Goal: Task Accomplishment & Management: Manage account settings

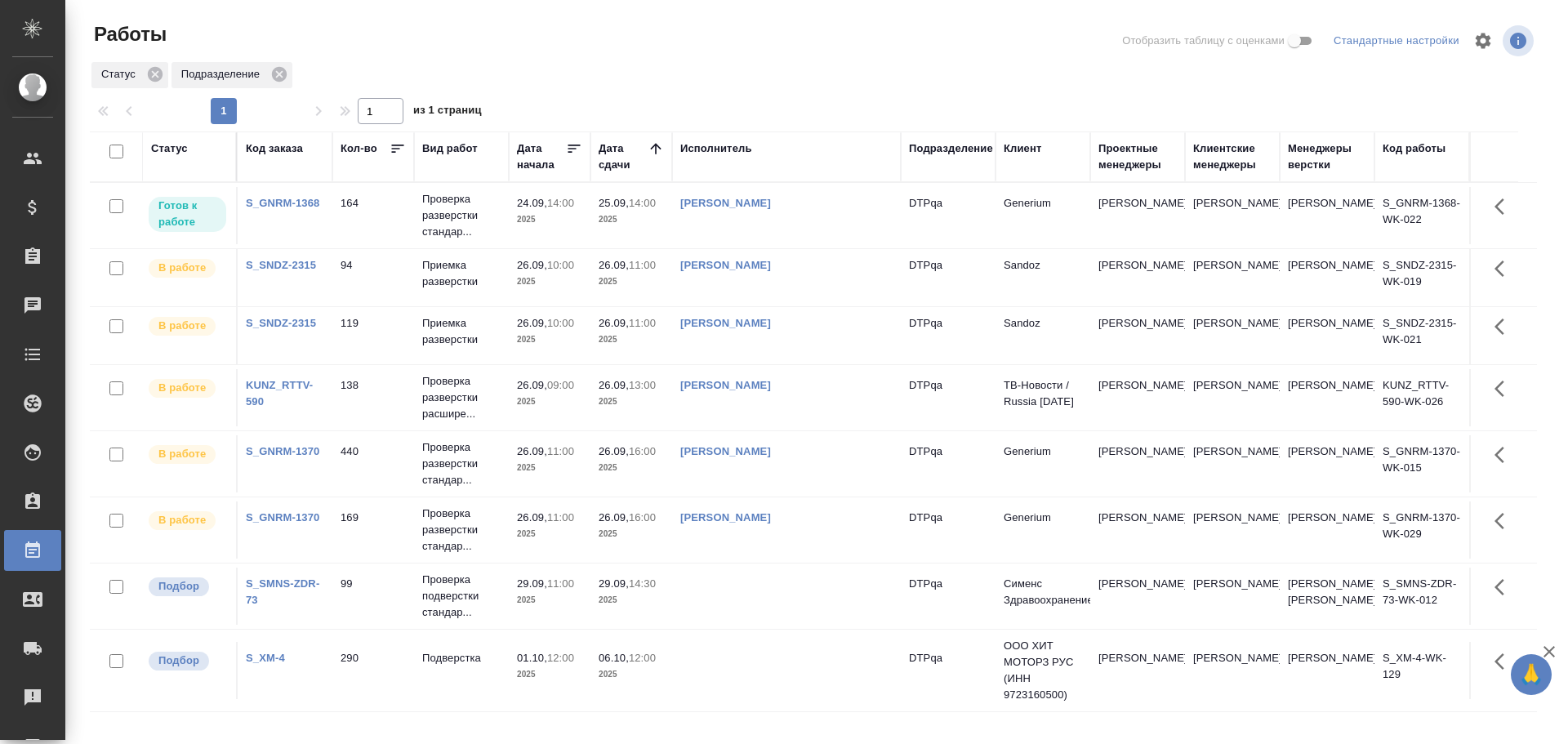
click at [788, 537] on td "[PERSON_NAME]" at bounding box center [785, 530] width 229 height 57
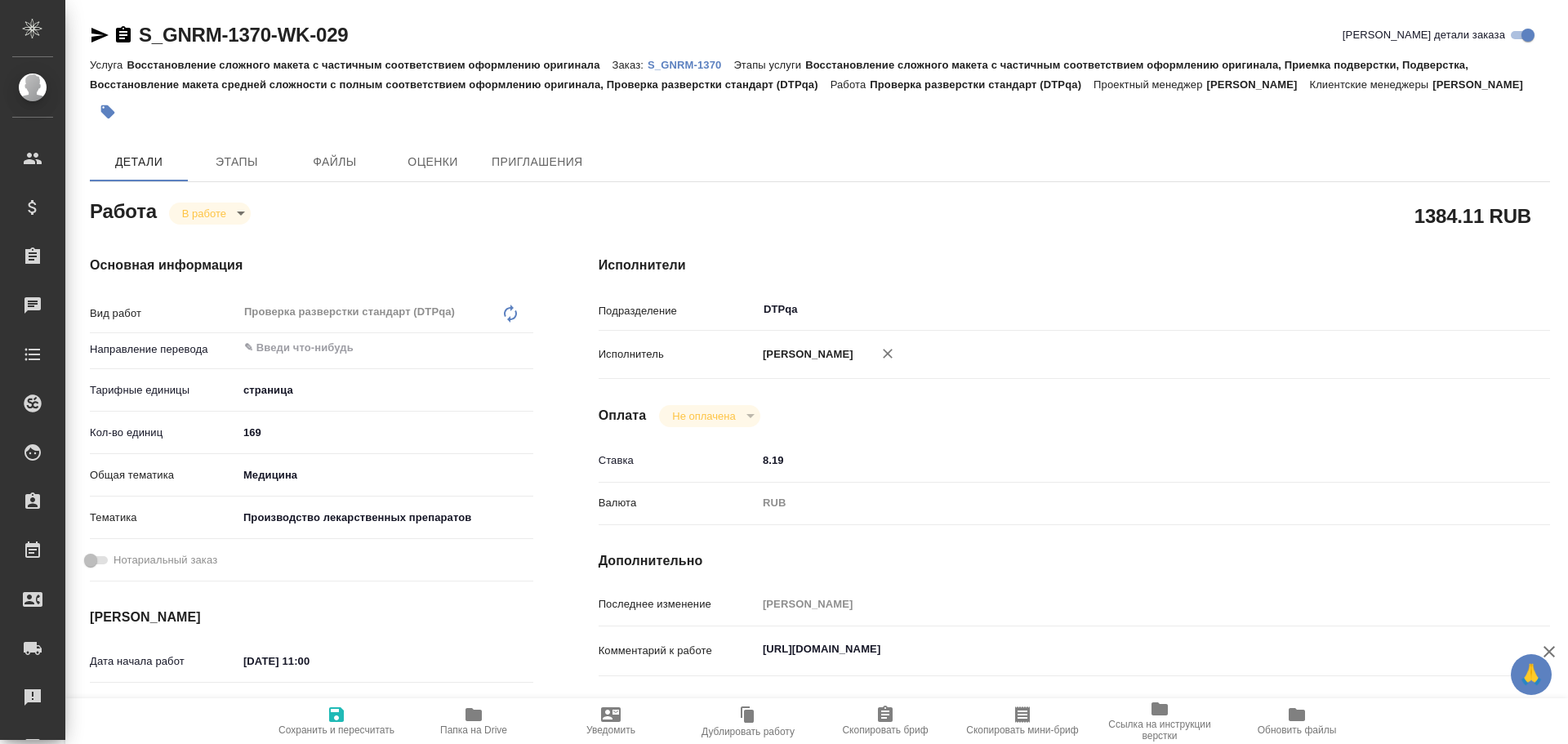
type textarea "x"
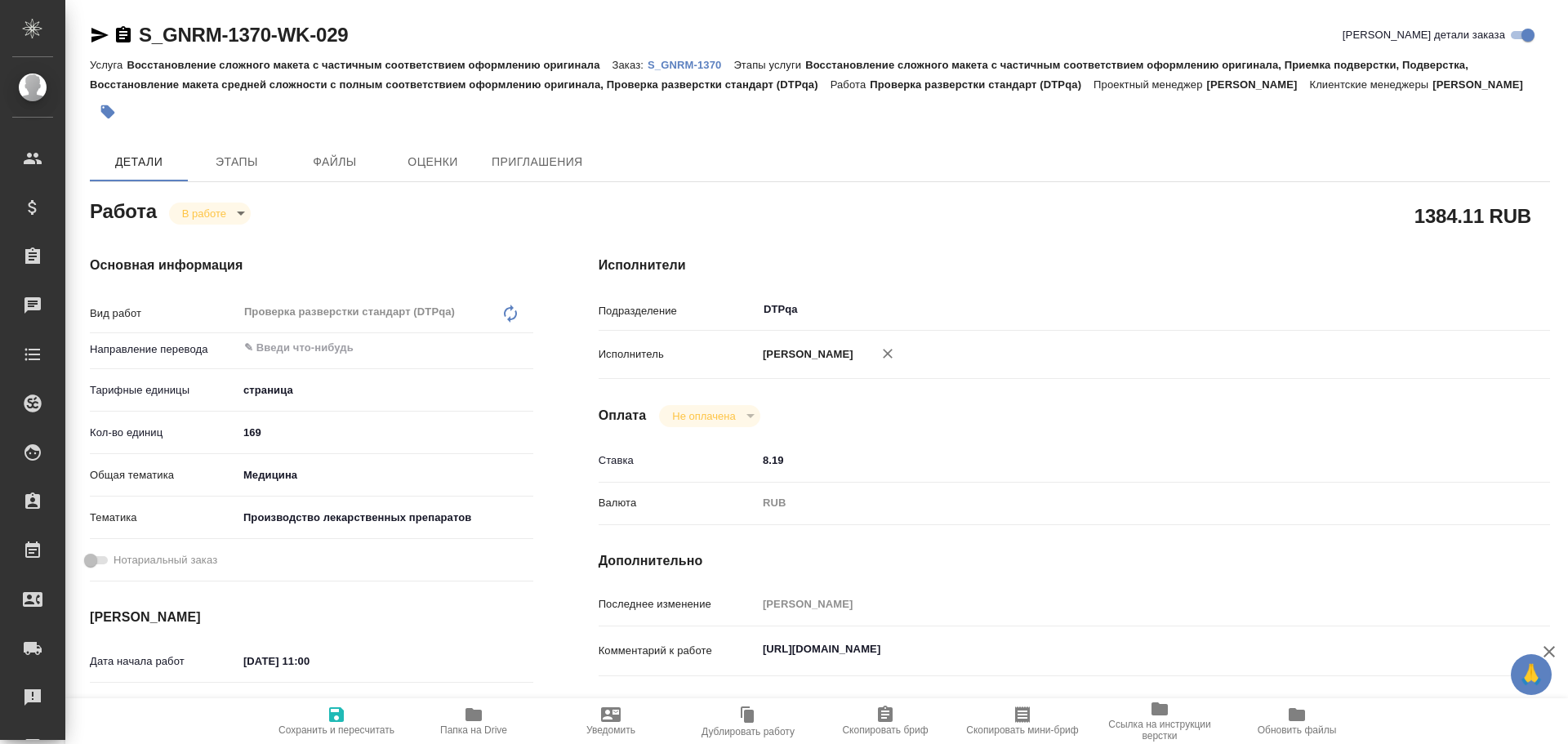
type textarea "x"
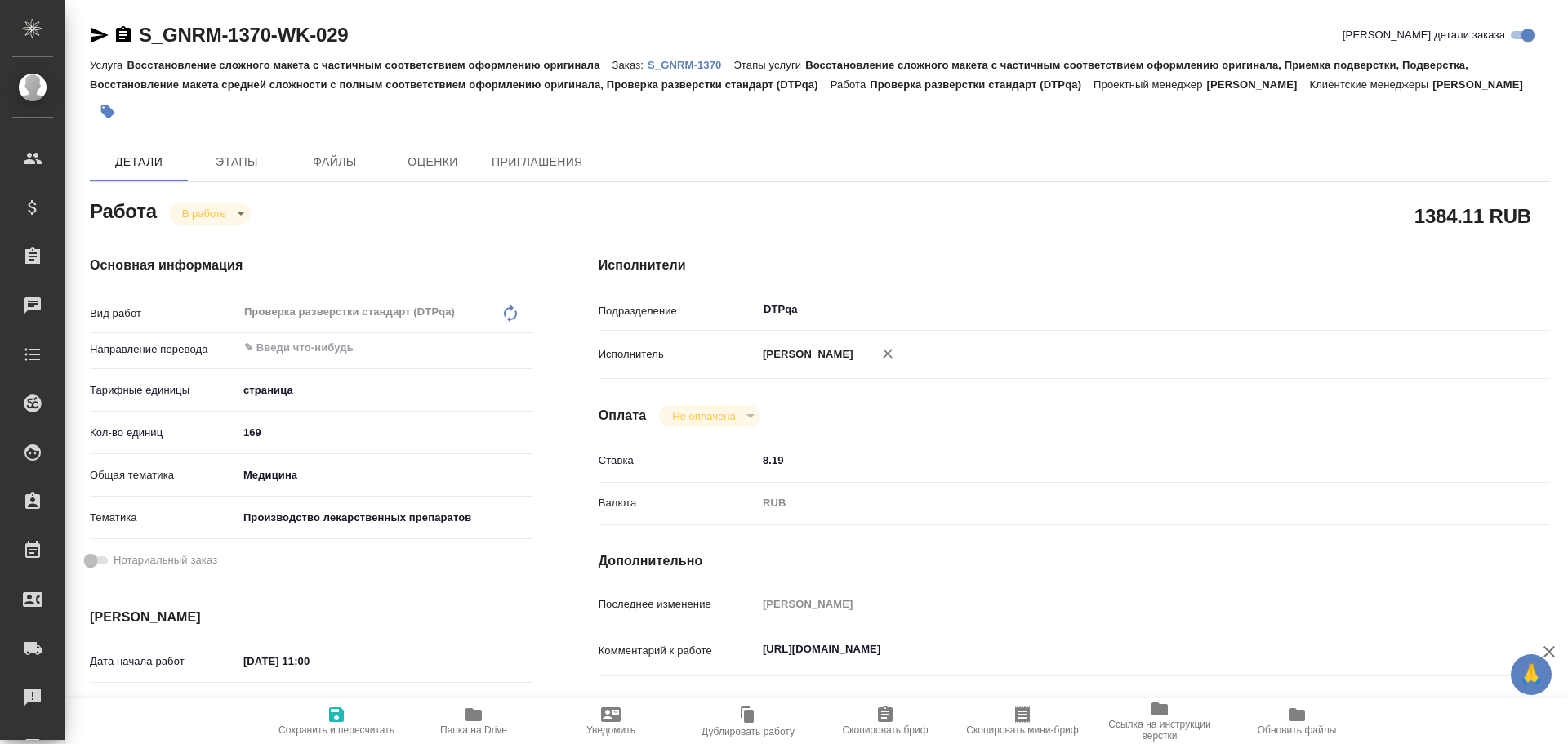
scroll to position [163, 0]
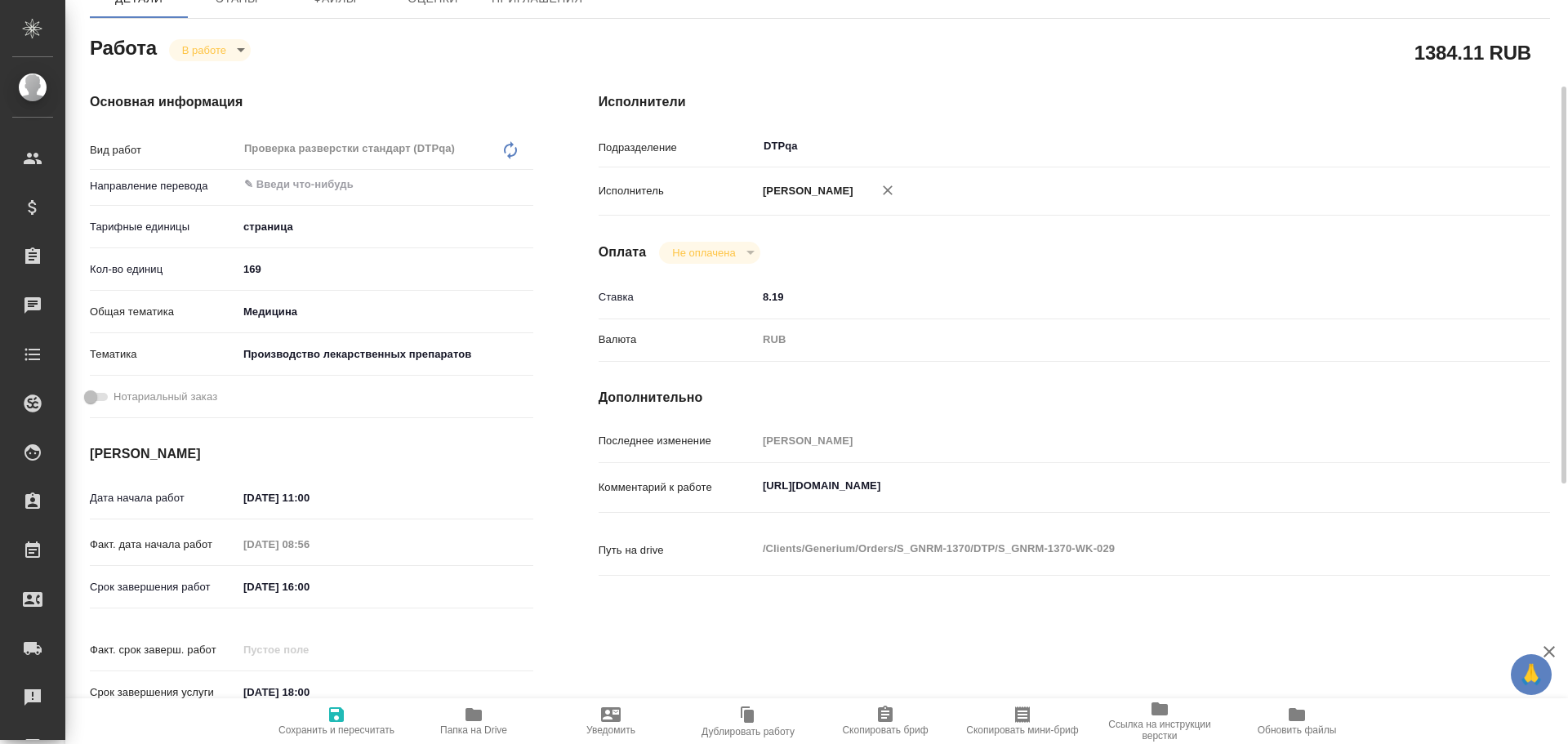
type textarea "x"
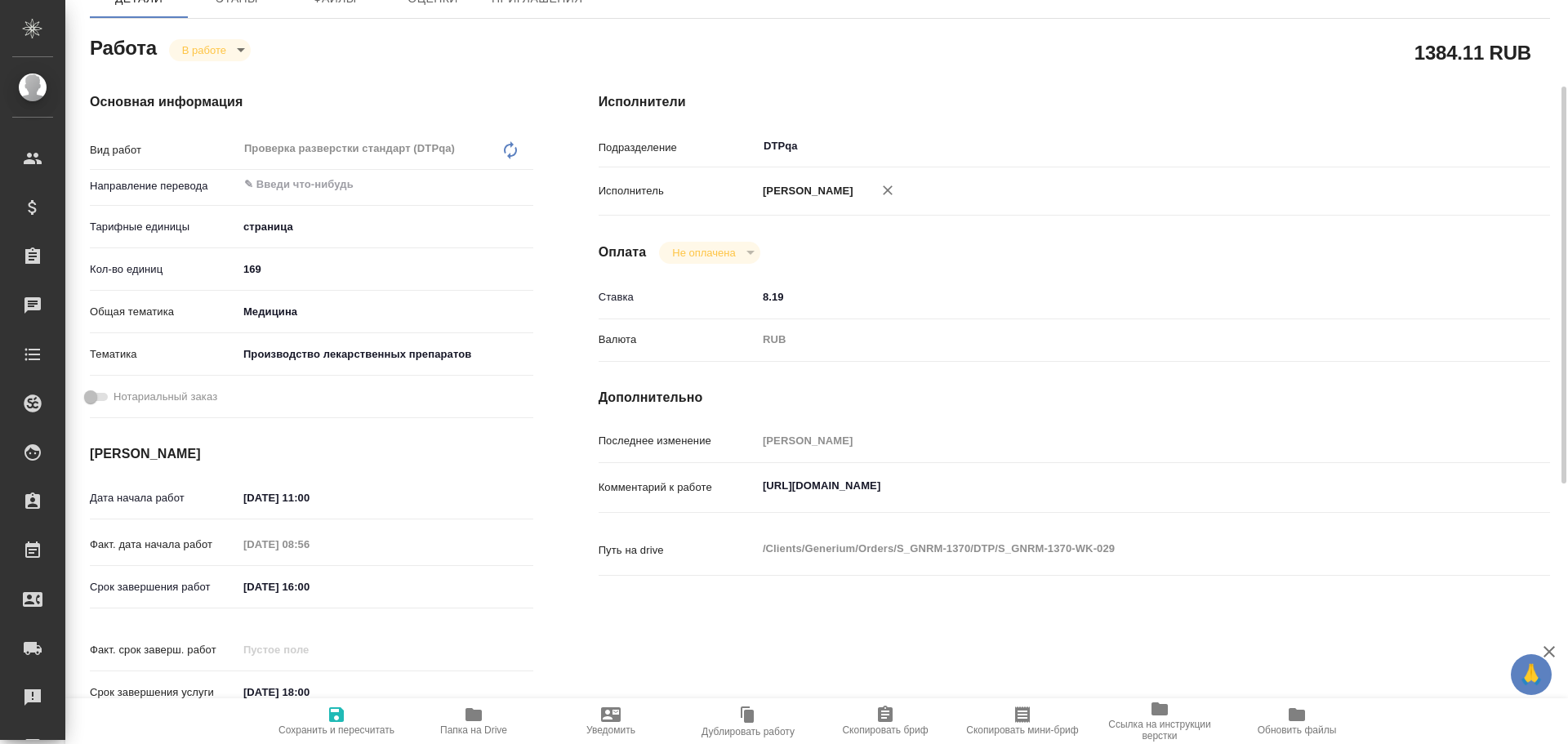
type textarea "x"
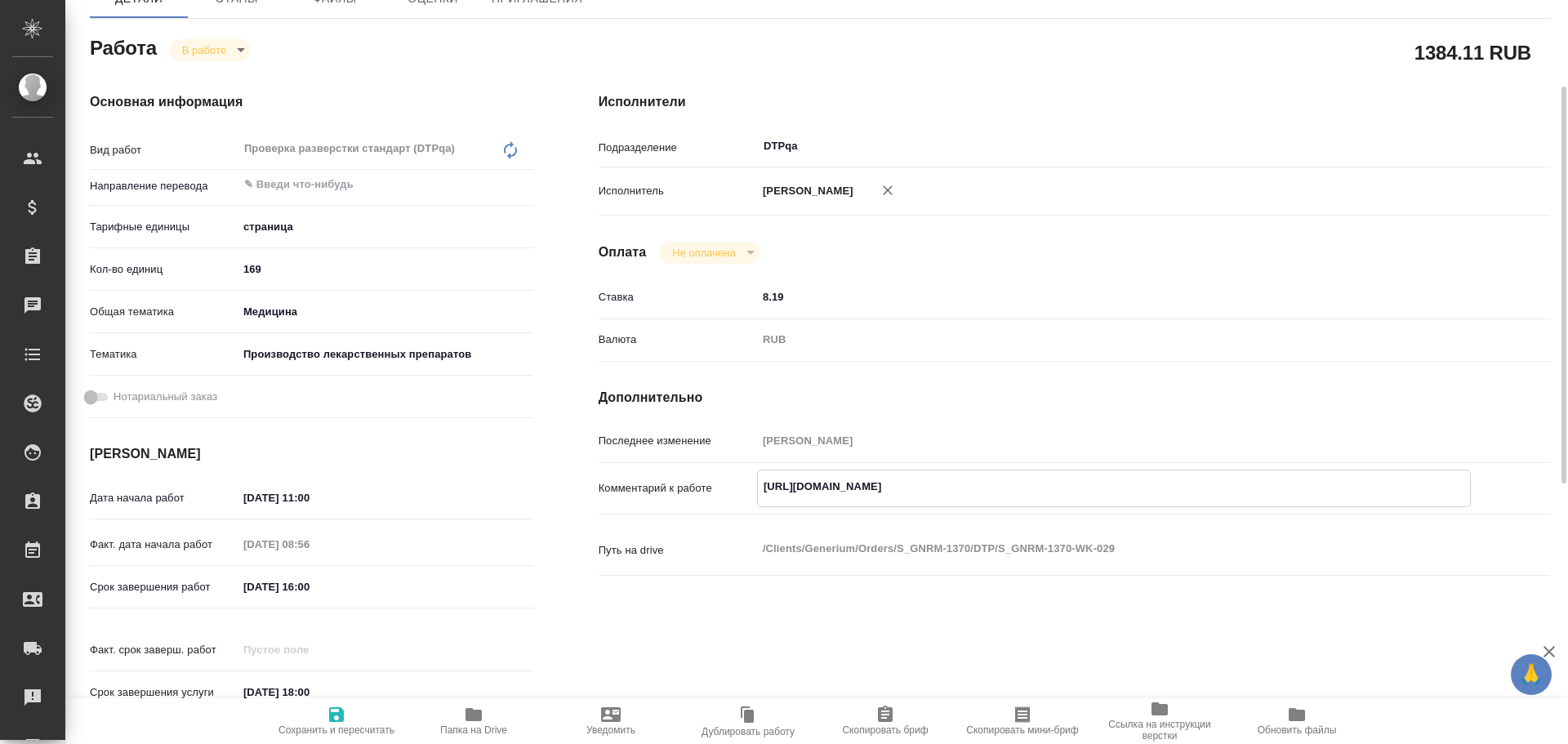
type textarea "x"
drag, startPoint x: 761, startPoint y: 481, endPoint x: 1084, endPoint y: 494, distance: 323.3
click at [1157, 481] on textarea "https://tera.awatera.com/Work/68cd23abe87e3c6cfdb6370d/" at bounding box center [1113, 486] width 712 height 28
type textarea "x"
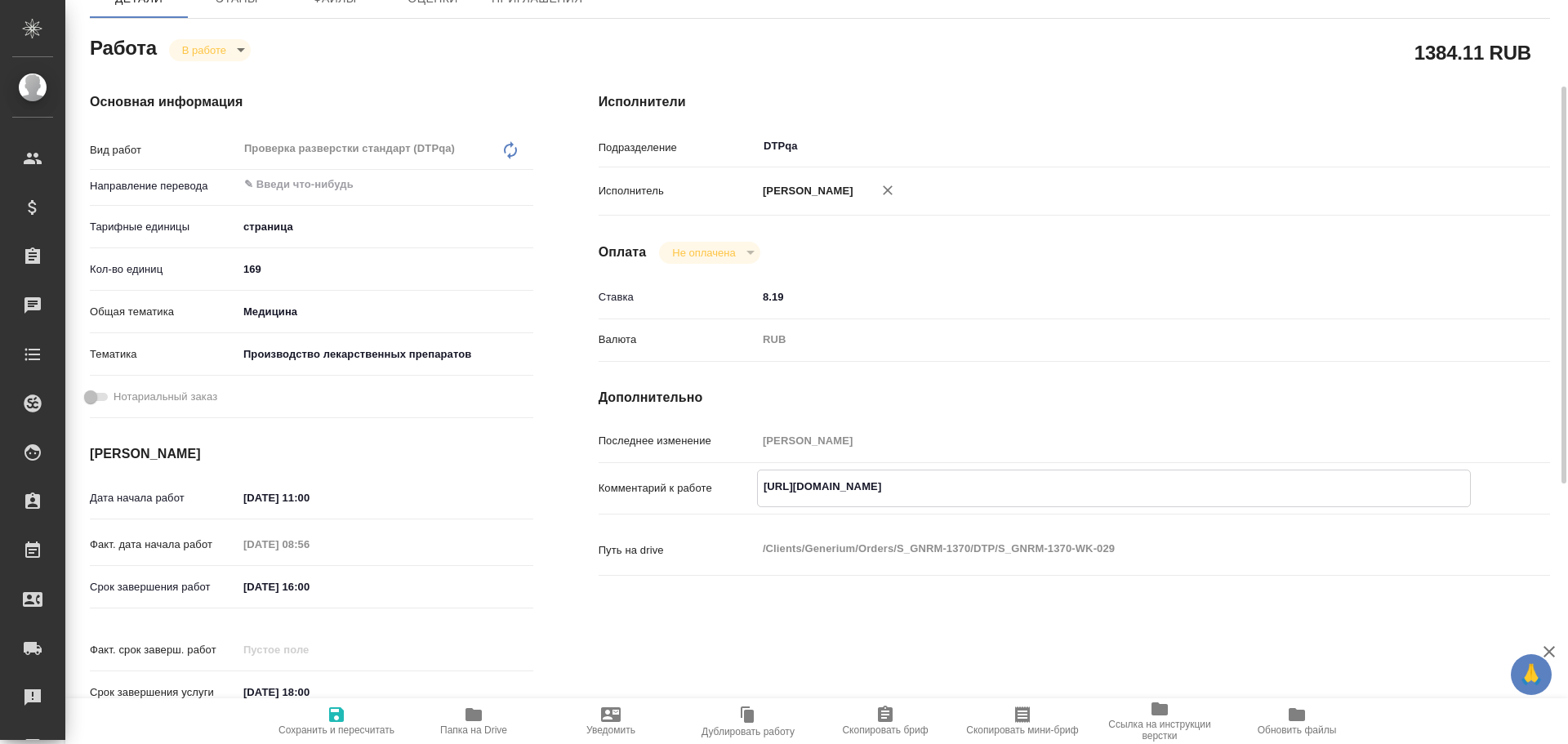
type textarea "x"
click at [480, 718] on icon "button" at bounding box center [473, 714] width 16 height 13
type textarea "x"
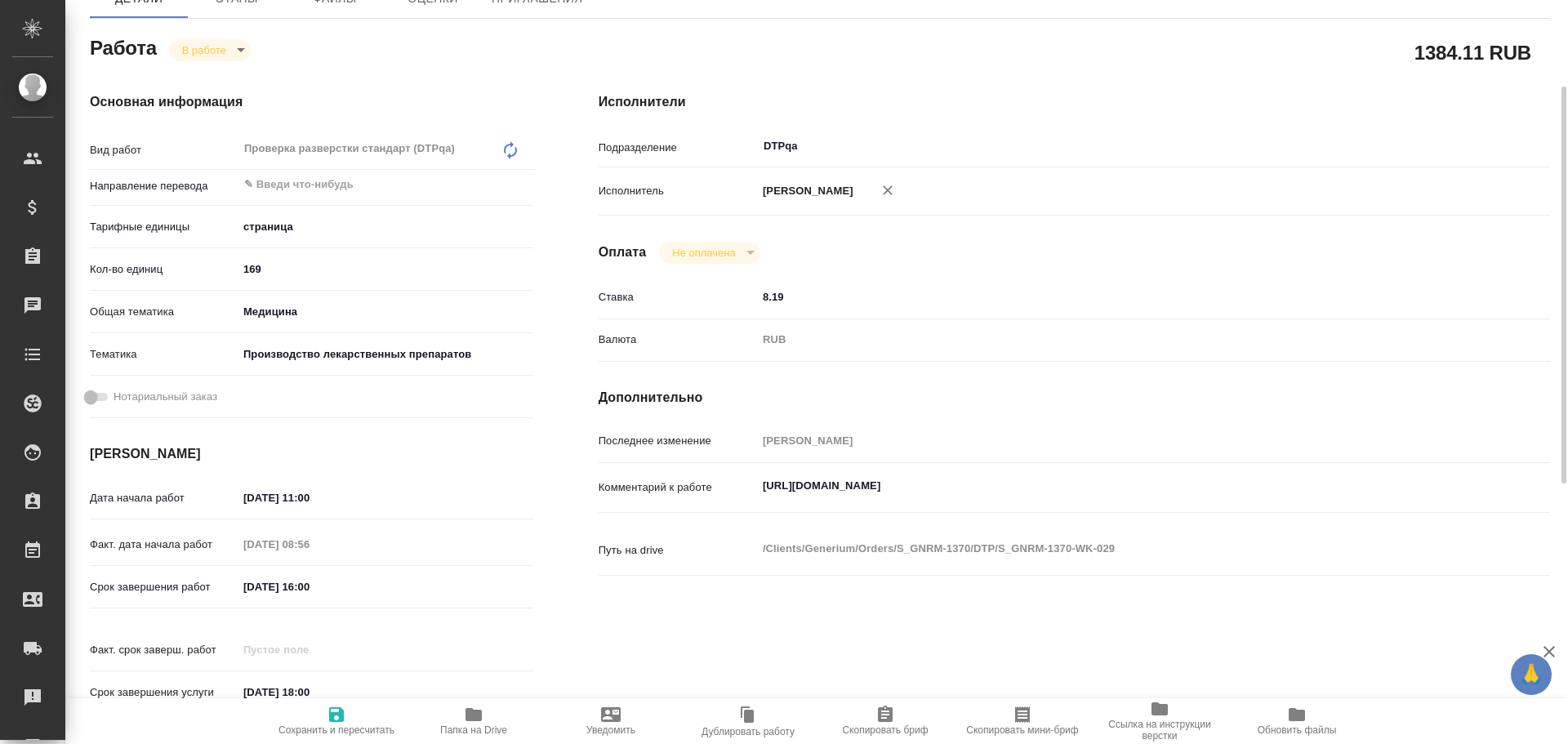
click at [1082, 486] on textarea "https://tera.awatera.com/Work/68cd23abe87e3c6cfdb6370d/" at bounding box center [1113, 485] width 714 height 28
type textarea "x"
type textarea "https://tera.awatera.com/Work/68cd23abe87e3c6cfdb6370d/"
type textarea "x"
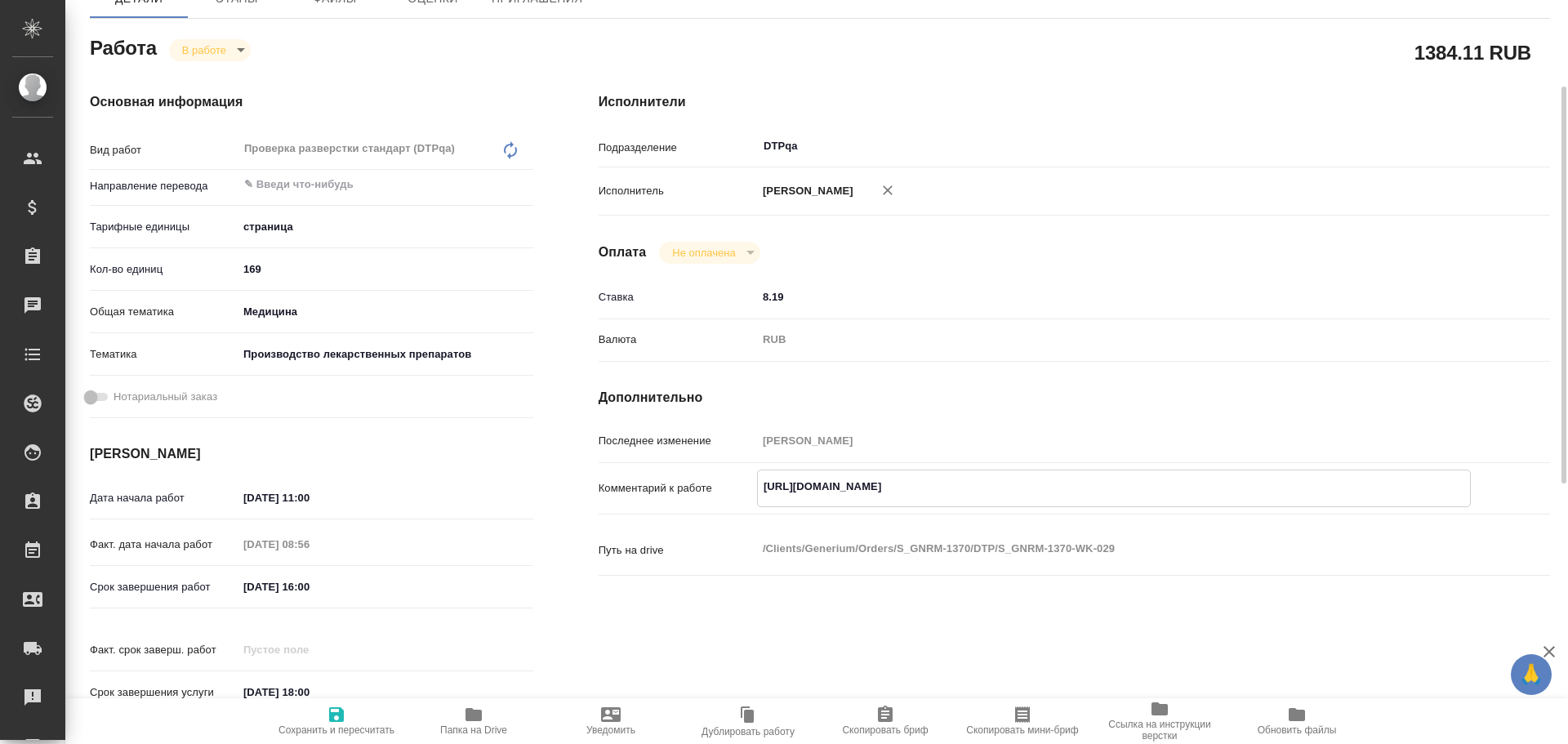
type textarea "x"
type textarea "https://tera.awatera.com/Work/68cd23abe87e3c6cfdb6370d/ Р"
type textarea "x"
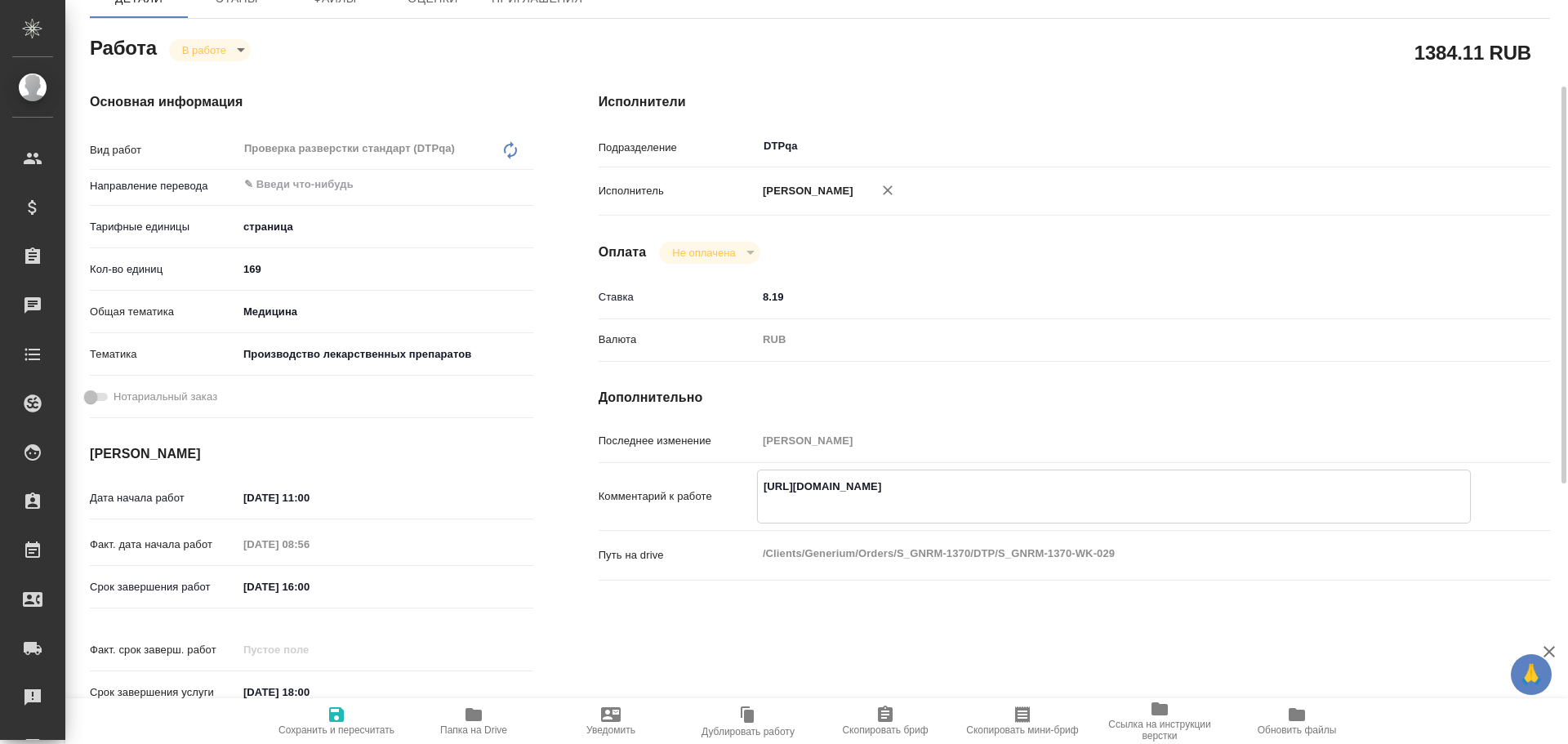
type textarea "x"
type textarea "https://tera.awatera.com/Work/68cd23abe87e3c6cfdb6370d/ Ра"
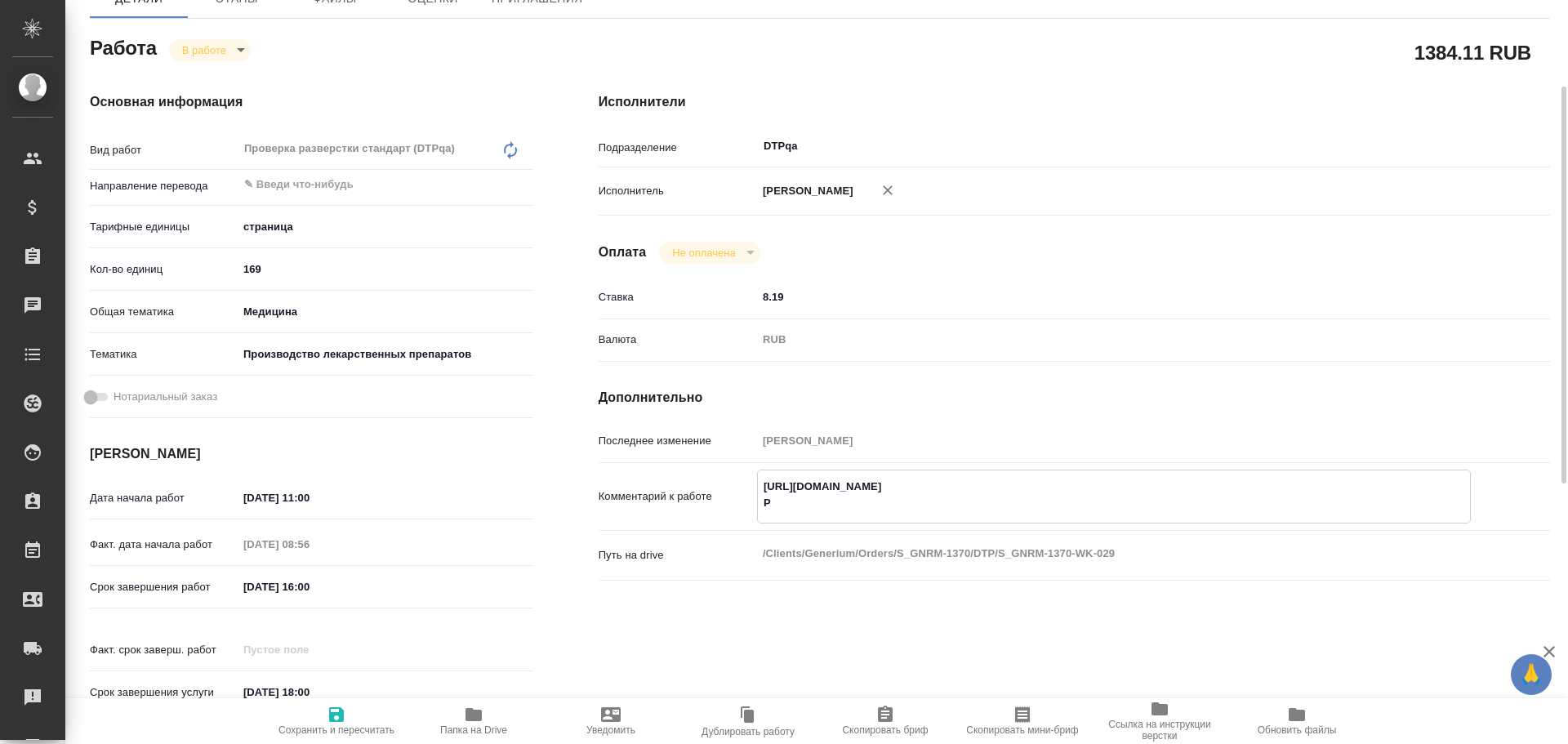
type textarea "x"
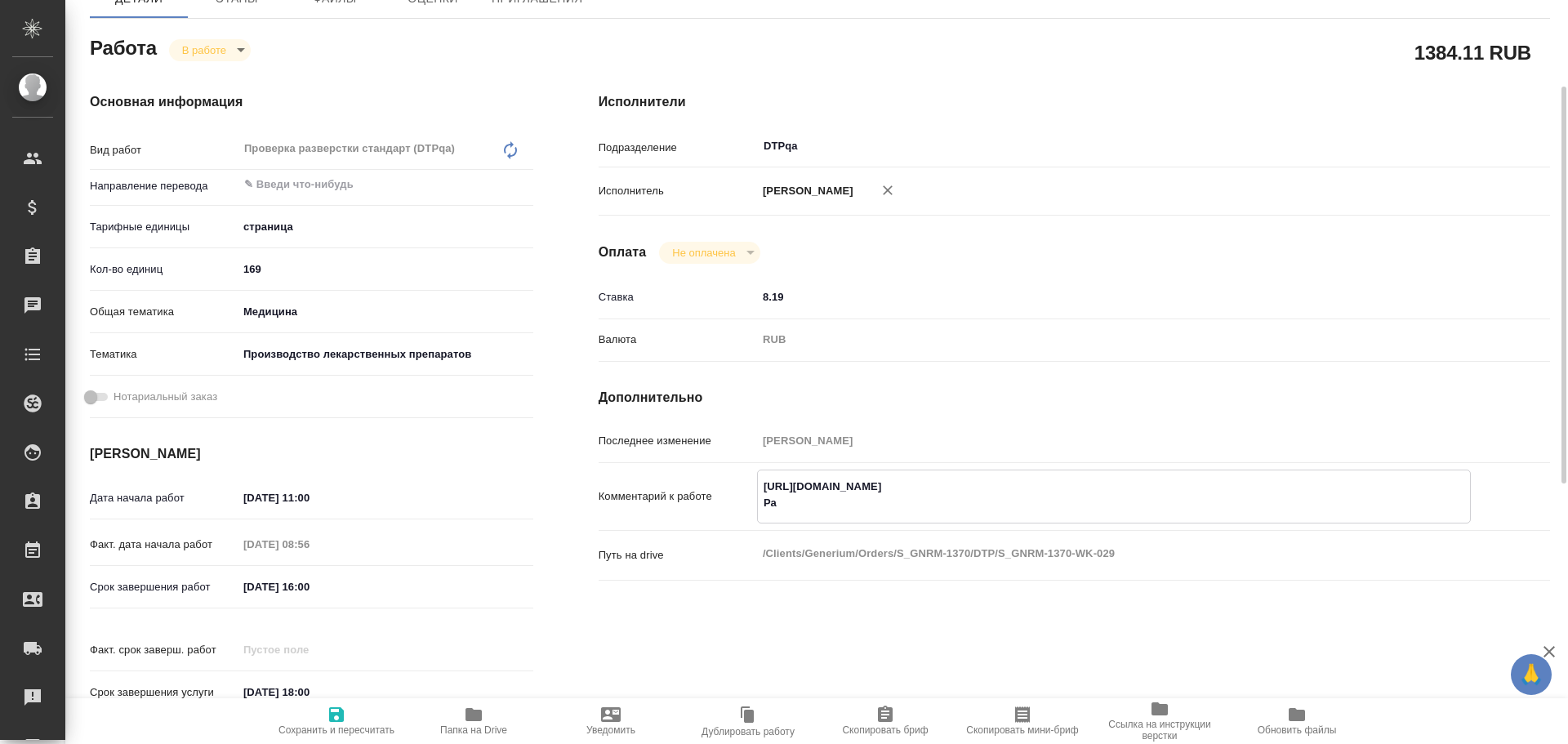
type textarea "https://tera.awatera.com/Work/68cd23abe87e3c6cfdb6370d/ Раз"
type textarea "x"
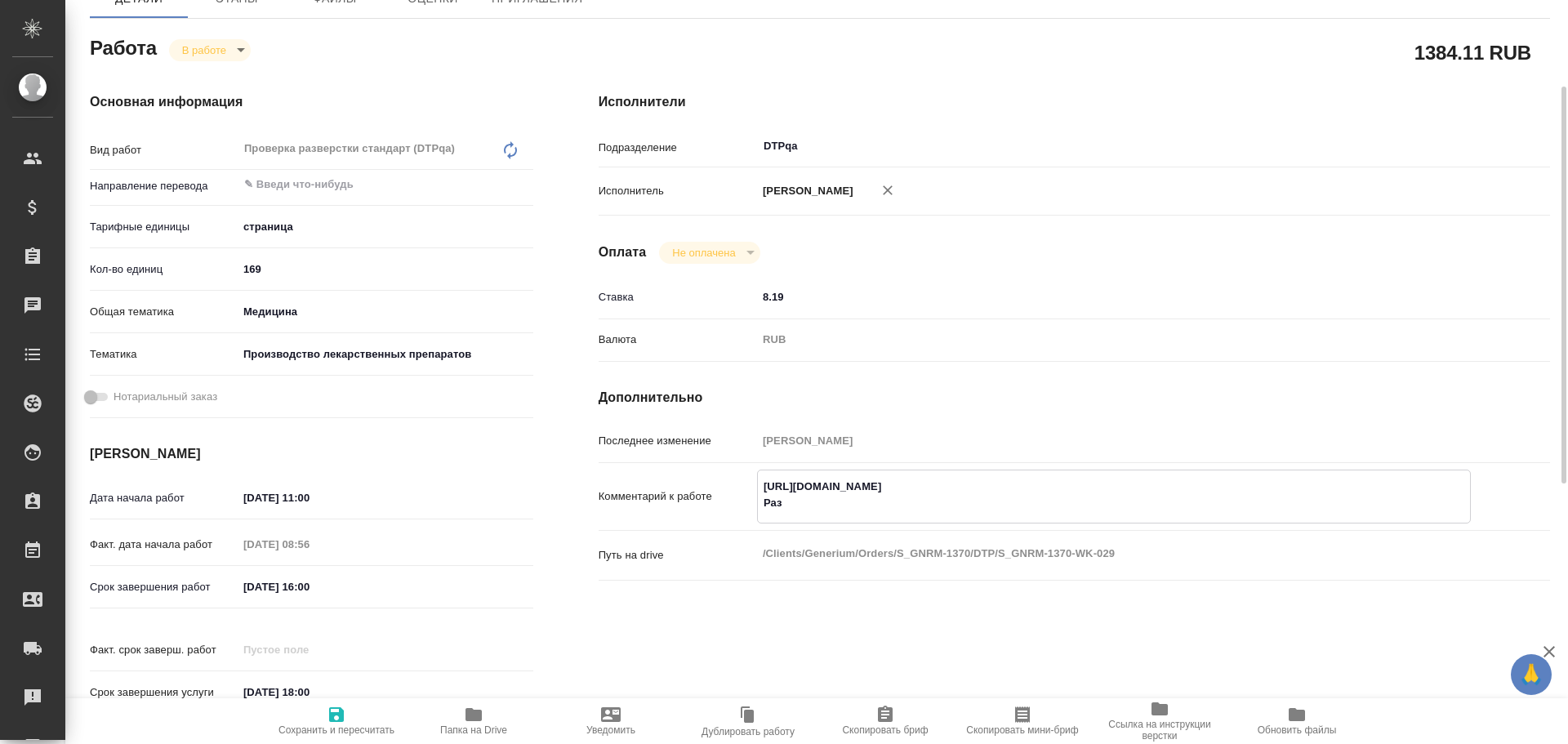
type textarea "x"
type textarea "https://tera.awatera.com/Work/68cd23abe87e3c6cfdb6370d/ Разб"
type textarea "x"
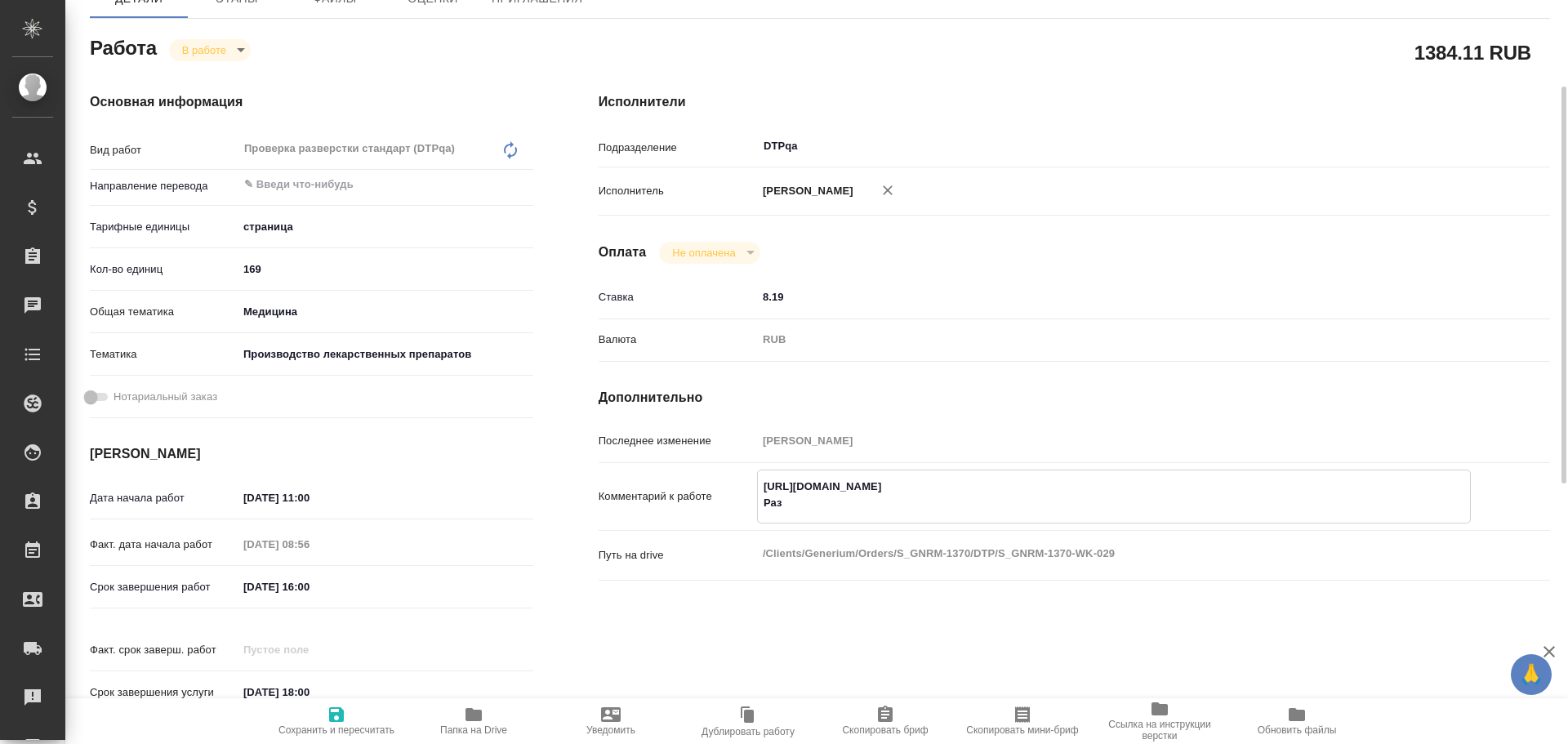
type textarea "x"
type textarea "https://tera.awatera.com/Work/68cd23abe87e3c6cfdb6370d/ Разбо"
type textarea "x"
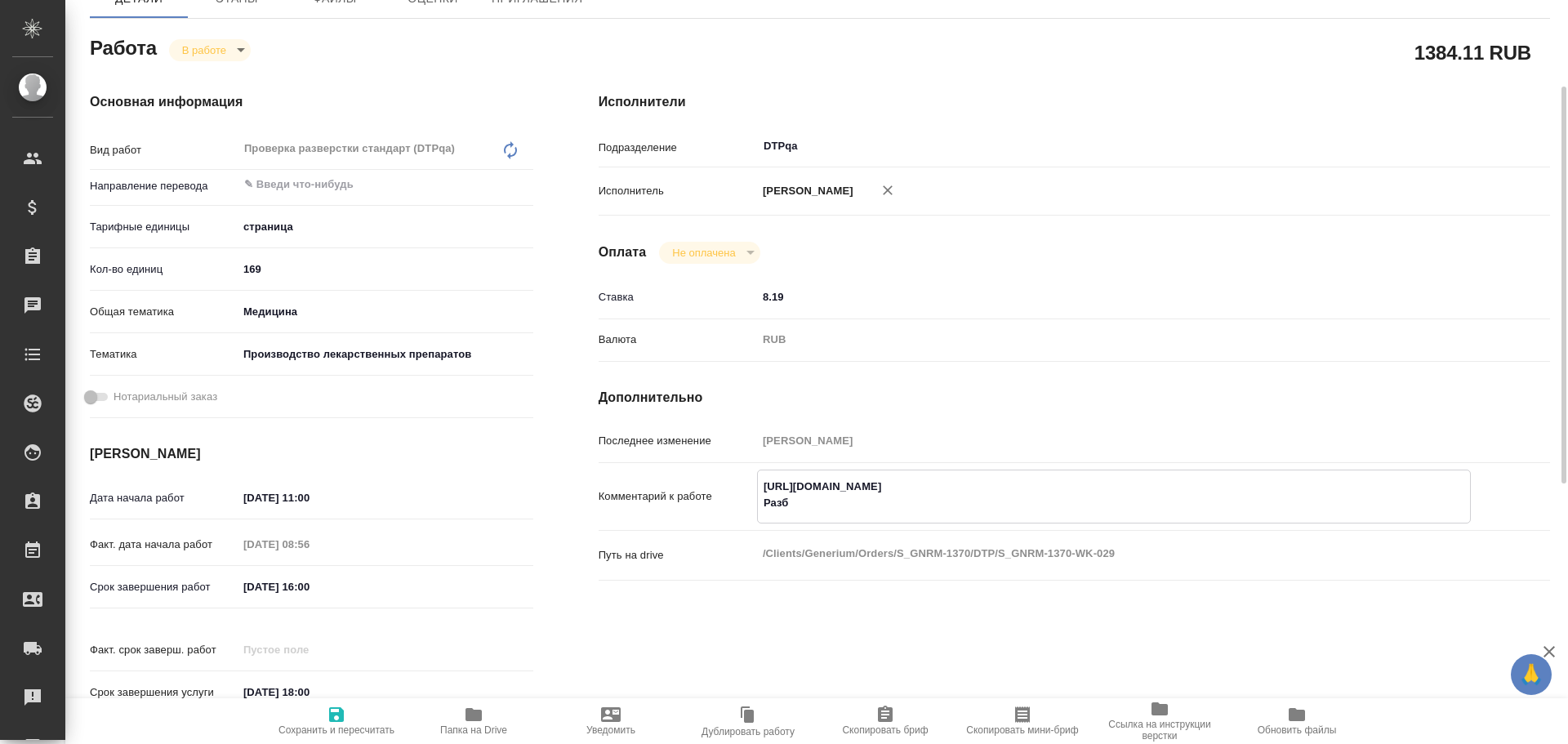
type textarea "x"
type textarea "https://tera.awatera.com/Work/68cd23abe87e3c6cfdb6370d/ Разбор"
type textarea "x"
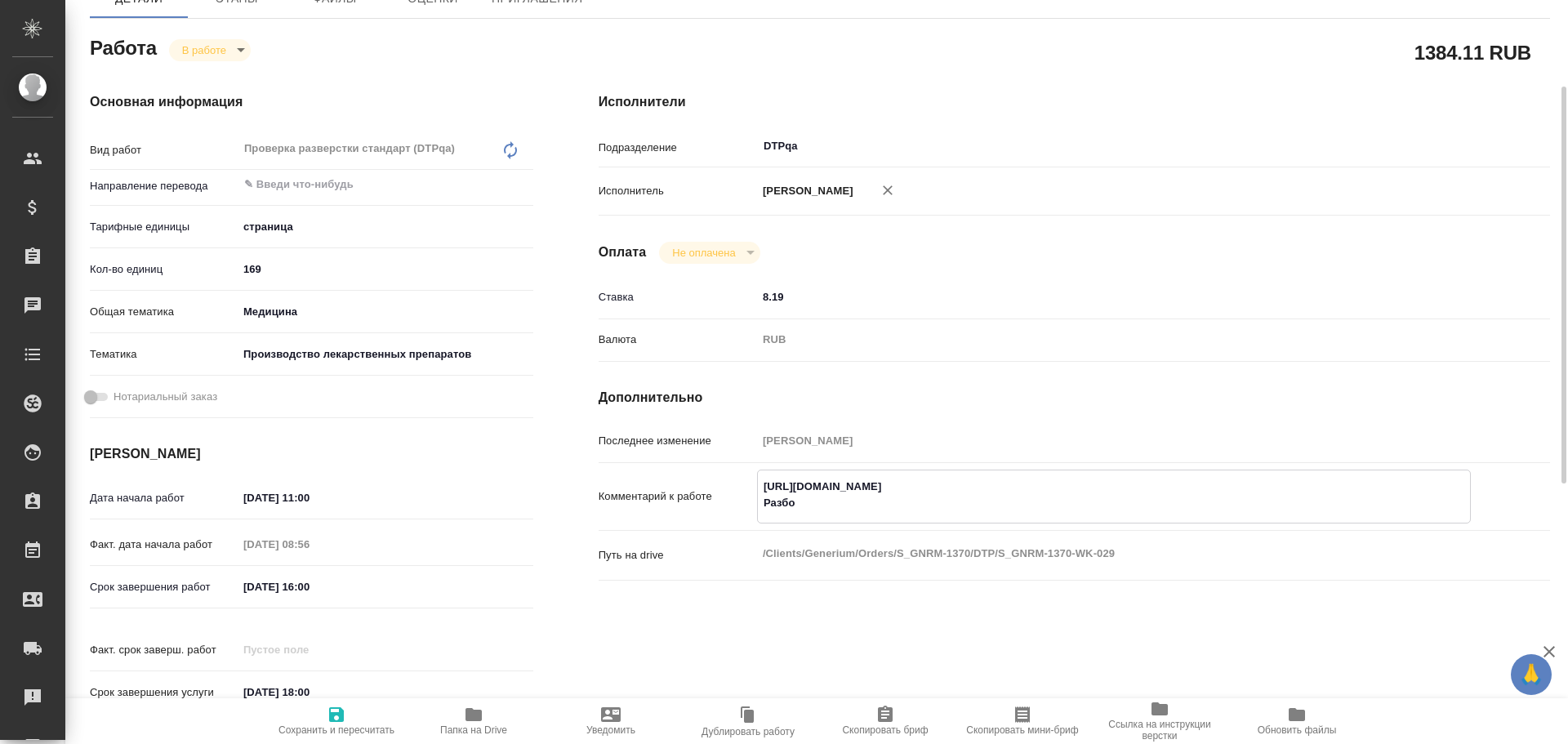
type textarea "x"
type textarea "https://tera.awatera.com/Work/68cd23abe87e3c6cfdb6370d/ Разбор"
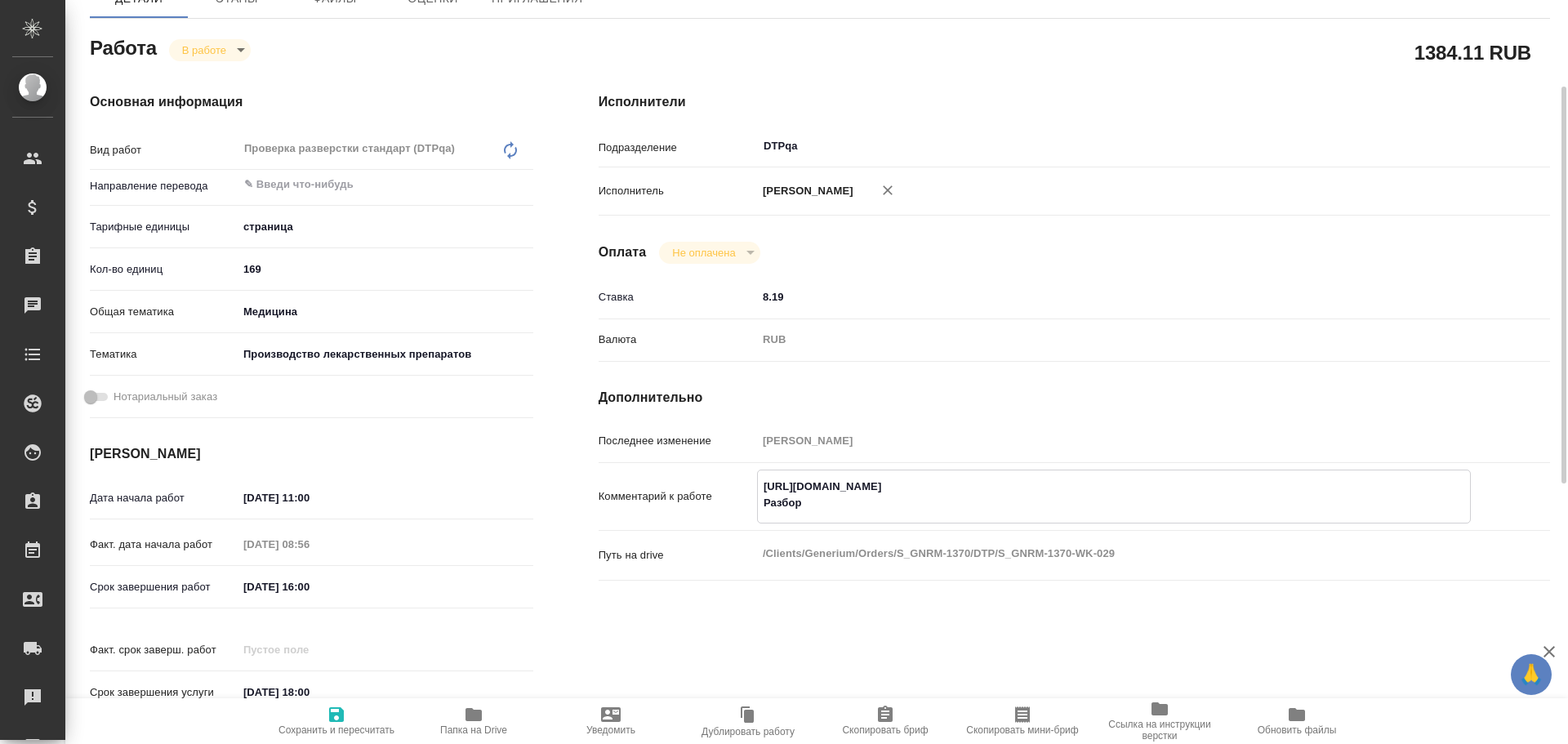
type textarea "x"
paste textarea "https://drive.awatera.com/f/10424951"
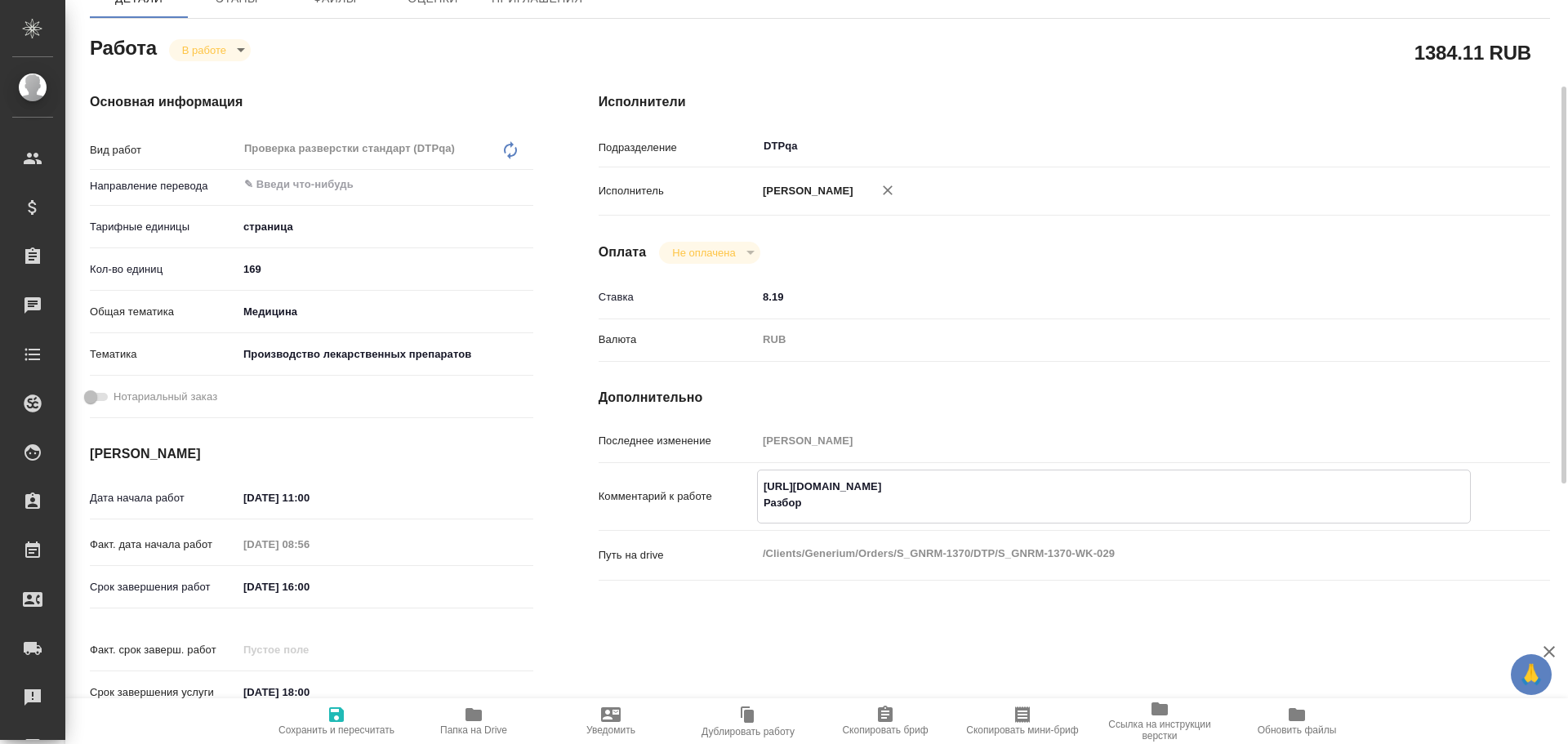
type textarea "x"
type textarea "https://tera.awatera.com/Work/68cd23abe87e3c6cfdb6370d/ Разбор https://drive.aw…"
type textarea "x"
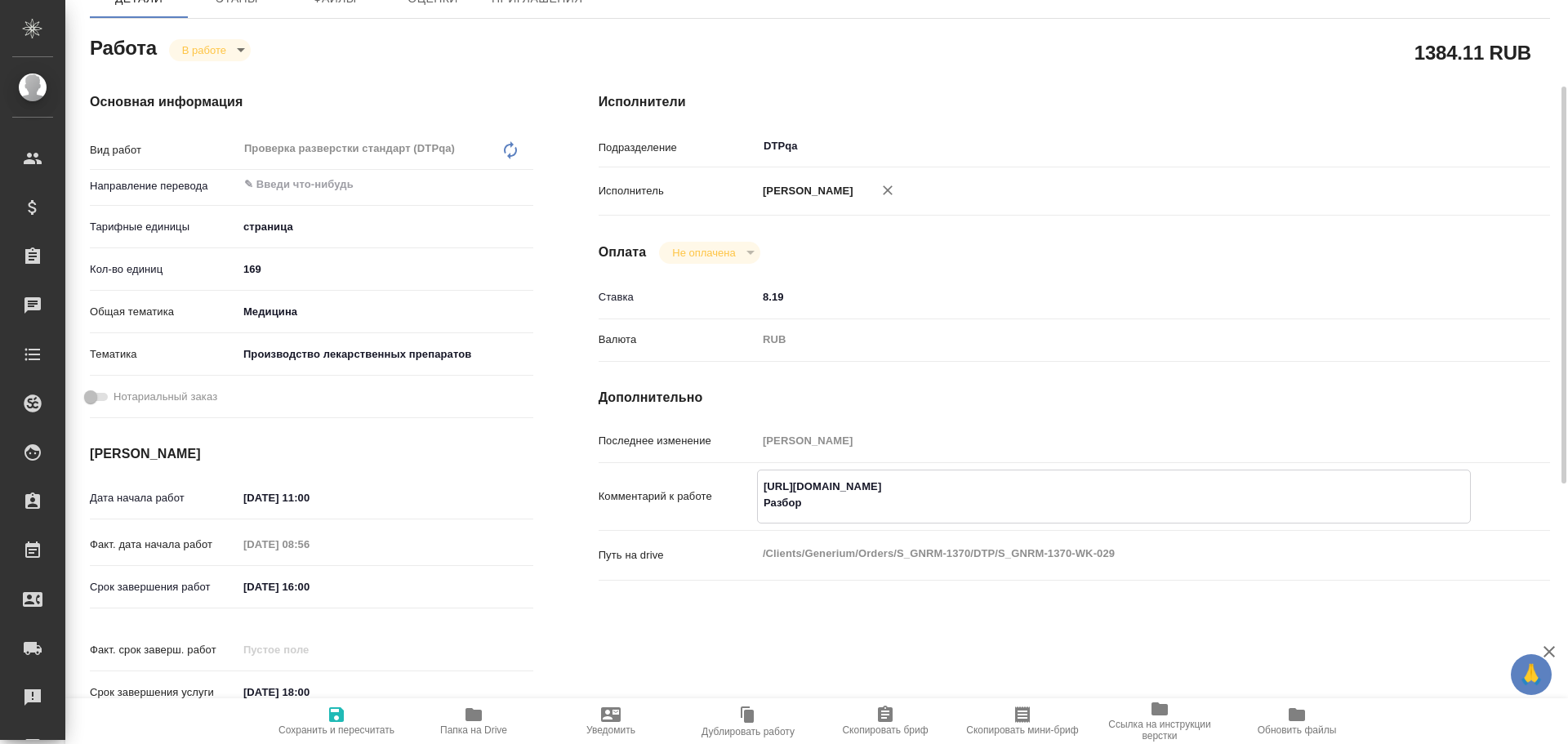
type textarea "x"
type textarea "https://tera.awatera.com/Work/68cd23abe87e3c6cfdb6370d/ Разбор https://drive.aw…"
type textarea "x"
click at [337, 718] on icon "button" at bounding box center [337, 714] width 20 height 20
type textarea "x"
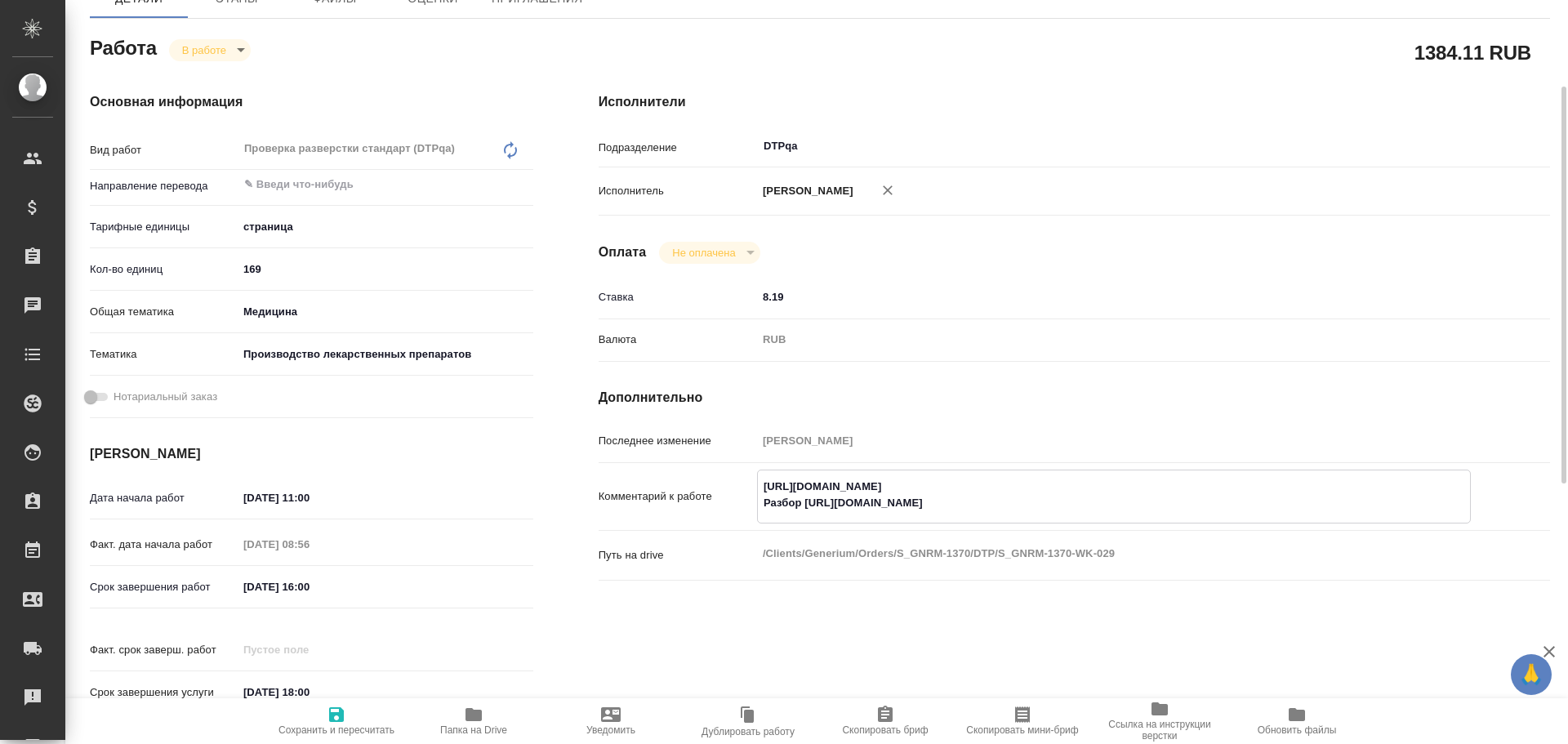
type textarea "x"
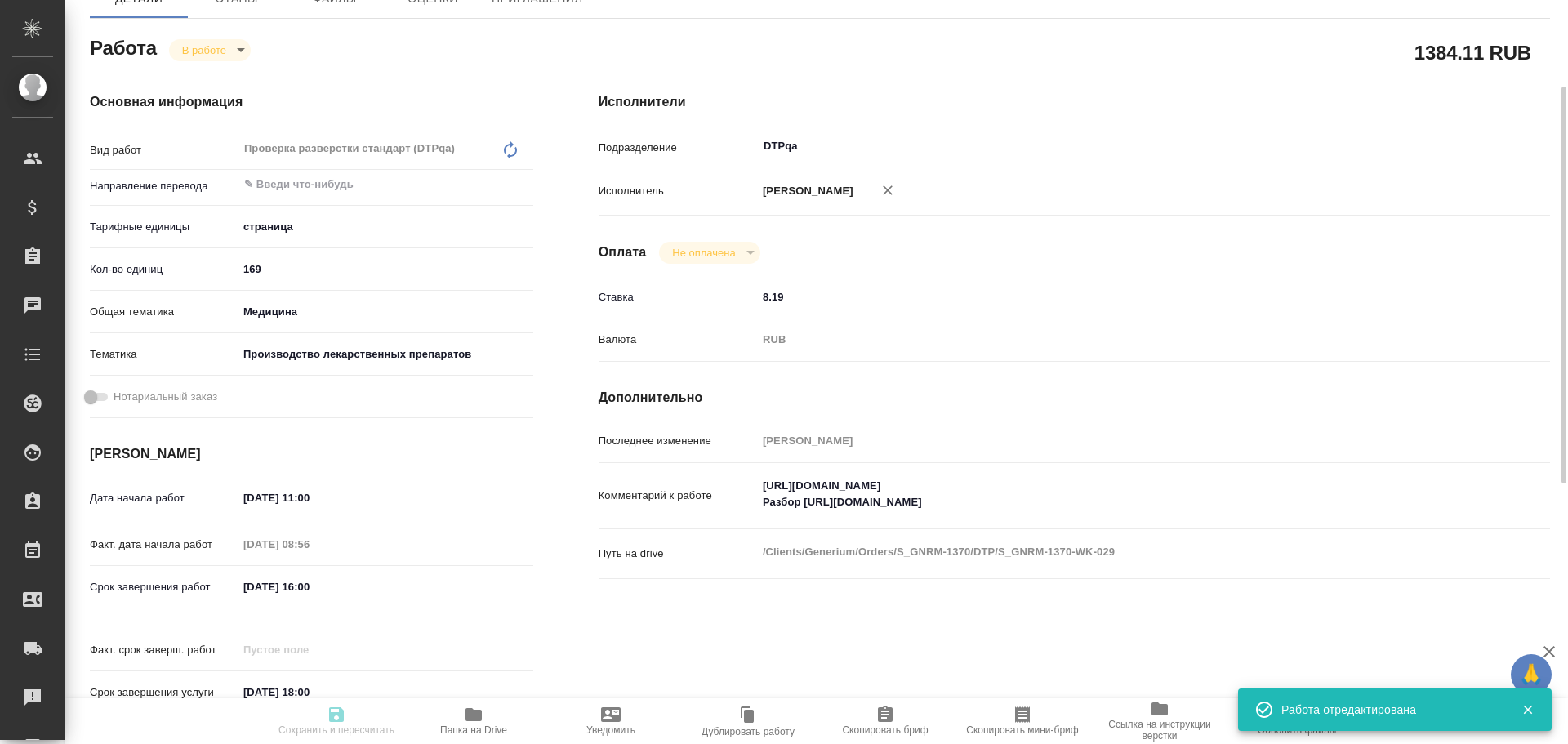
type textarea "x"
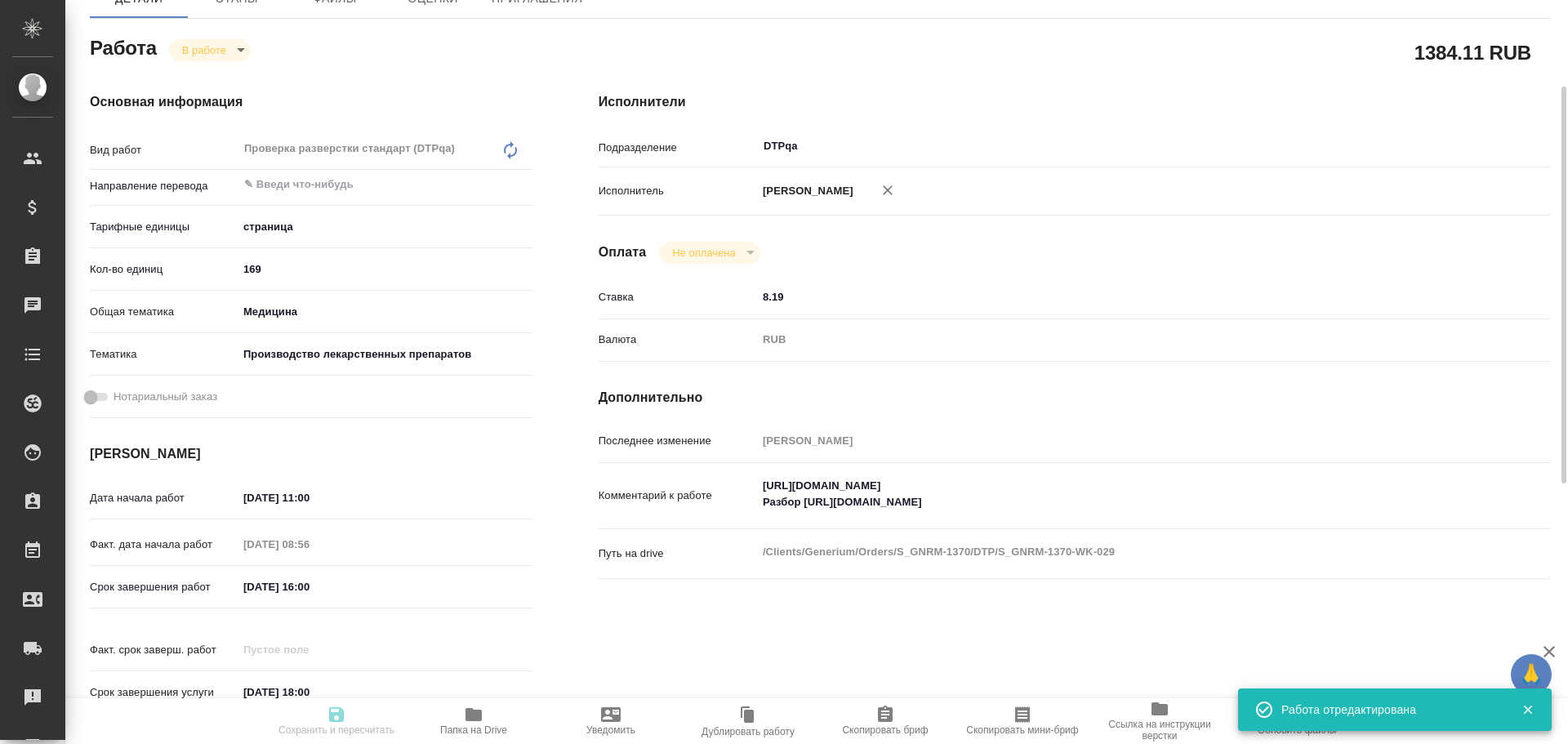
type input "inProgress"
type textarea "Проверка разверстки стандарт (DTPqa)"
type textarea "x"
type input "5a8b1489cc6b4906c91bfdb2"
type input "169"
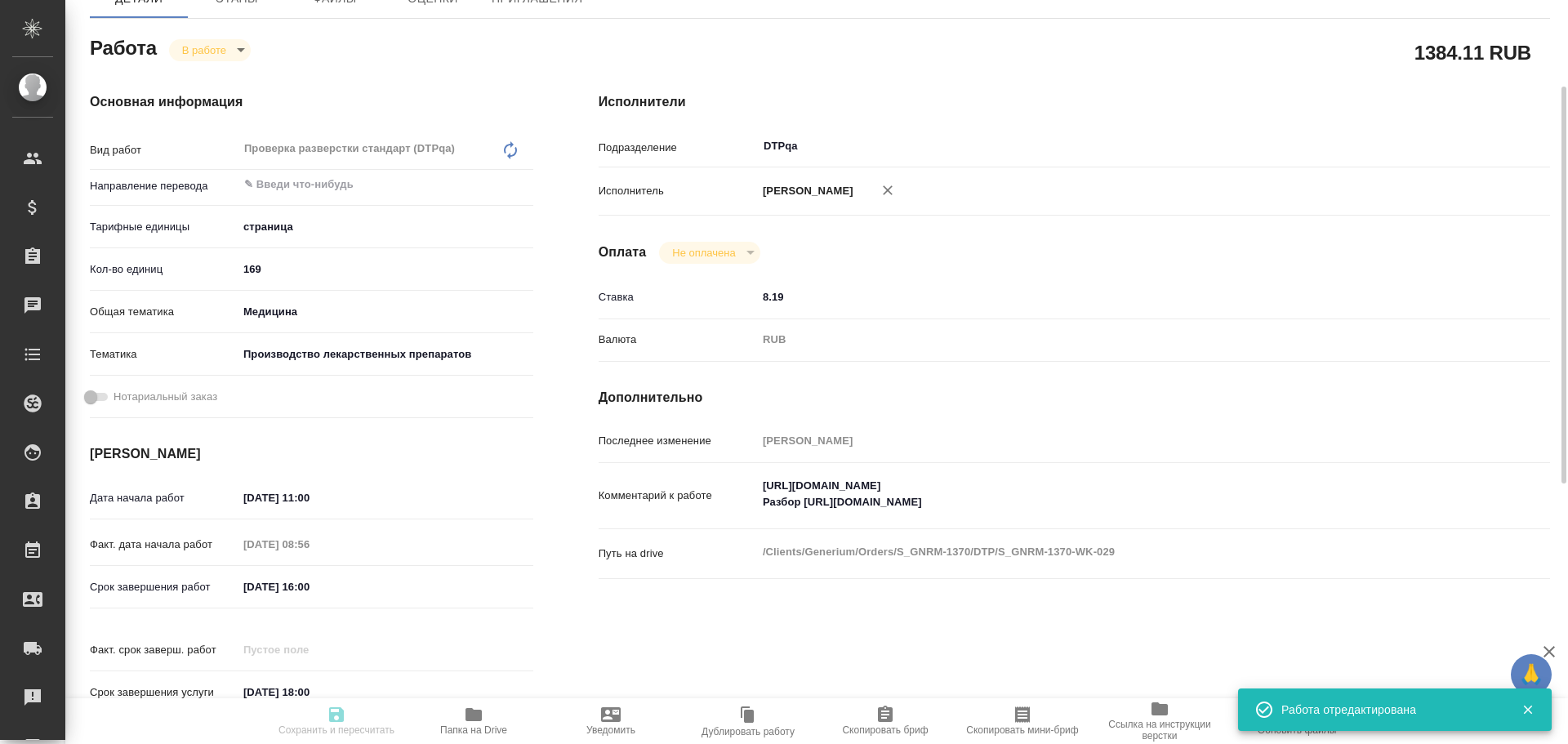
type input "med"
type input "614982fec5ecbb70f805293f"
type input "26.09.2025 11:00"
type input "25.09.2025 08:56"
type input "26.09.2025 16:00"
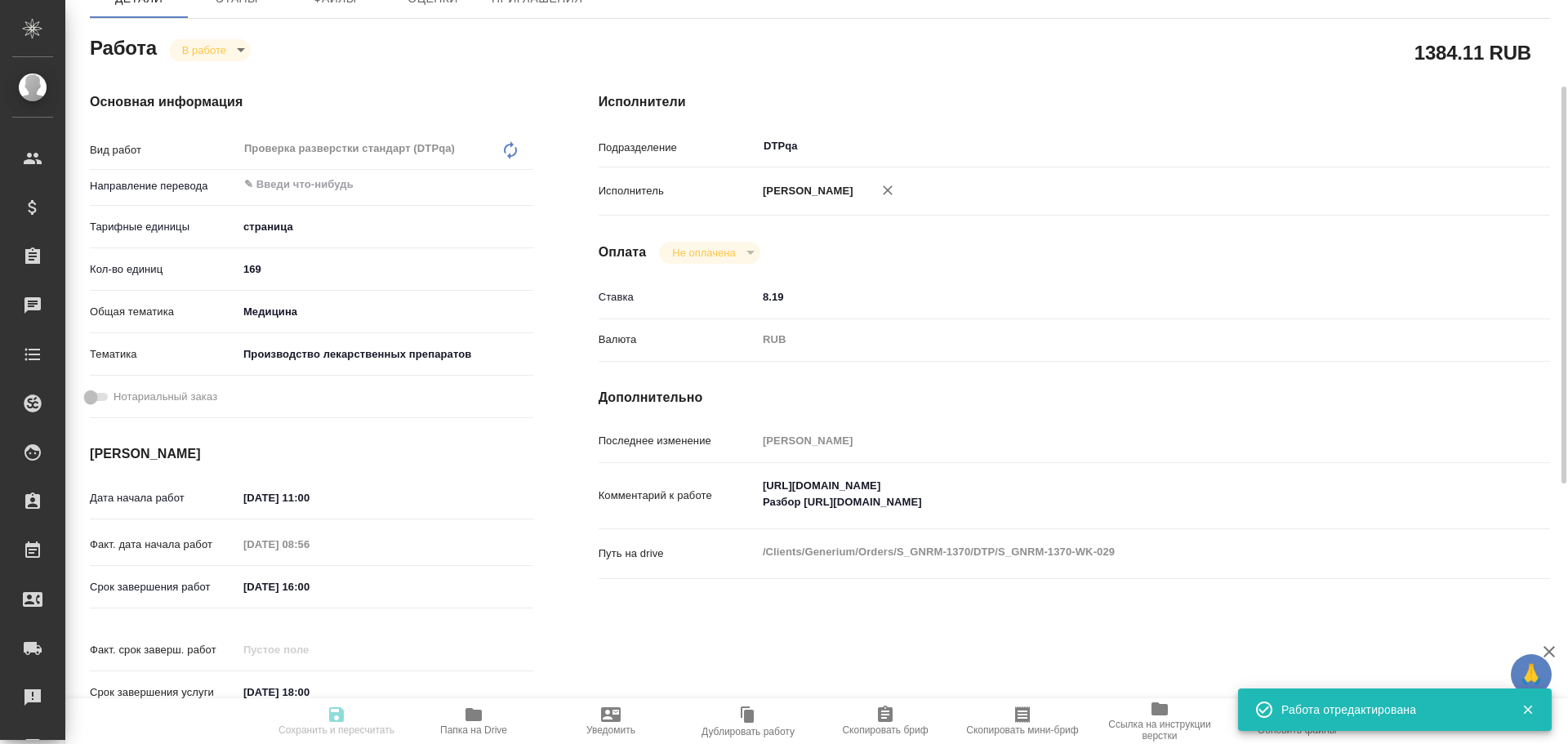
type input "10.10.2025 18:00"
type input "DTPqa"
type input "notPayed"
type input "8.19"
type input "RUB"
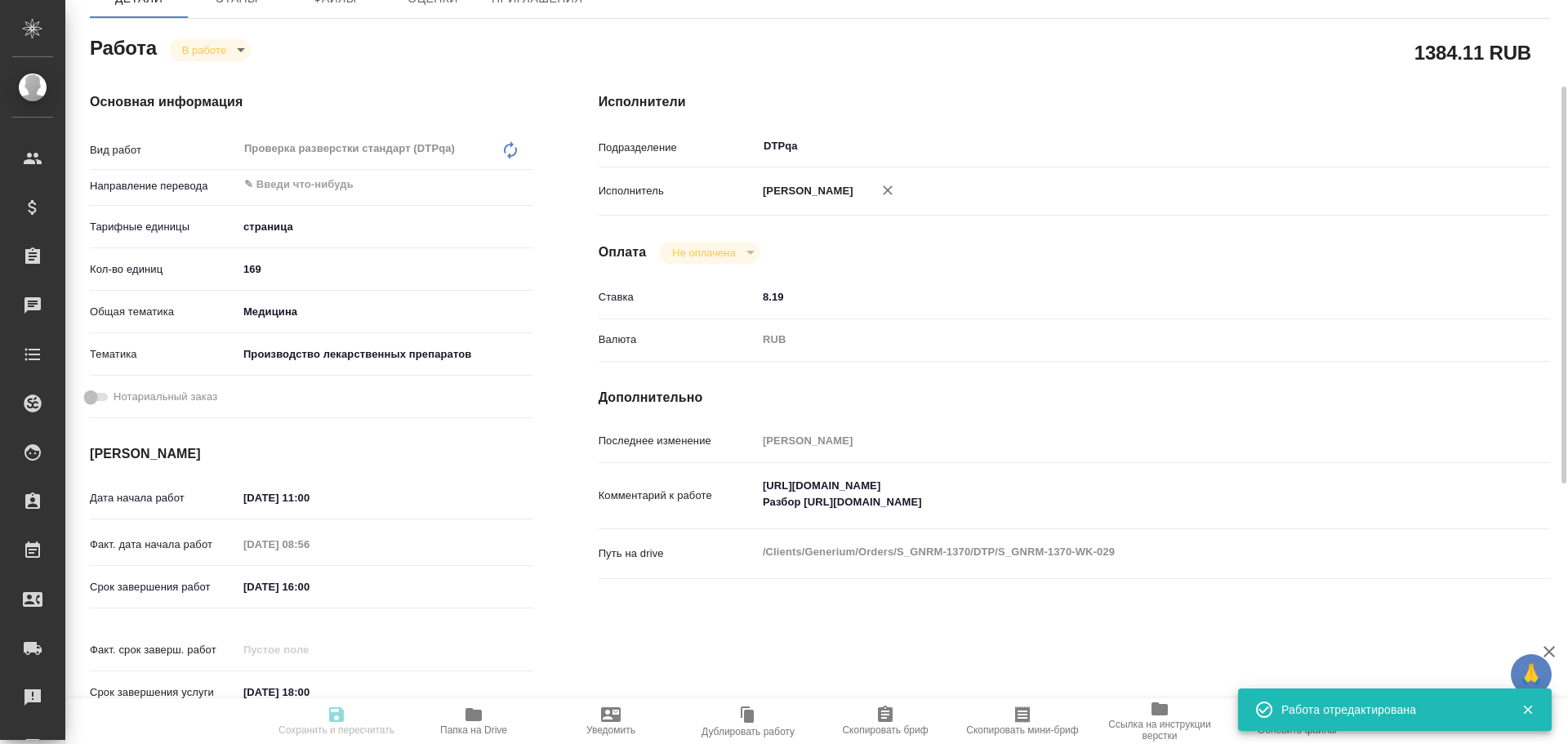
type input "[PERSON_NAME]"
type textarea "https://tera.awatera.com/Work/68cd23abe87e3c6cfdb6370d/ Разбор https://drive.aw…"
type textarea "x"
type textarea "/Clients/Generium/Orders/S_GNRM-1370/DTP/S_GNRM-1370-WK-029"
type textarea "x"
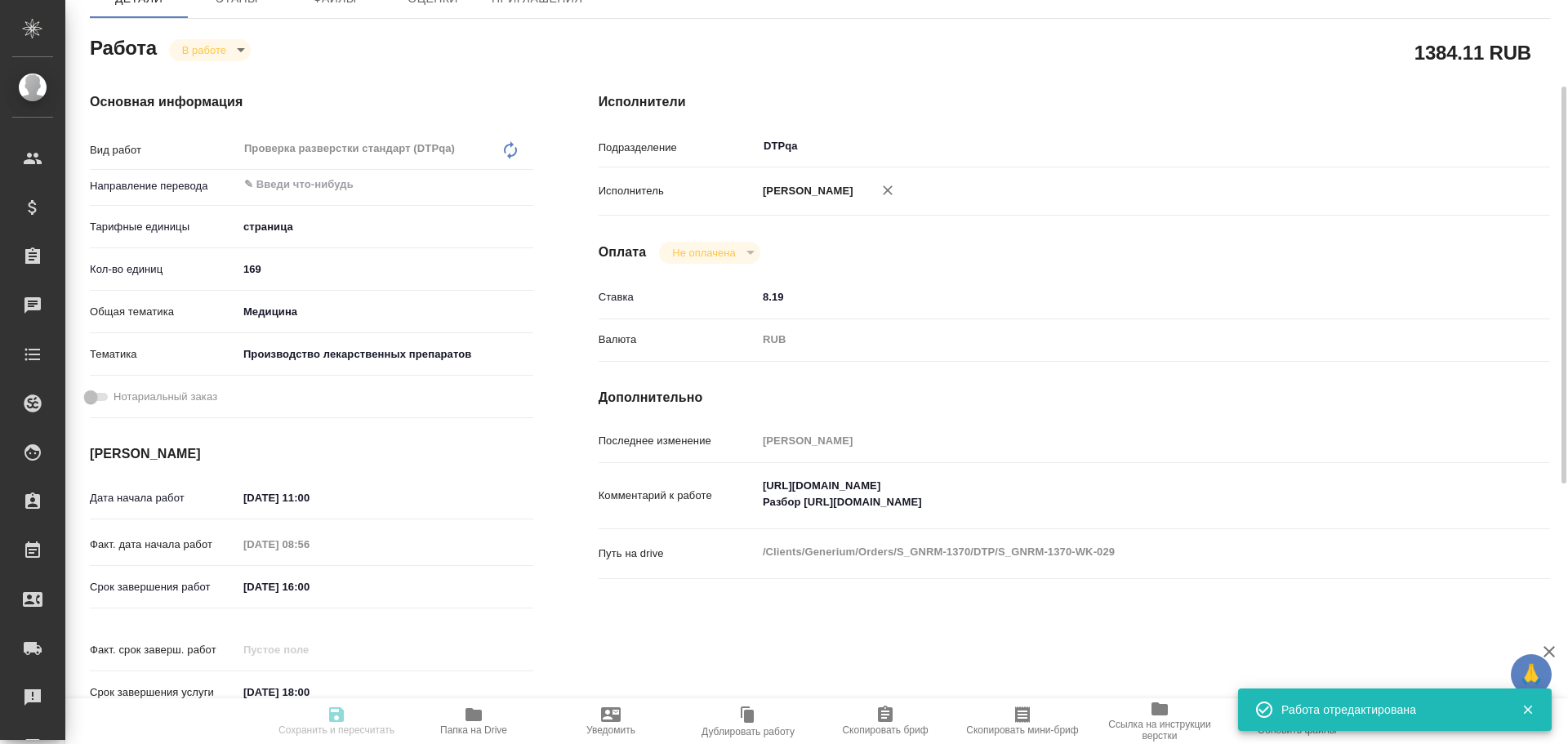
type input "S_GNRM-1370"
type input "Восстановление сложного макета с частичным соответствием оформлению оригинала"
type input "Восстановление сложного макета с частичным соответствием оформлению оригинала, …"
type input "[PERSON_NAME]"
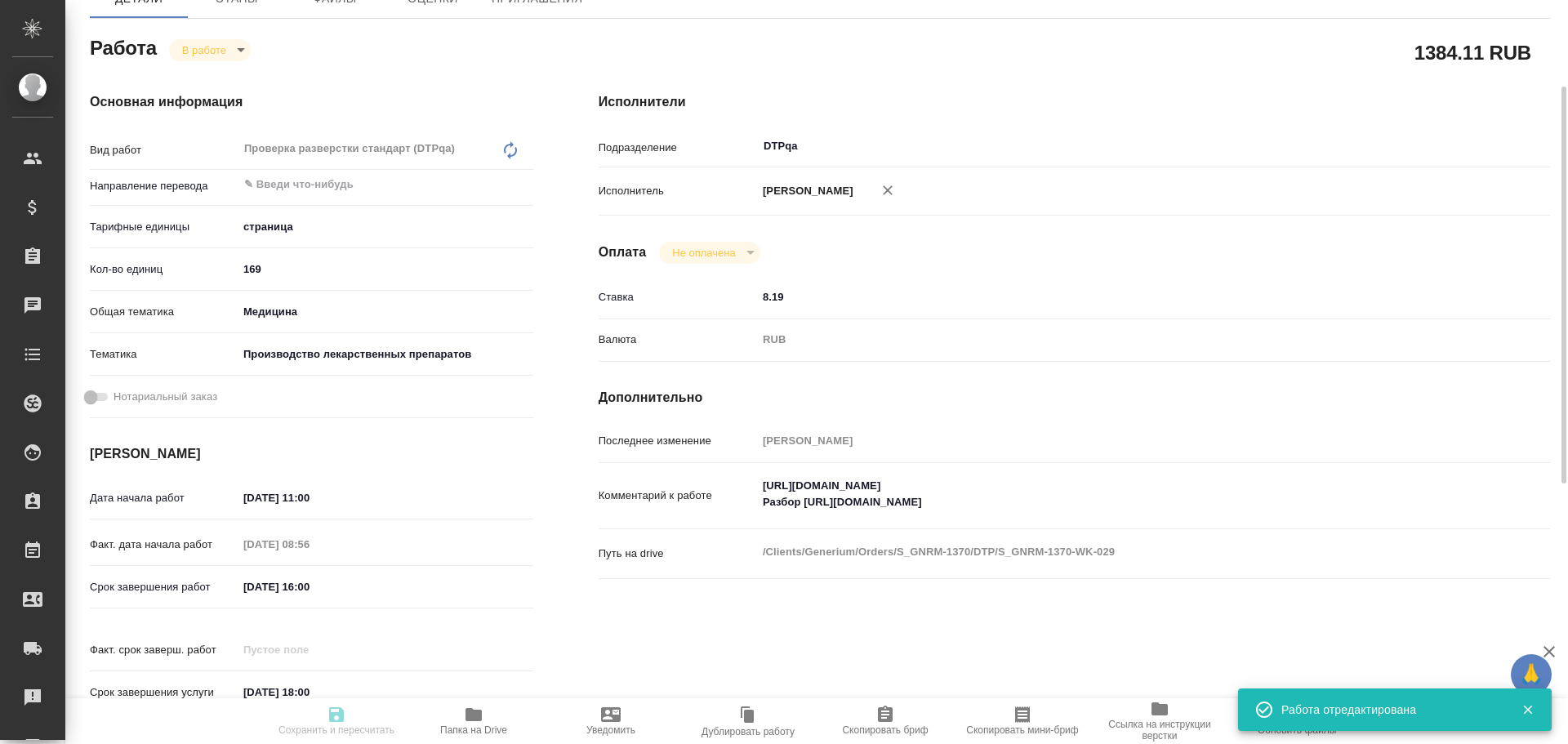
type input "/Clients/Generium/Orders/S_GNRM-1370"
type textarea "x"
type textarea "Просим рассчитать стоимость перевода с русского на английский язык 5 документов…"
type textarea "x"
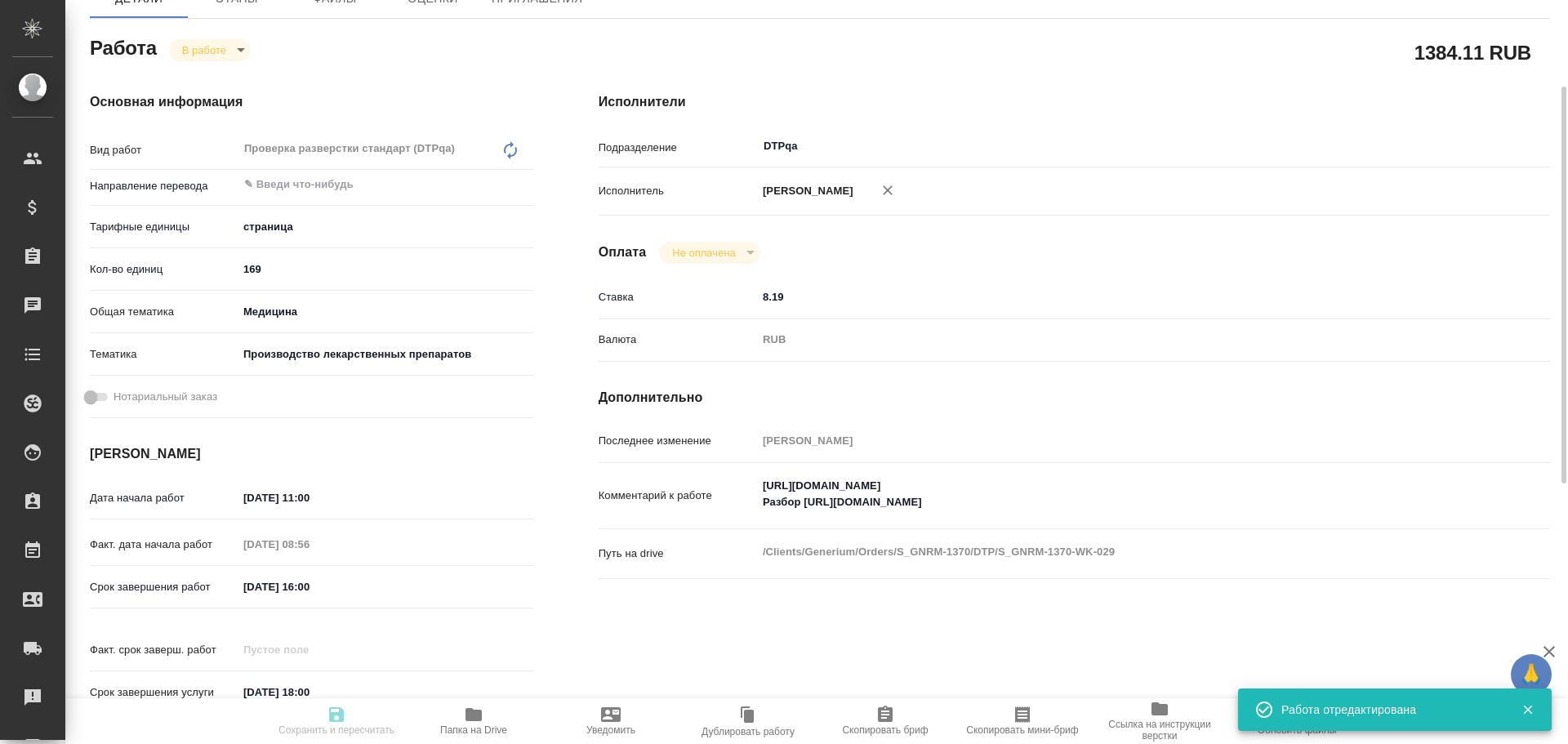
type textarea "x"
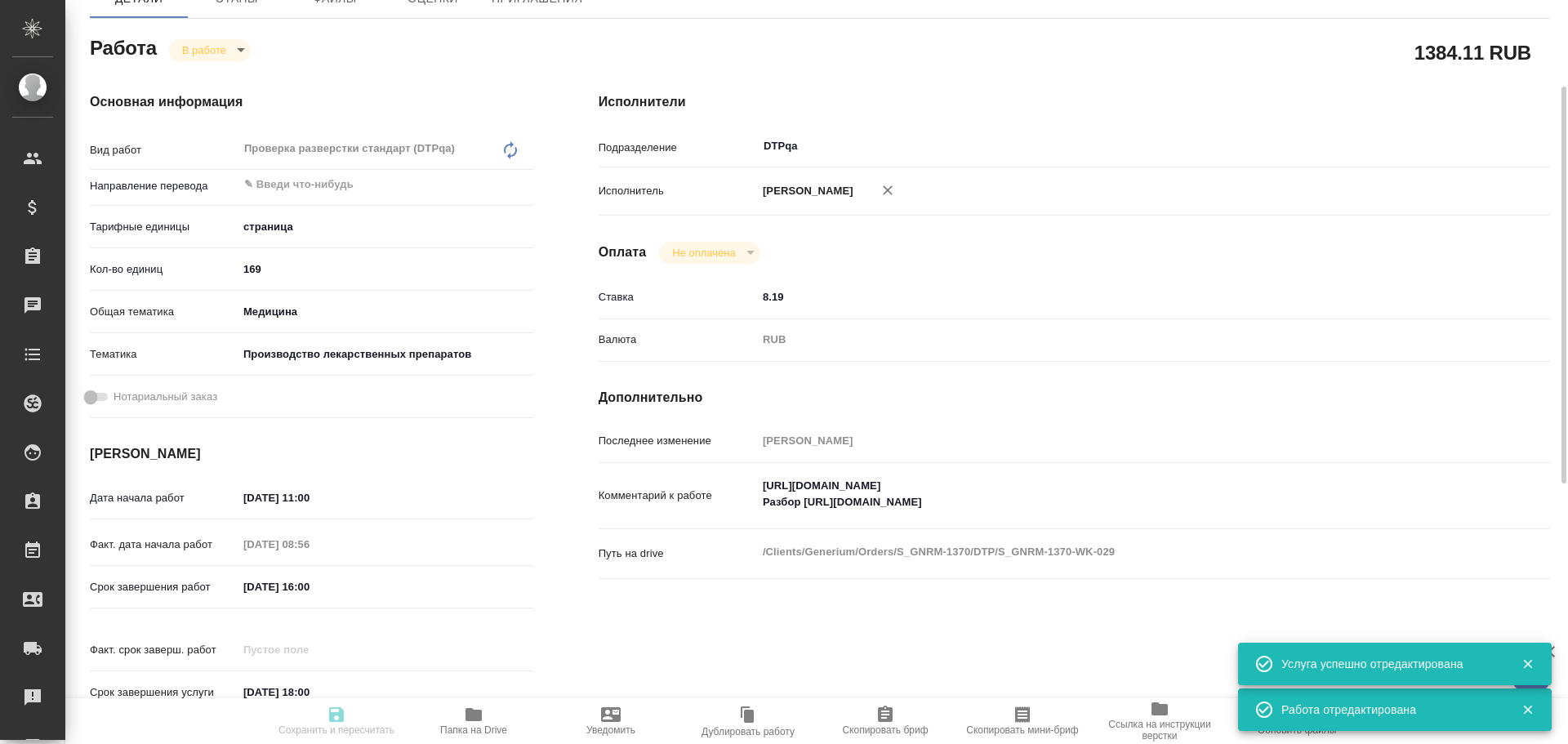
type textarea "x"
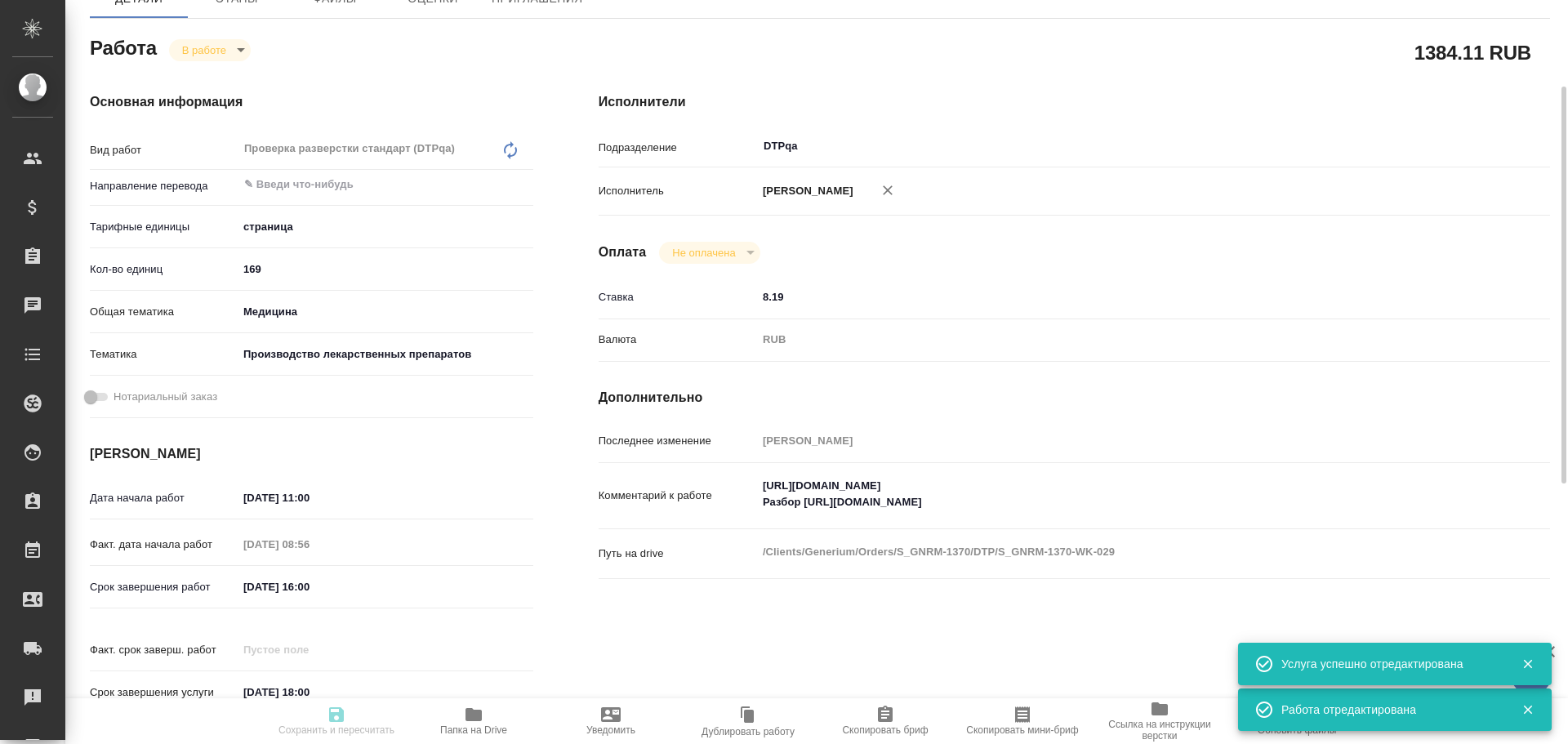
type textarea "x"
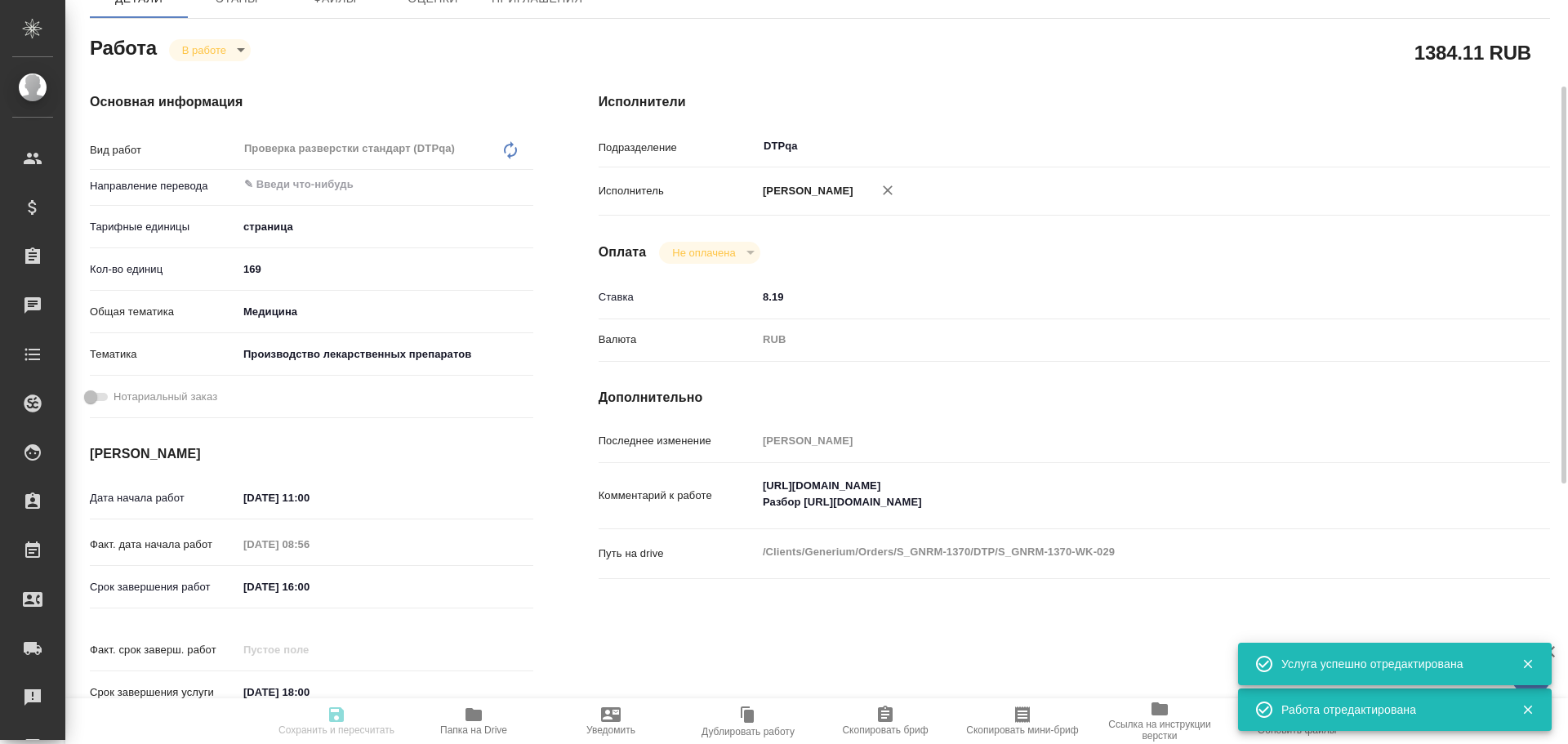
type textarea "x"
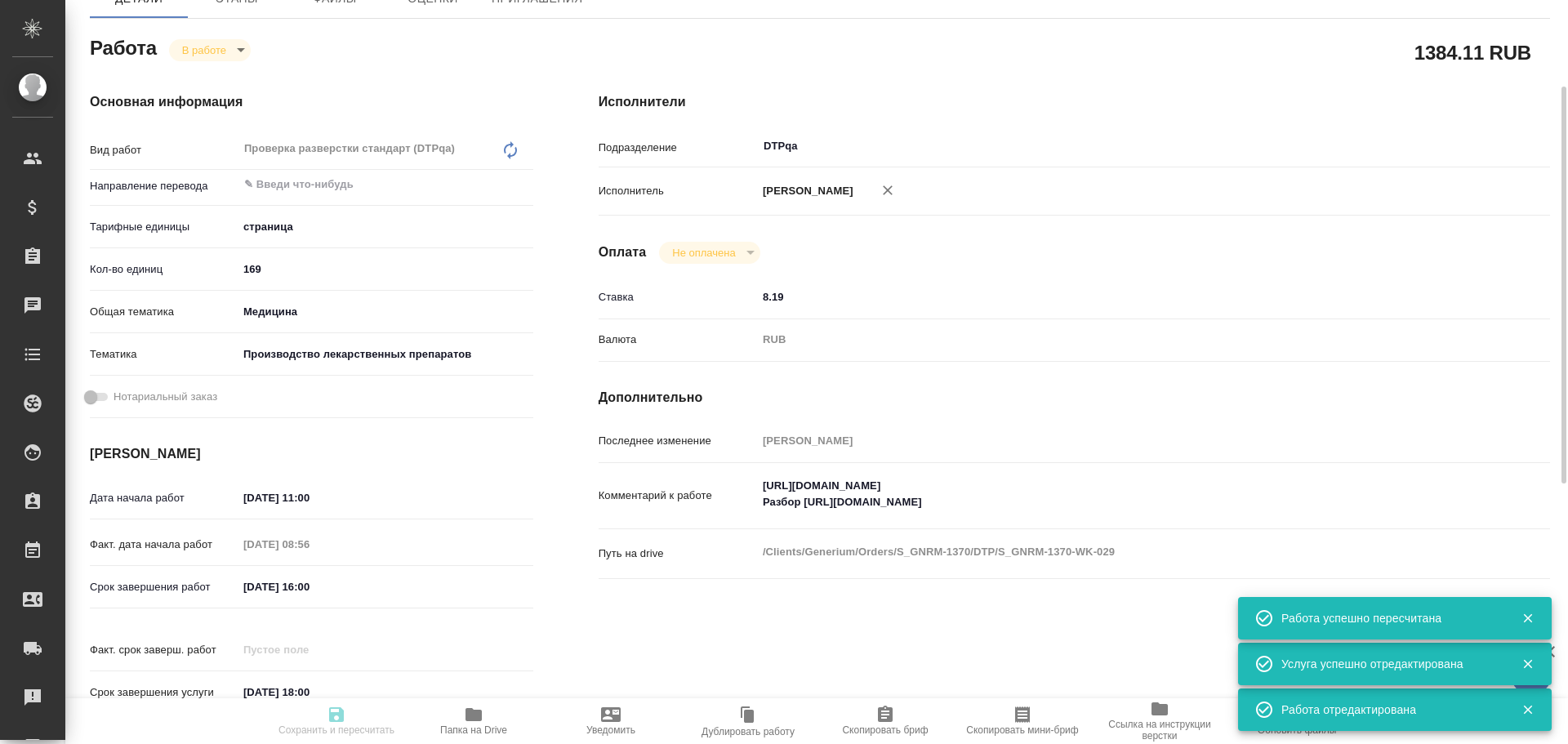
type input "inProgress"
type textarea "Проверка разверстки стандарт (DTPqa)"
type textarea "x"
type input "5a8b1489cc6b4906c91bfdb2"
type input "169"
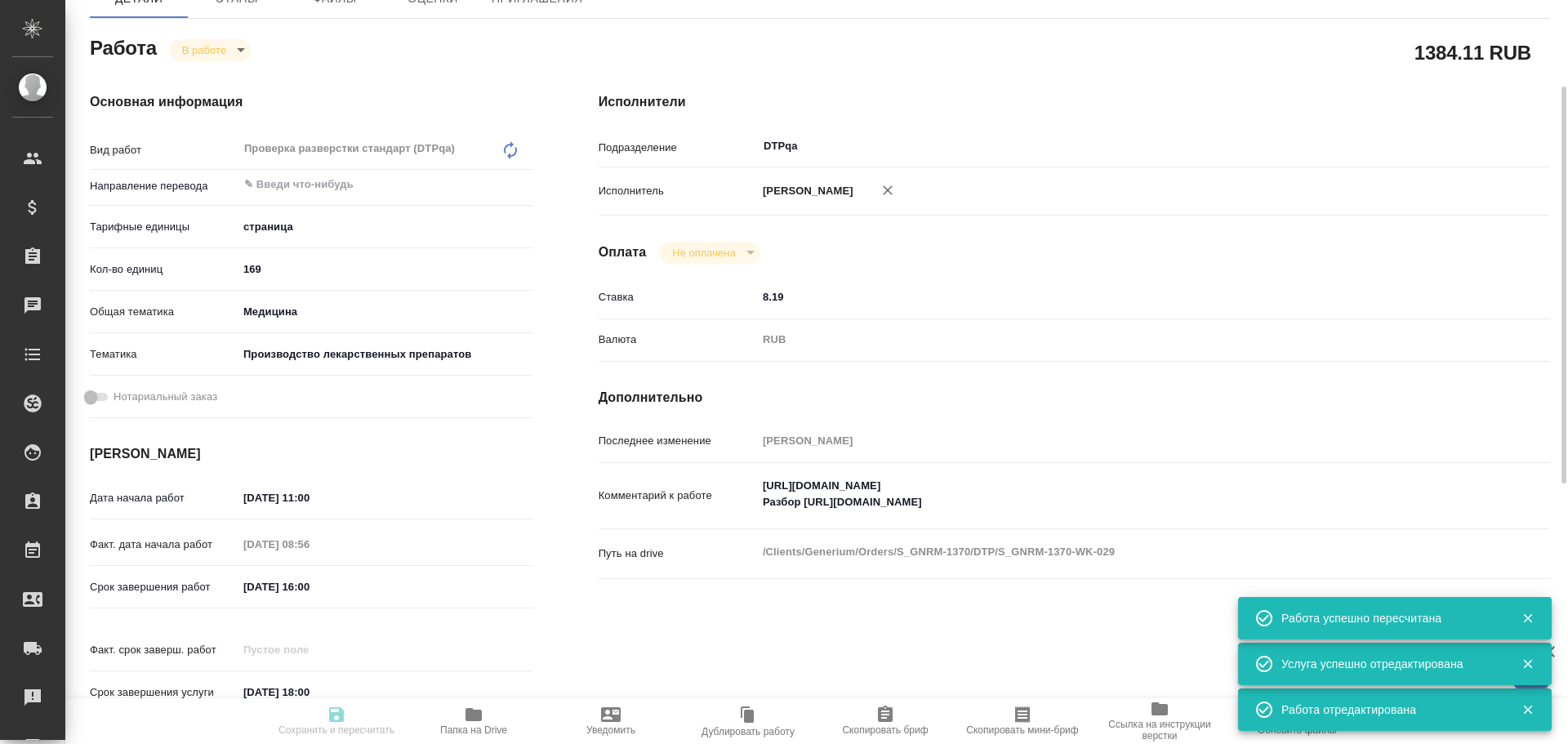
type input "med"
type input "614982fec5ecbb70f805293f"
type input "26.09.2025 11:00"
type input "25.09.2025 08:56"
type input "26.09.2025 16:00"
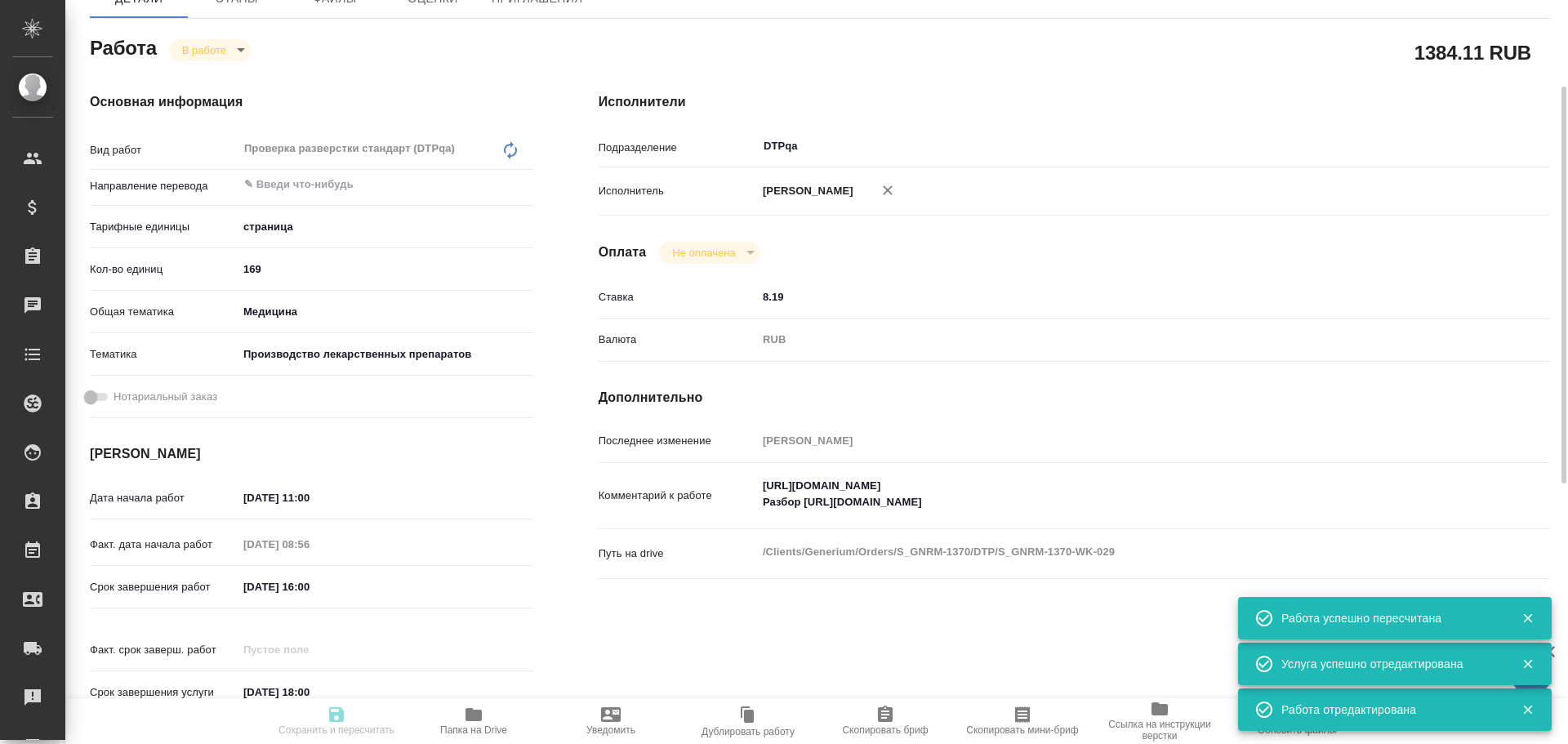
type input "10.10.2025 18:00"
type input "DTPqa"
type input "notPayed"
type input "8.19"
type input "RUB"
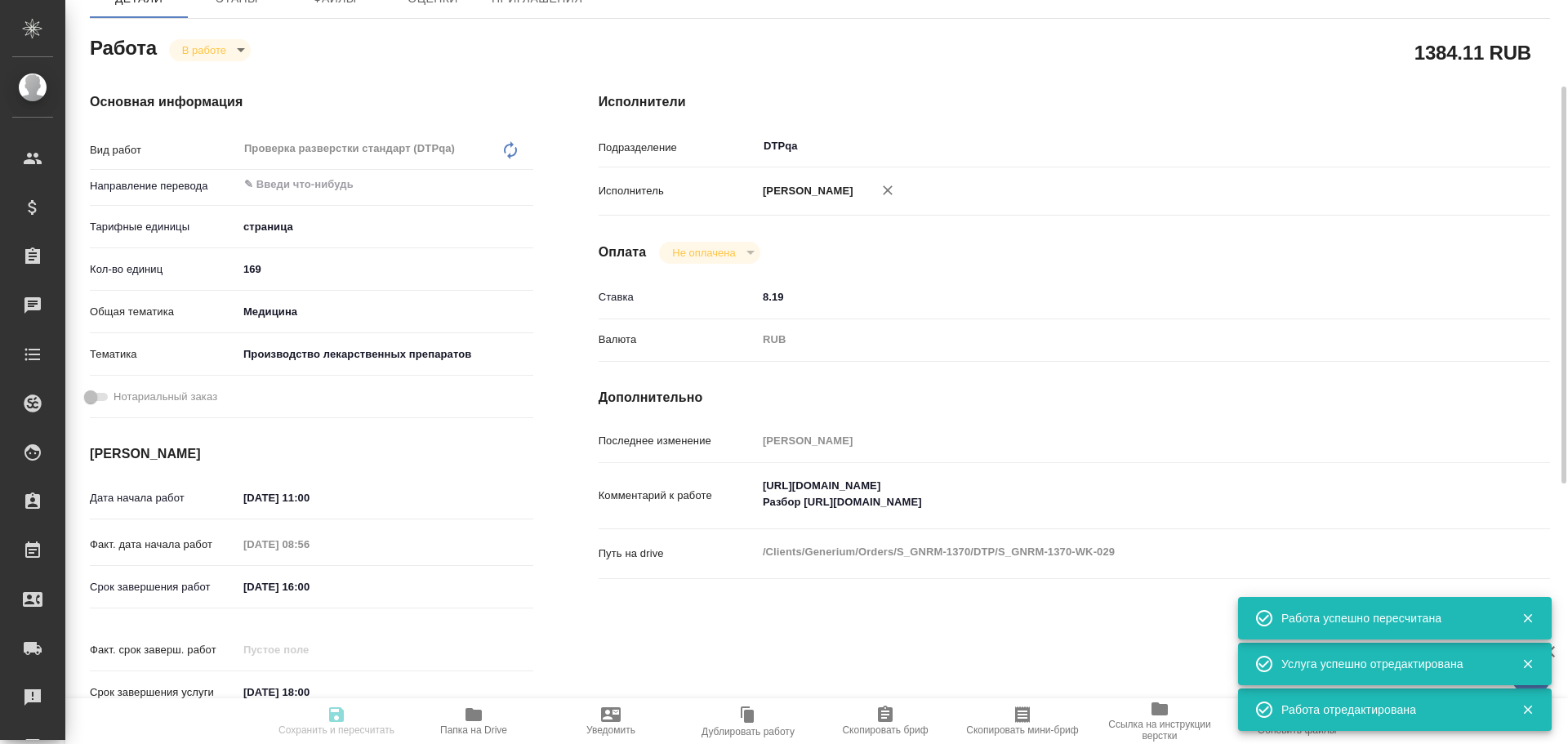
type input "Чулец Елена"
type textarea "https://tera.awatera.com/Work/68cd23abe87e3c6cfdb6370d/ Разбор https://drive.aw…"
type textarea "x"
type textarea "/Clients/Generium/Orders/S_GNRM-1370/DTP/S_GNRM-1370-WK-029"
type textarea "x"
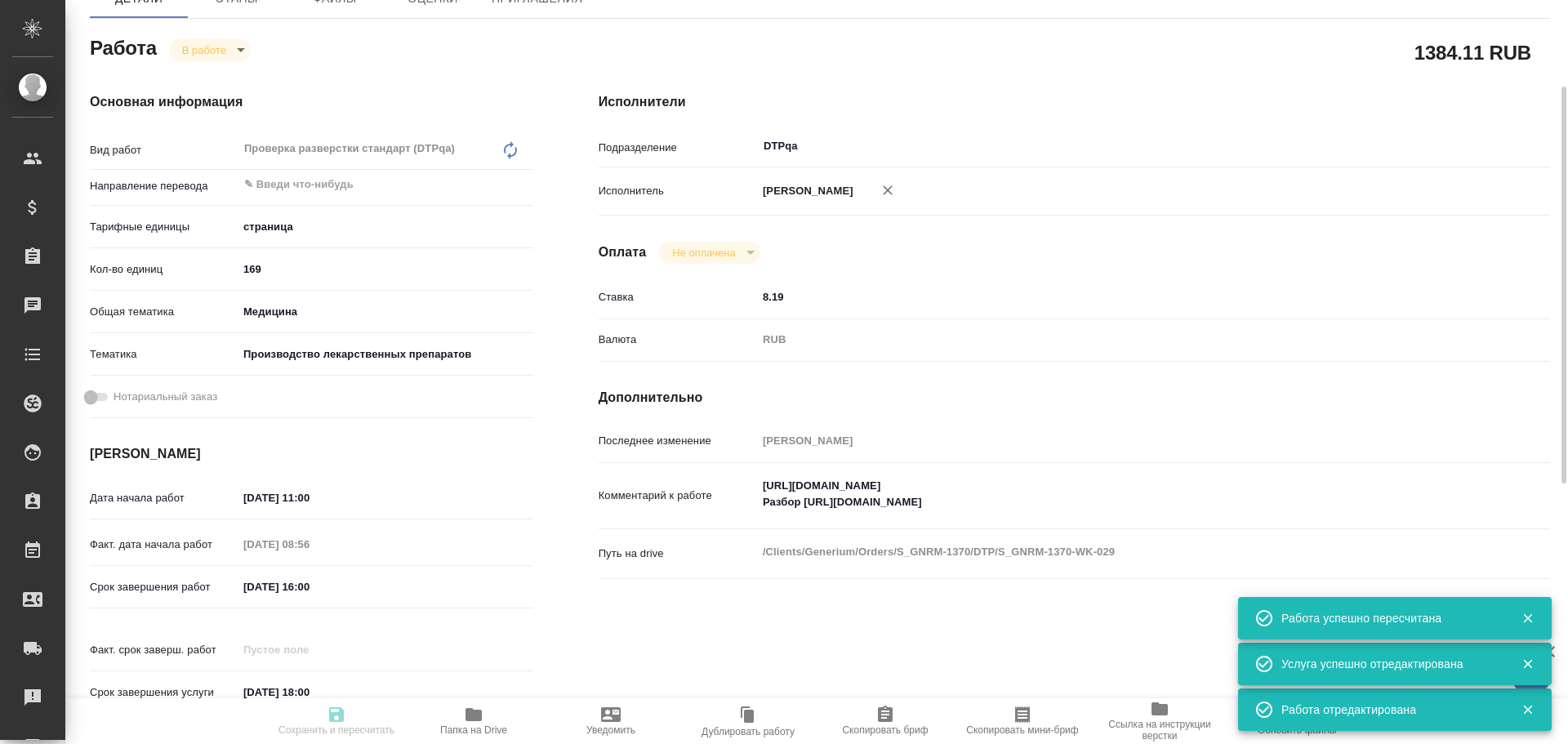
type input "S_GNRM-1370"
type input "Восстановление сложного макета с частичным соответствием оформлению оригинала"
type input "Восстановление сложного макета с частичным соответствием оформлению оригинала, …"
type input "[PERSON_NAME]"
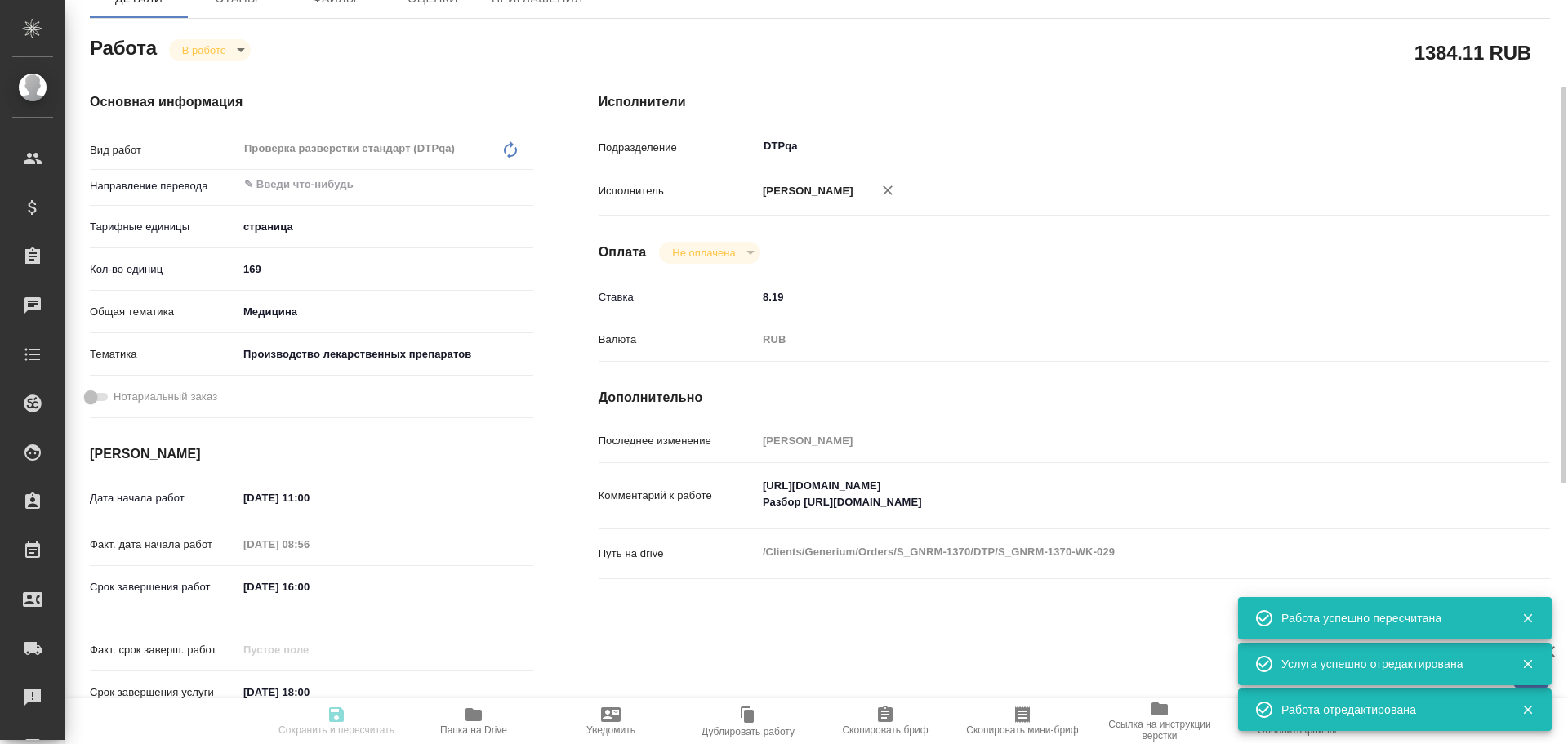
type input "/Clients/Generium/Orders/S_GNRM-1370"
type textarea "x"
type textarea "Просим рассчитать стоимость перевода с русского на английский язык 5 документов…"
type textarea "x"
click at [193, 49] on body "🙏 .cls-1 fill:#fff; AWATERA Chulets Elena Клиенты Спецификации Заказы 0 Чаты To…" at bounding box center [784, 372] width 1568 height 744
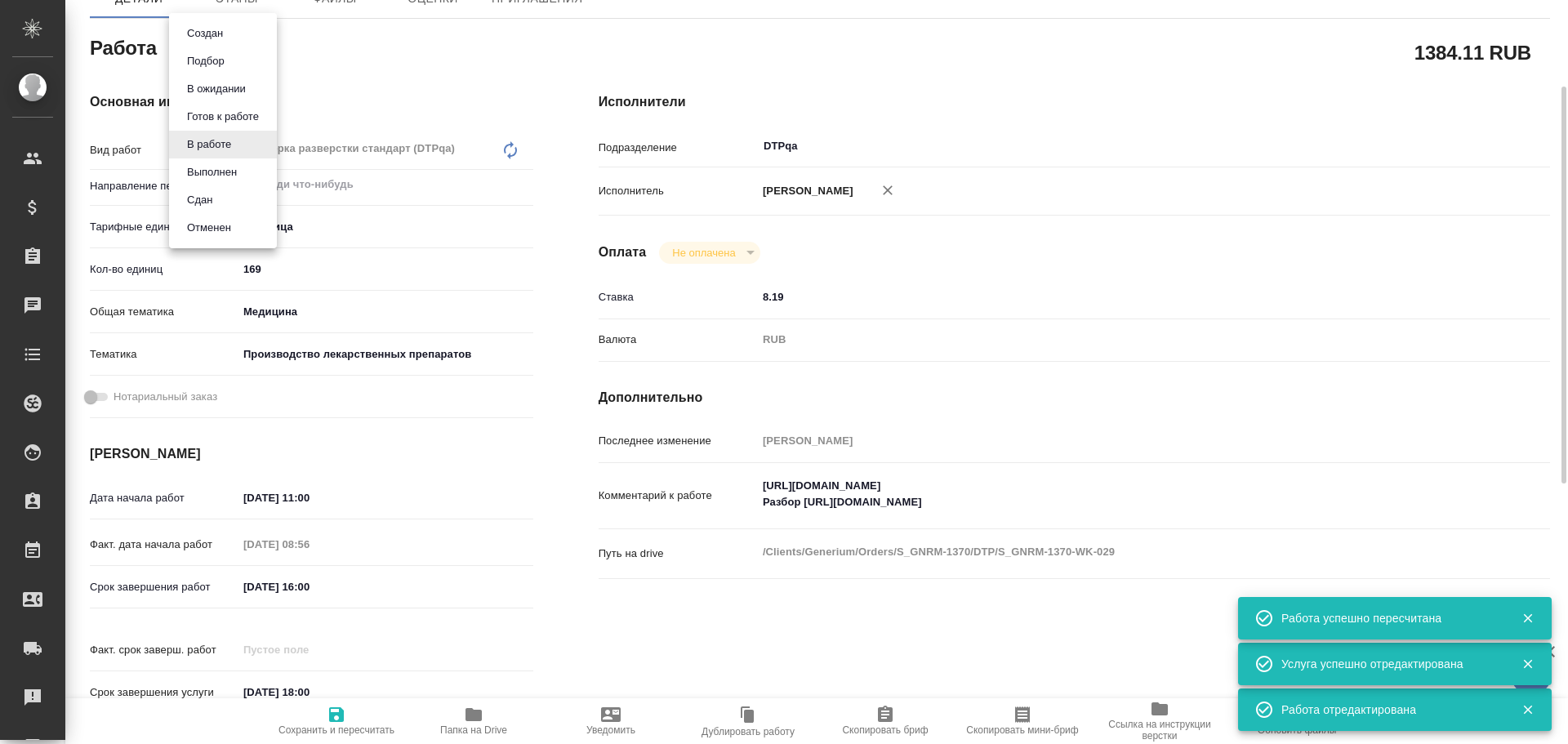
type textarea "x"
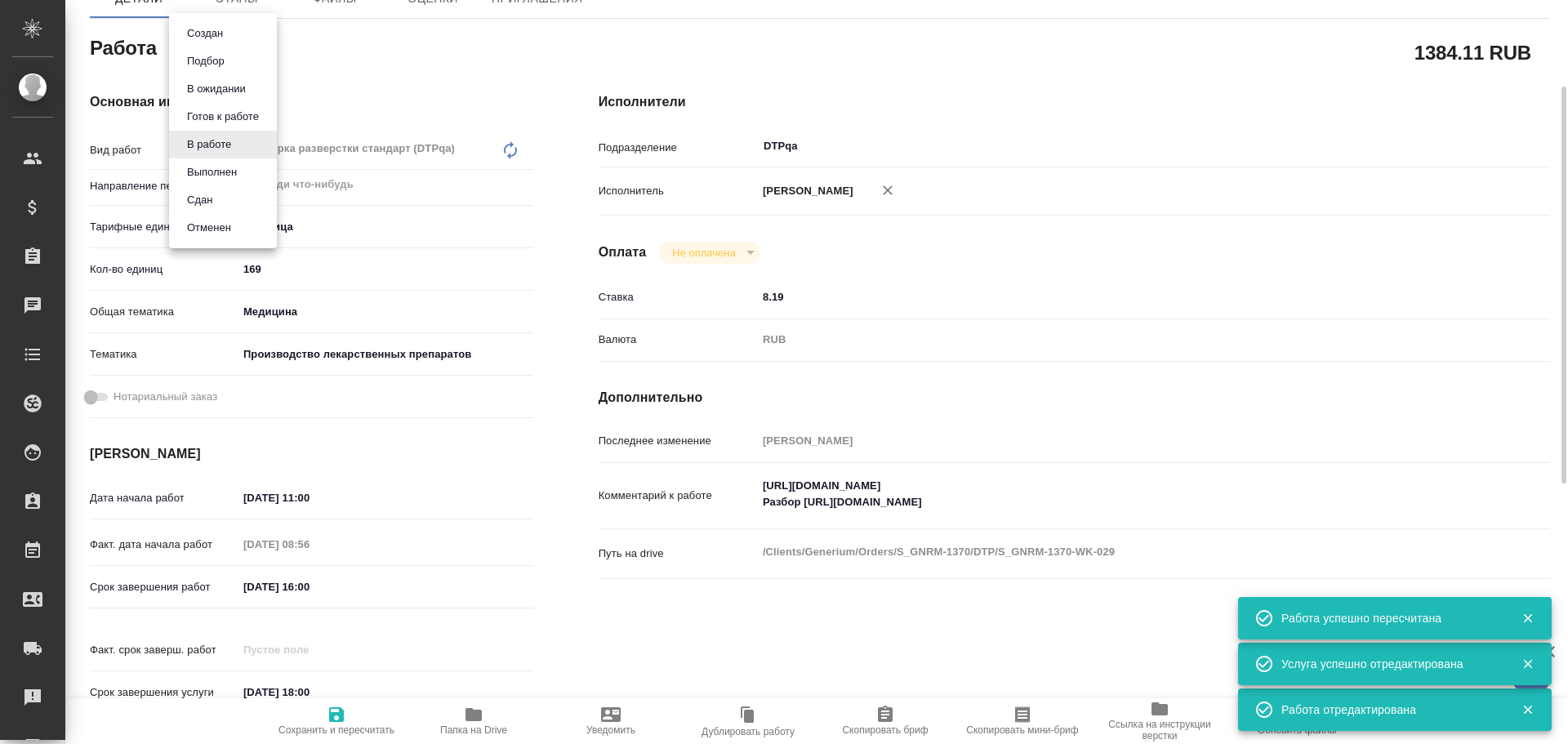
type textarea "x"
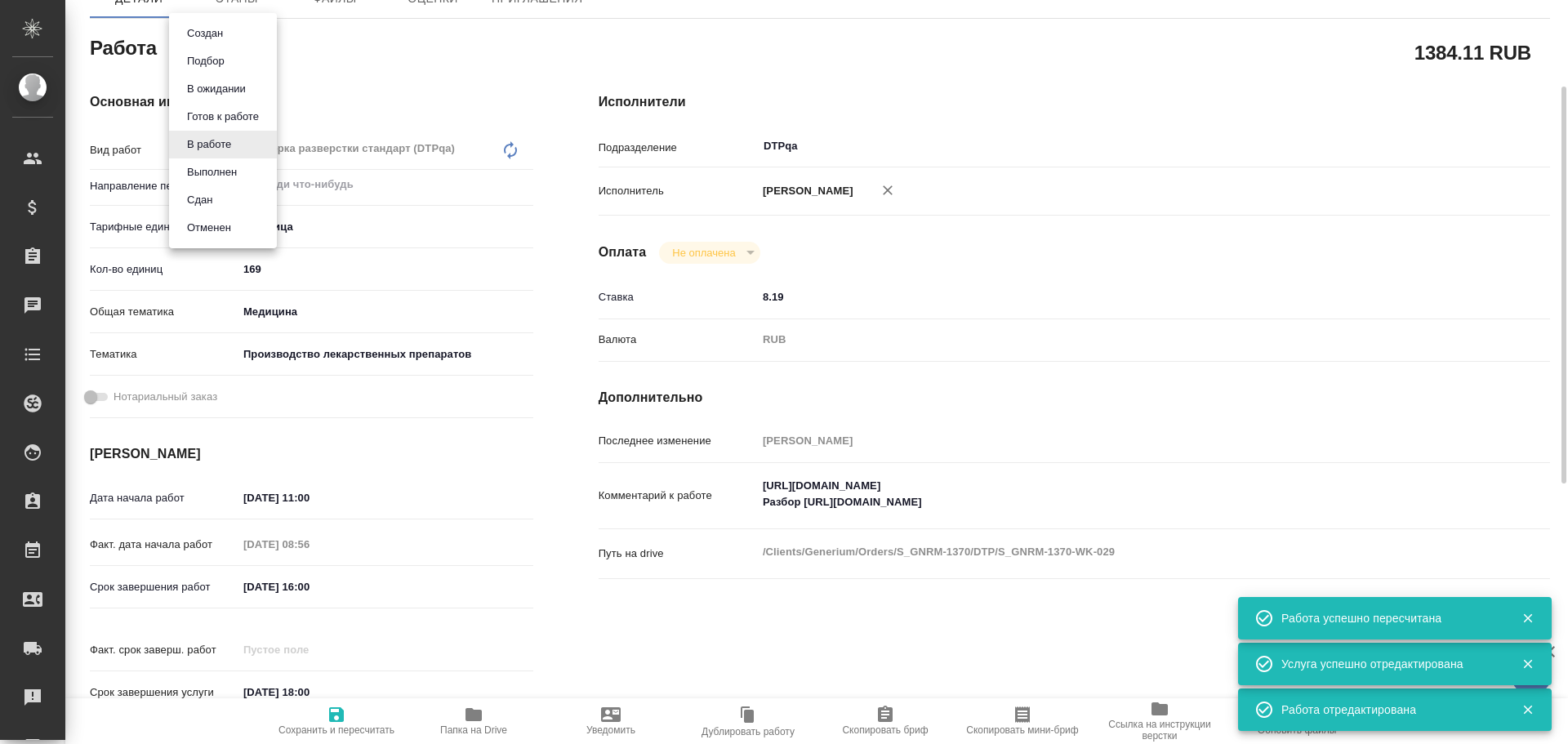
type textarea "x"
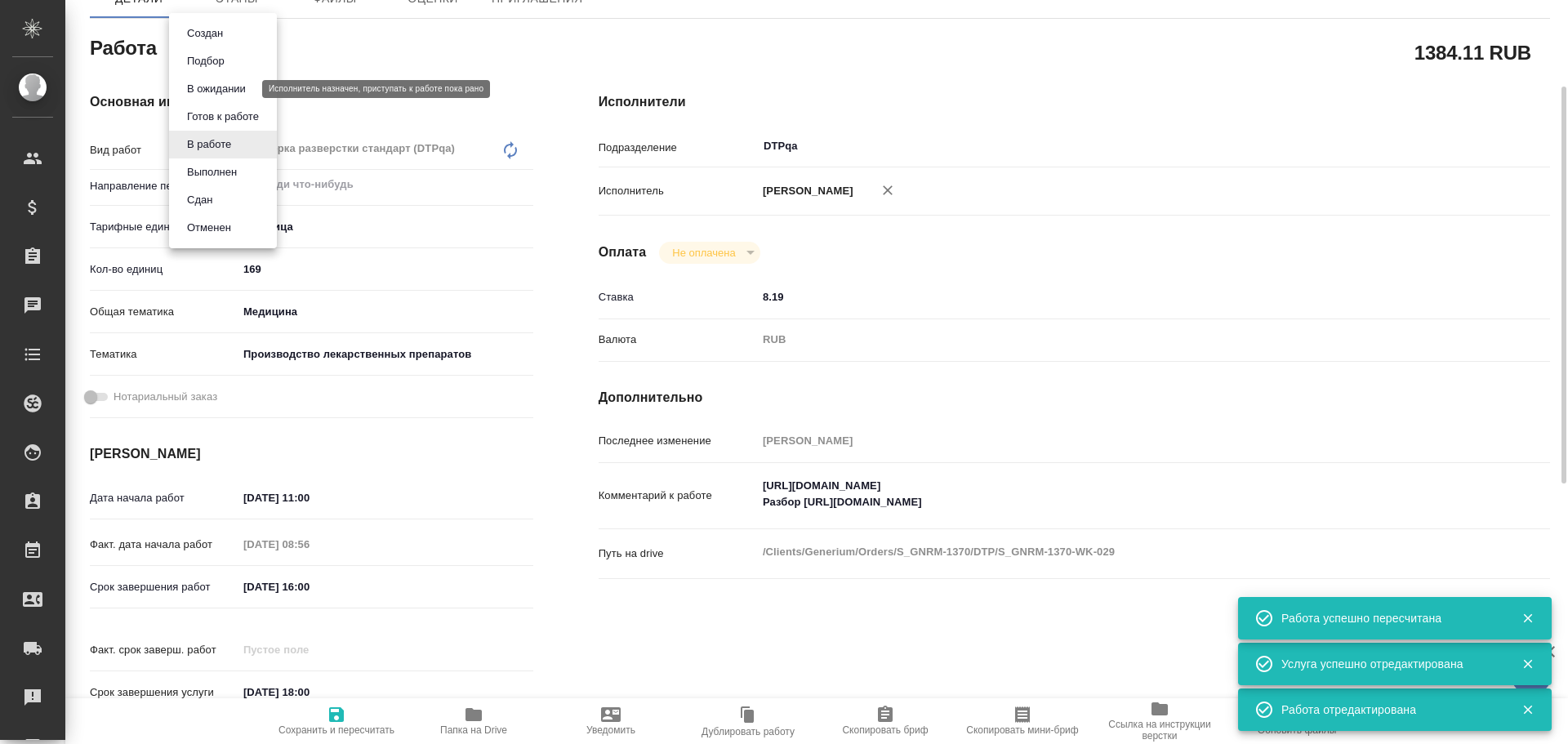
type textarea "x"
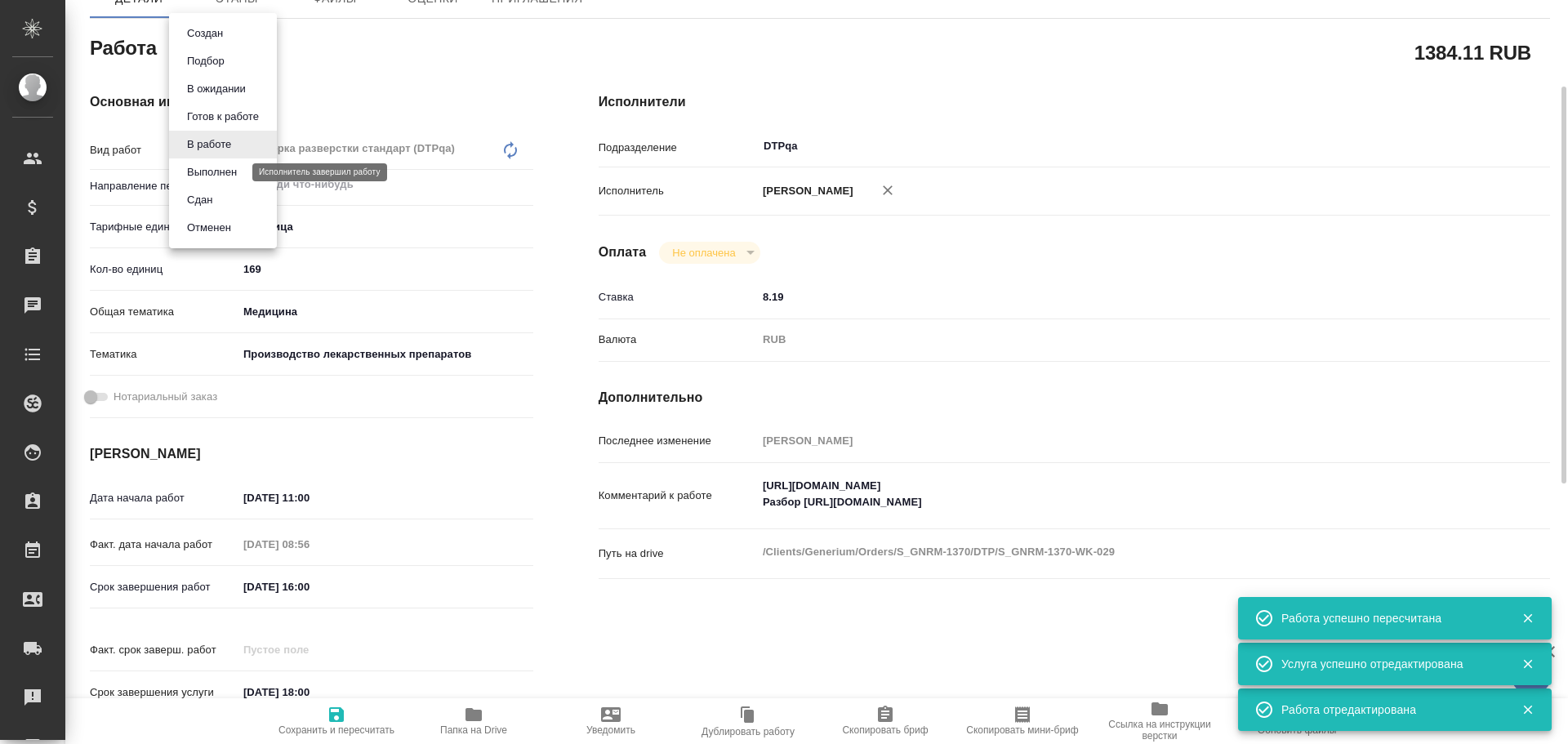
click at [223, 170] on button "Выполнен" at bounding box center [212, 172] width 59 height 18
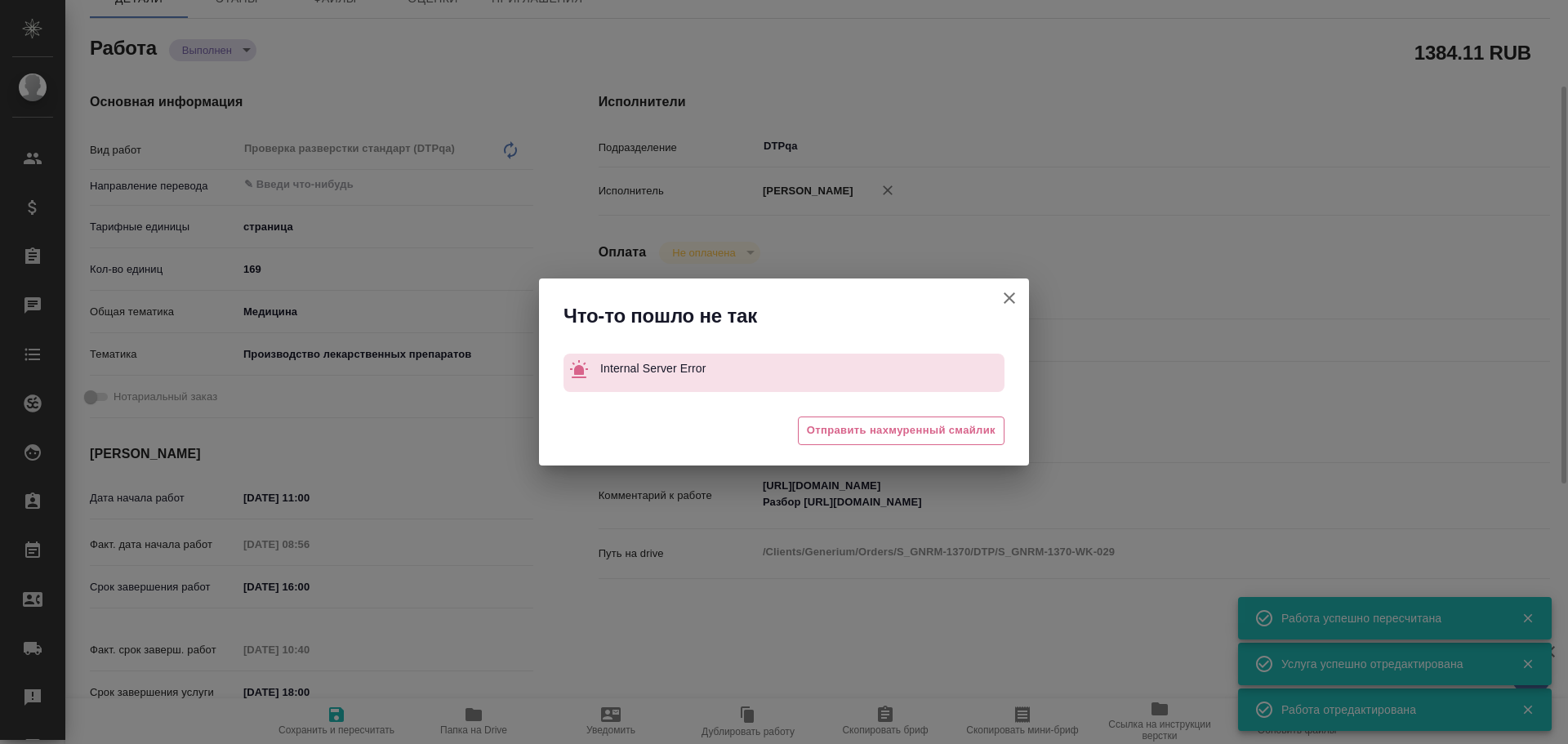
type textarea "x"
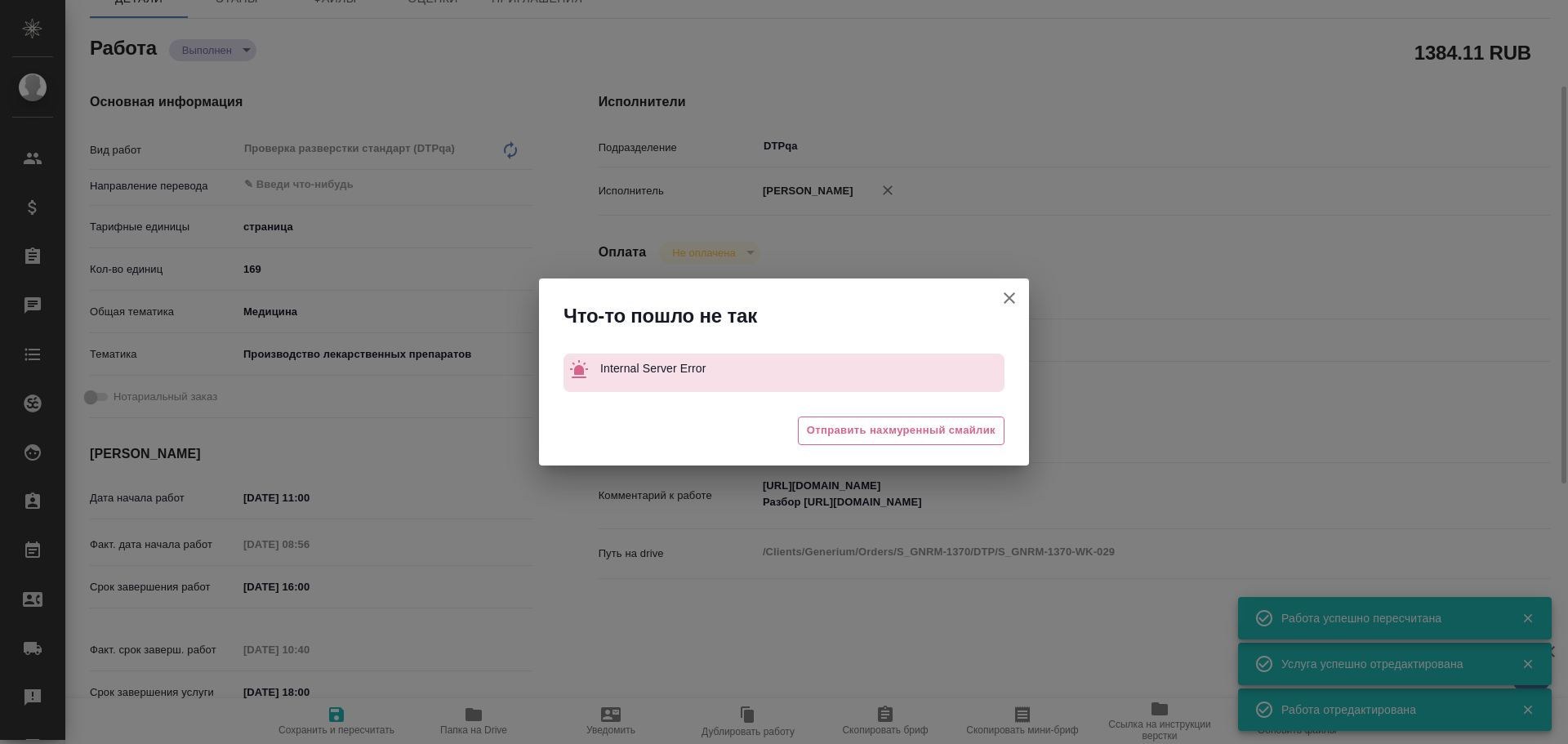
type textarea "x"
click at [1011, 299] on icon "button" at bounding box center [1009, 298] width 20 height 20
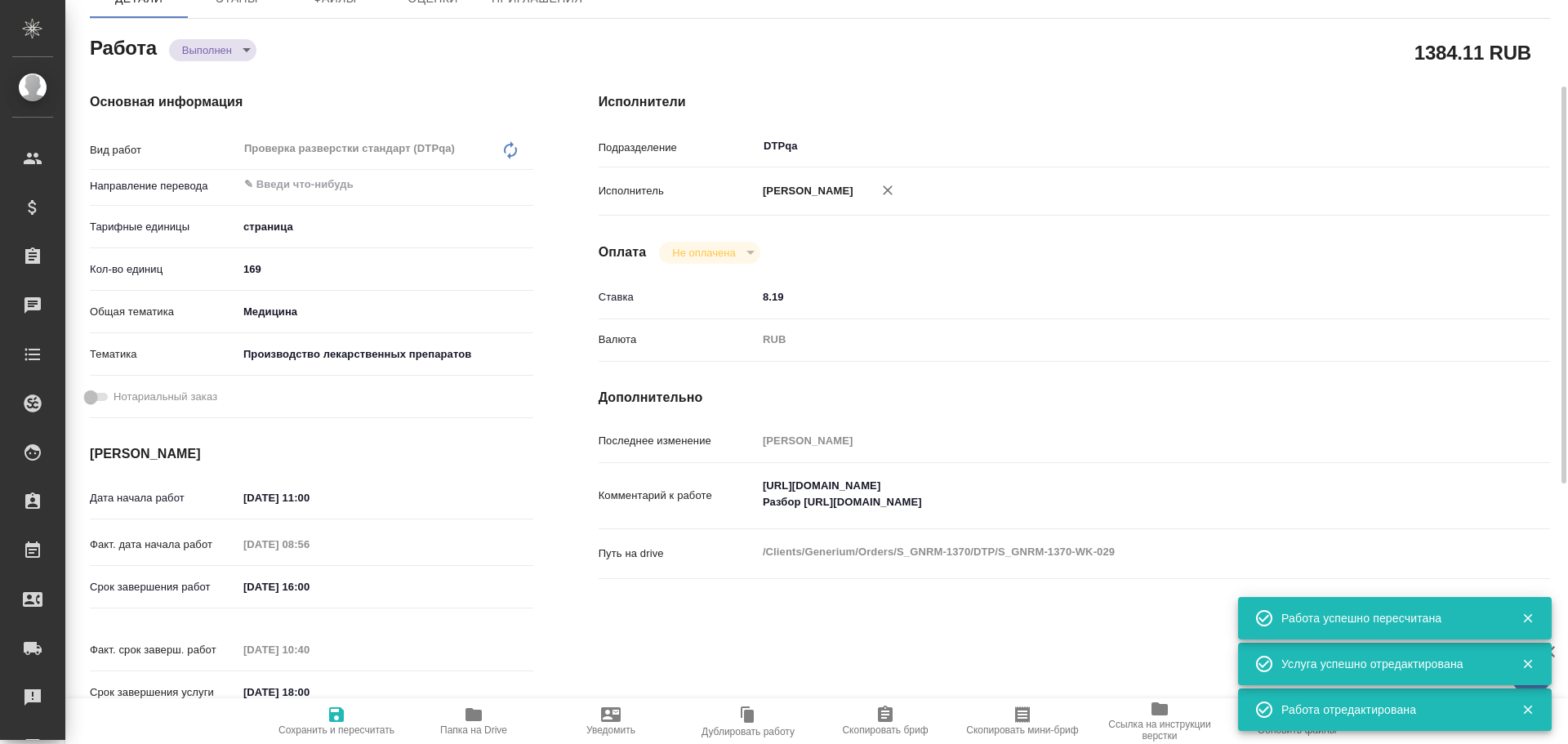
click at [351, 718] on span "Сохранить и пересчитать" at bounding box center [336, 719] width 118 height 31
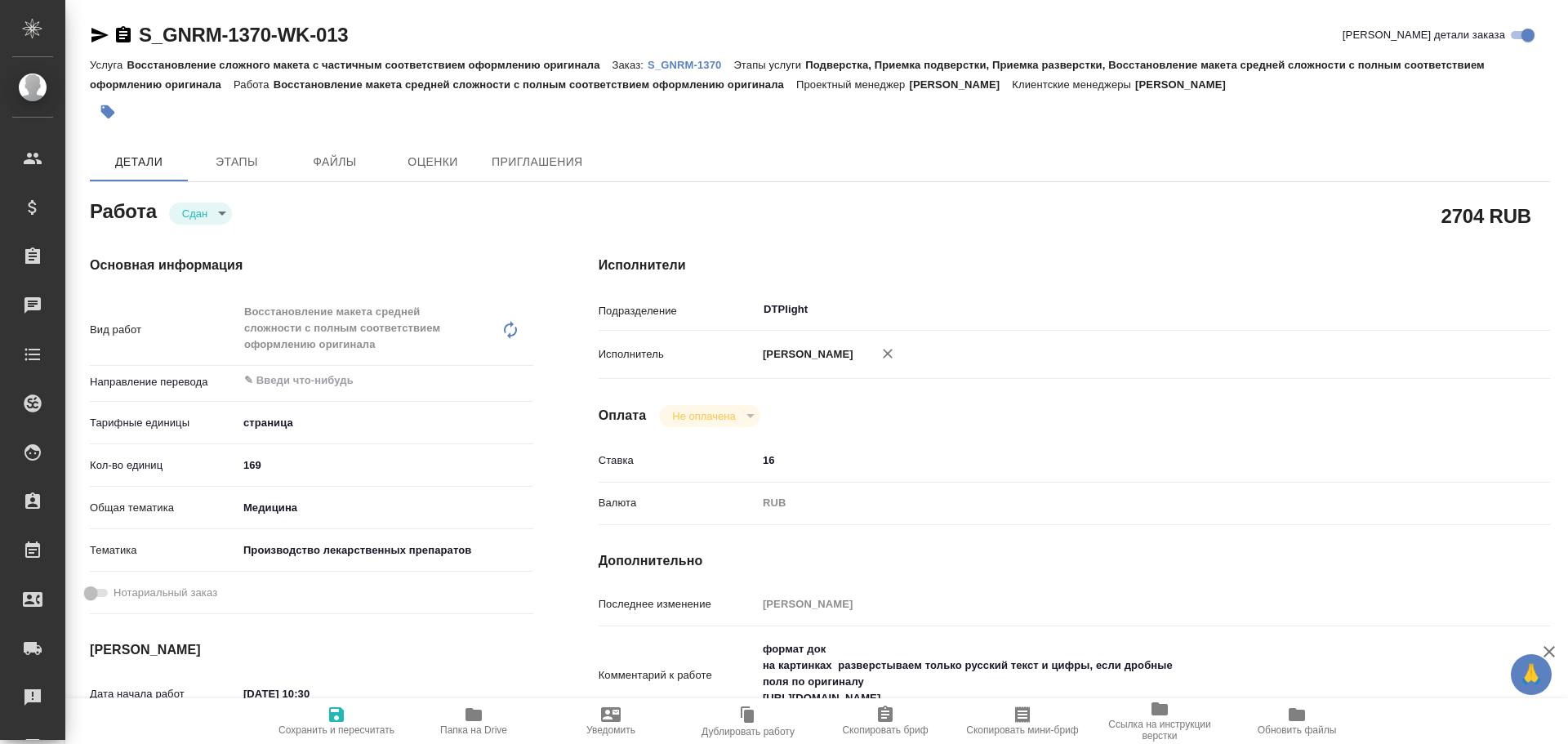
type textarea "x"
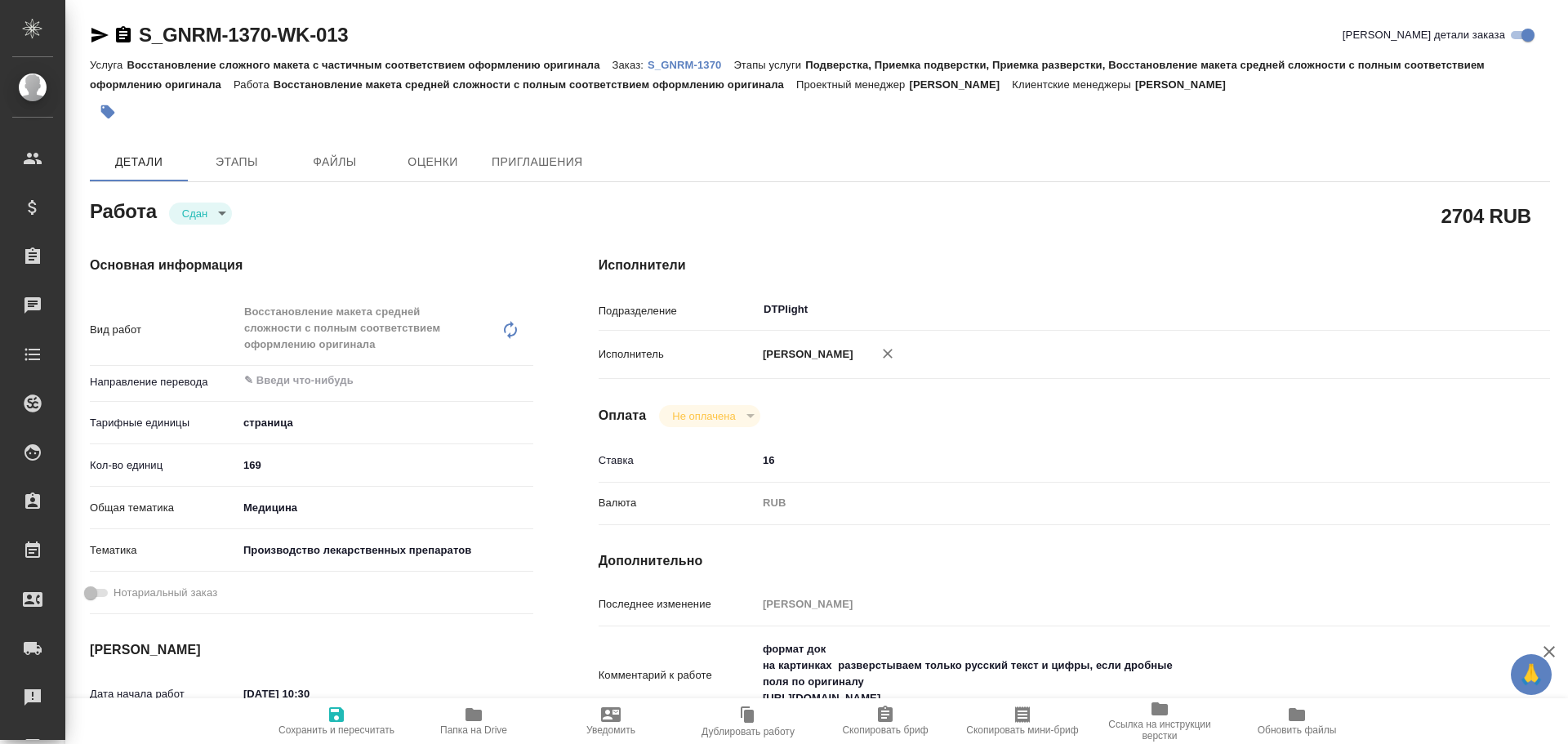
type textarea "x"
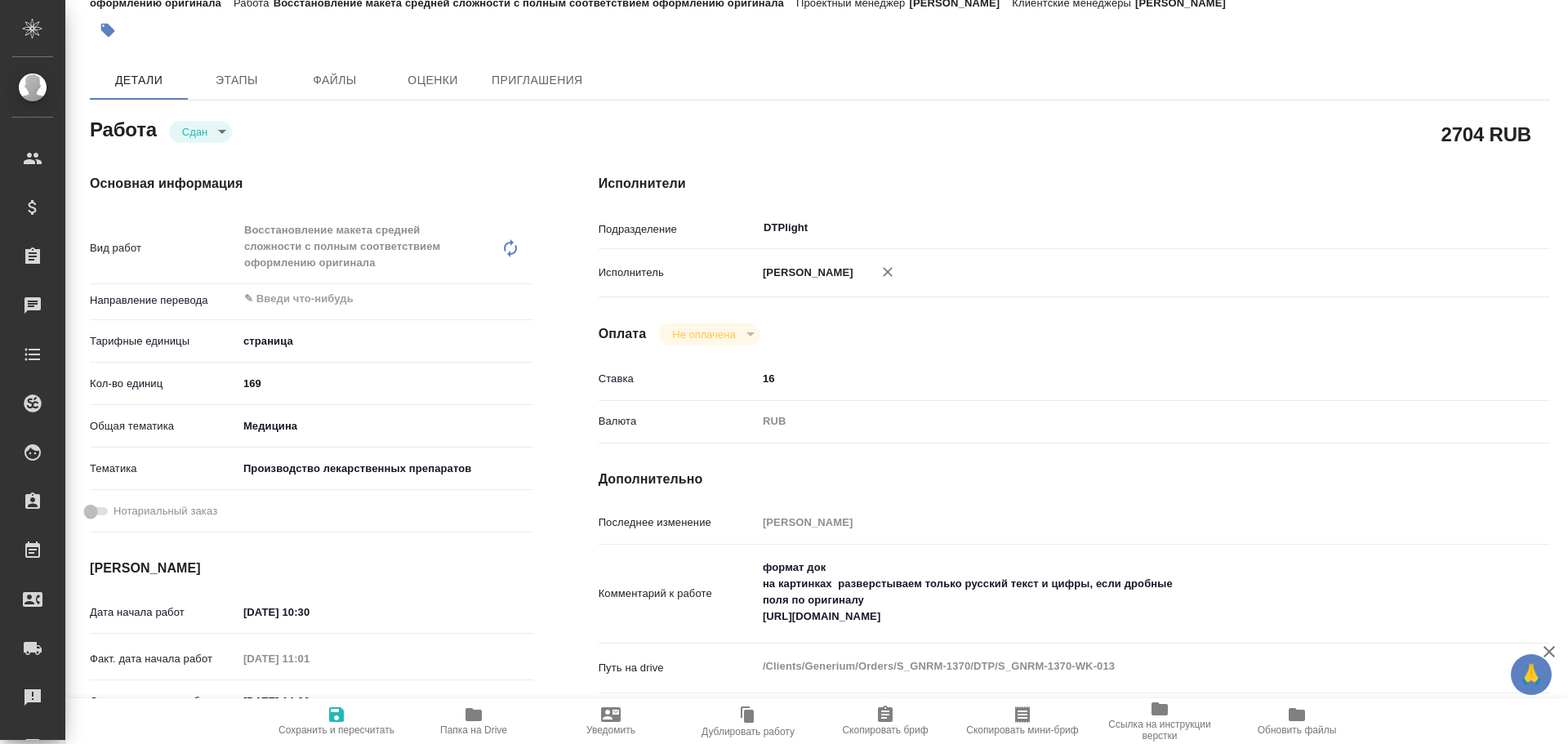
scroll to position [163, 0]
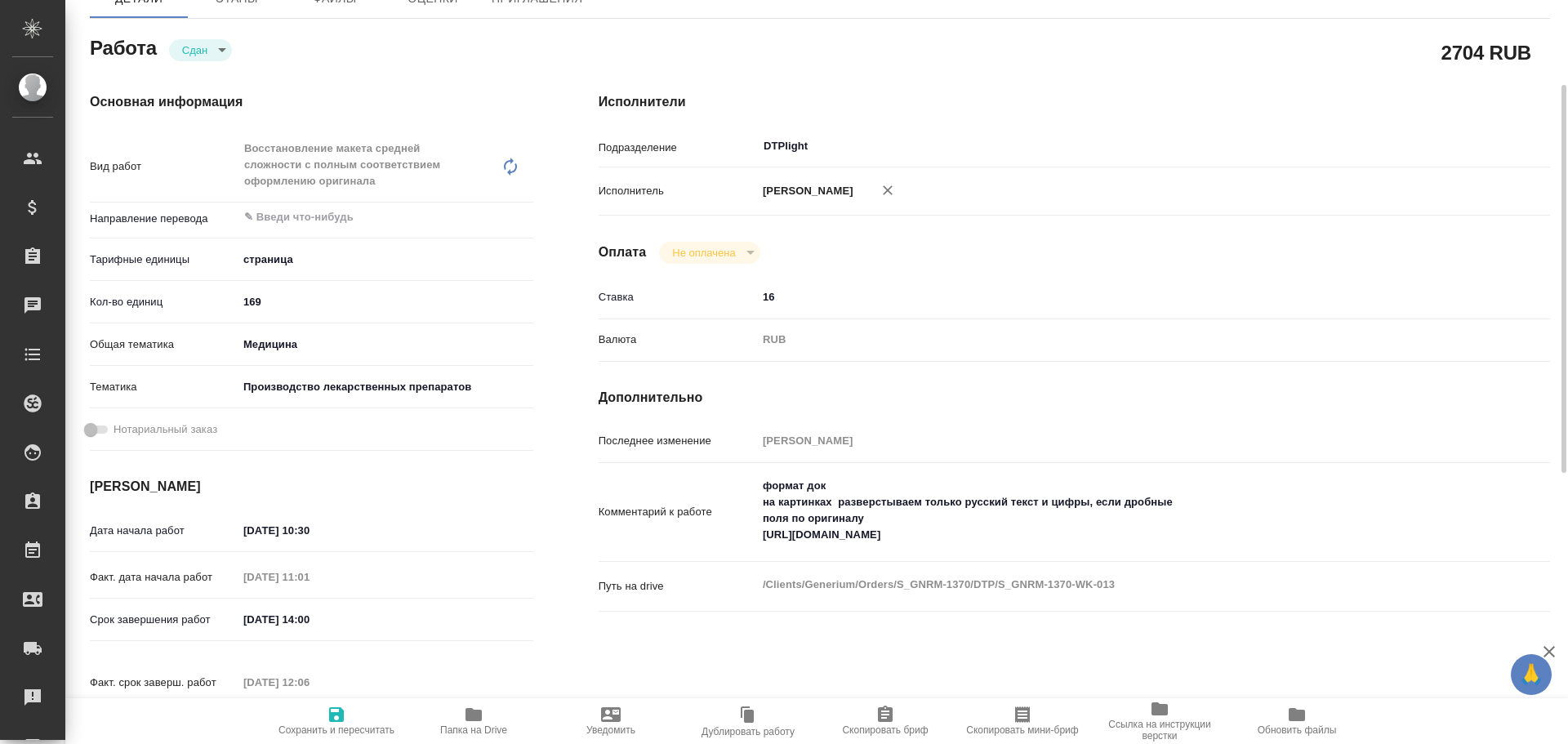
type textarea "x"
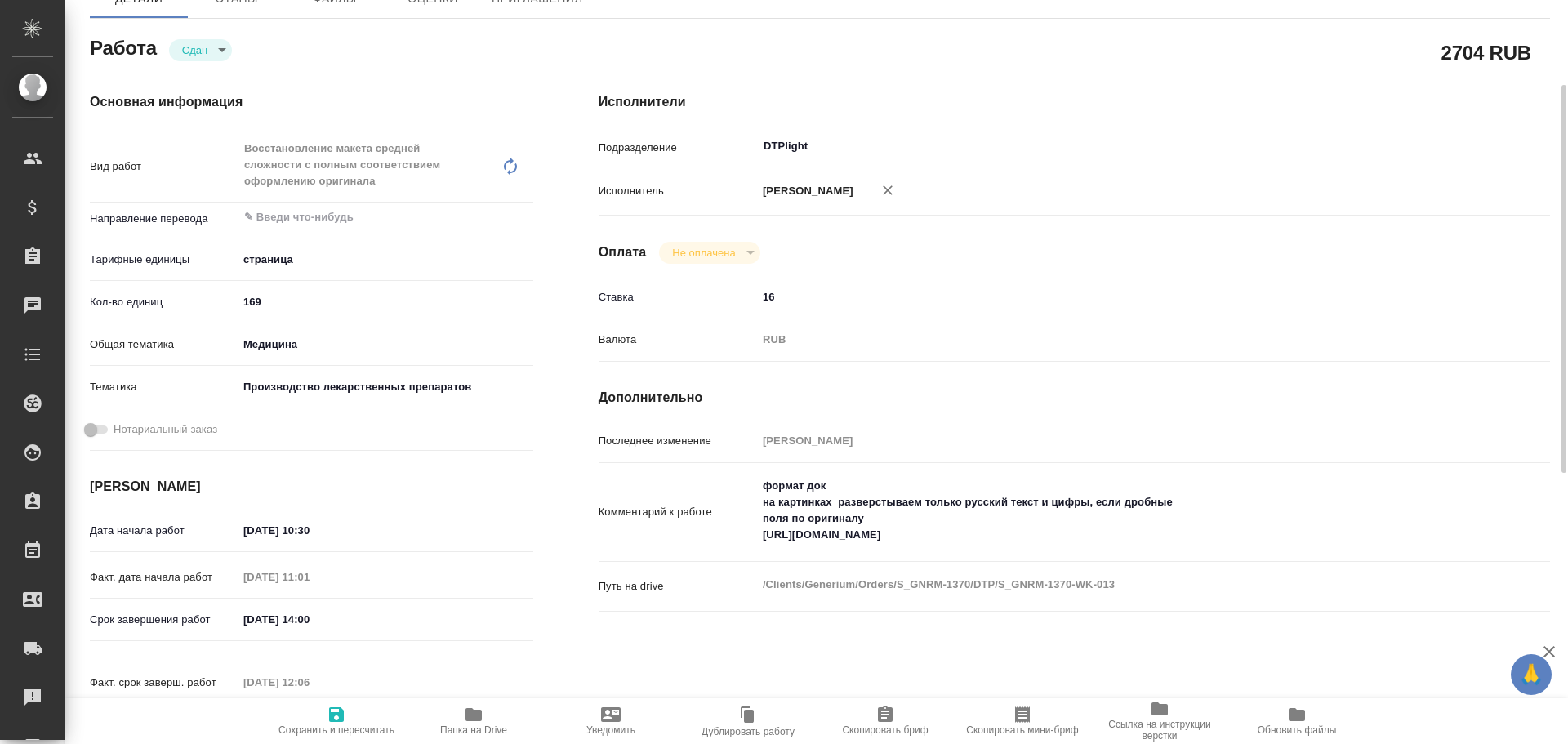
click at [483, 721] on span "Папка на Drive" at bounding box center [473, 719] width 118 height 31
type textarea "x"
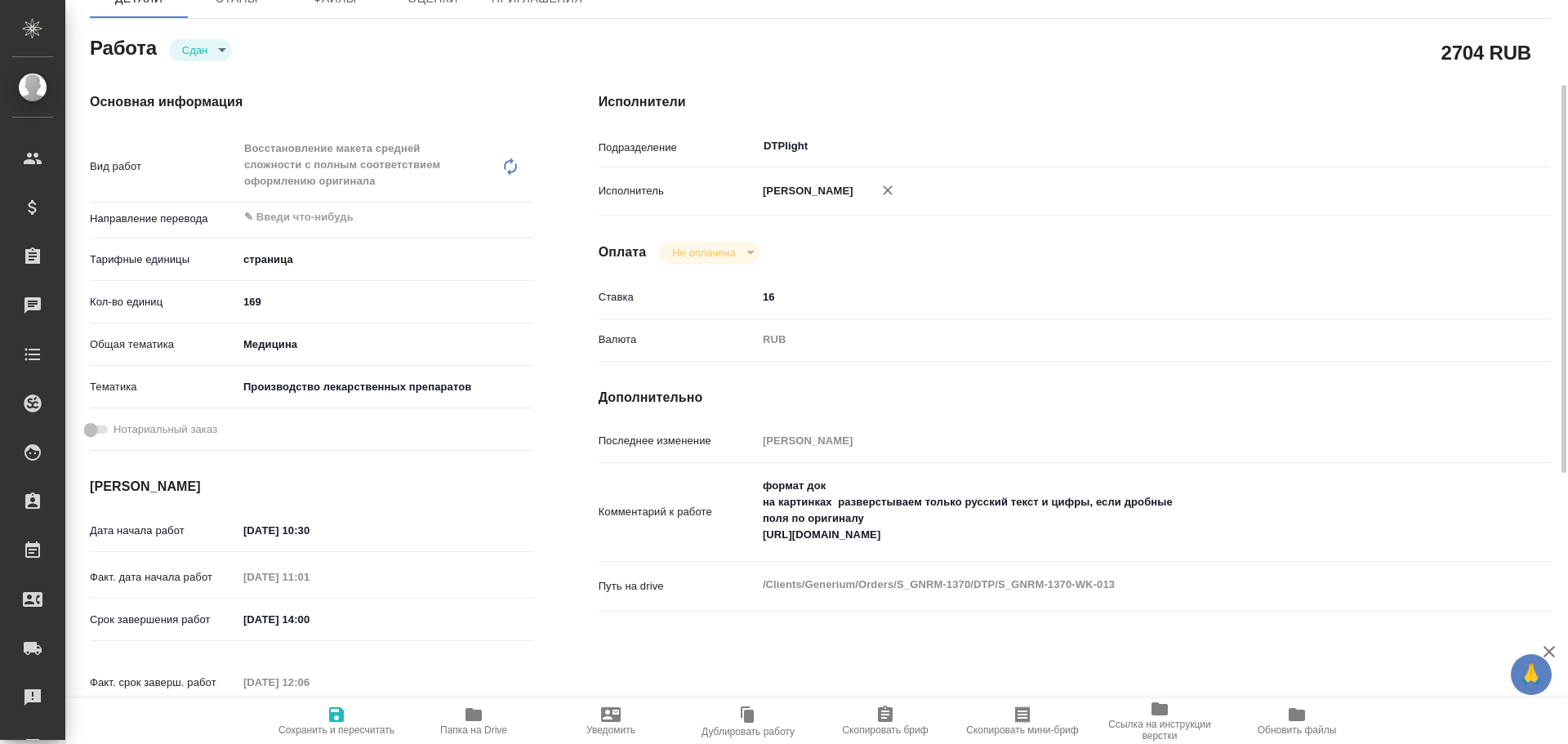
type textarea "x"
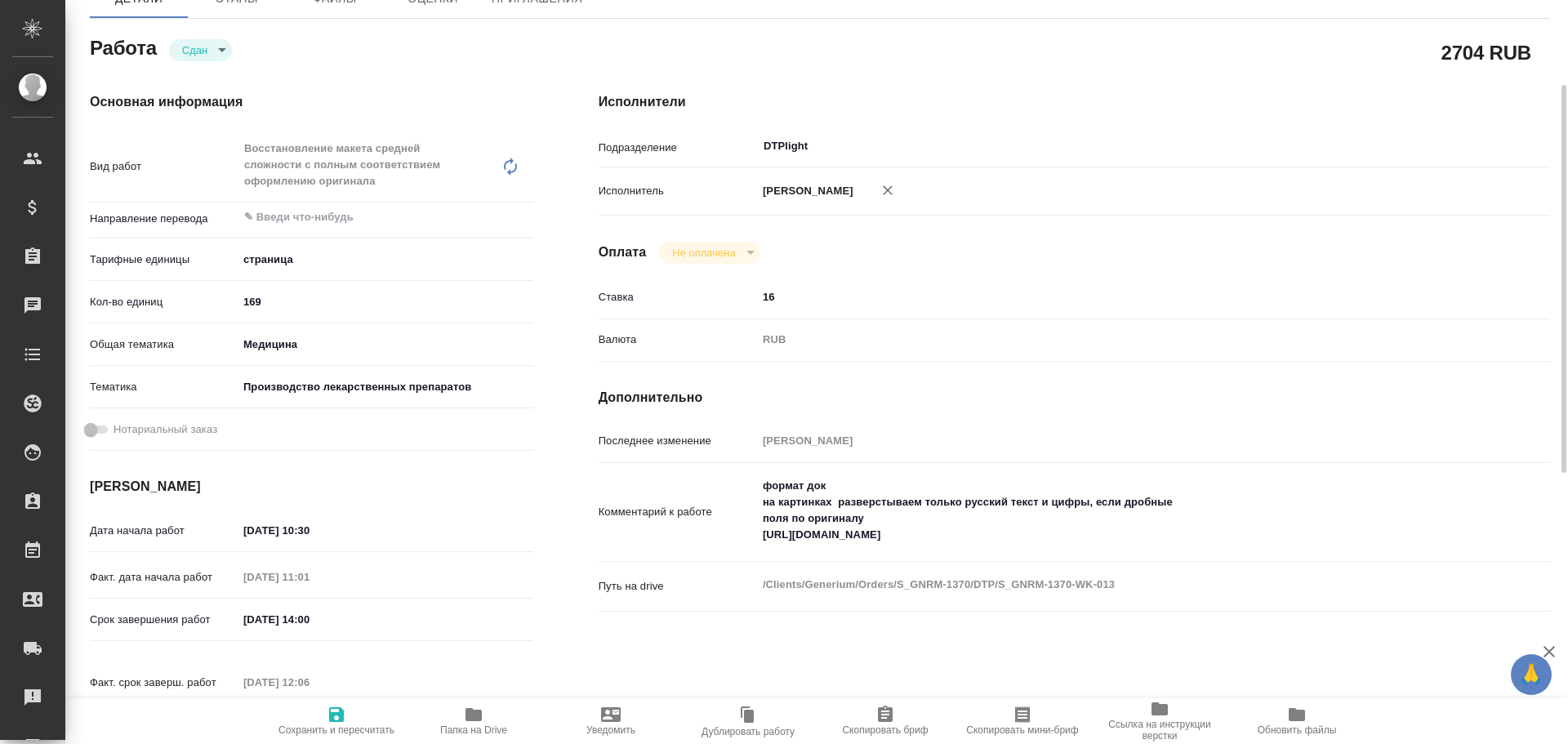
type textarea "x"
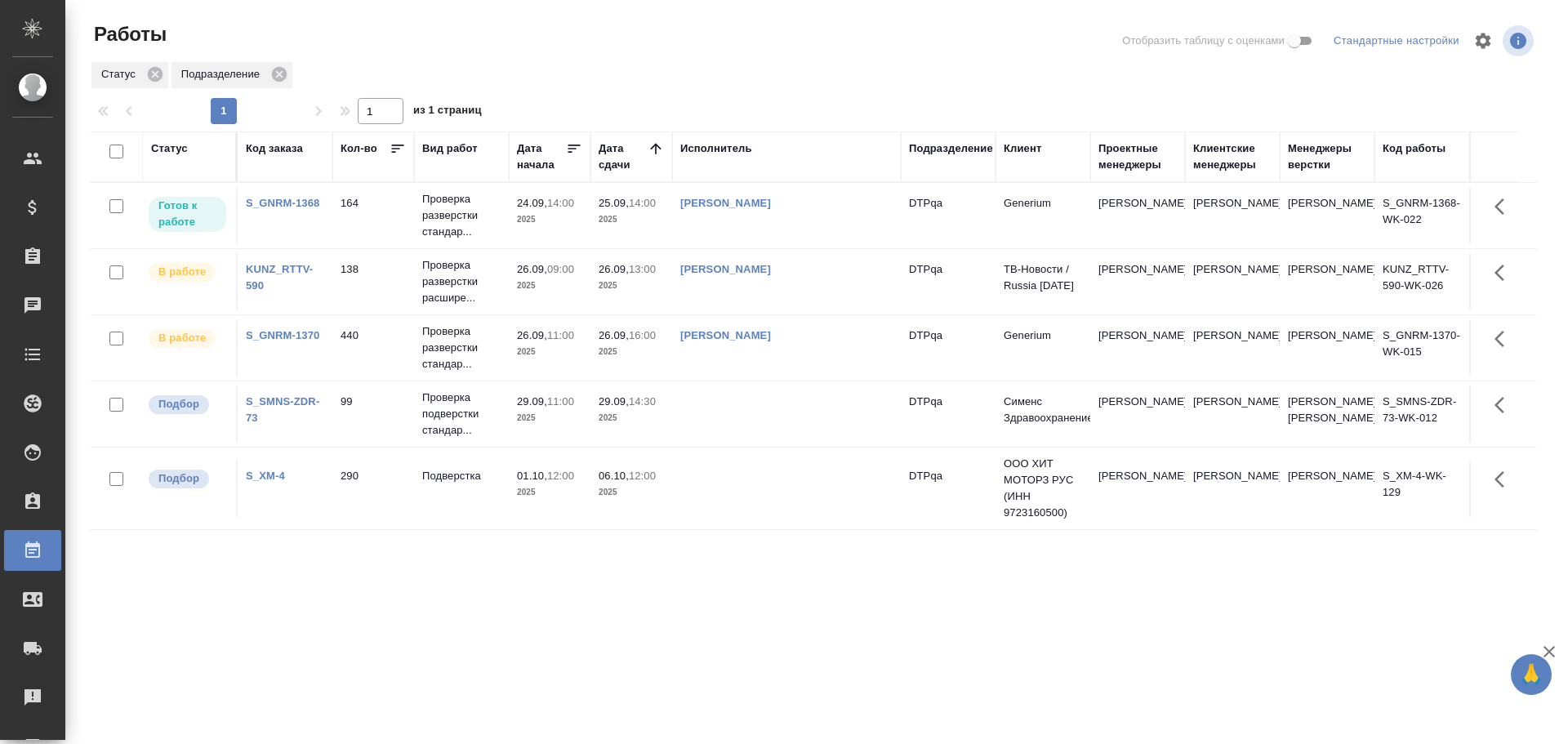
click at [701, 270] on link "[PERSON_NAME]" at bounding box center [726, 268] width 91 height 12
click at [761, 333] on link "[PERSON_NAME]" at bounding box center [726, 335] width 91 height 12
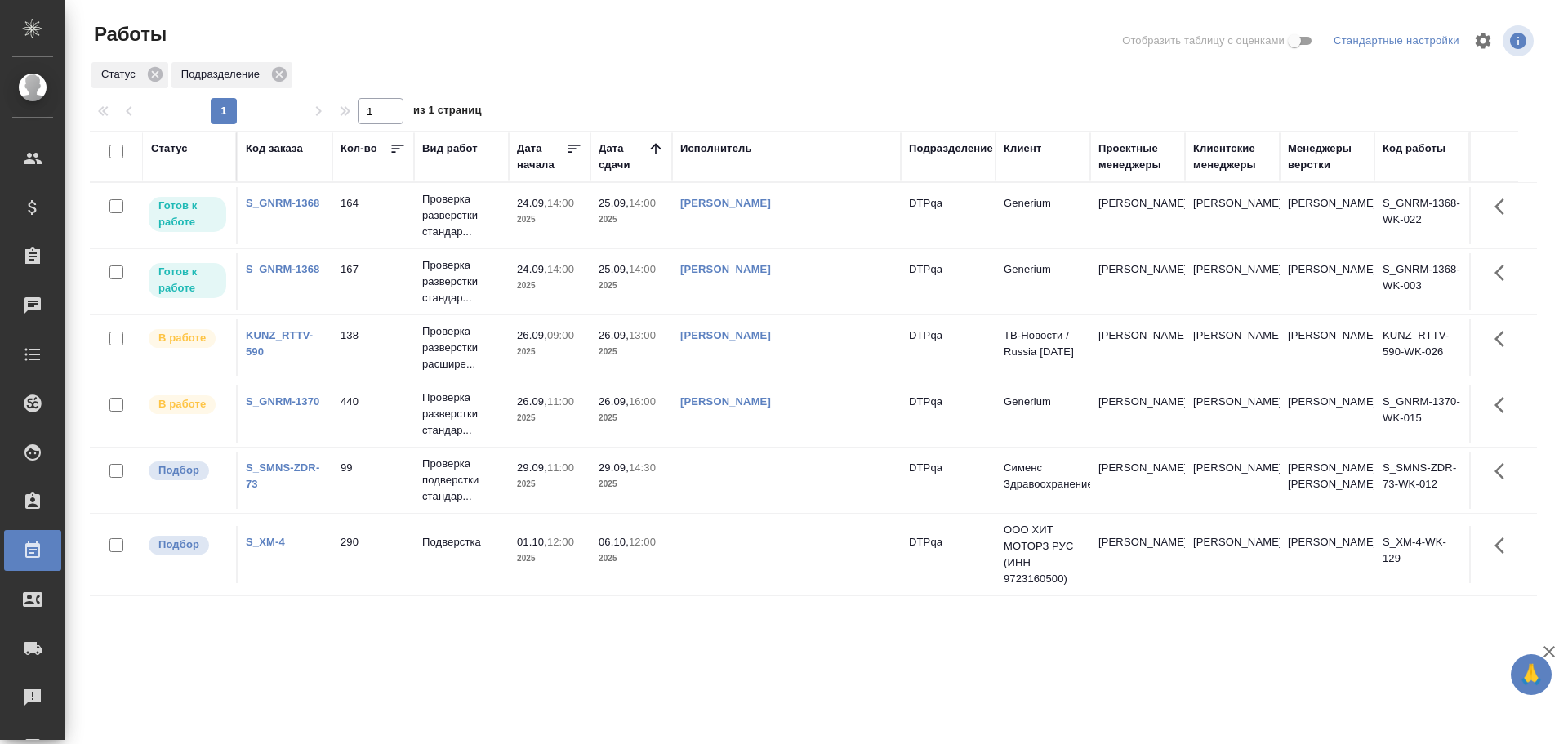
click at [749, 272] on link "Чулец Елена Сергеевна" at bounding box center [726, 268] width 91 height 12
click at [835, 296] on td "Чулец Елена Сергеевна" at bounding box center [785, 282] width 229 height 57
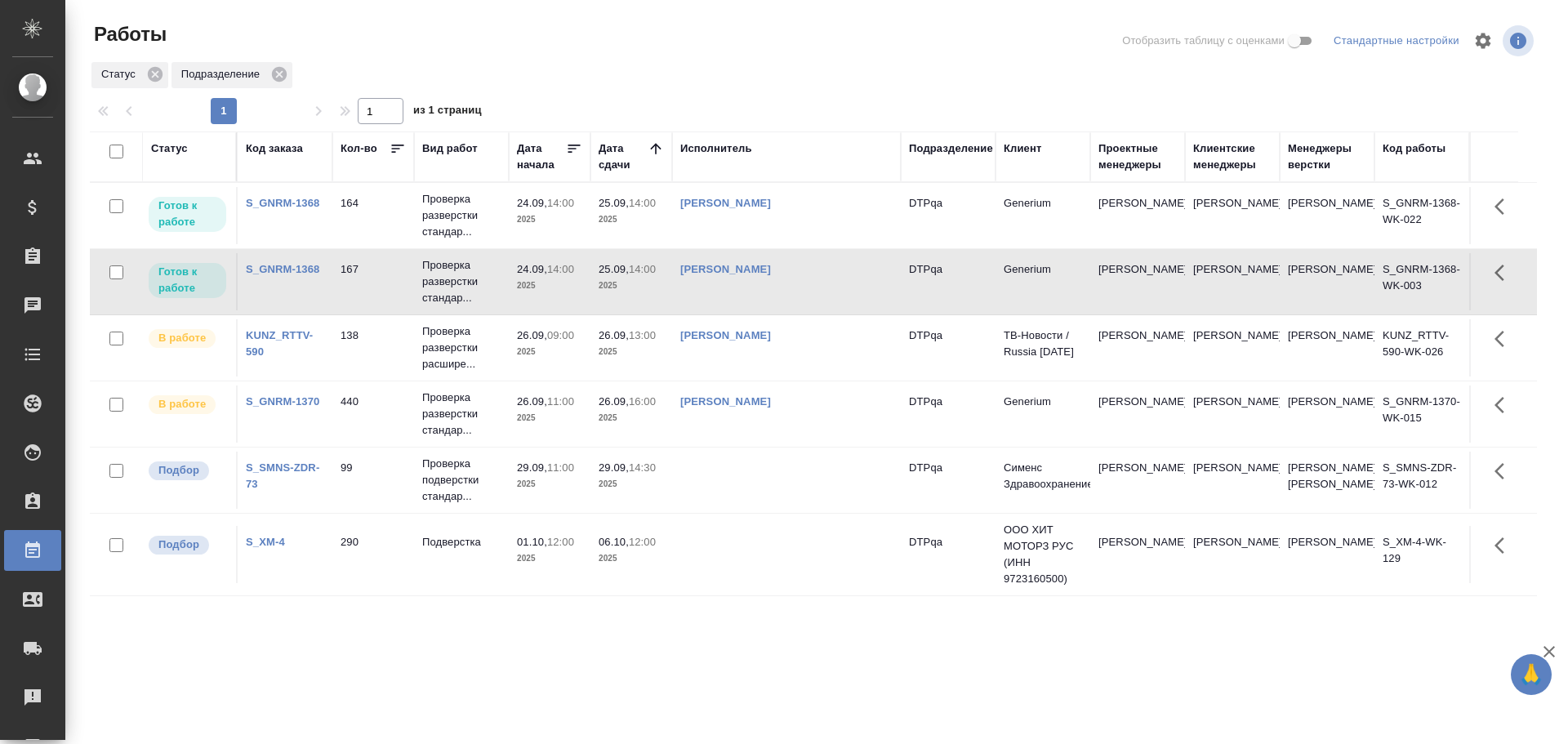
click at [835, 296] on td "Чулец Елена Сергеевна" at bounding box center [785, 282] width 229 height 57
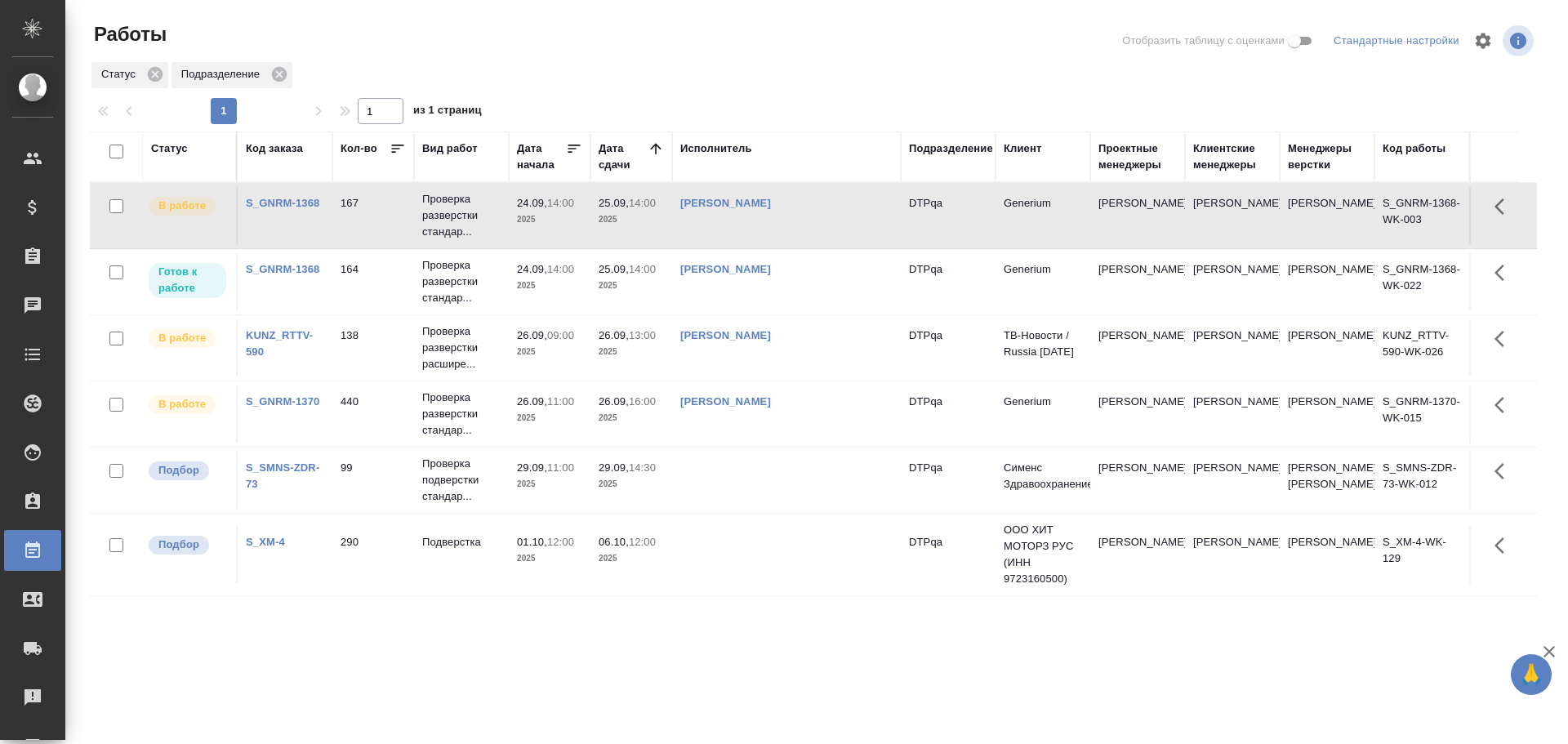
click at [816, 226] on td "Чулец Елена Сергеевна" at bounding box center [785, 216] width 229 height 57
click at [816, 226] on td "[PERSON_NAME]" at bounding box center [785, 216] width 229 height 57
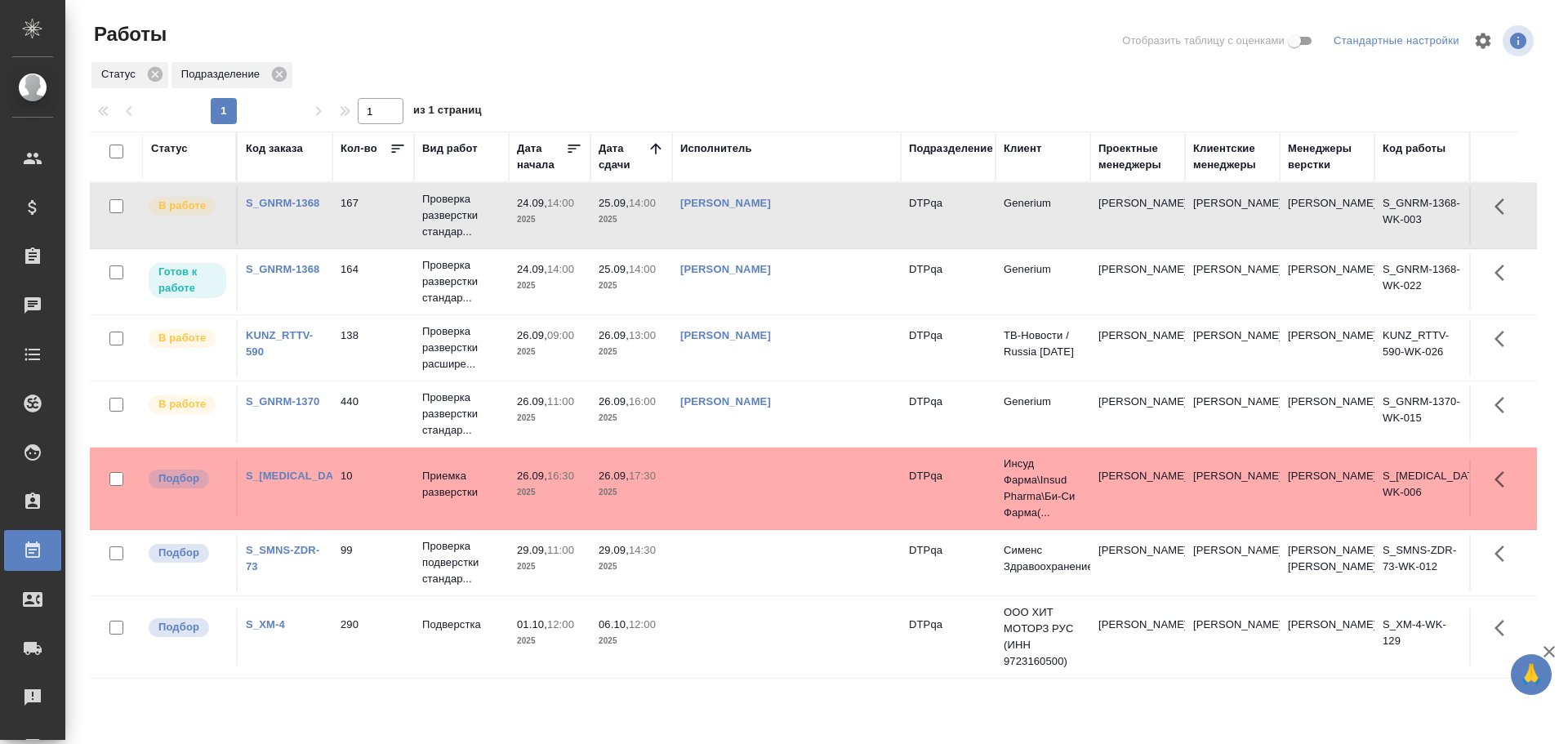
click at [757, 507] on td at bounding box center [785, 488] width 229 height 57
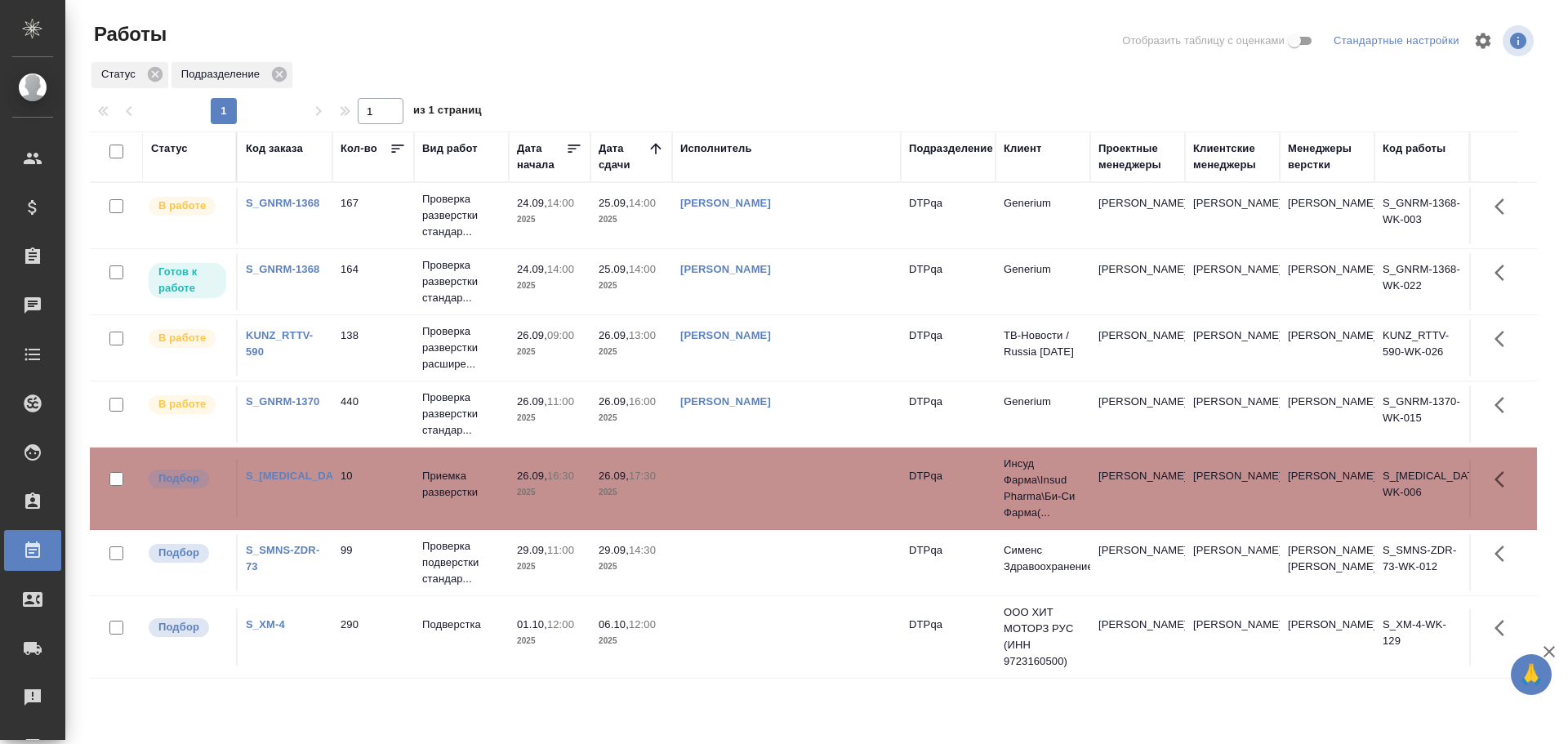
click at [757, 507] on td at bounding box center [785, 488] width 229 height 57
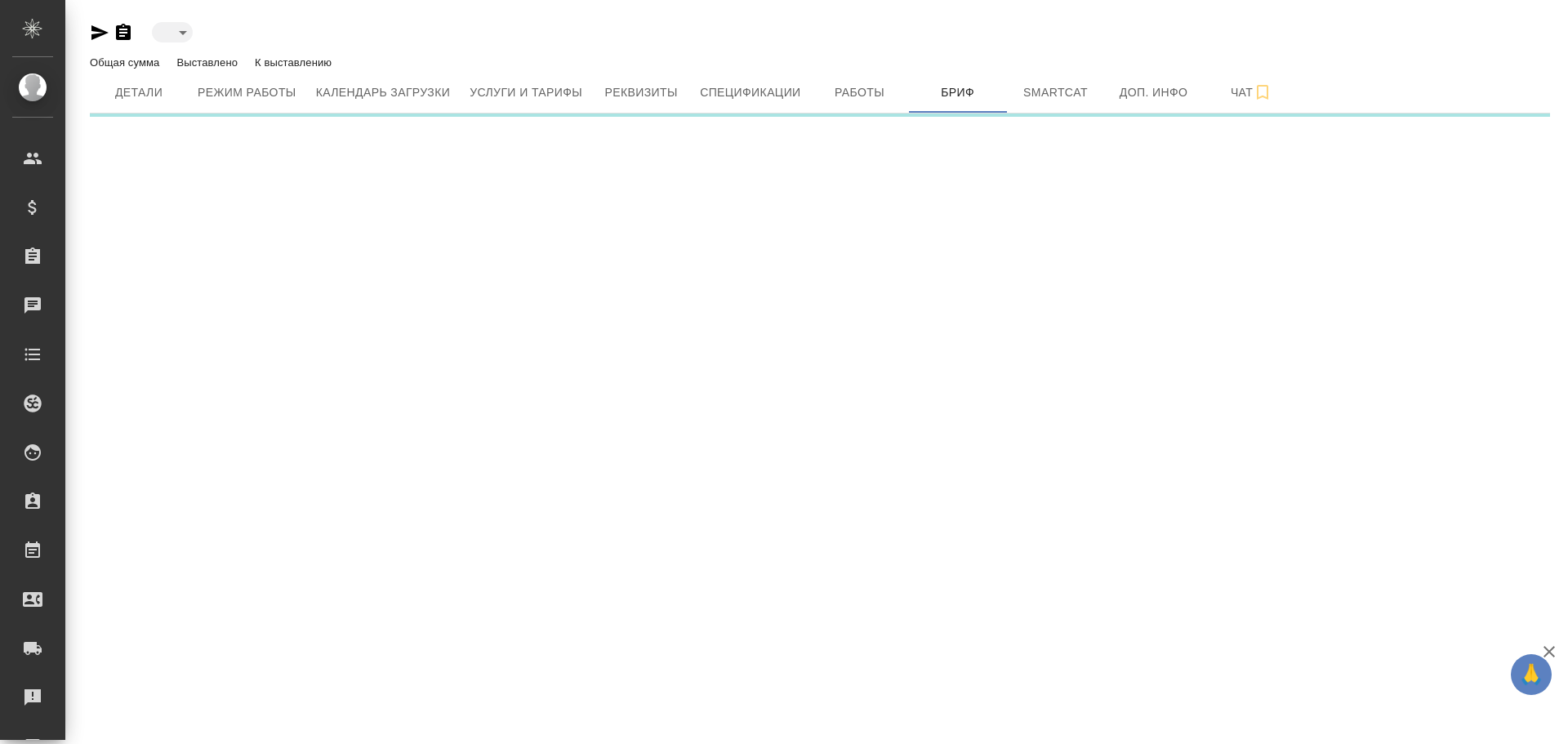
type input "active"
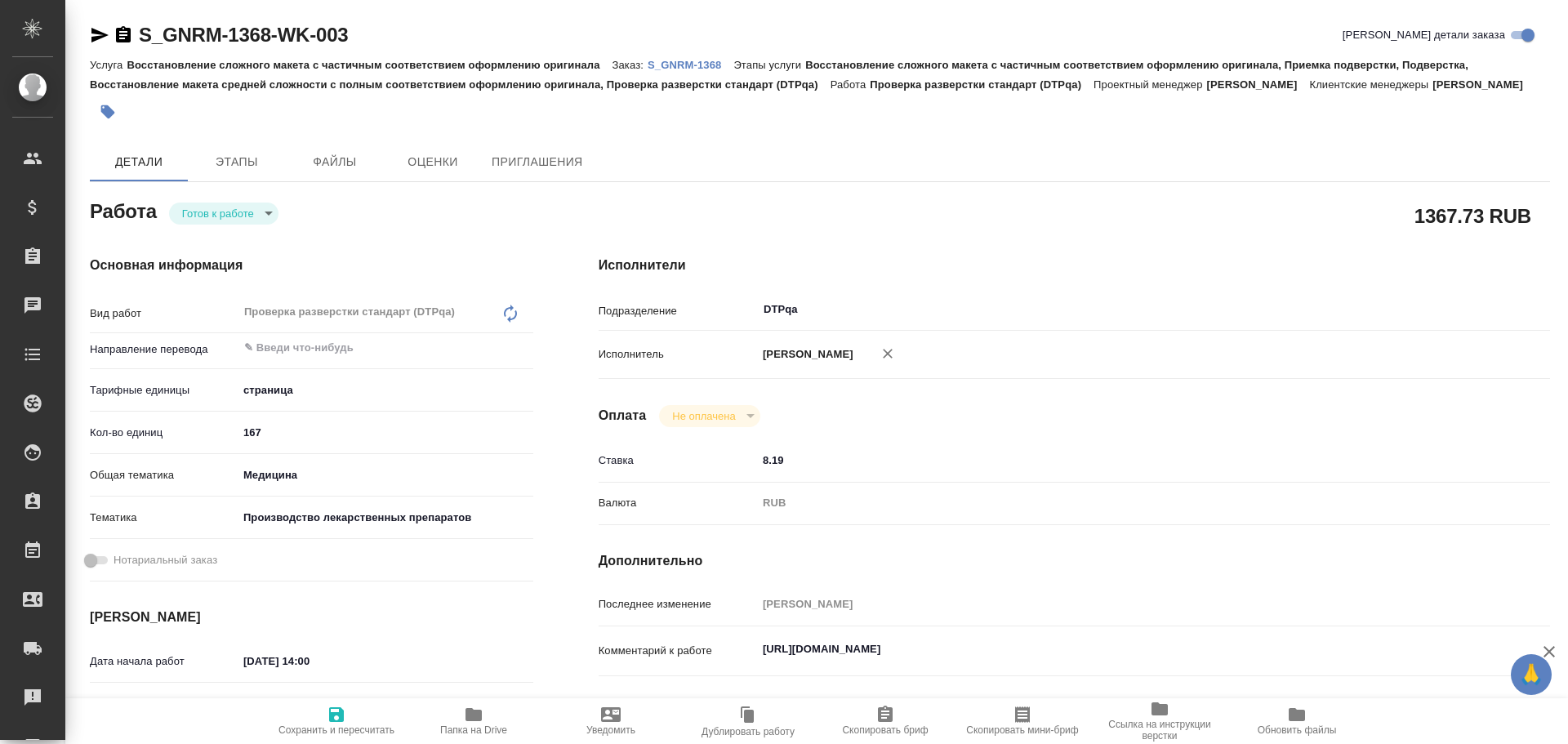
type textarea "x"
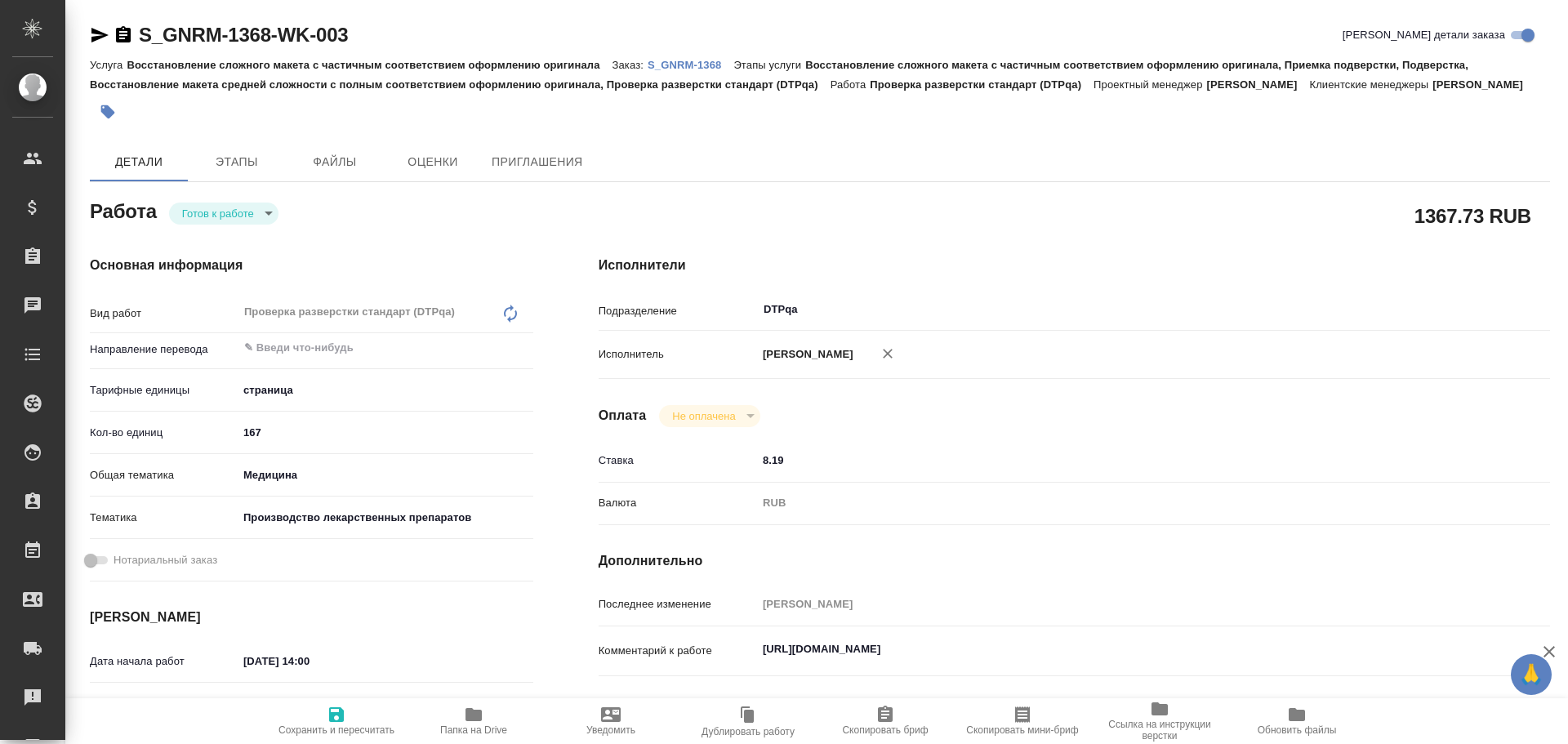
type textarea "x"
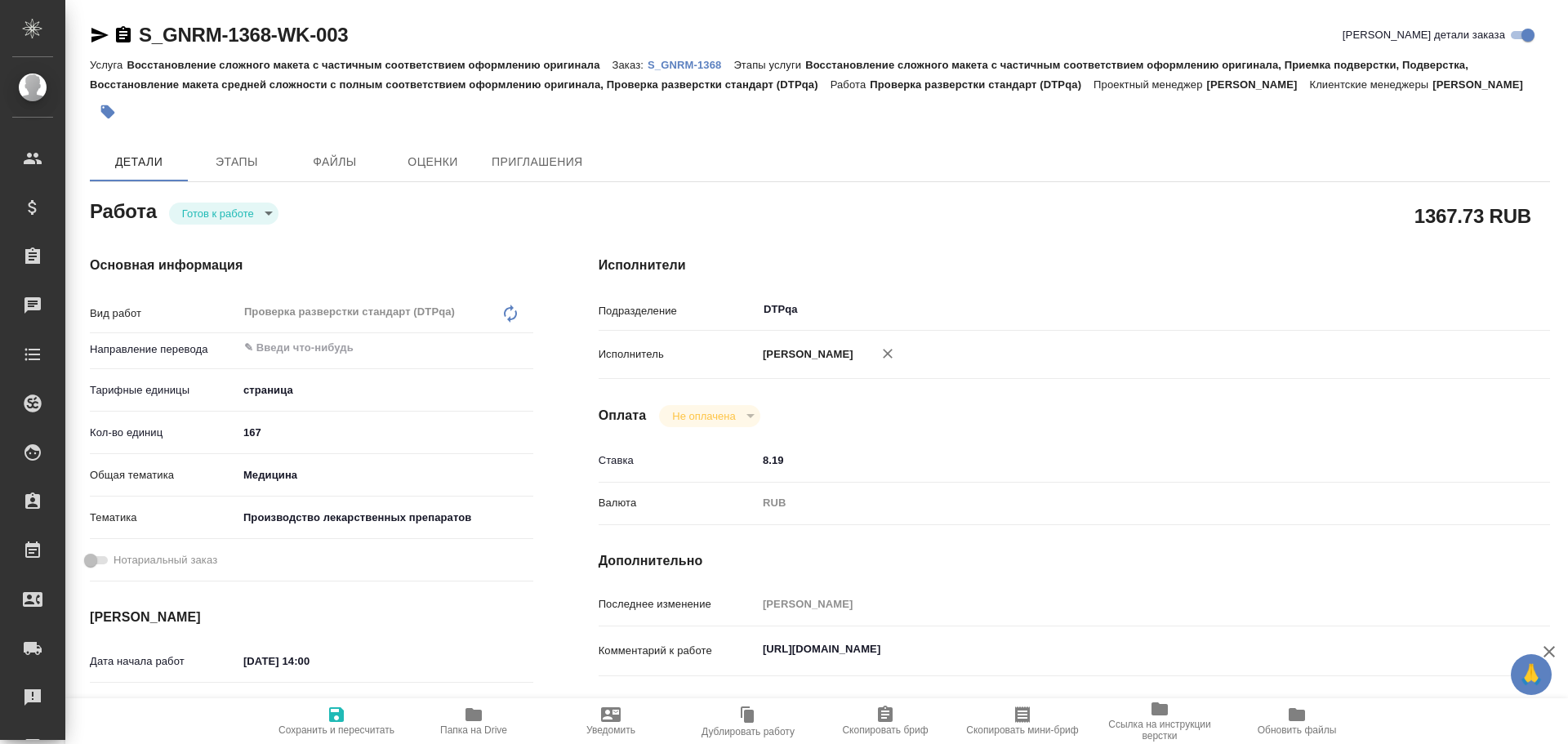
type textarea "x"
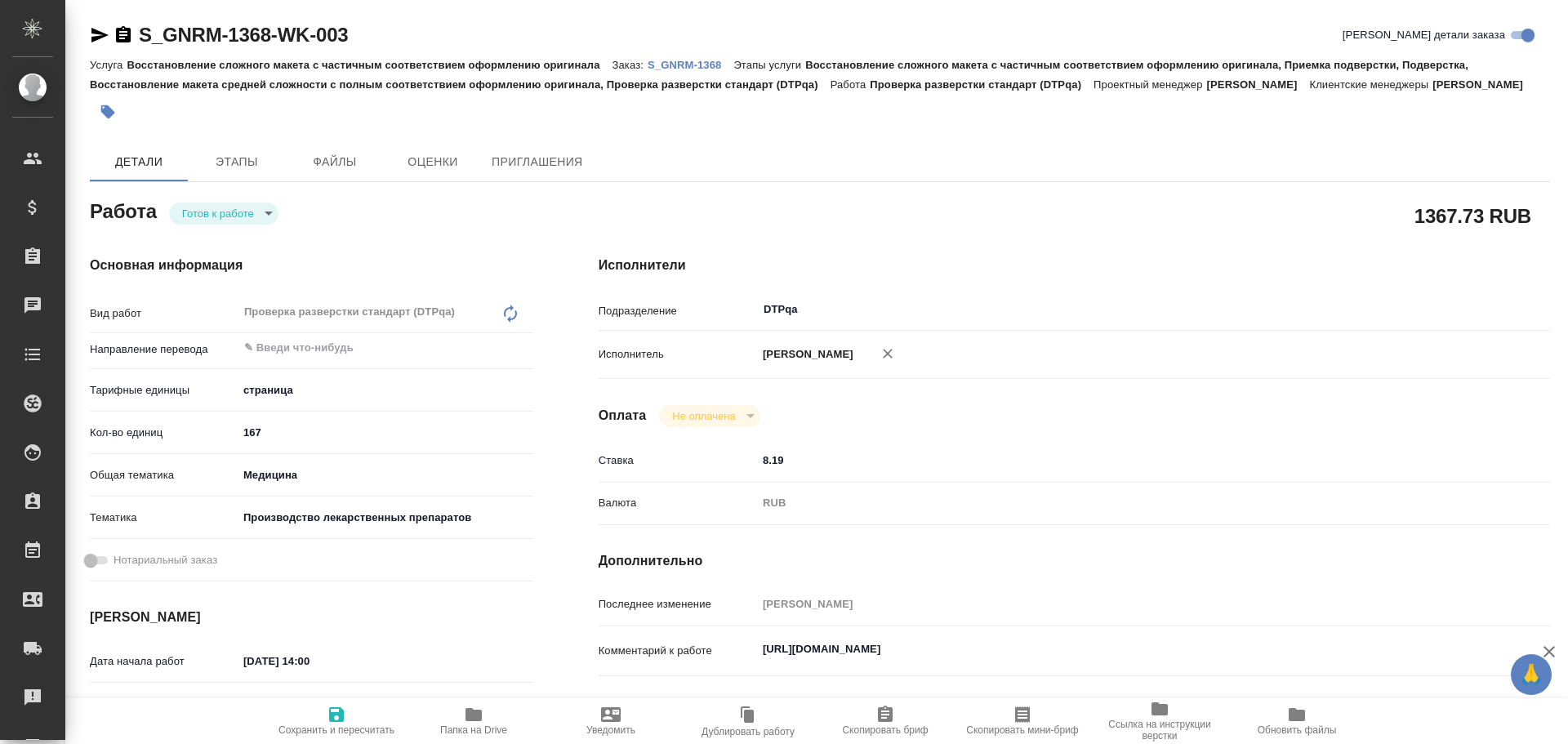
type textarea "x"
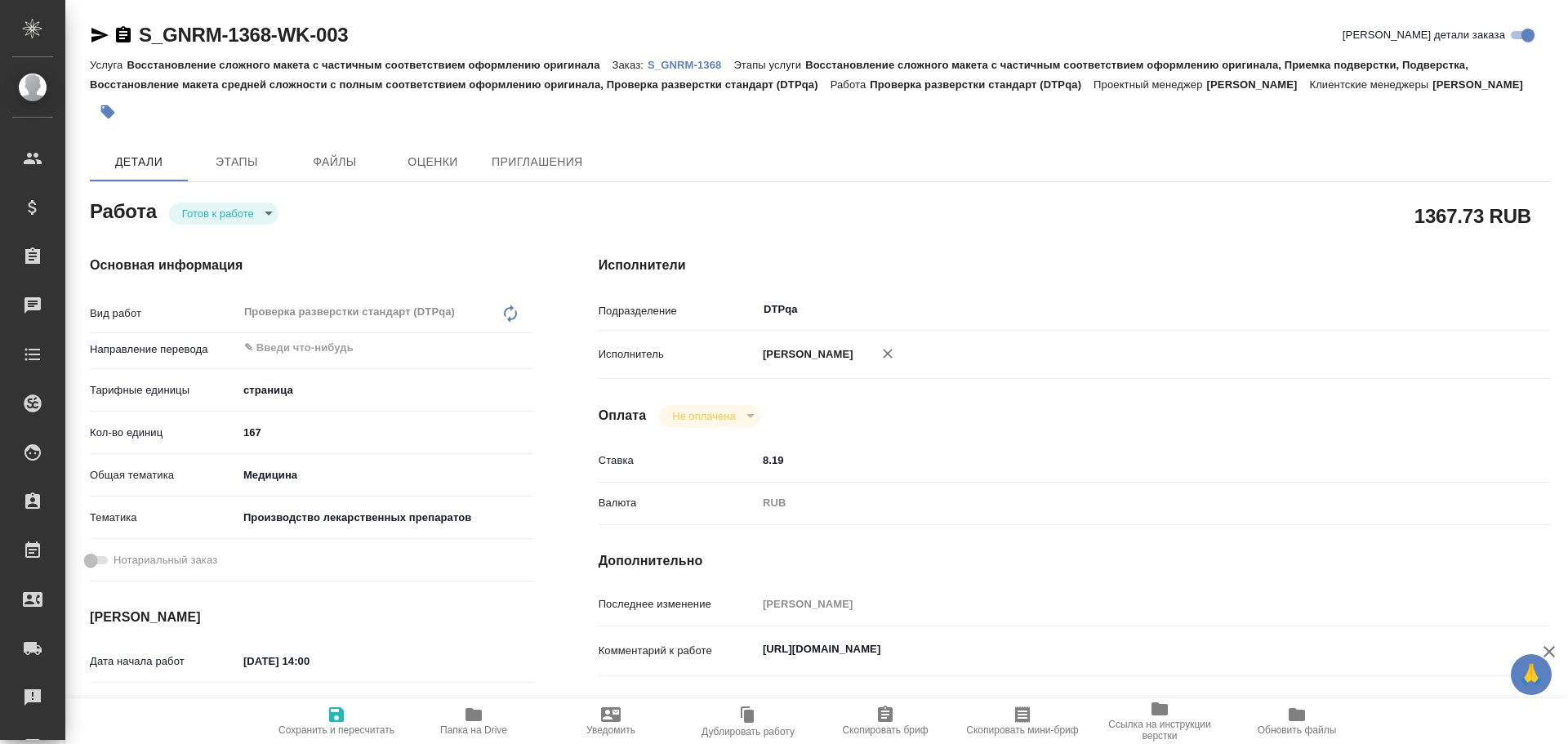
type textarea "x"
drag, startPoint x: 758, startPoint y: 652, endPoint x: 1096, endPoint y: 668, distance: 338.4
click at [1096, 668] on div "https://tera.awatera.com/Work/68cbe26f917089748a69c083/ x" at bounding box center [1113, 652] width 714 height 38
type textarea "x"
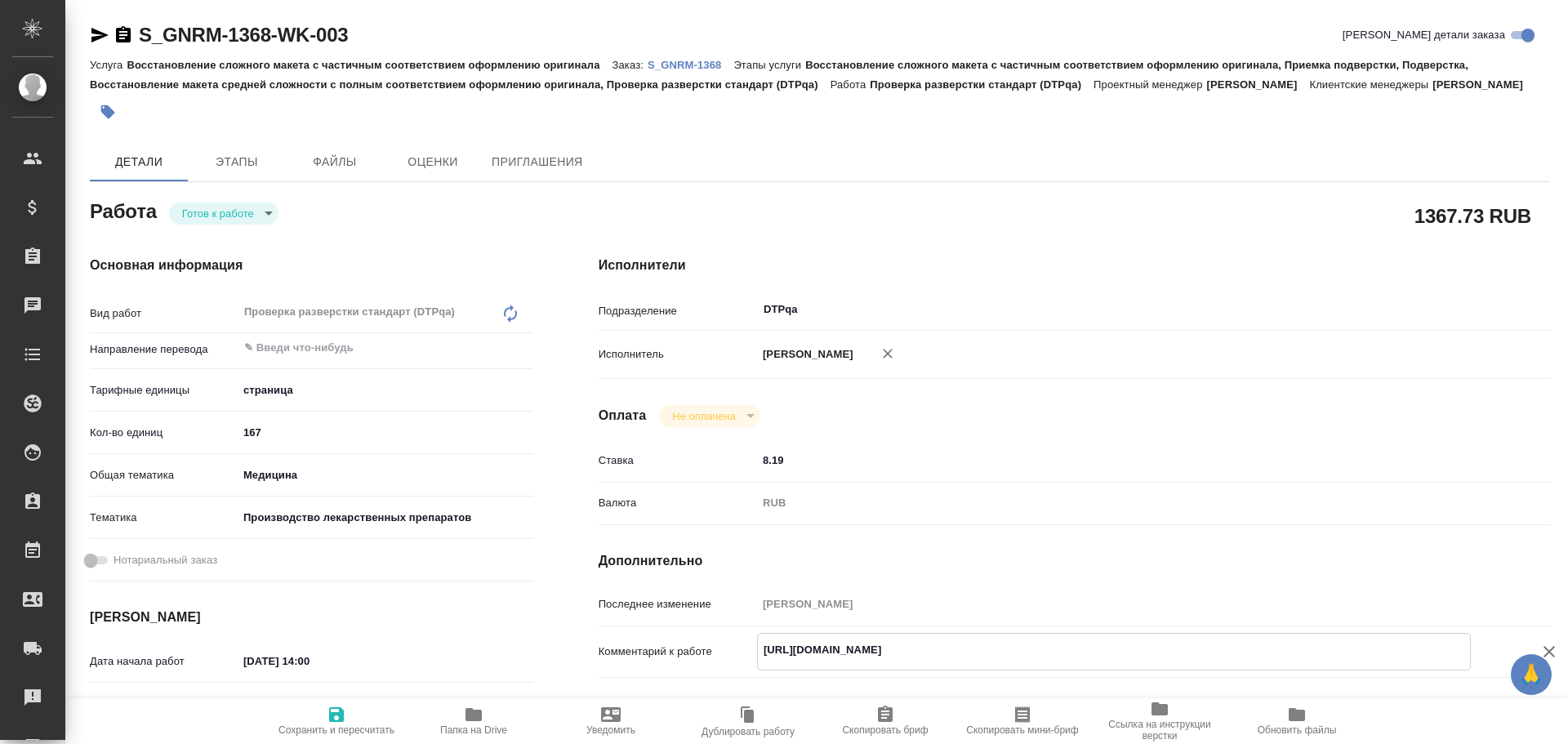
type textarea "x"
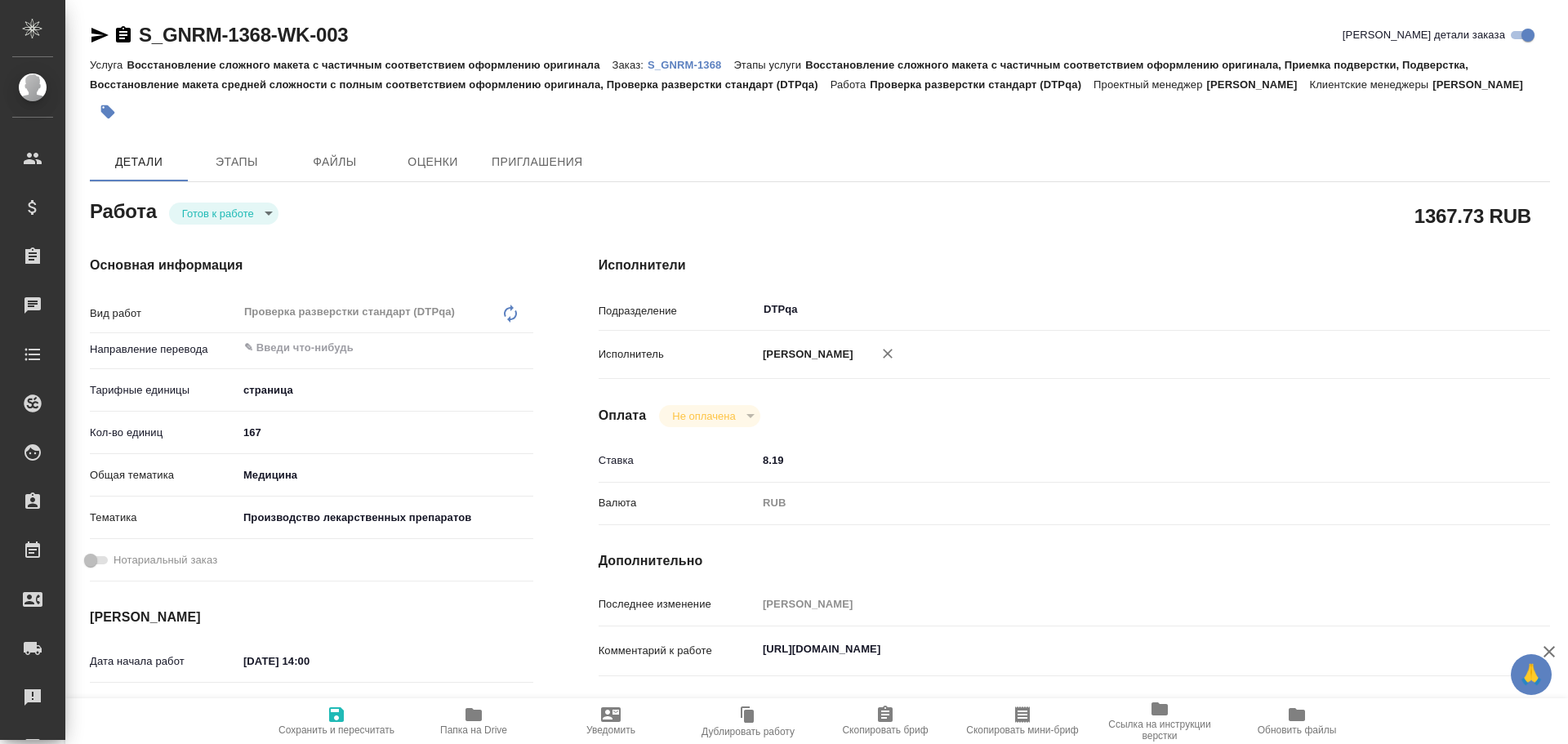
type textarea "x"
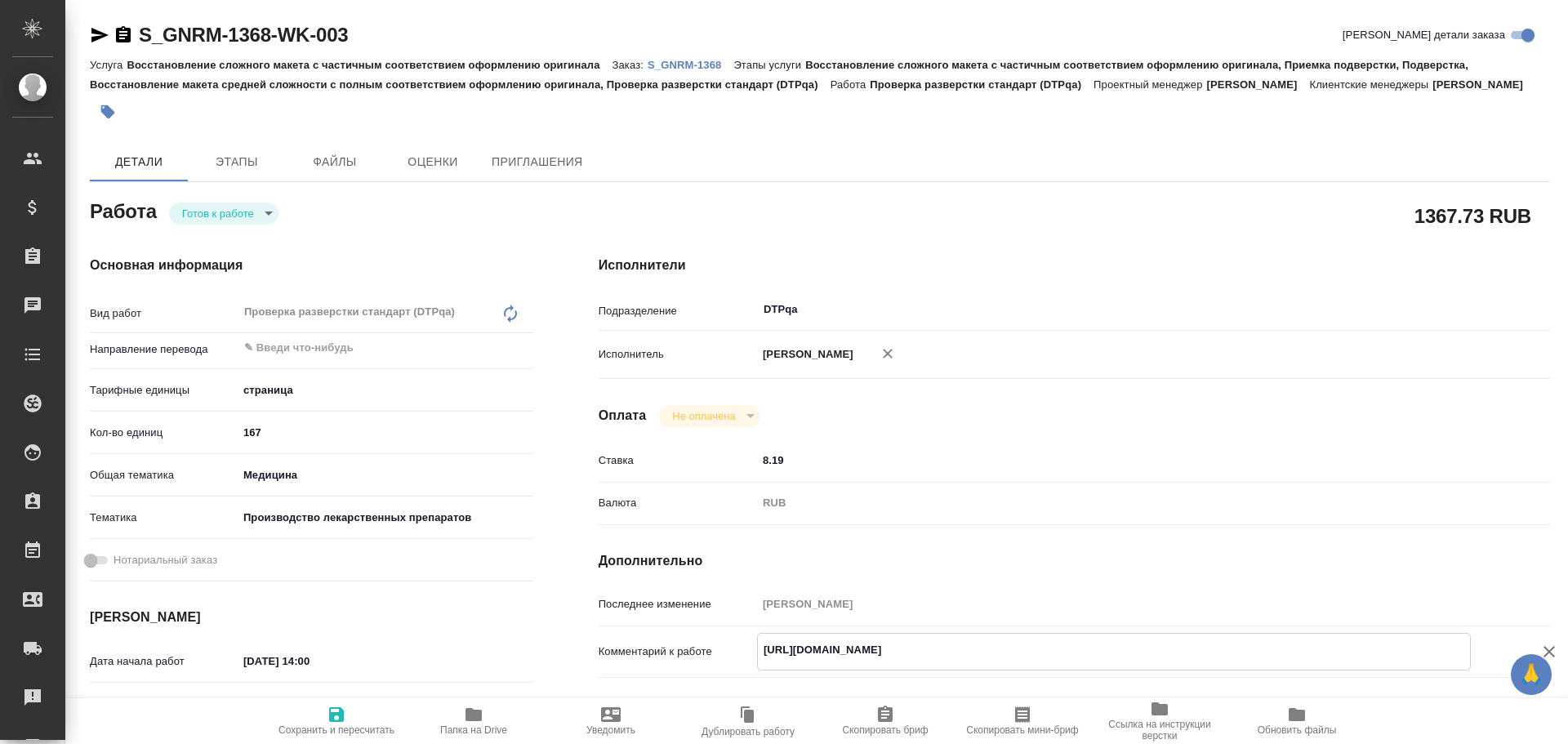
click at [223, 220] on body "🙏 .cls-1 fill:#fff; AWATERA Chulets Elena Клиенты Спецификации Заказы 0 Чаты To…" at bounding box center [784, 372] width 1568 height 744
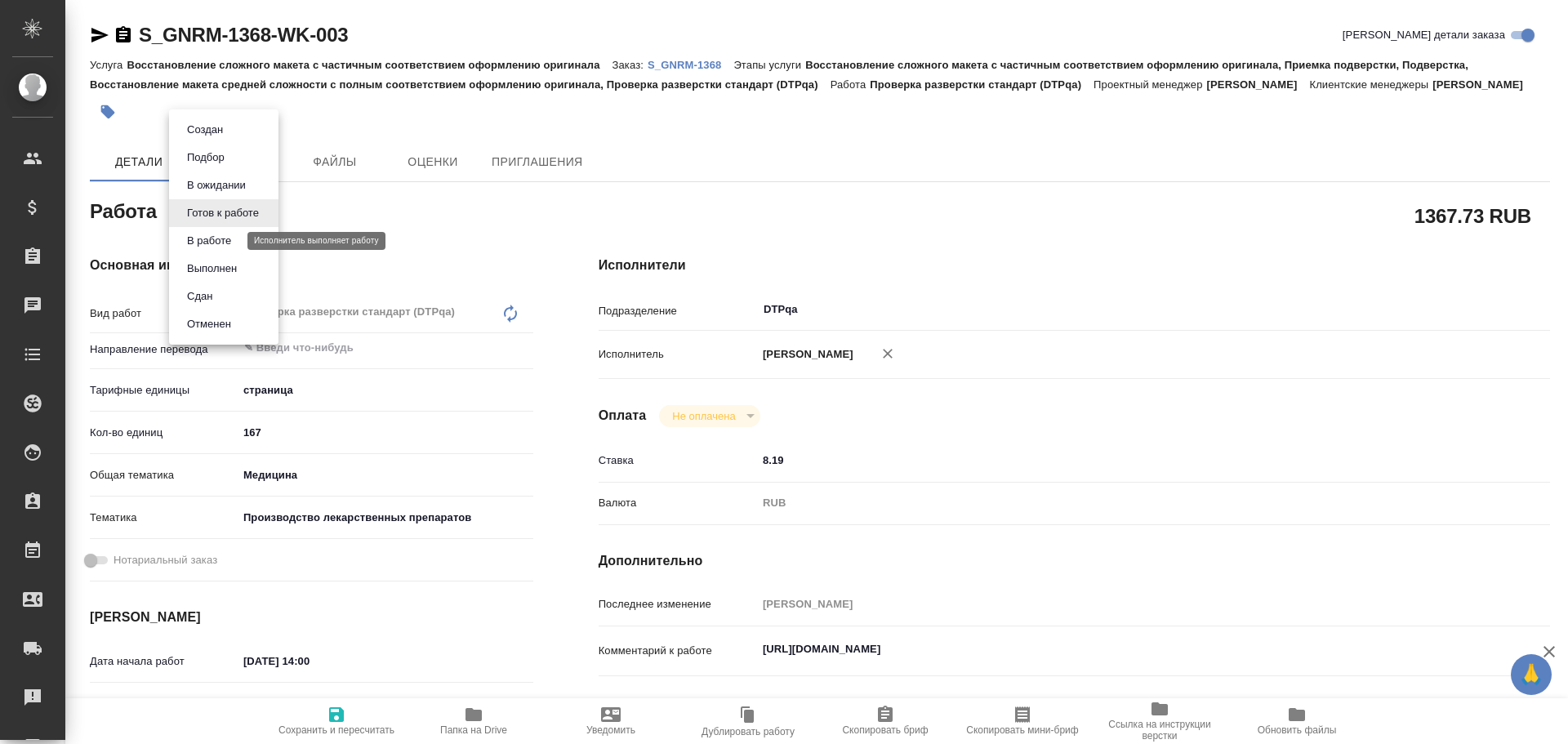
click at [222, 244] on button "В работе" at bounding box center [209, 241] width 53 height 18
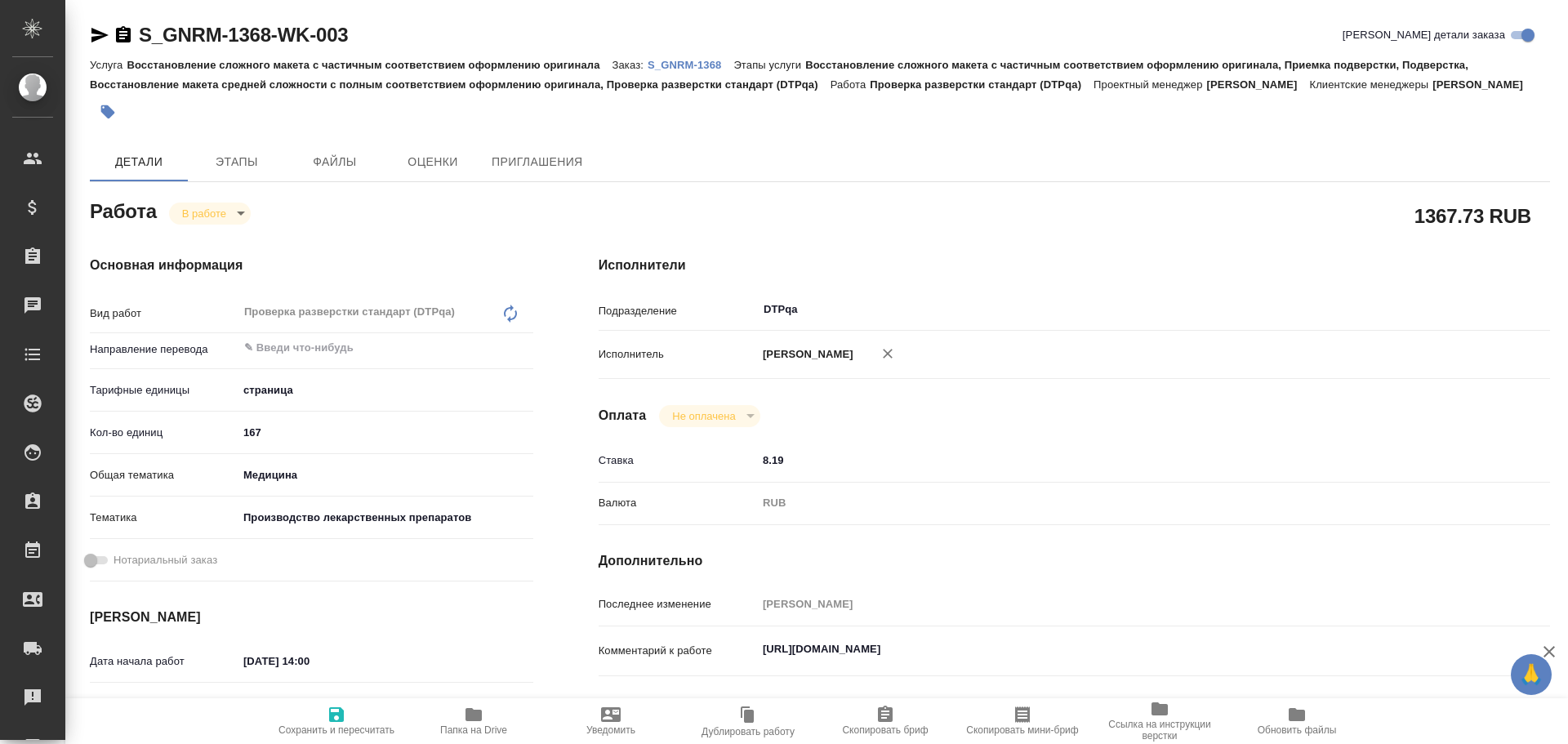
type textarea "x"
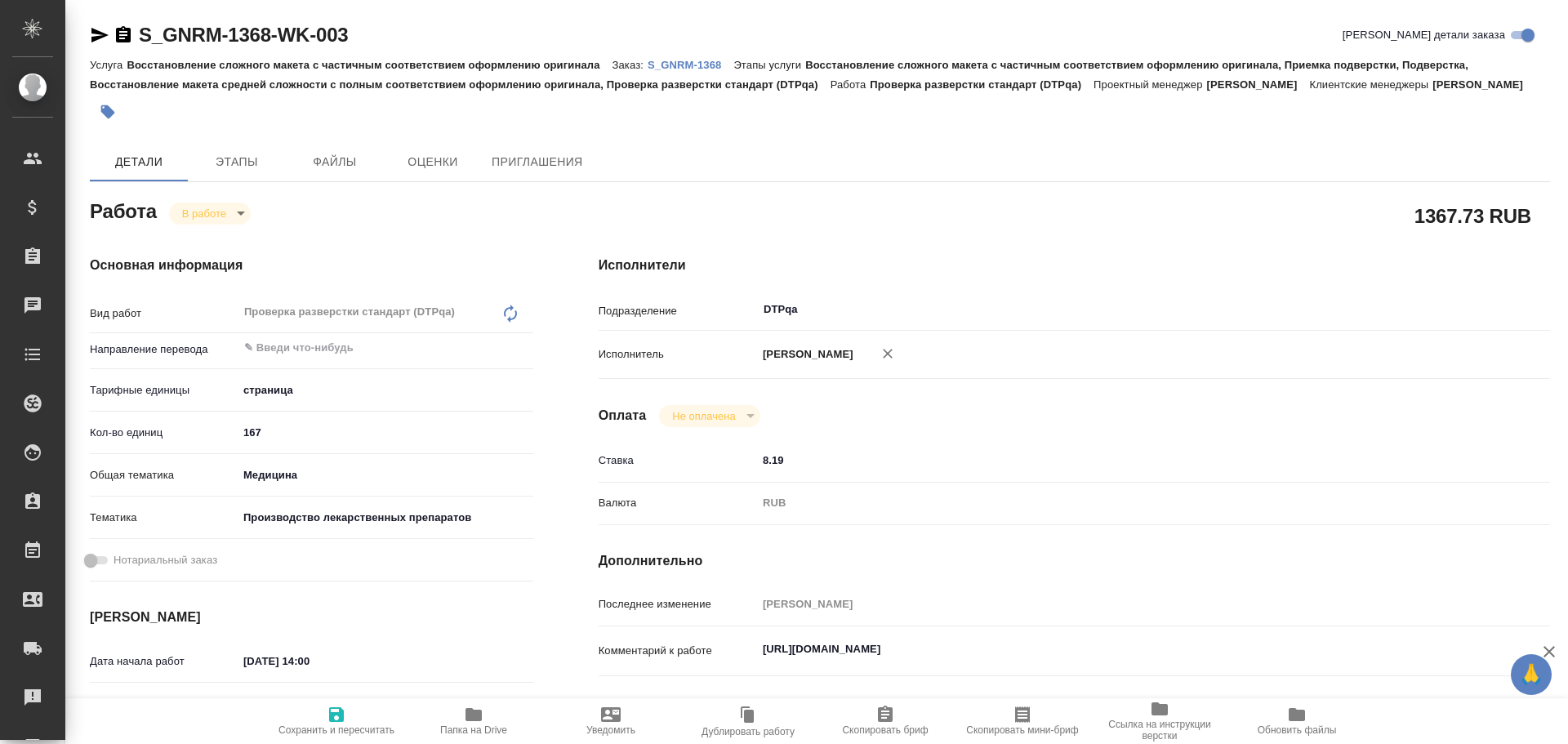
type textarea "x"
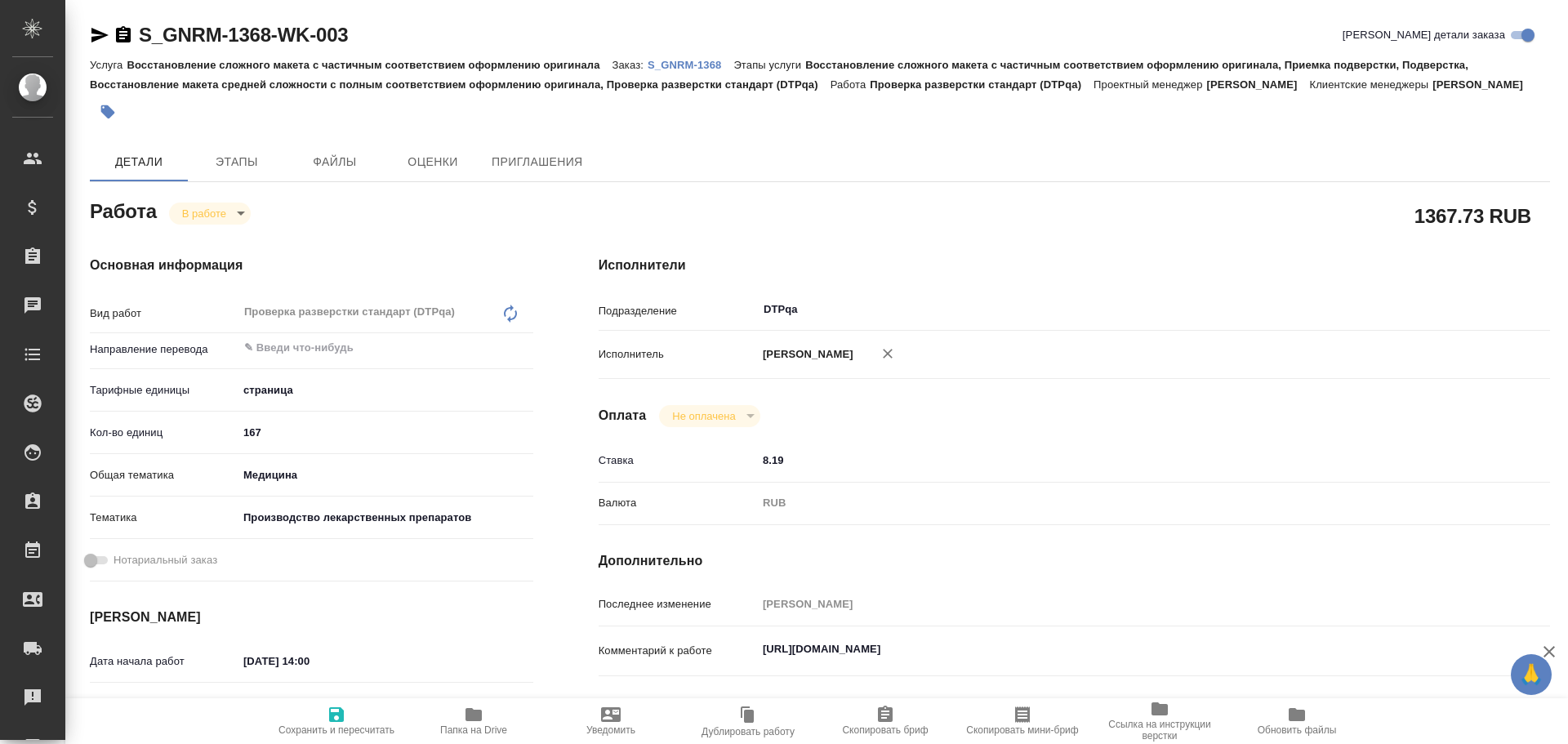
type textarea "x"
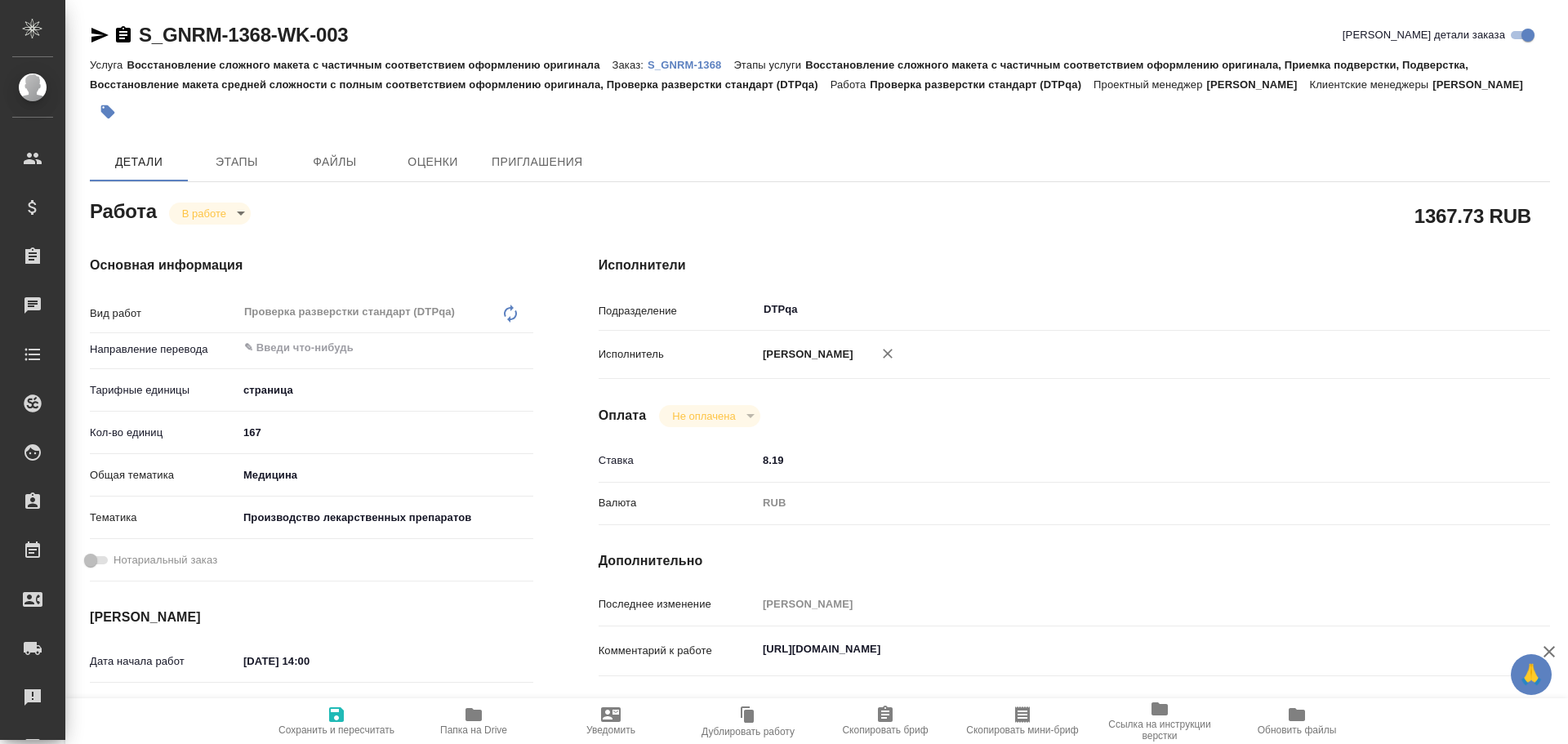
click at [325, 714] on span "Сохранить и пересчитать" at bounding box center [336, 719] width 118 height 31
type textarea "x"
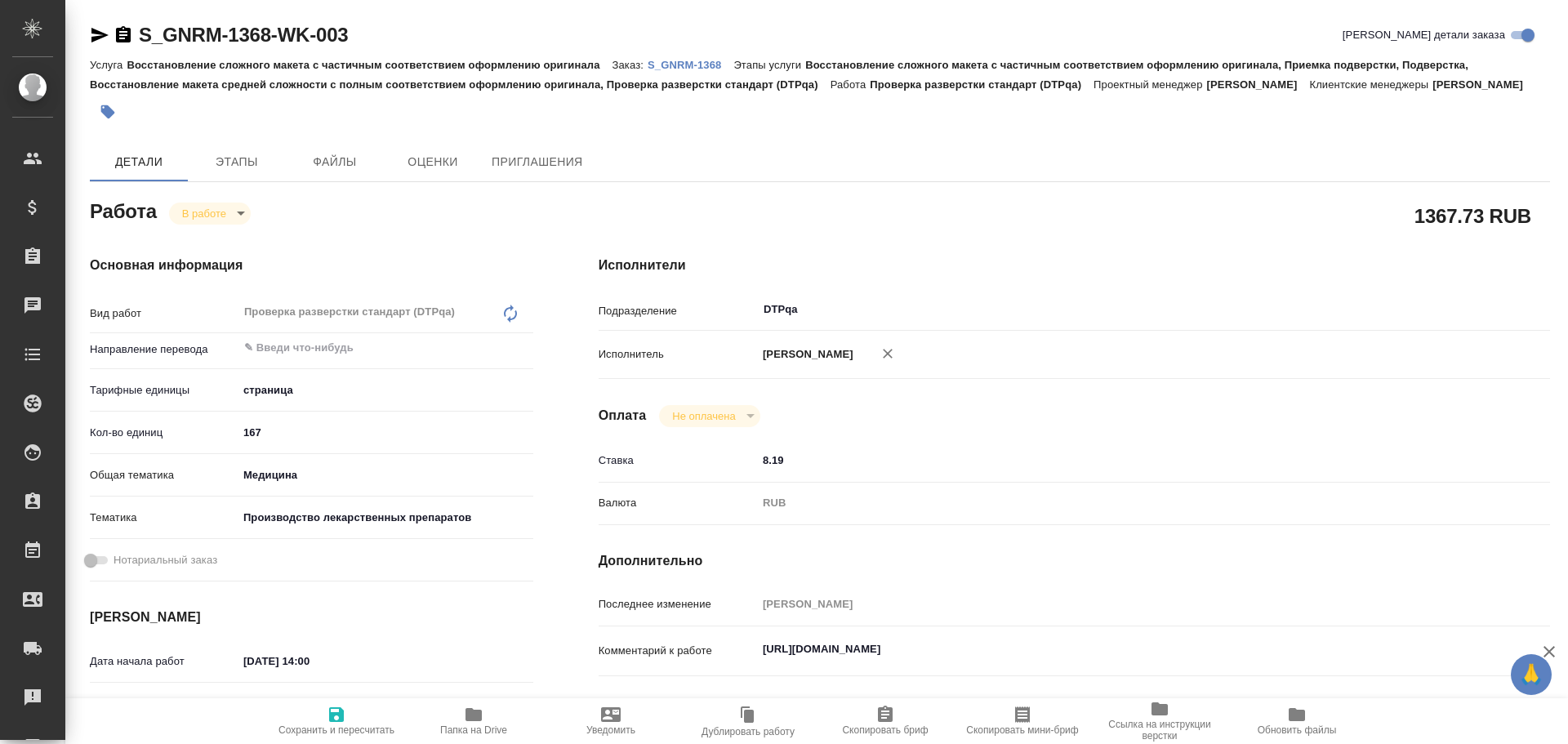
type textarea "x"
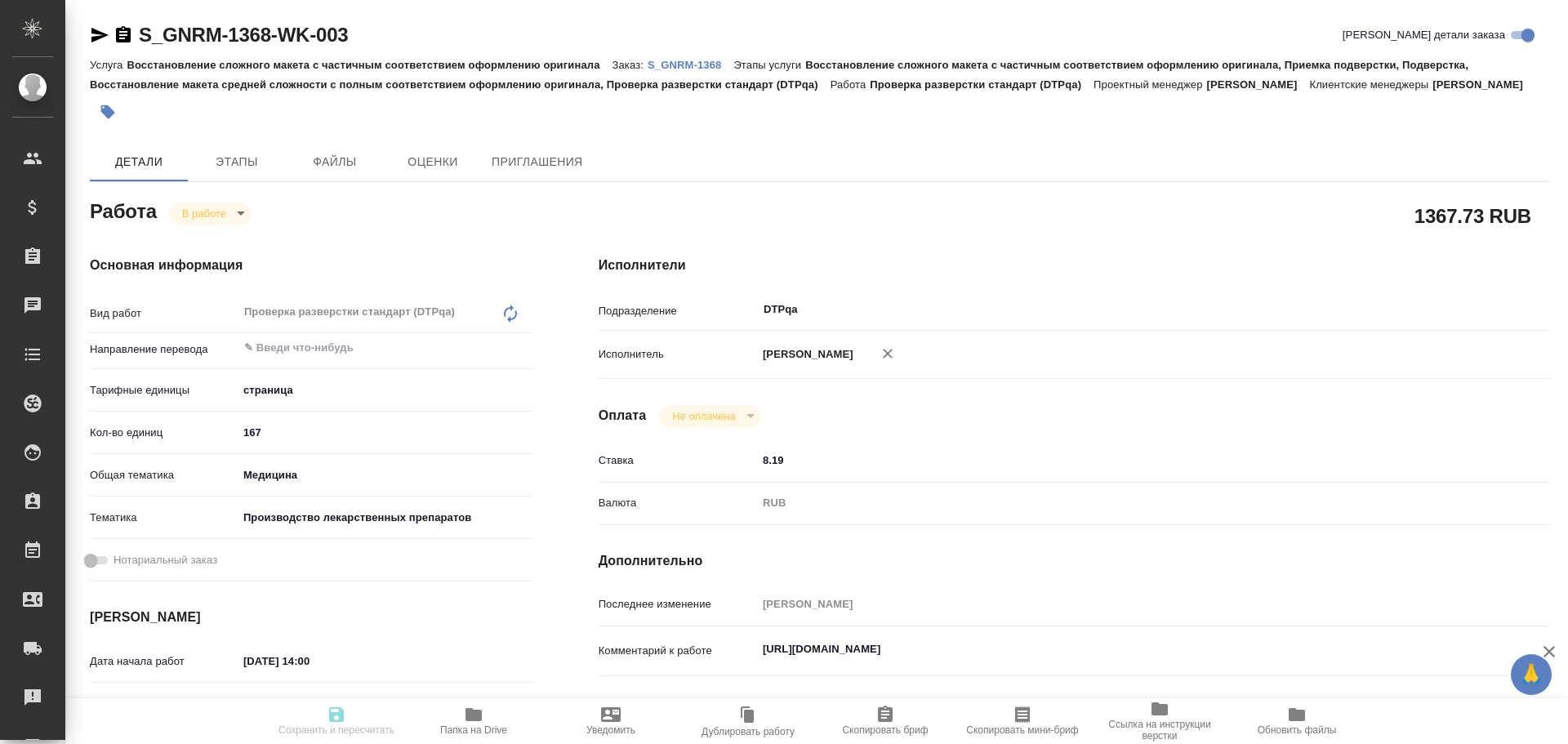
type textarea "x"
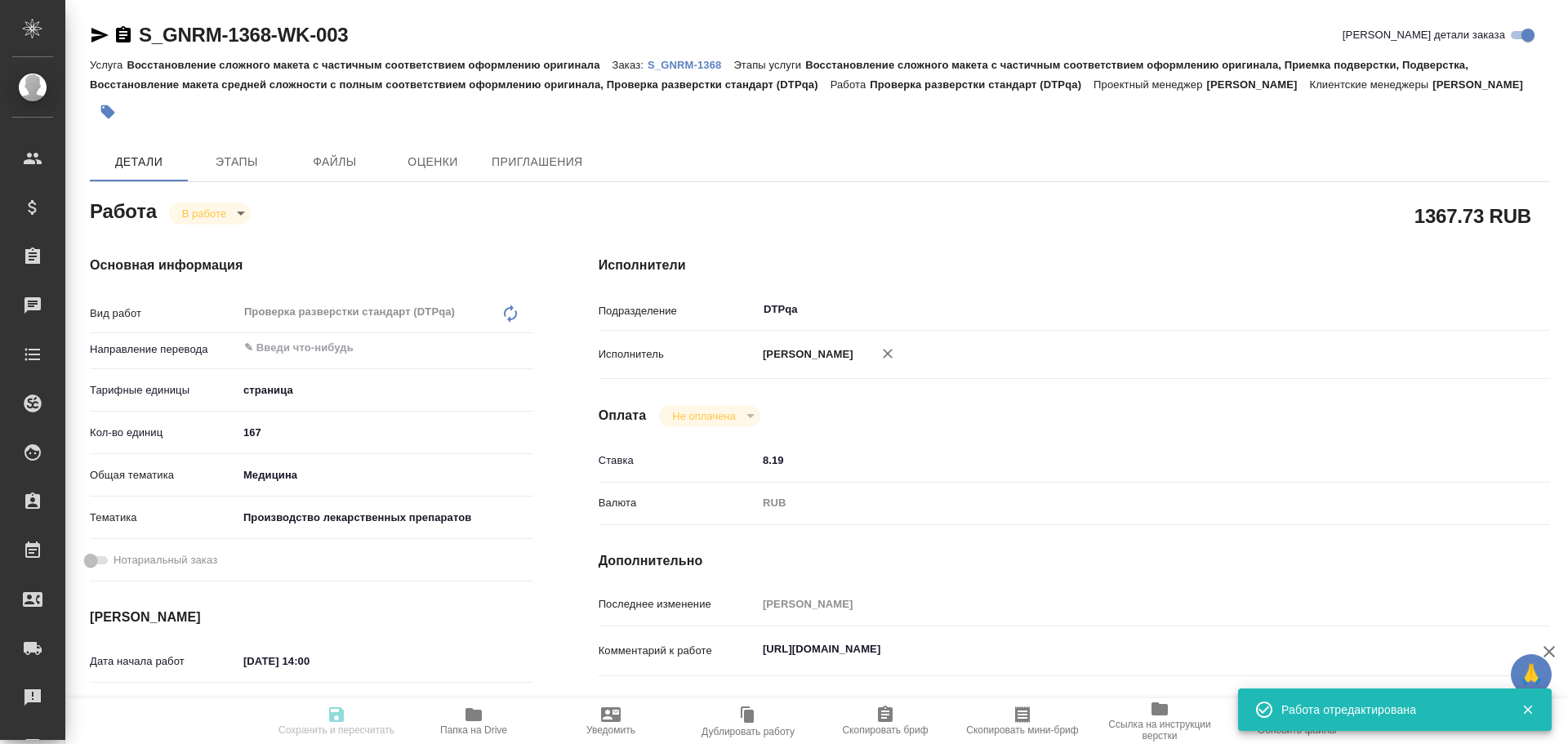
type textarea "x"
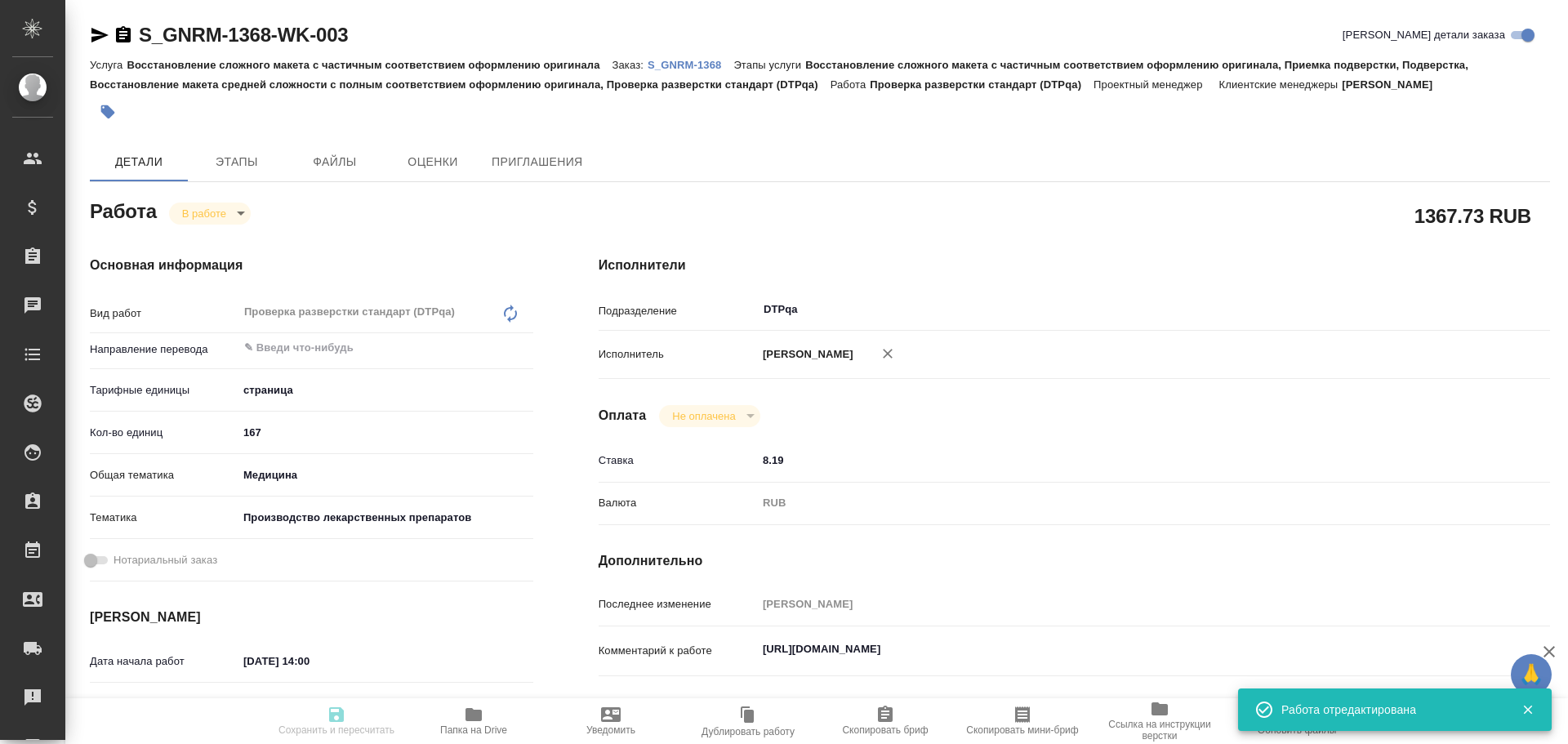
type textarea "x"
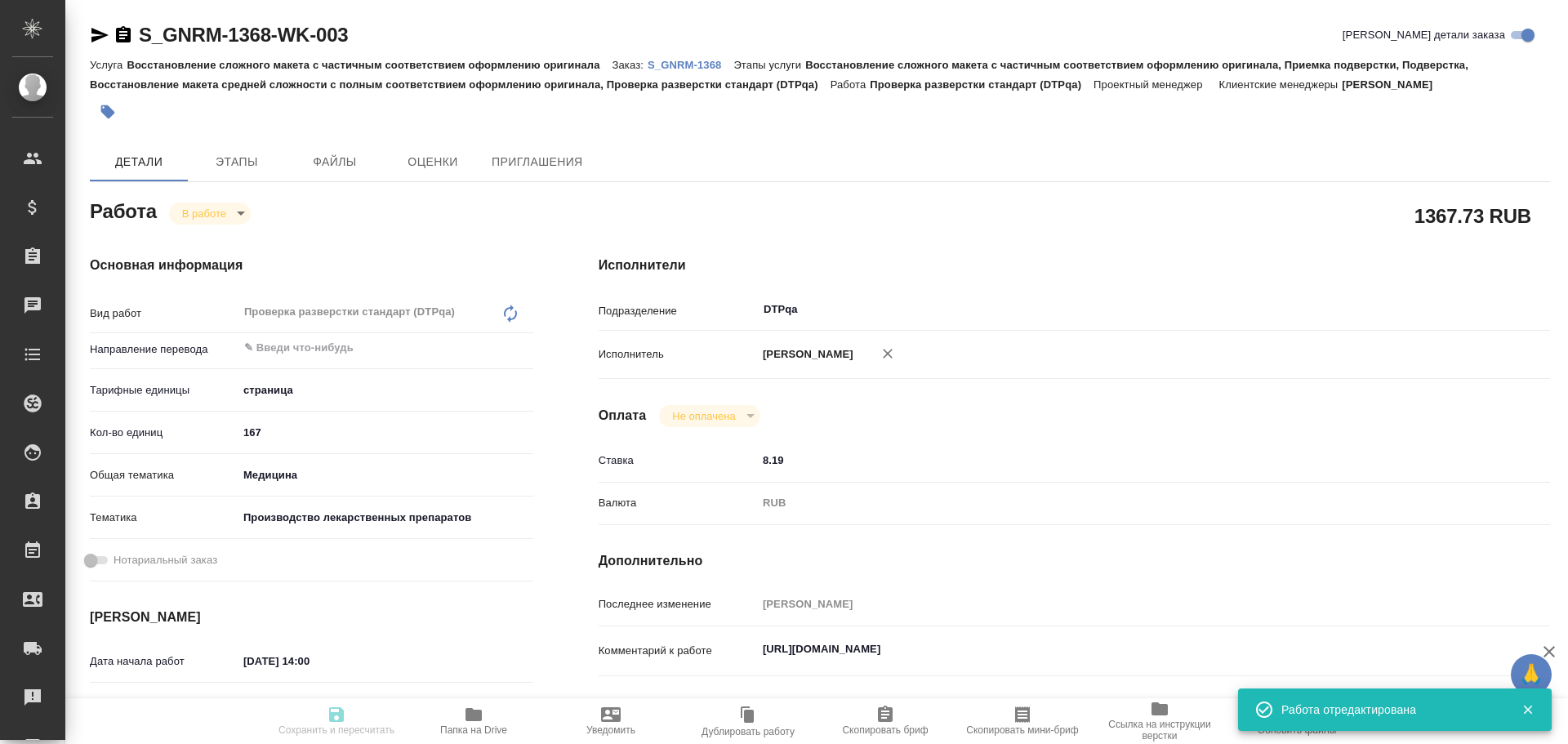
type input "inProgress"
type textarea "Проверка разверстки стандарт (DTPqa)"
type textarea "x"
type input "5a8b1489cc6b4906c91bfdb2"
type input "167"
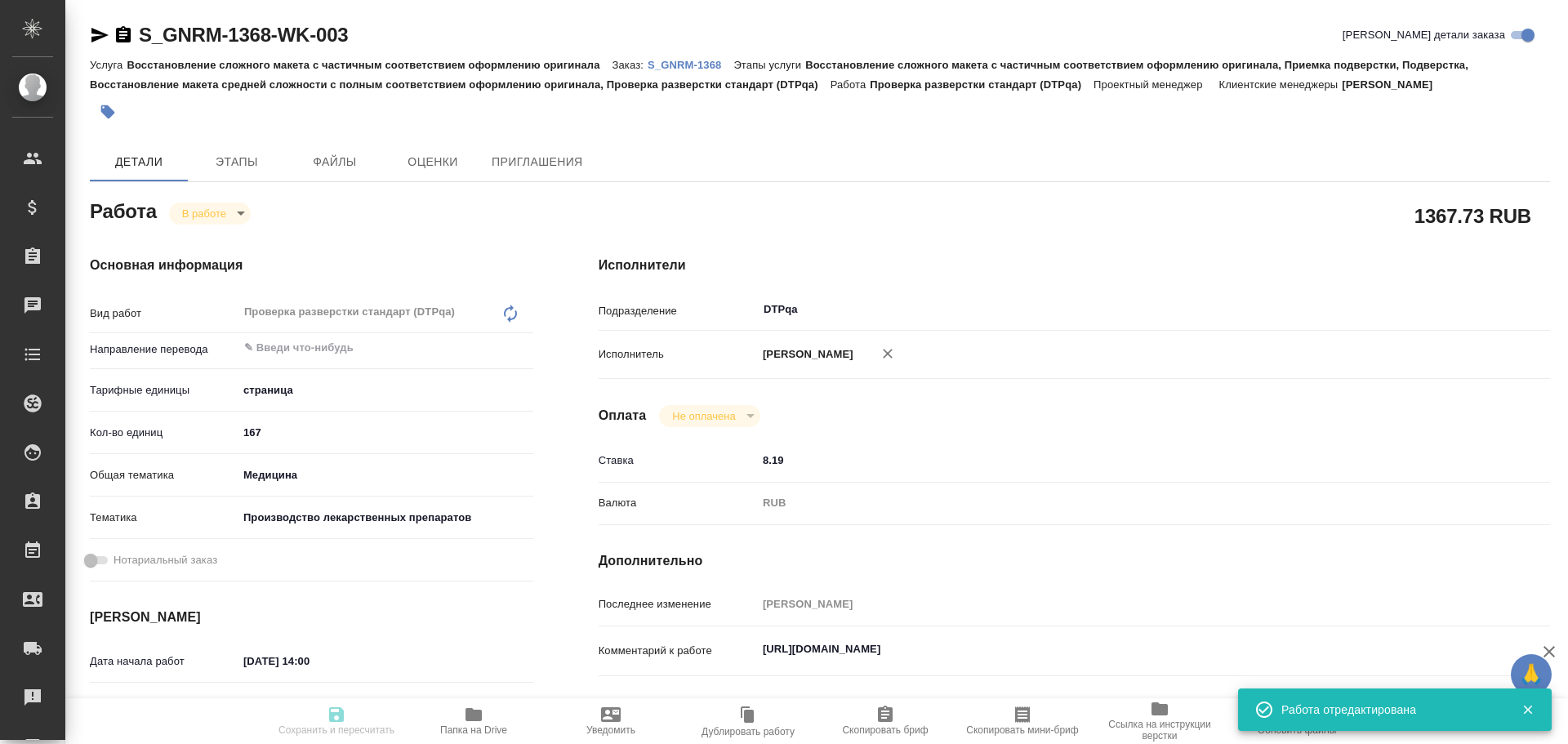
type input "med"
type input "614982fec5ecbb70f805293f"
type input "24.09.2025 14:00"
type input "26.09.2025 12:08"
type input "25.09.2025 14:00"
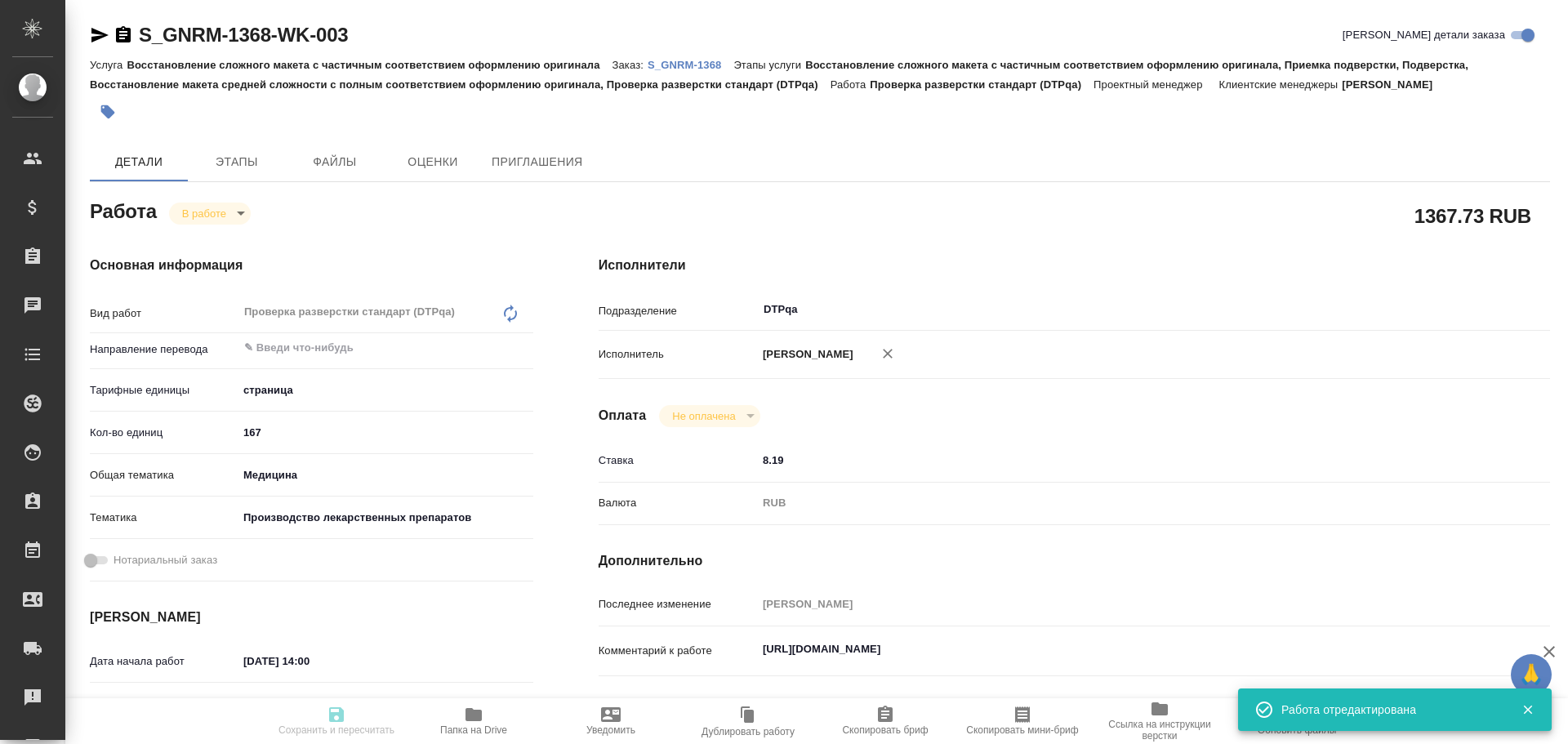
type input "10.10.2025 15:00"
type input "DTPqa"
type input "notPayed"
type input "8.19"
type input "RUB"
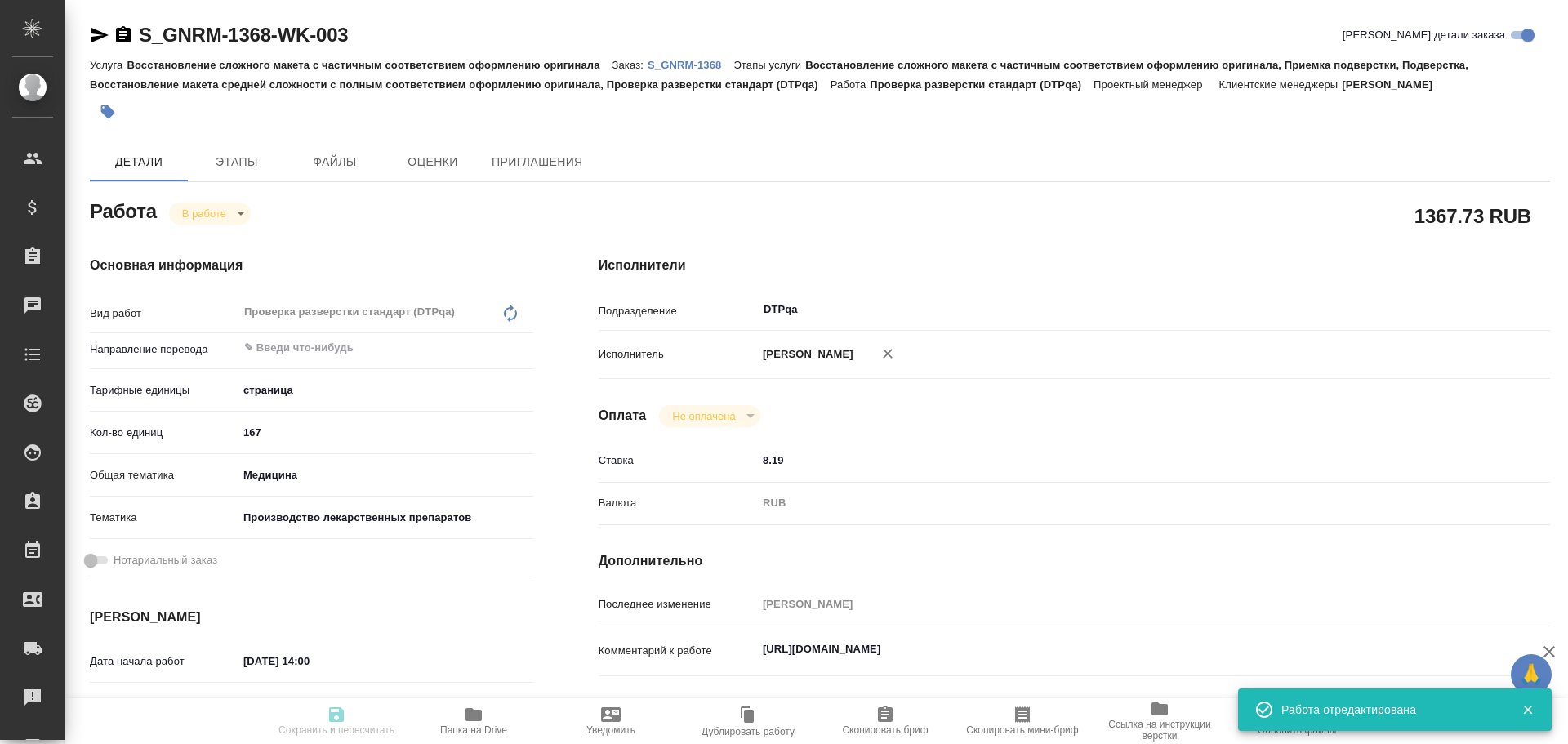
type input "Чулец Елена"
type textarea "https://tera.awatera.com/Work/68cbe26f917089748a69c083/"
type textarea "x"
type textarea "/Clients/Generium/Orders/S_GNRM-1368/DTP/S_GNRM-1368-WK-003"
type textarea "x"
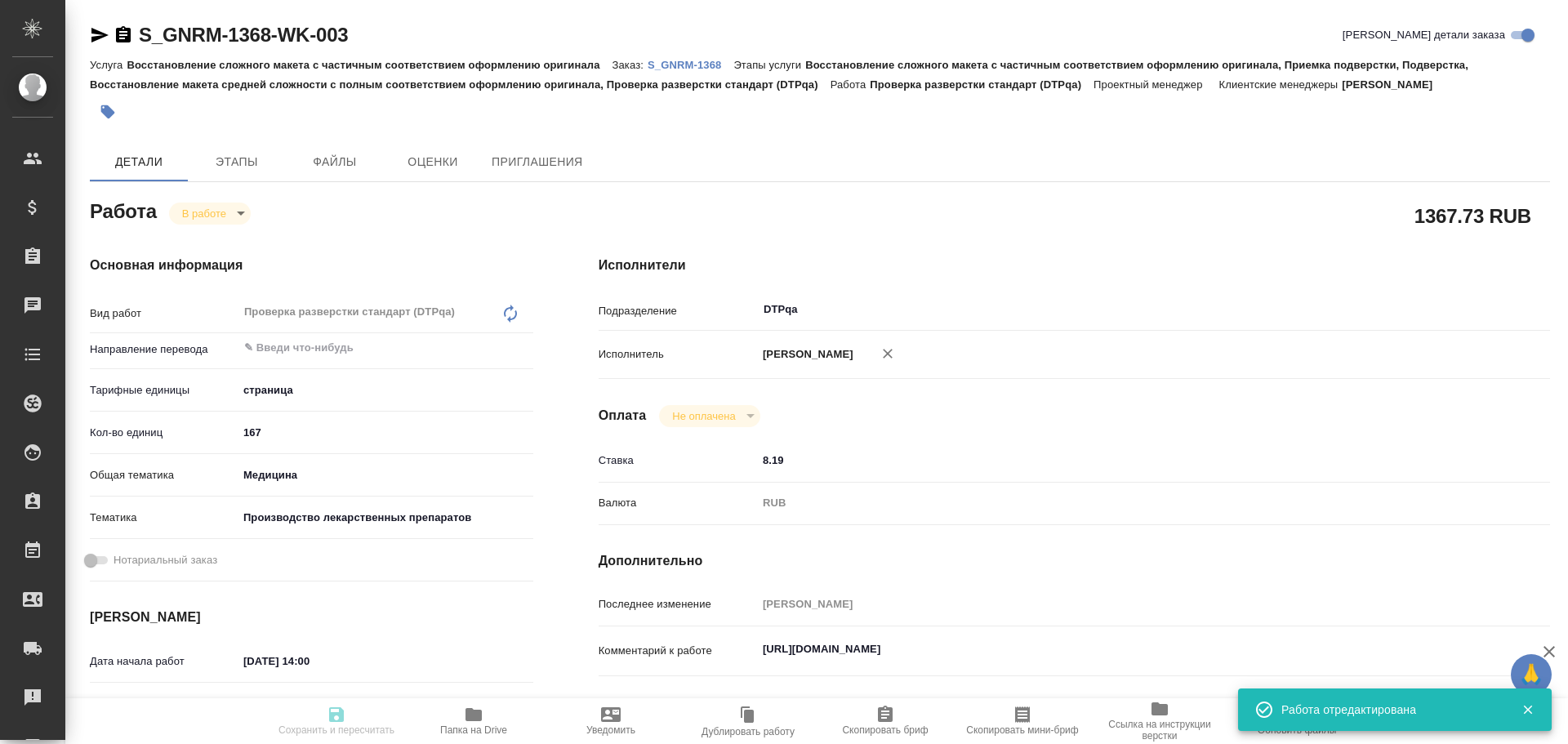
type input "S_GNRM-1368"
type input "Восстановление сложного макета с частичным соответствием оформлению оригинала"
type input "Восстановление сложного макета с частичным соответствием оформлению оригинала, …"
type input "Кабаргина Анна"
type input "Оксютович Ирина"
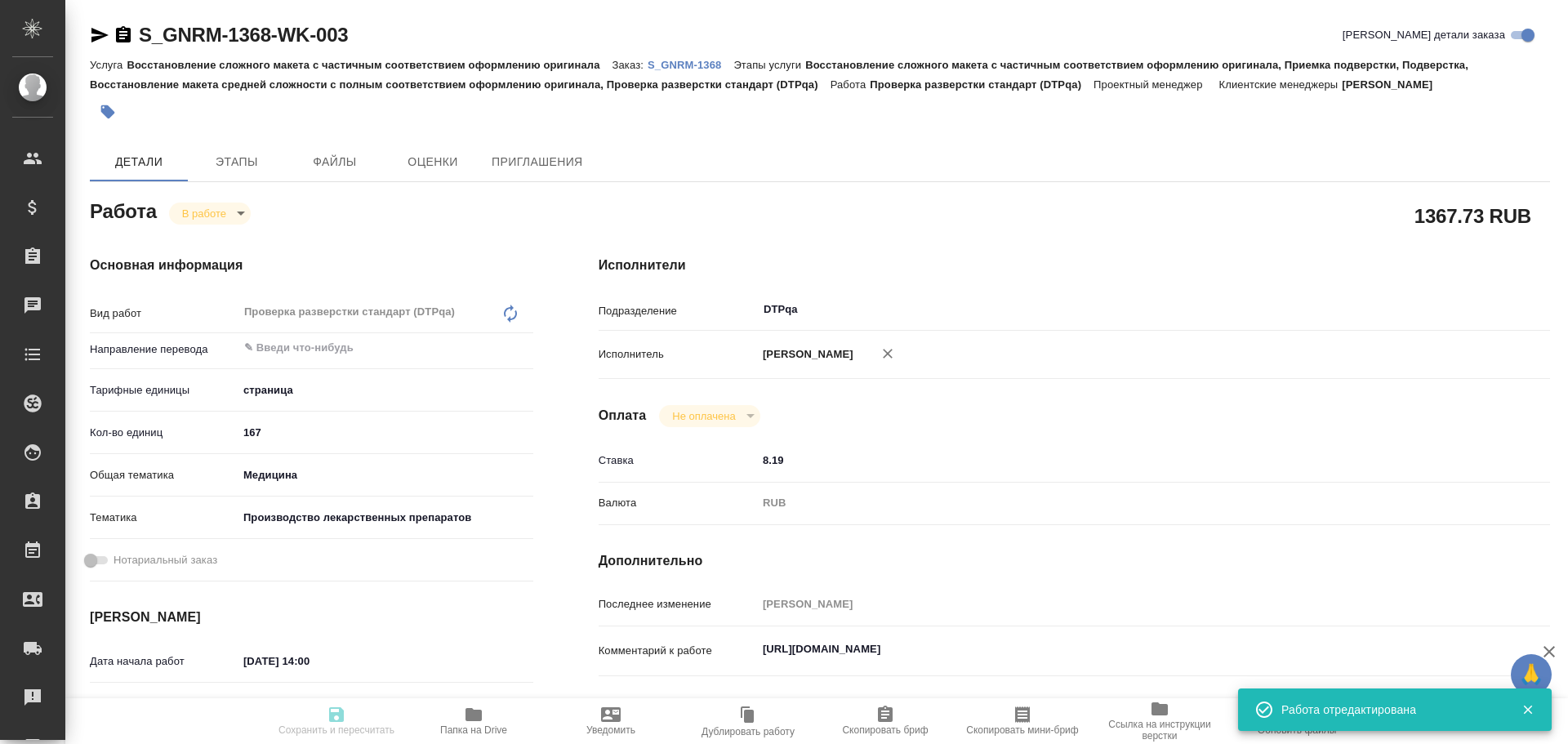
type input "/Clients/Generium/Orders/S_GNRM-1368"
type textarea "x"
type textarea "Возьмите, пожалуйста, в перевод с русского на английский язык документы по ссыл…"
type textarea "x"
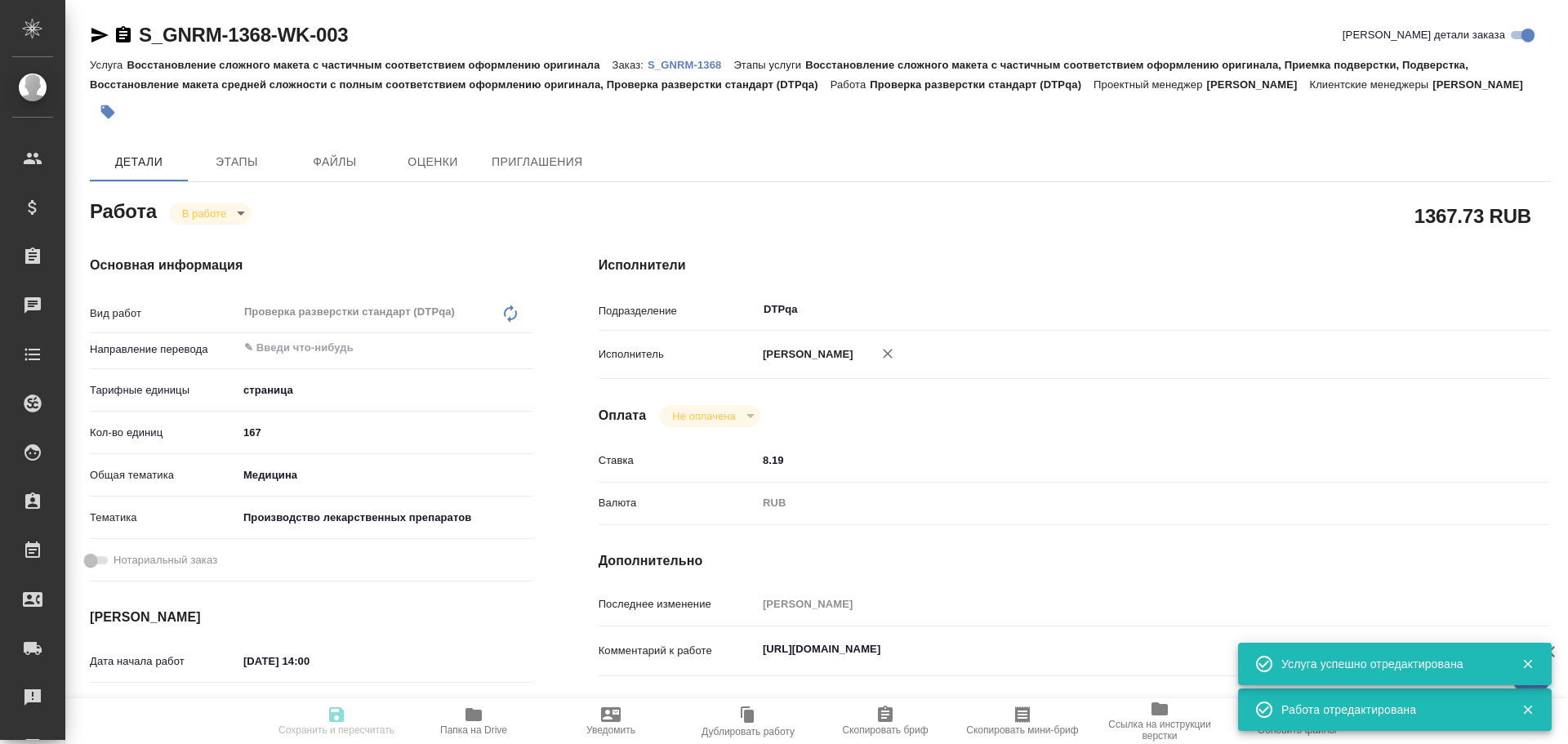
type textarea "x"
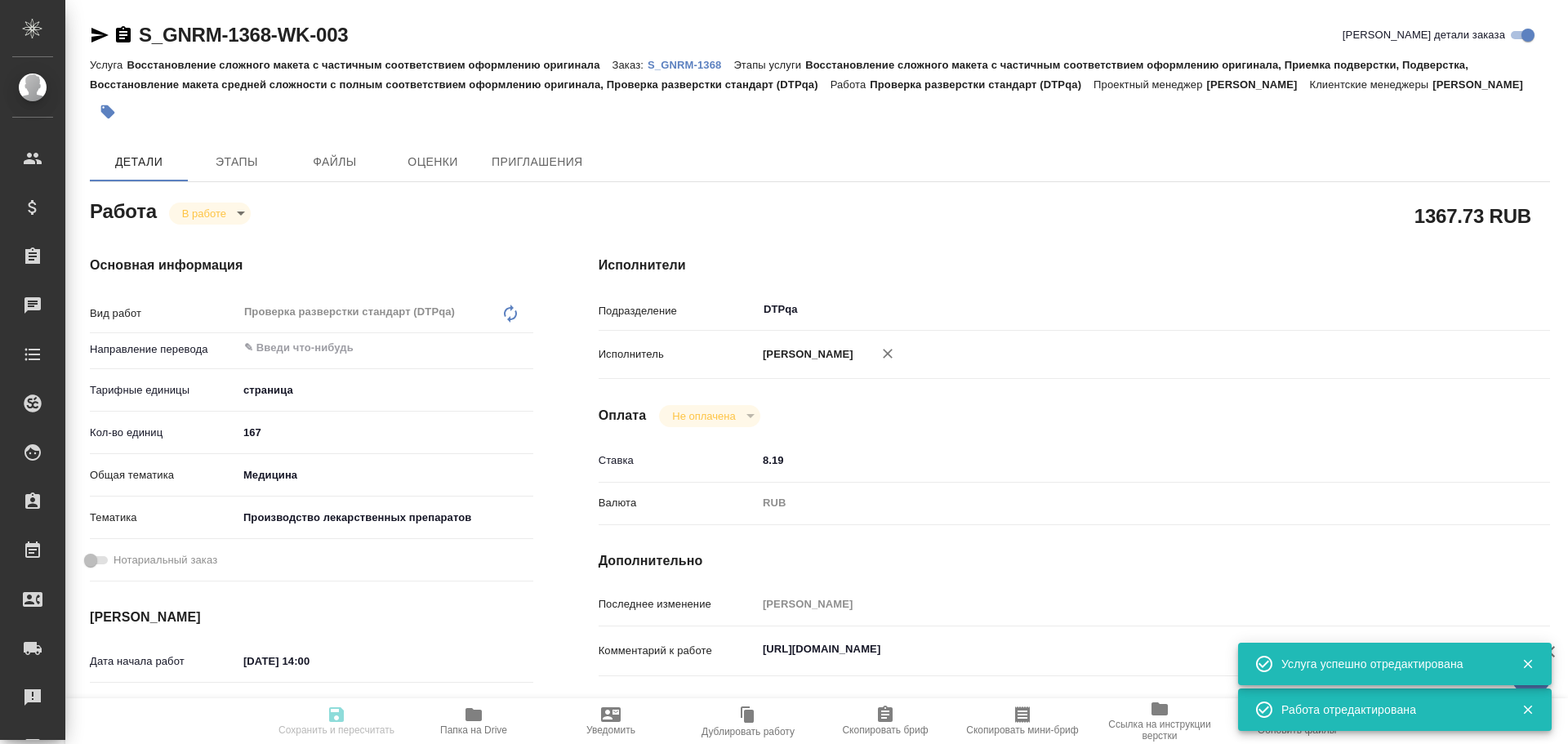
type textarea "x"
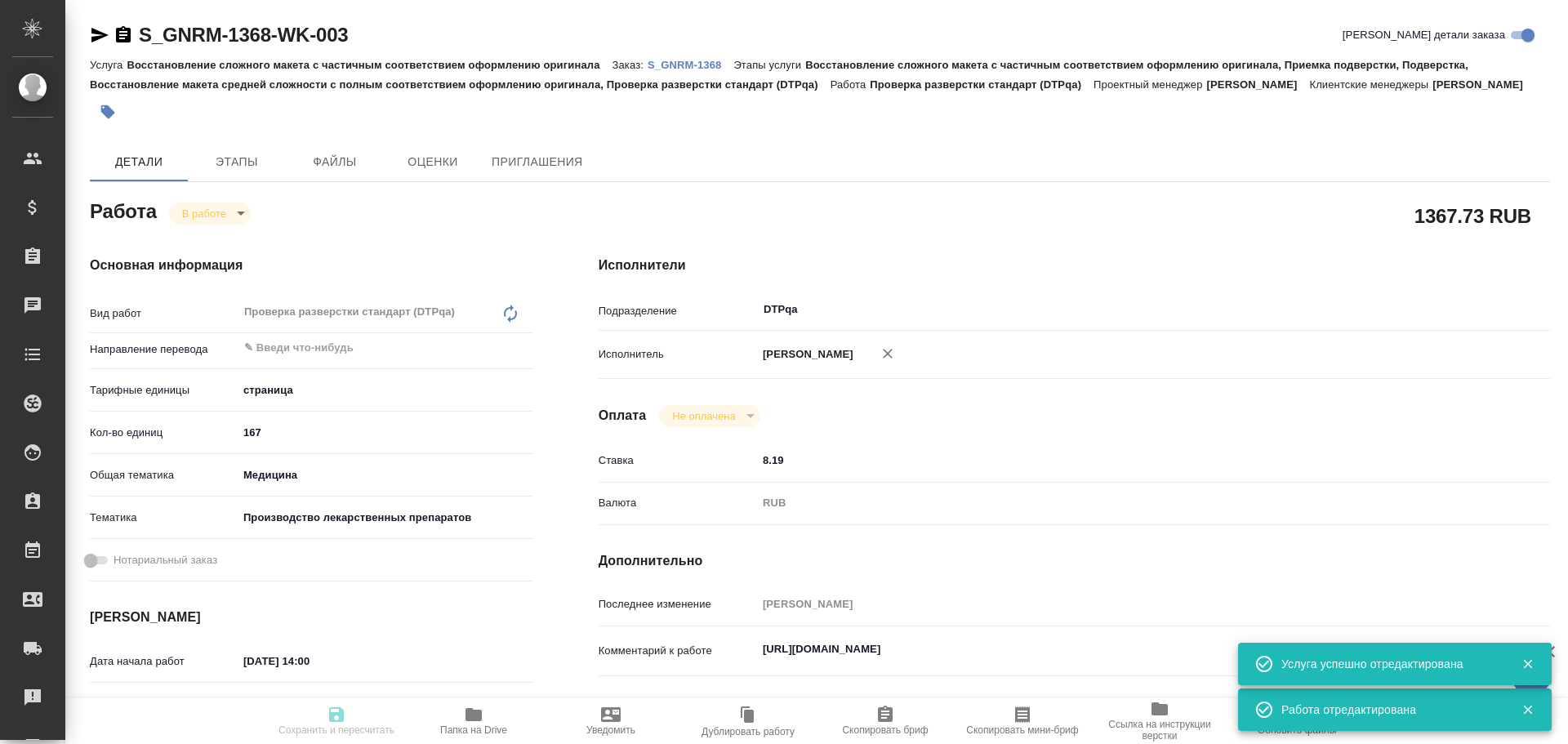
type textarea "x"
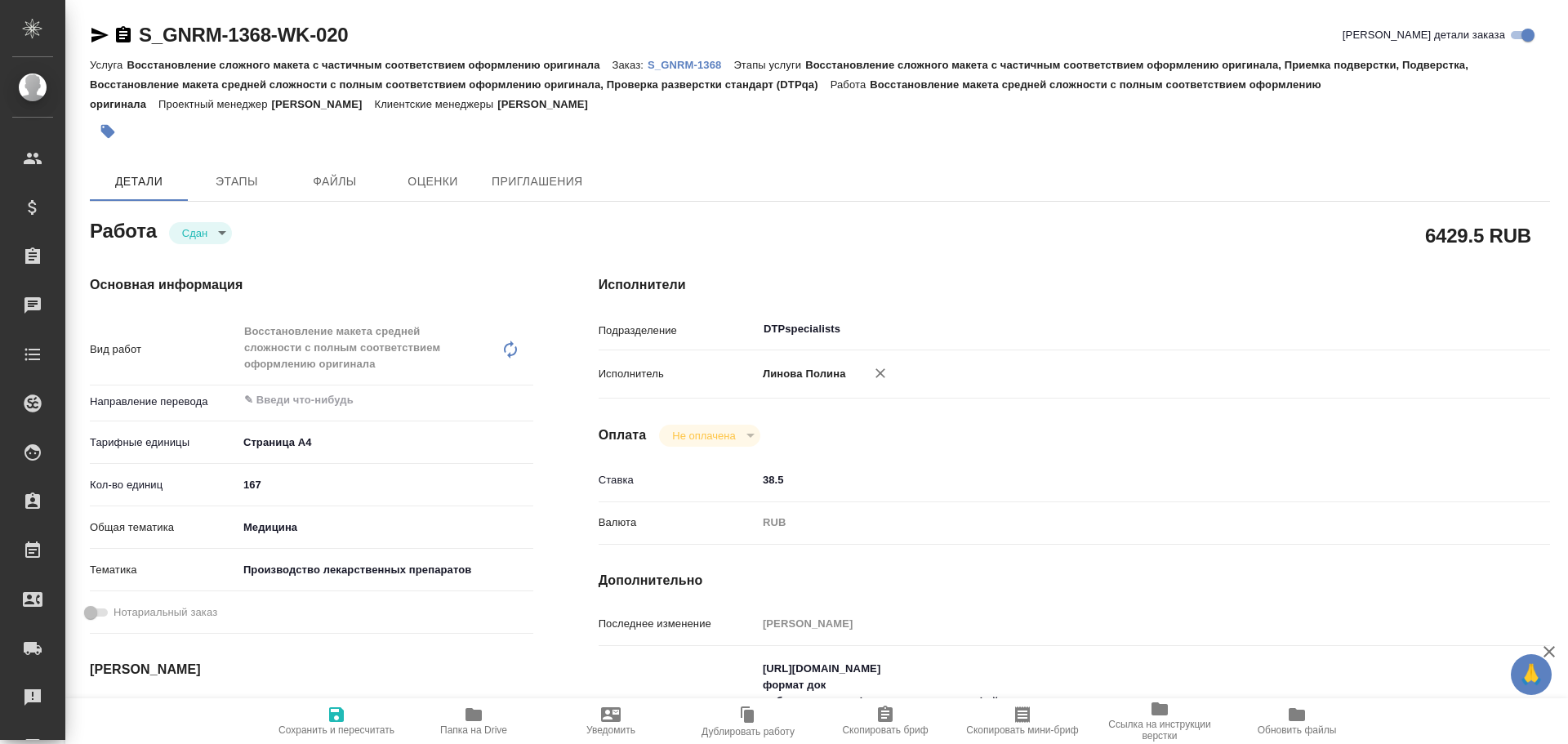
type textarea "x"
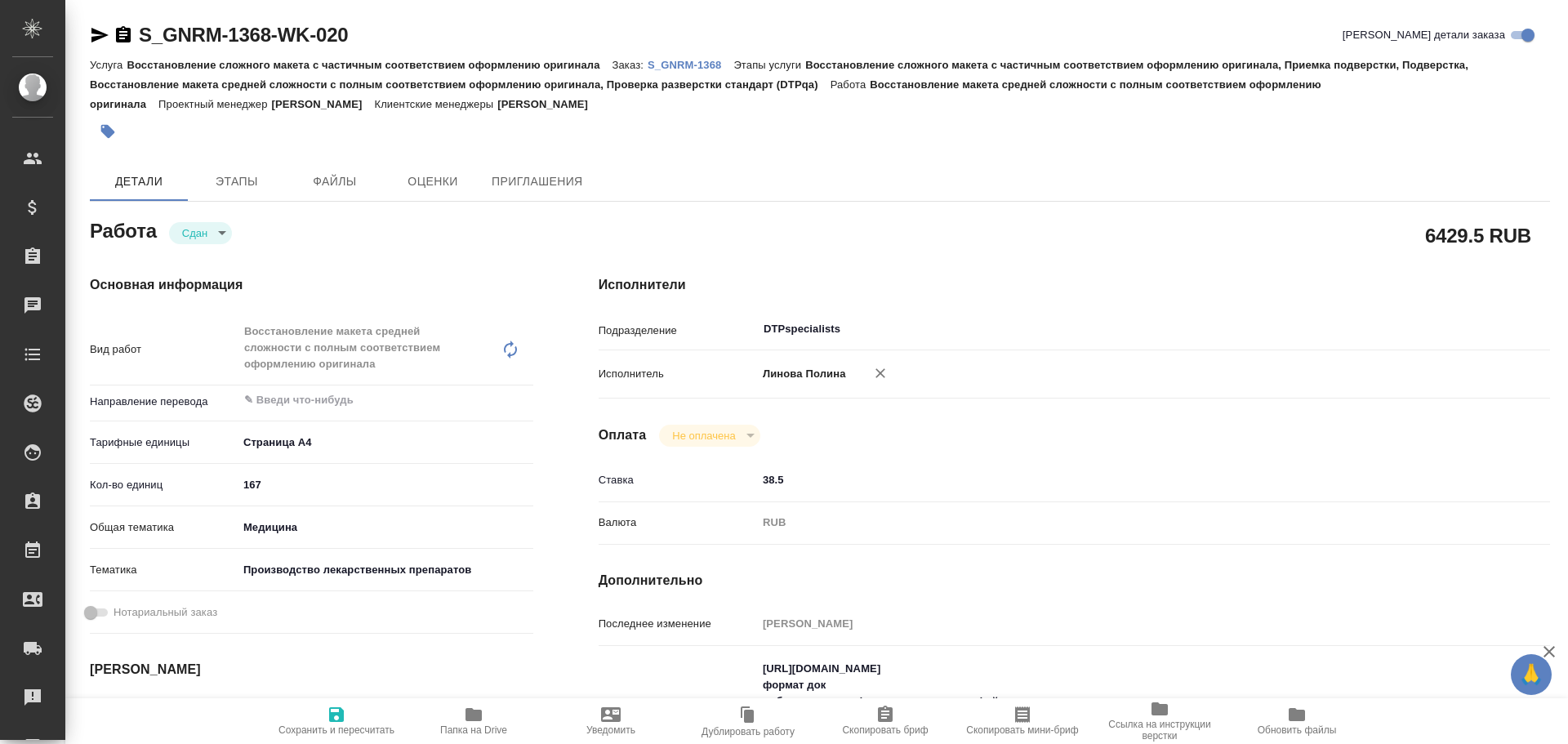
type textarea "x"
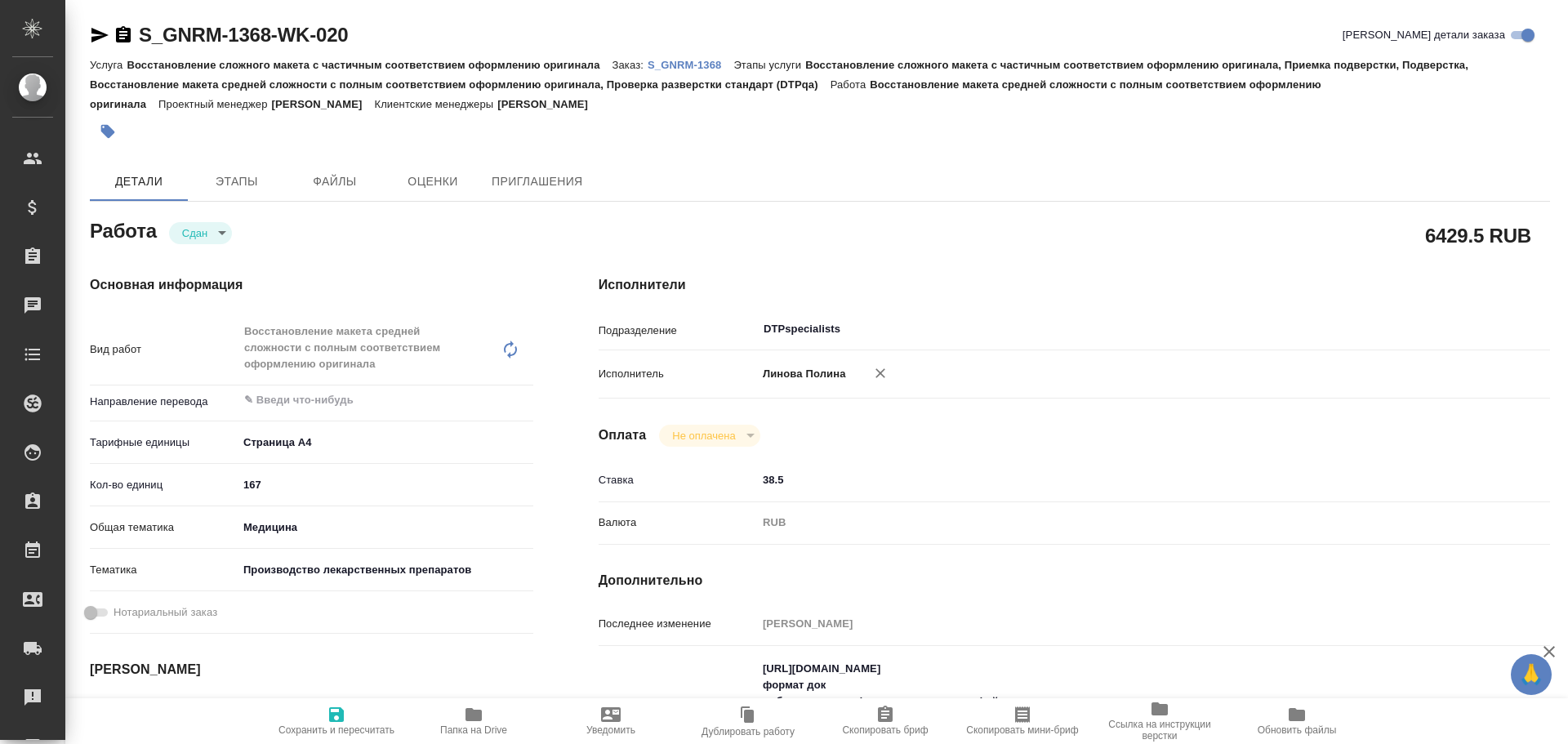
type textarea "x"
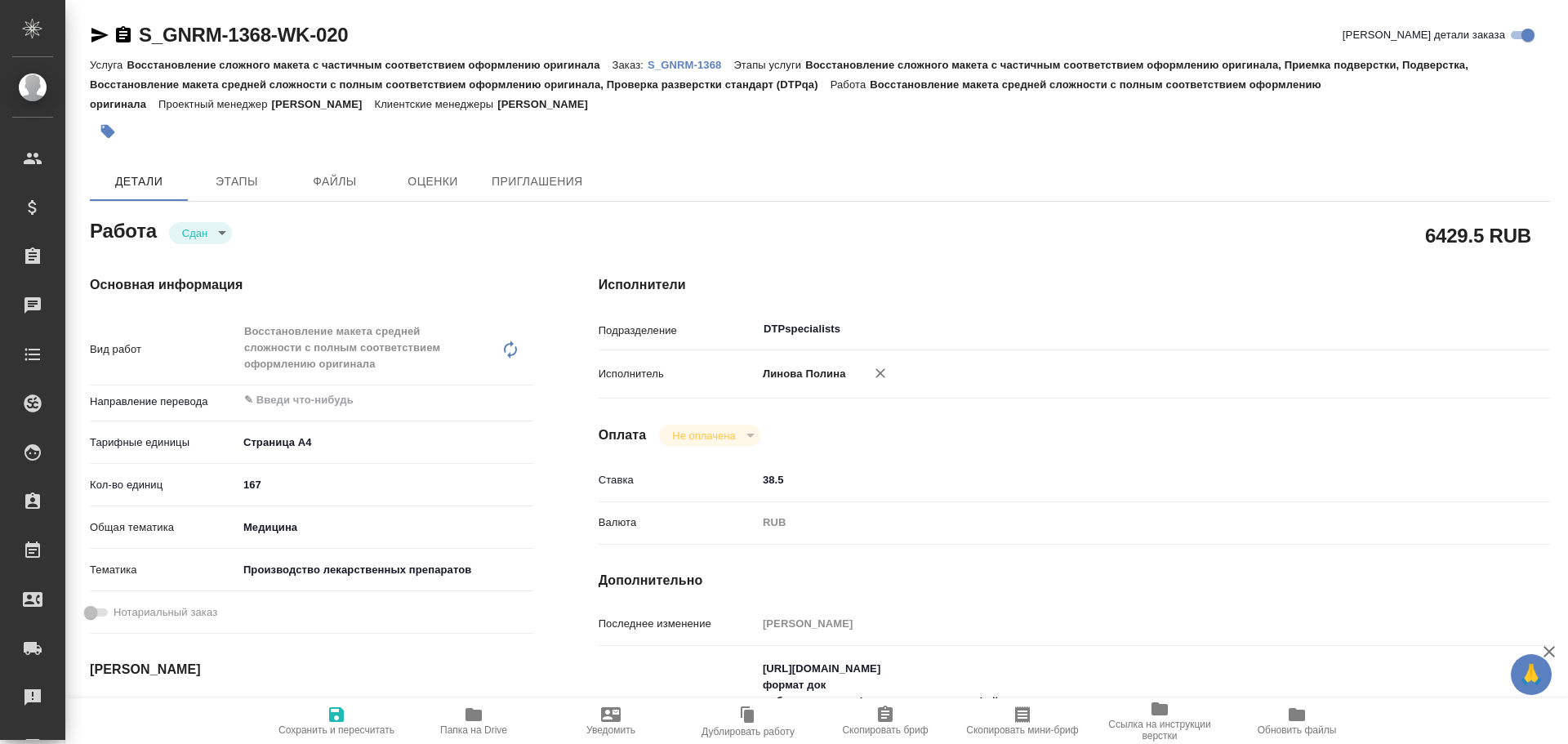
type textarea "x"
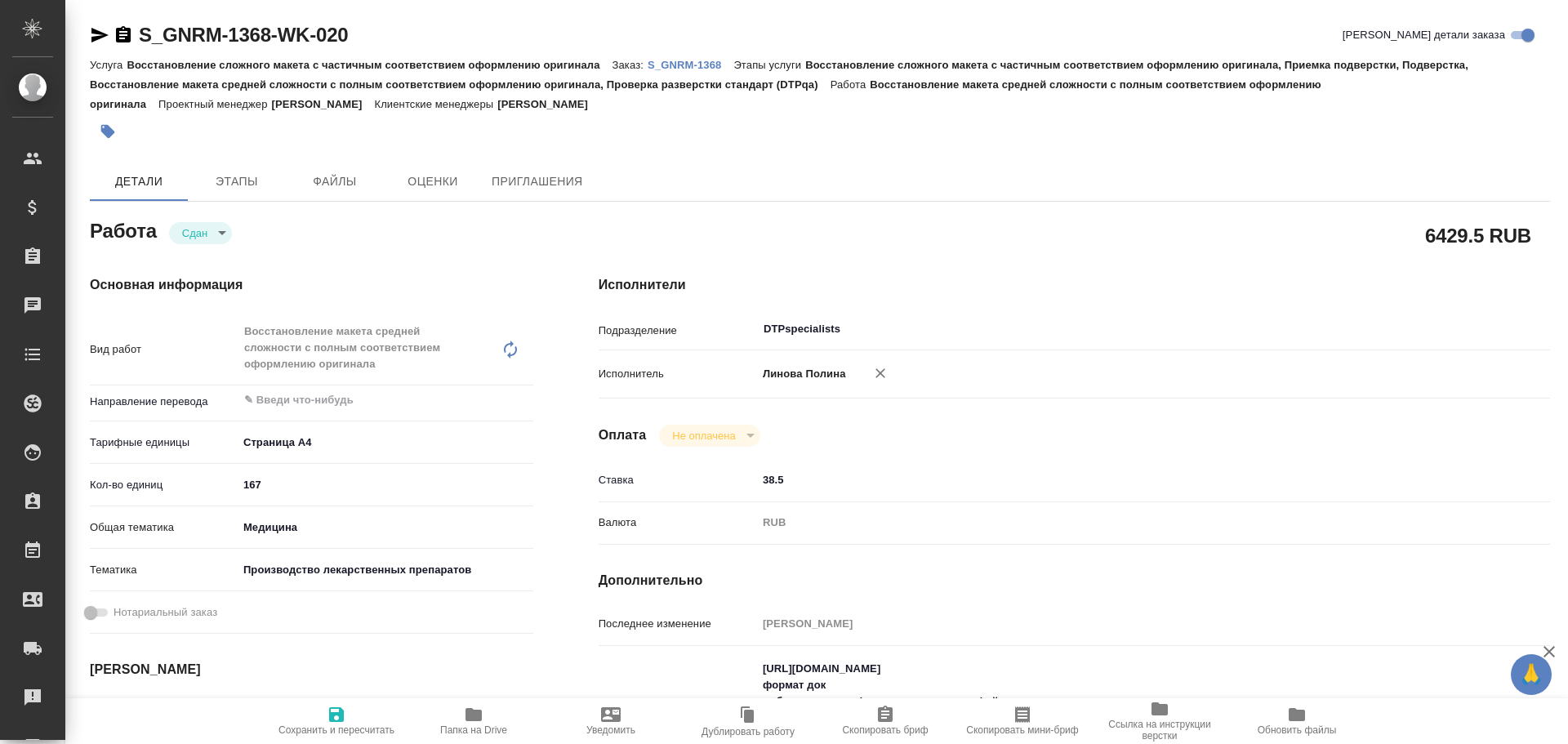
scroll to position [81, 0]
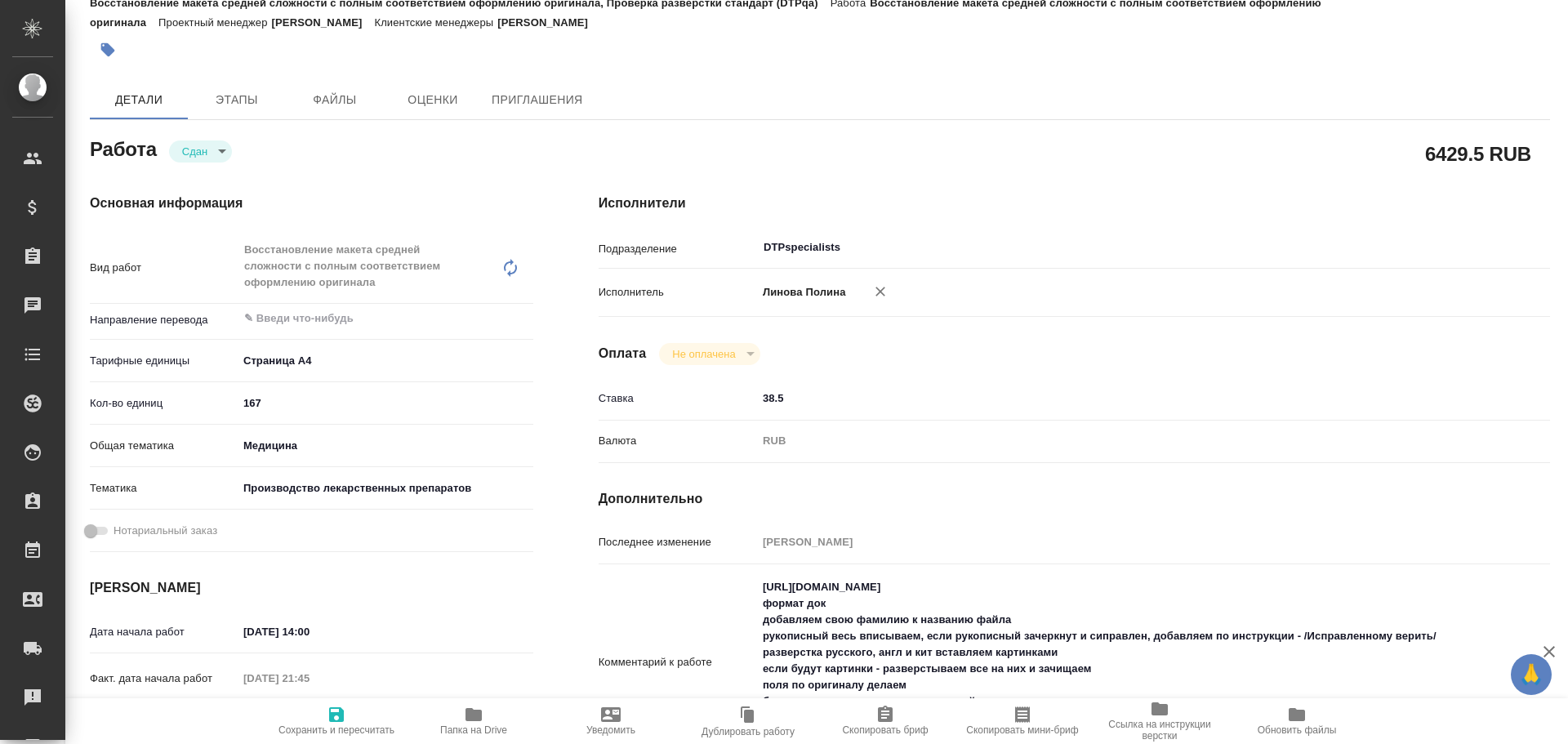
type textarea "x"
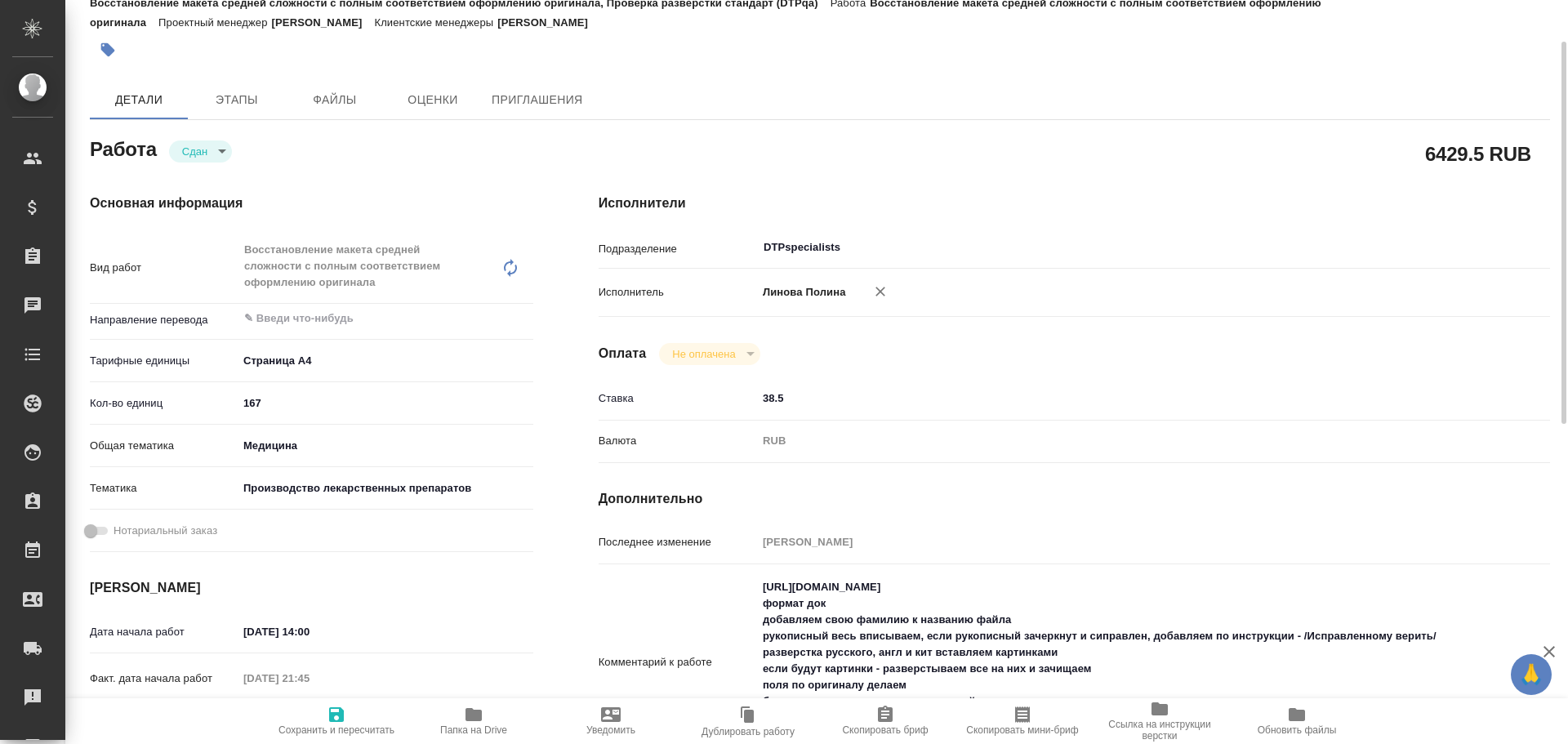
type textarea "x"
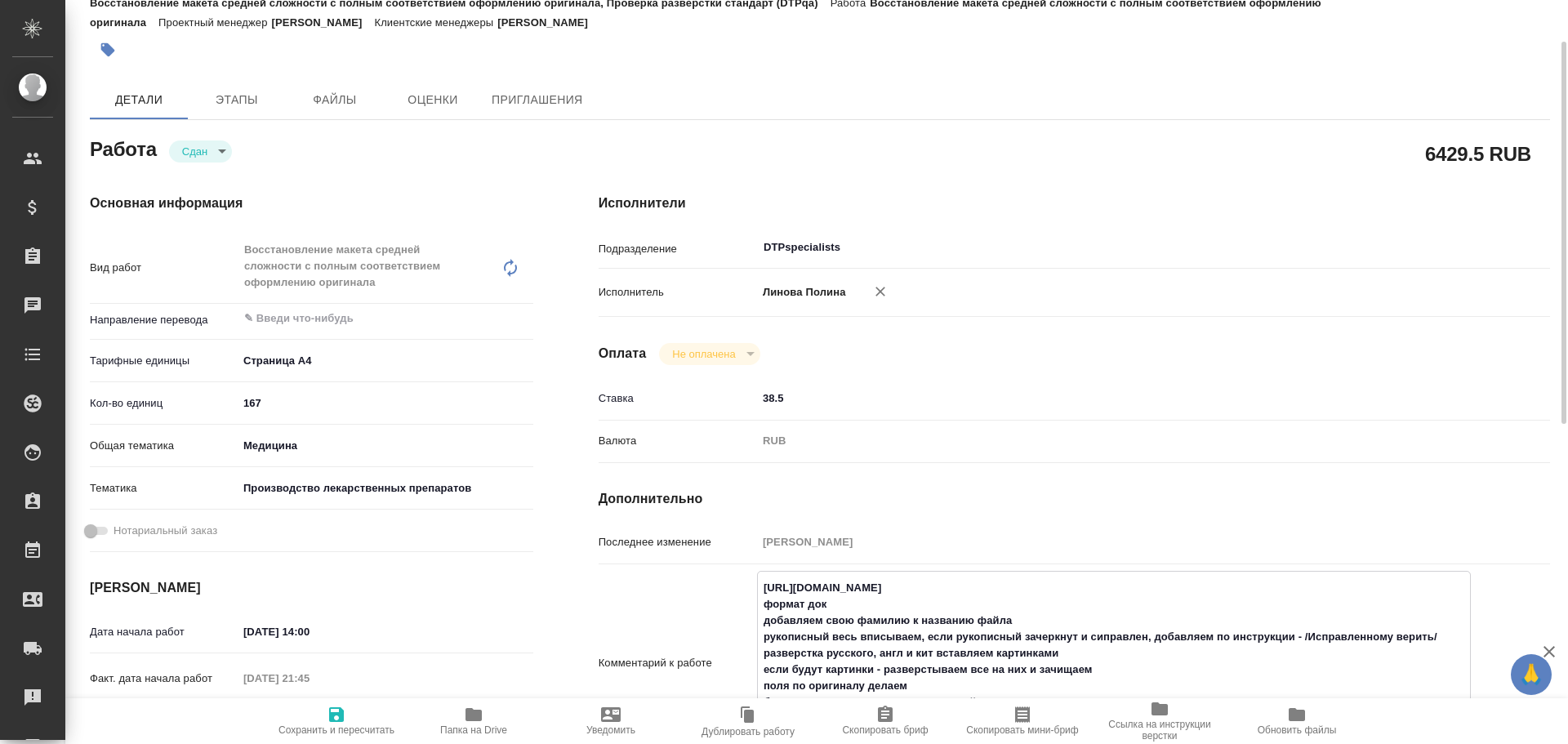
type textarea "x"
drag, startPoint x: 758, startPoint y: 585, endPoint x: 1031, endPoint y: 586, distance: 273.0
click at [1031, 586] on textarea "https://drive.awatera.com/s/FbD2iXAiNXrnZLc формат док добавляем свою фамилию к…" at bounding box center [1113, 662] width 712 height 174
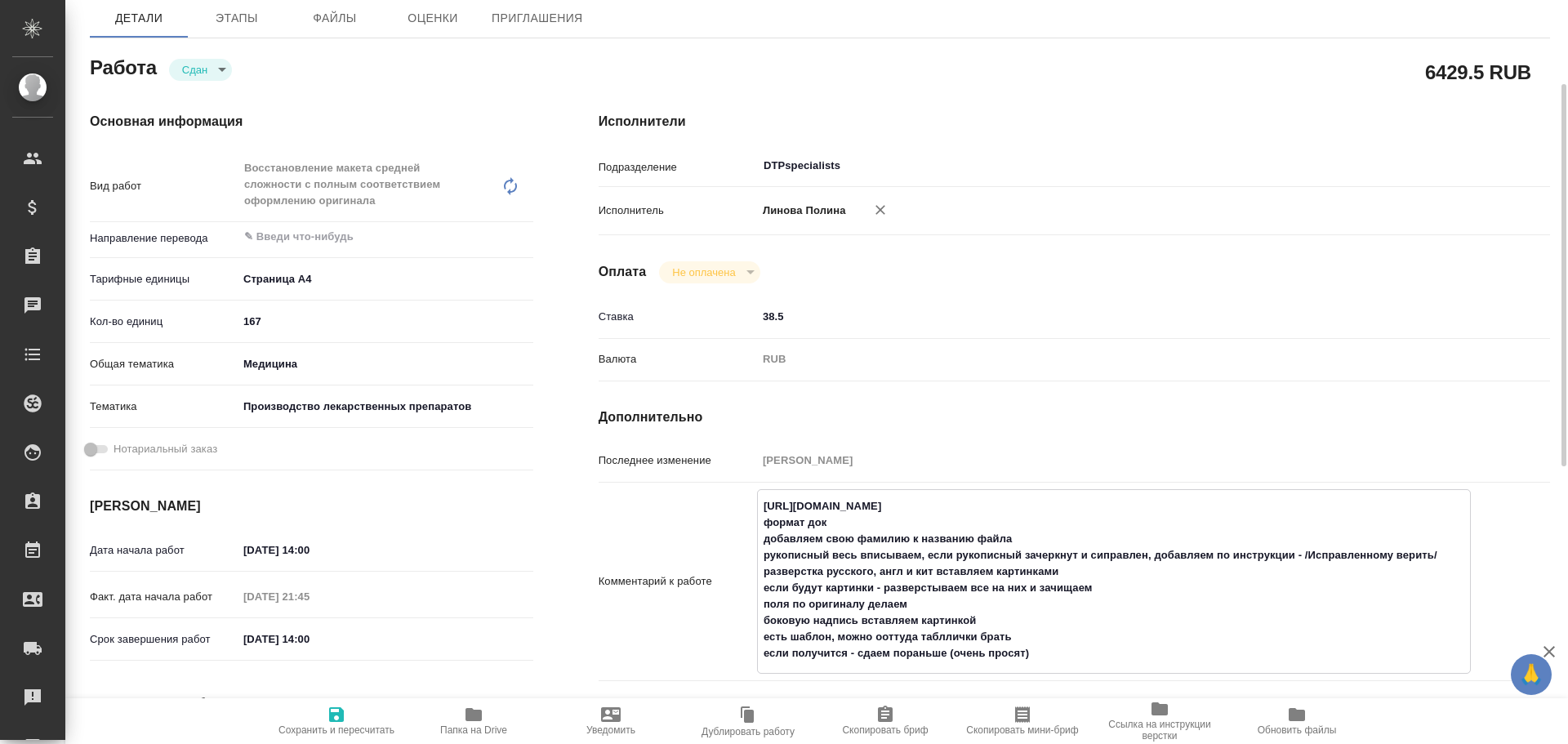
scroll to position [245, 0]
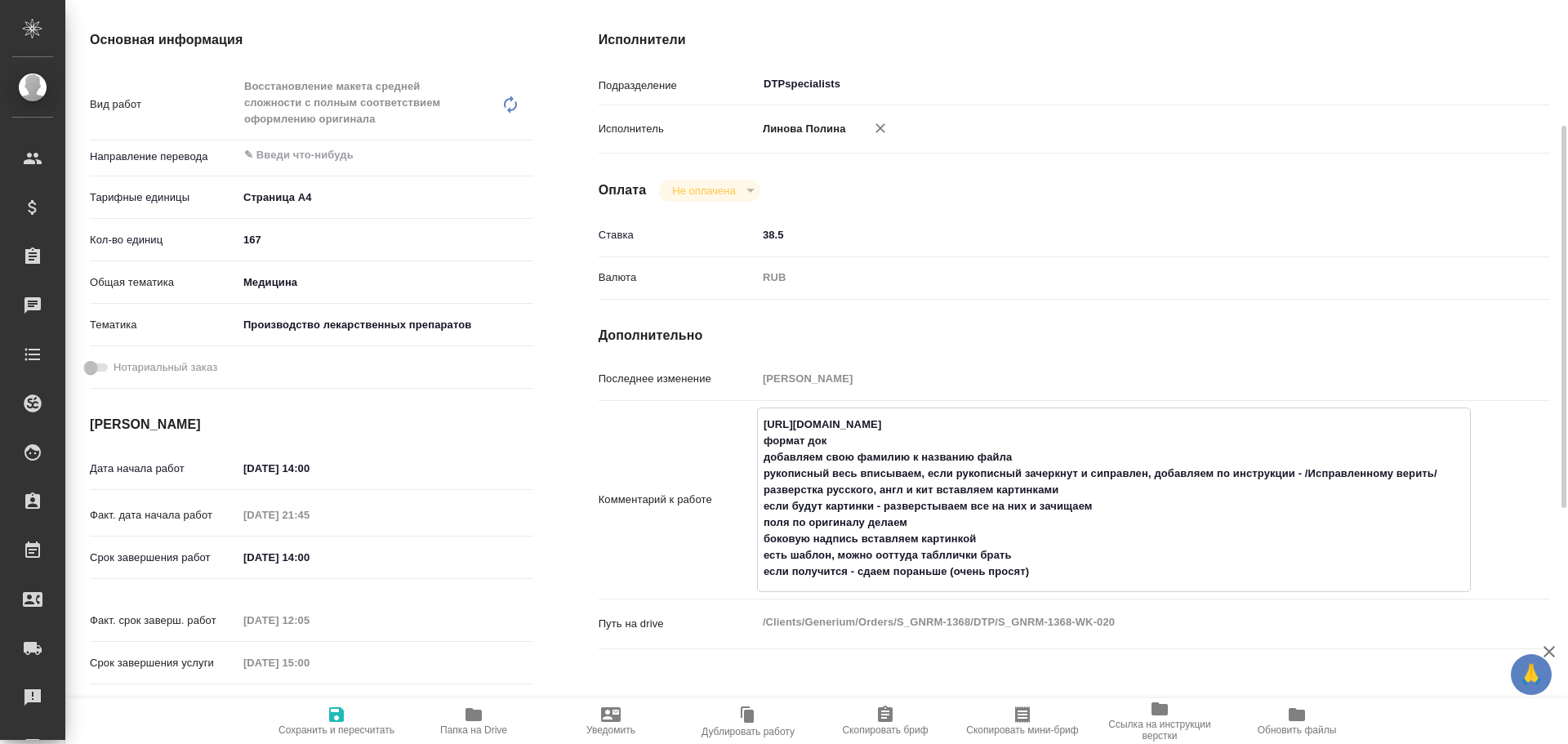
type textarea "x"
click at [473, 718] on icon "button" at bounding box center [473, 714] width 16 height 13
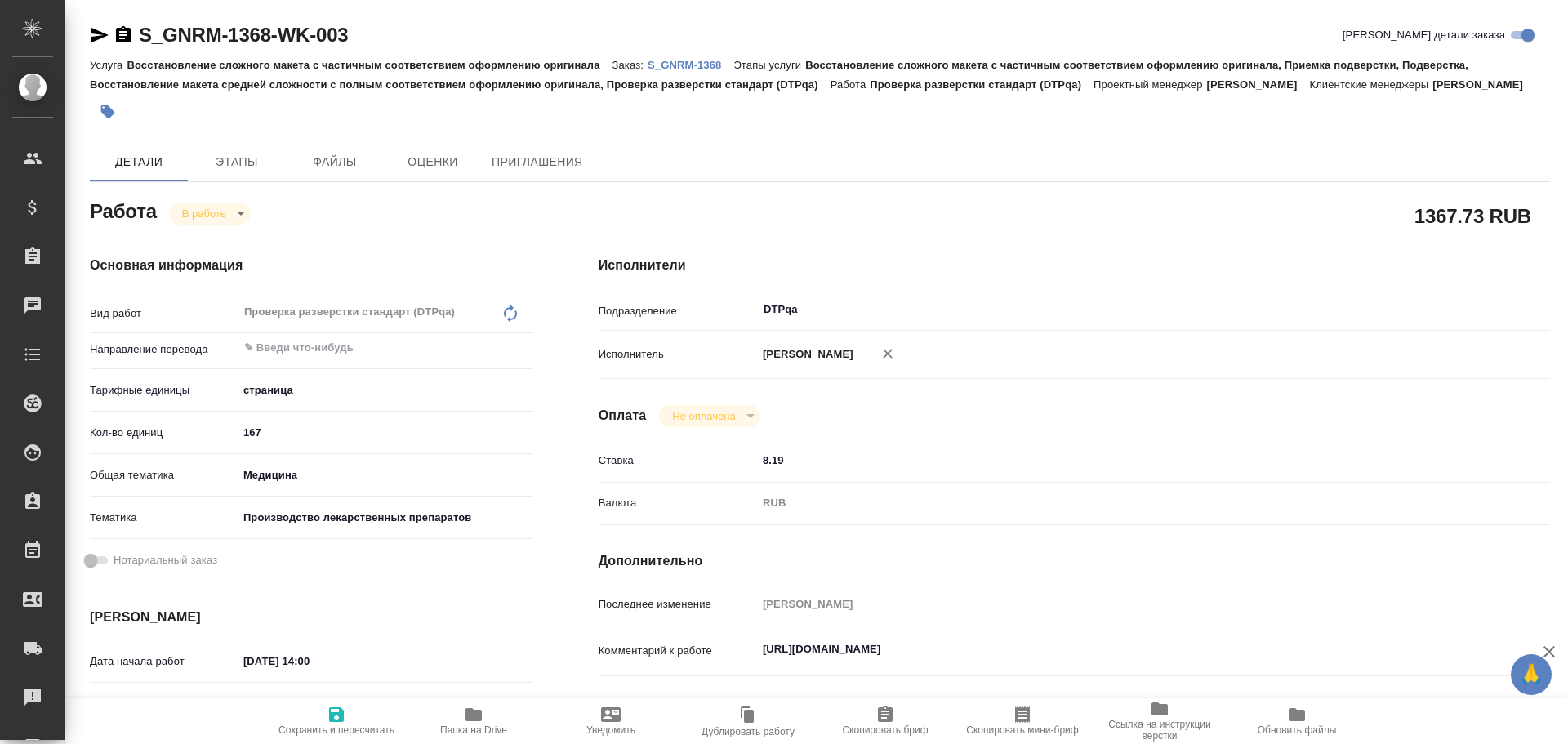
type textarea "x"
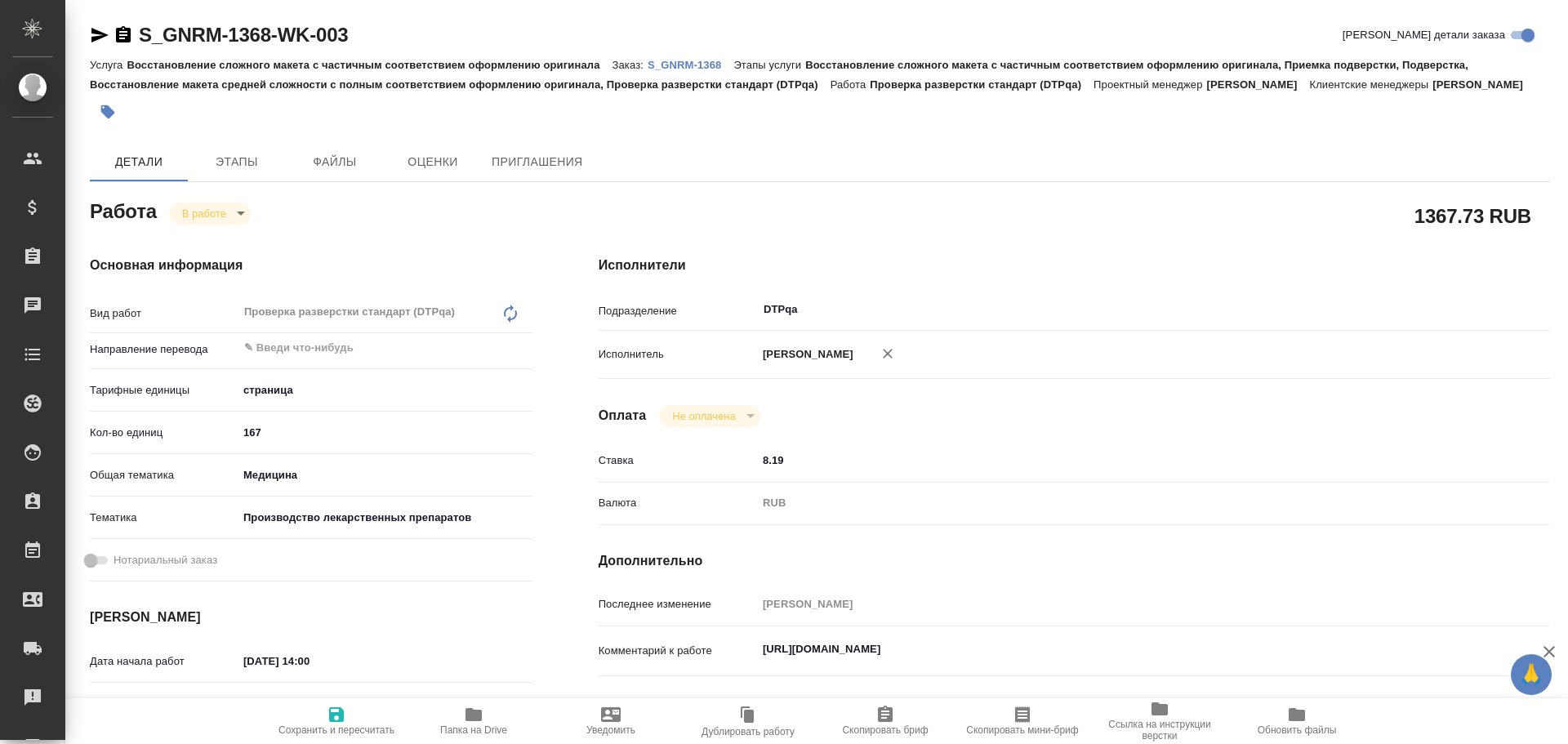
type textarea "x"
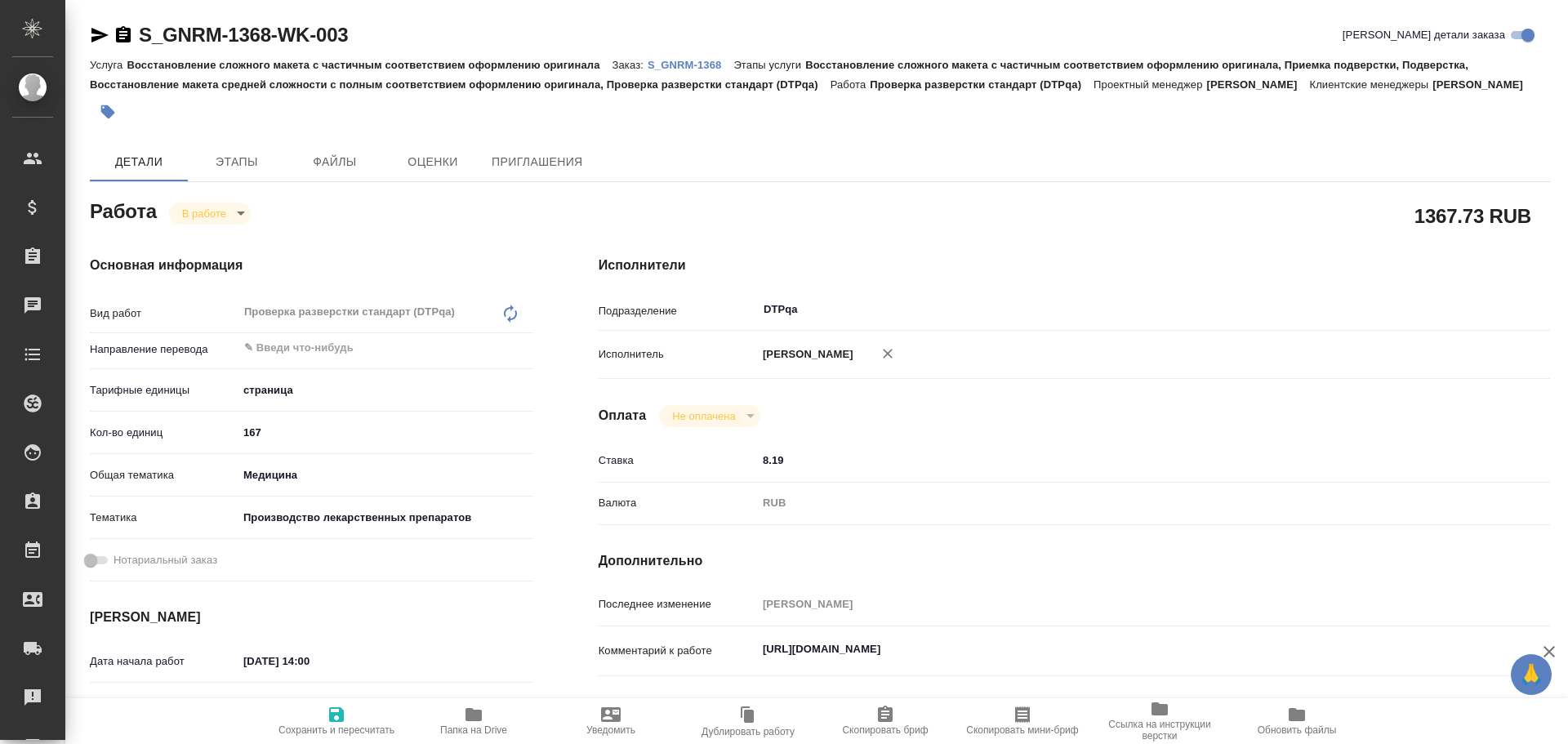
type textarea "x"
drag, startPoint x: 761, startPoint y: 658, endPoint x: 1089, endPoint y: 654, distance: 328.0
click at [1089, 654] on textarea "https://tera.awatera.com/Work/68cbe26f917089748a69c083/" at bounding box center [1113, 650] width 712 height 28
type textarea "x"
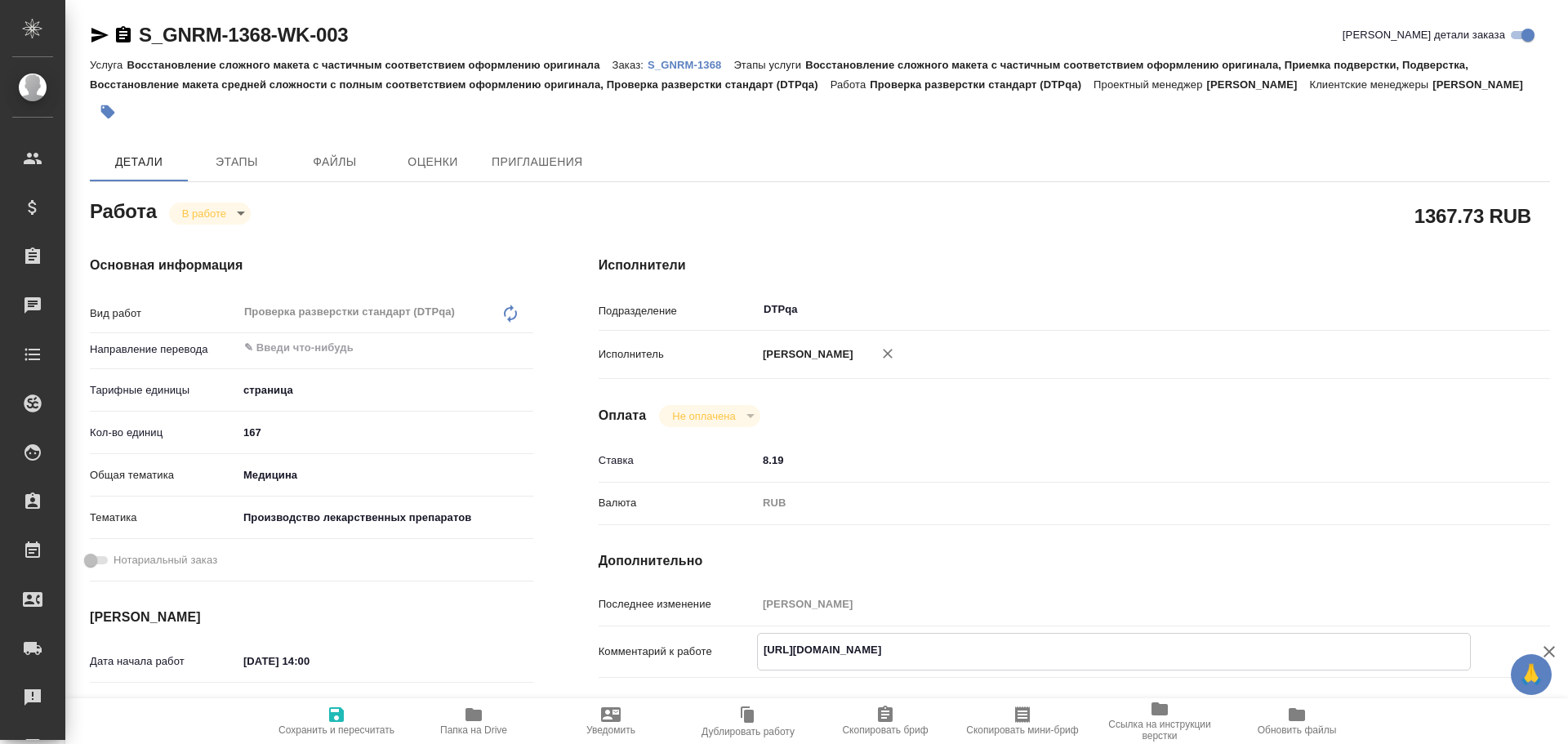
type textarea "x"
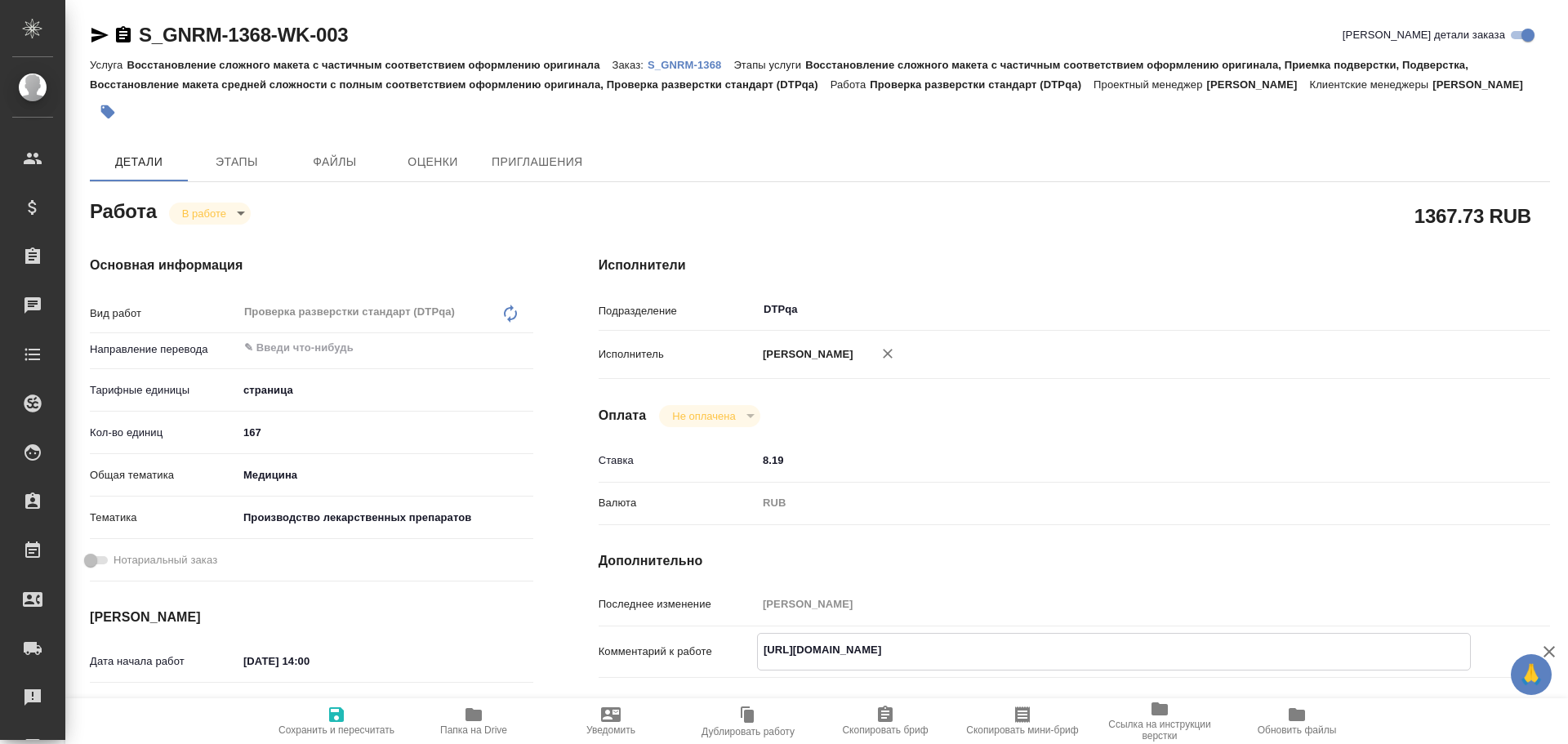
type textarea "x"
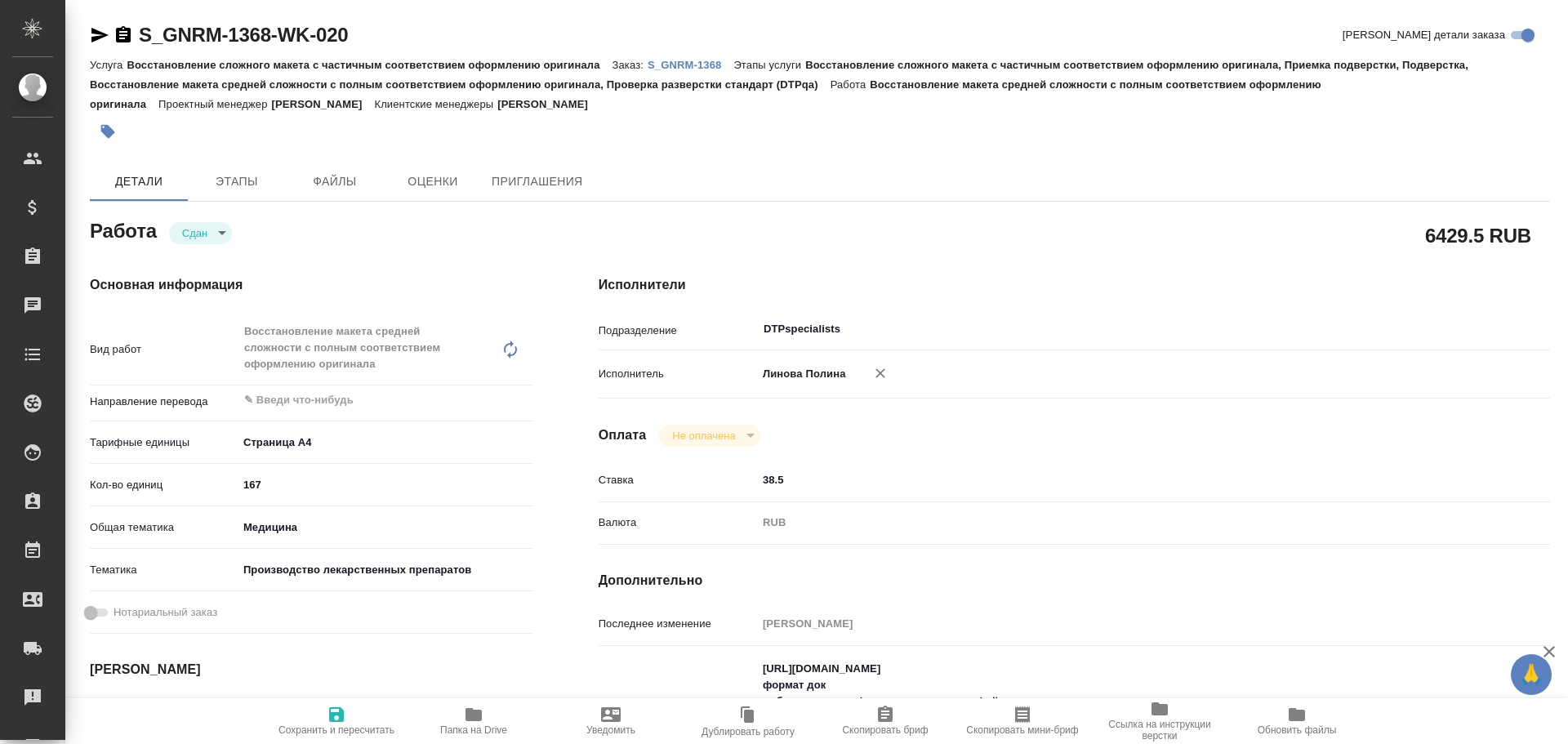
type textarea "x"
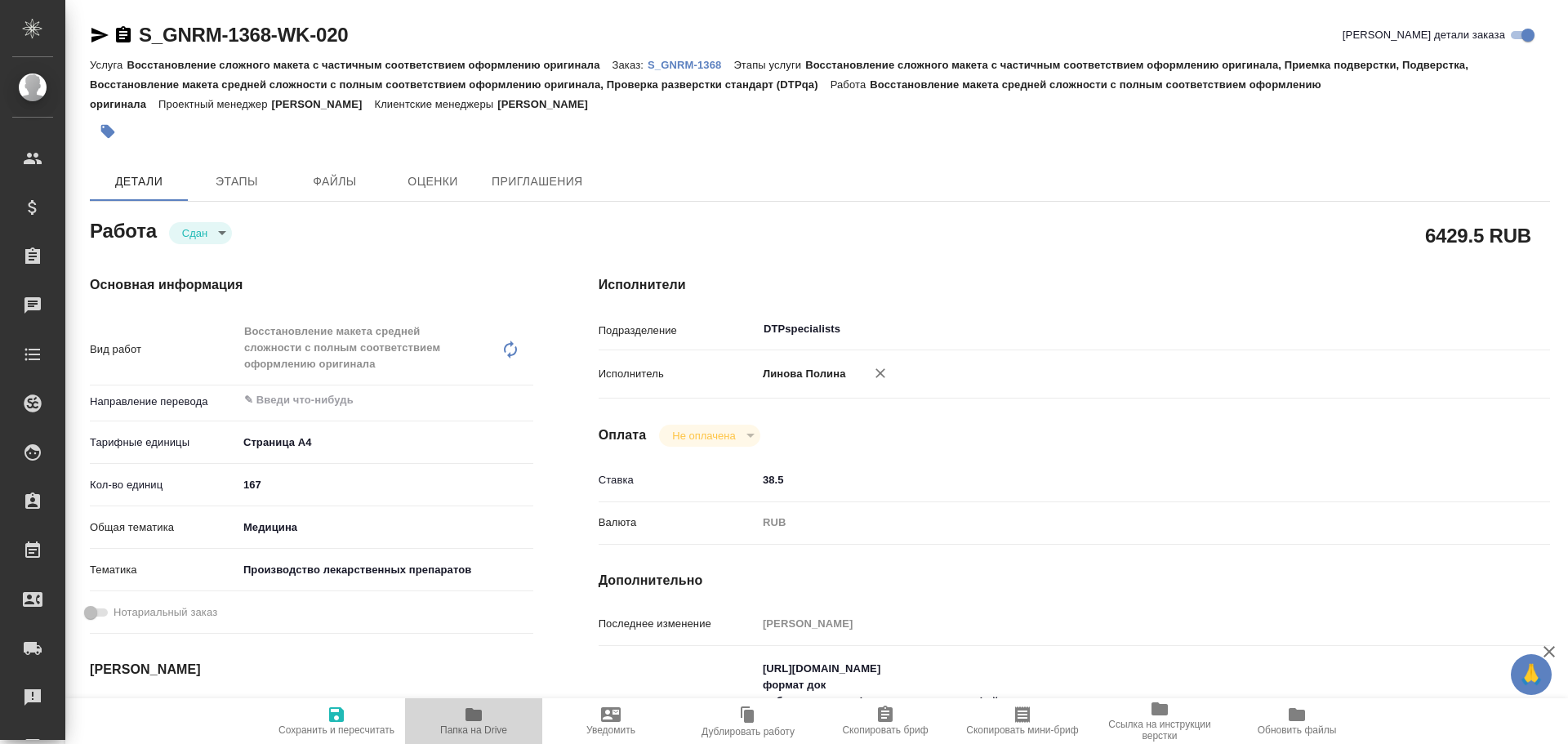
click at [481, 731] on span "Папка на Drive" at bounding box center [473, 730] width 67 height 12
type textarea "x"
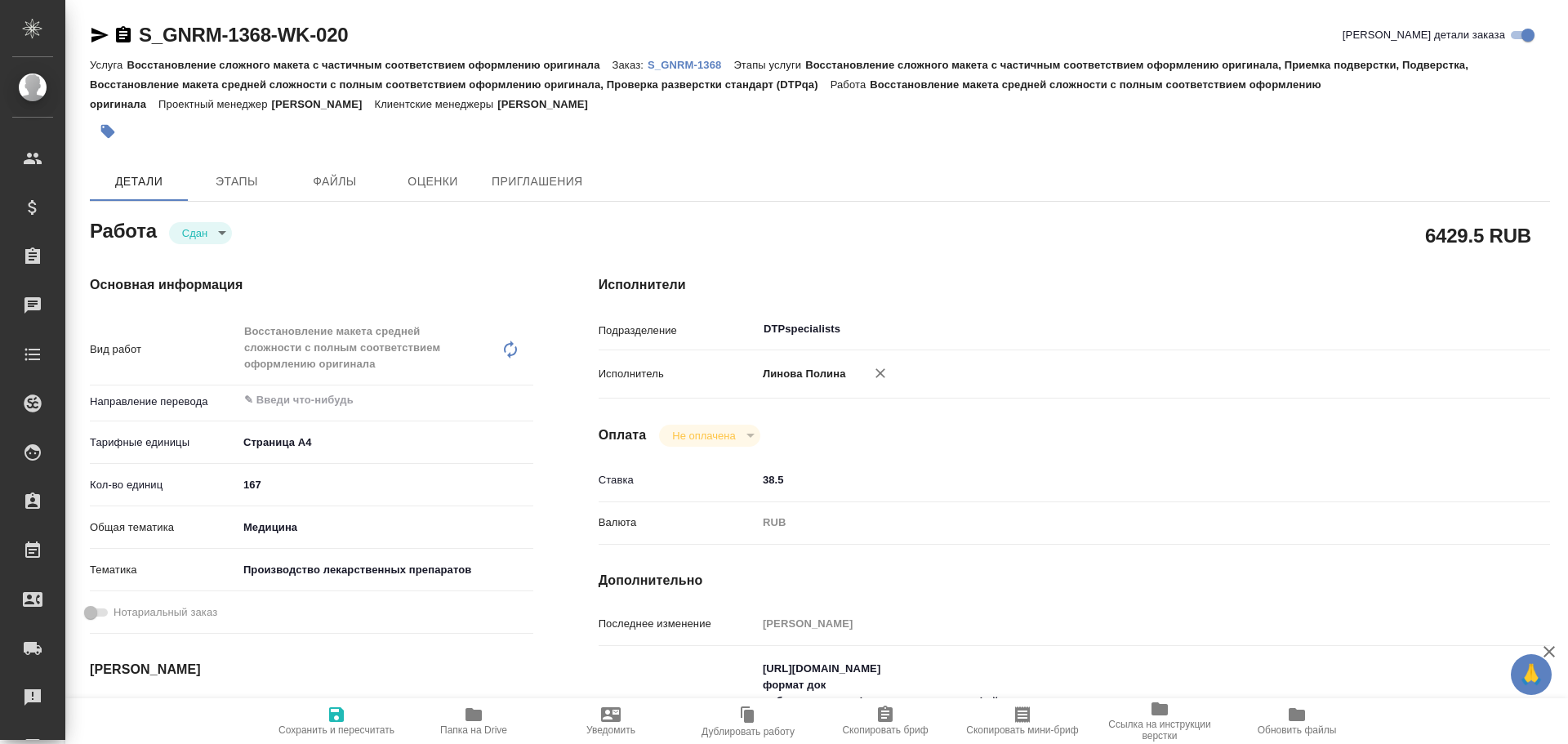
type textarea "x"
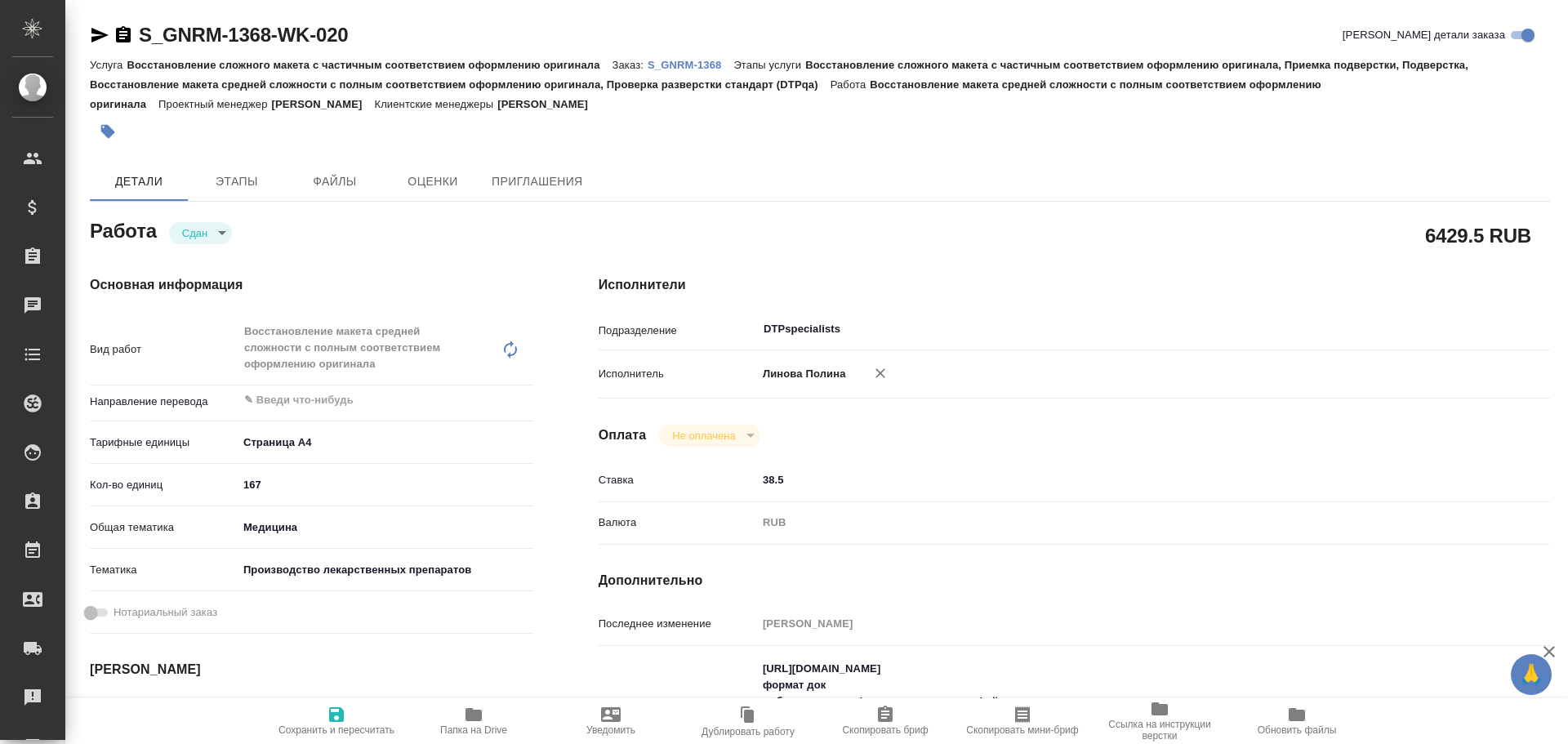
type textarea "x"
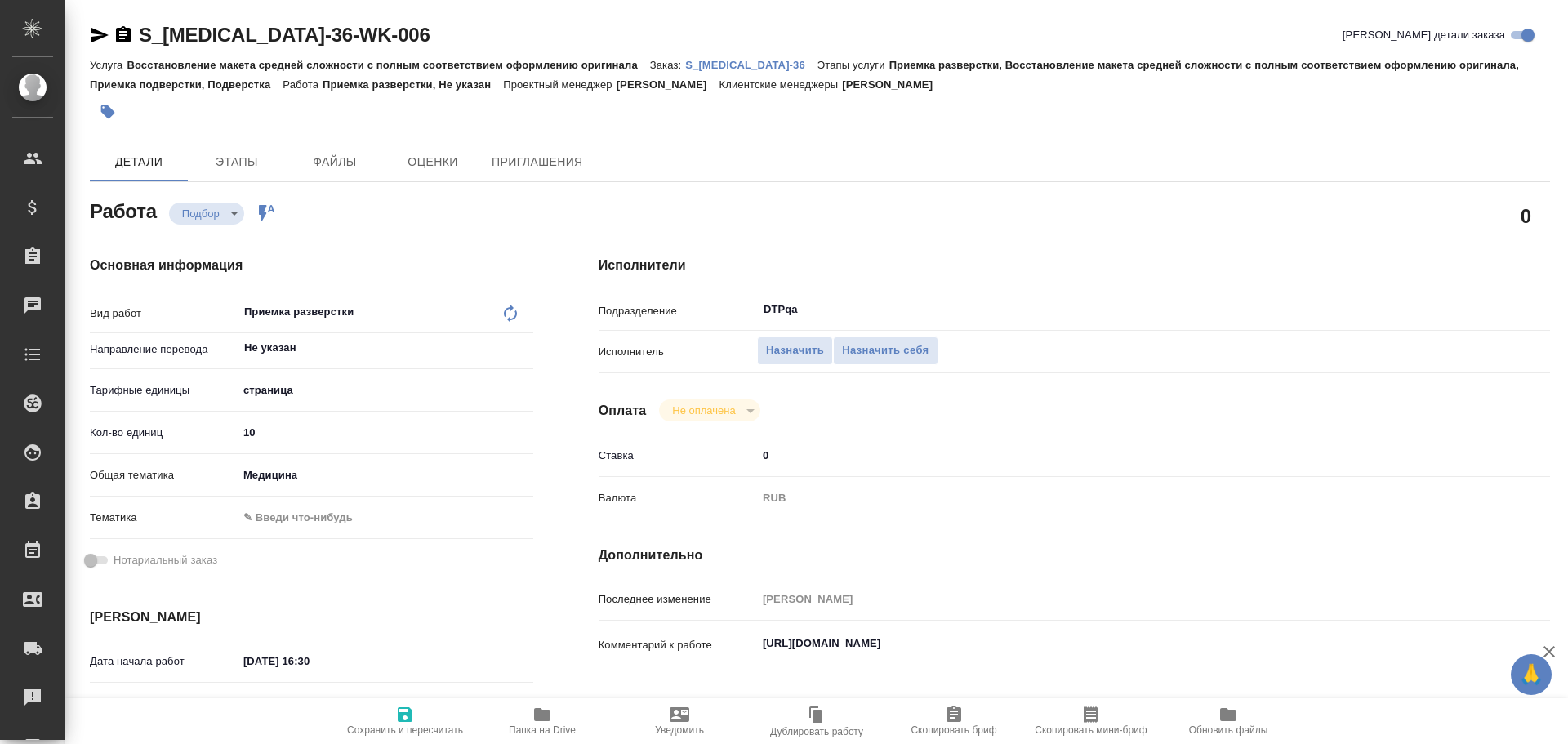
type textarea "x"
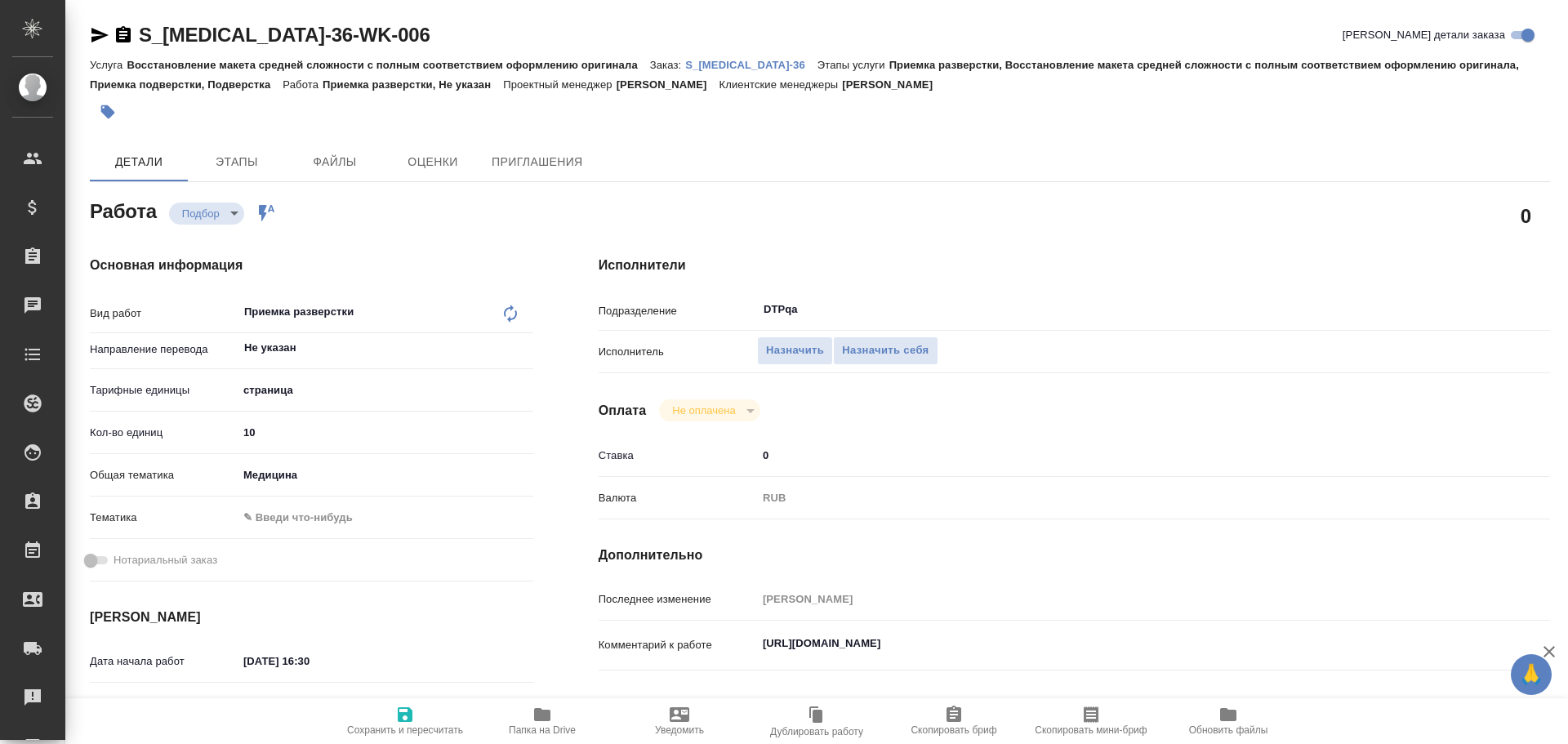
type textarea "x"
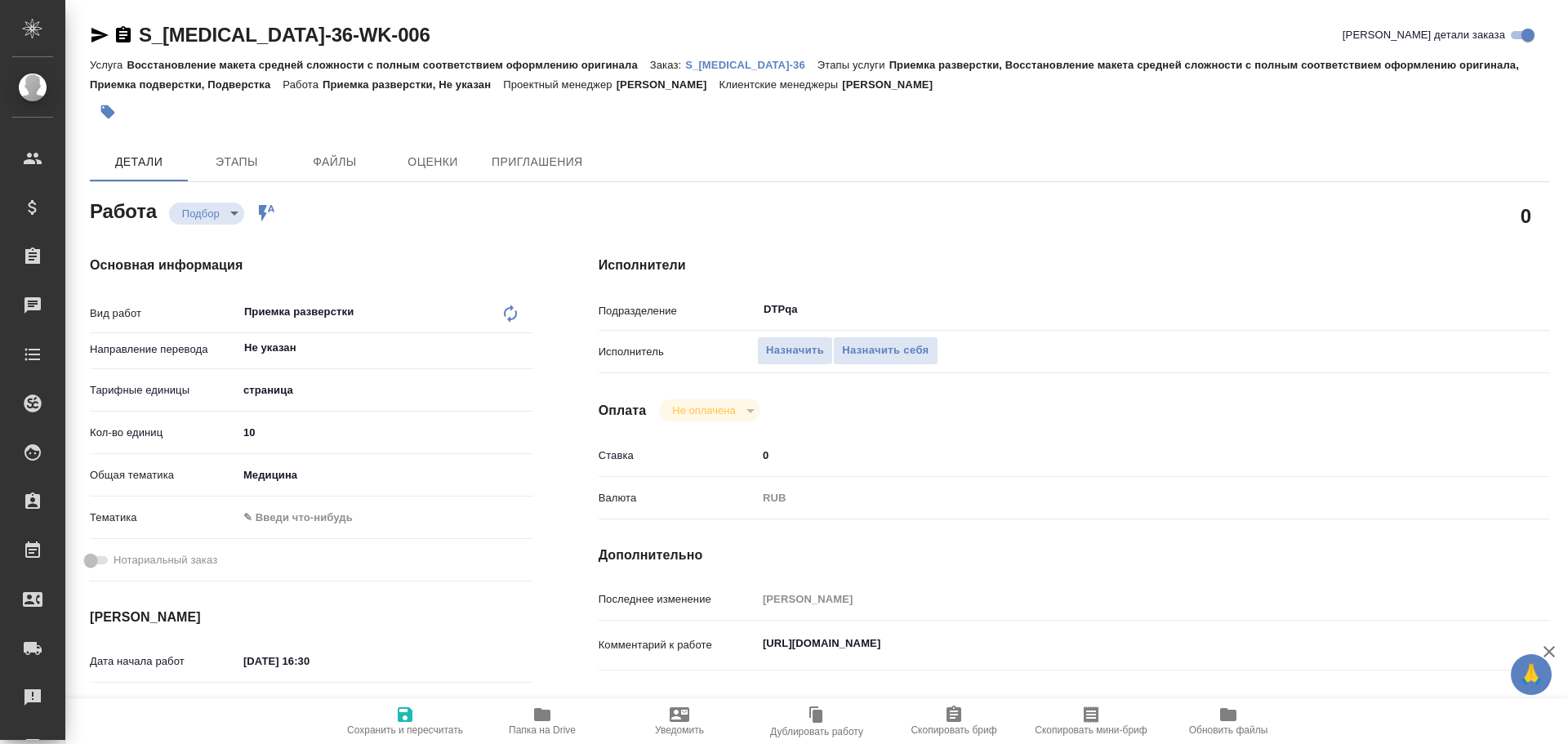
type textarea "x"
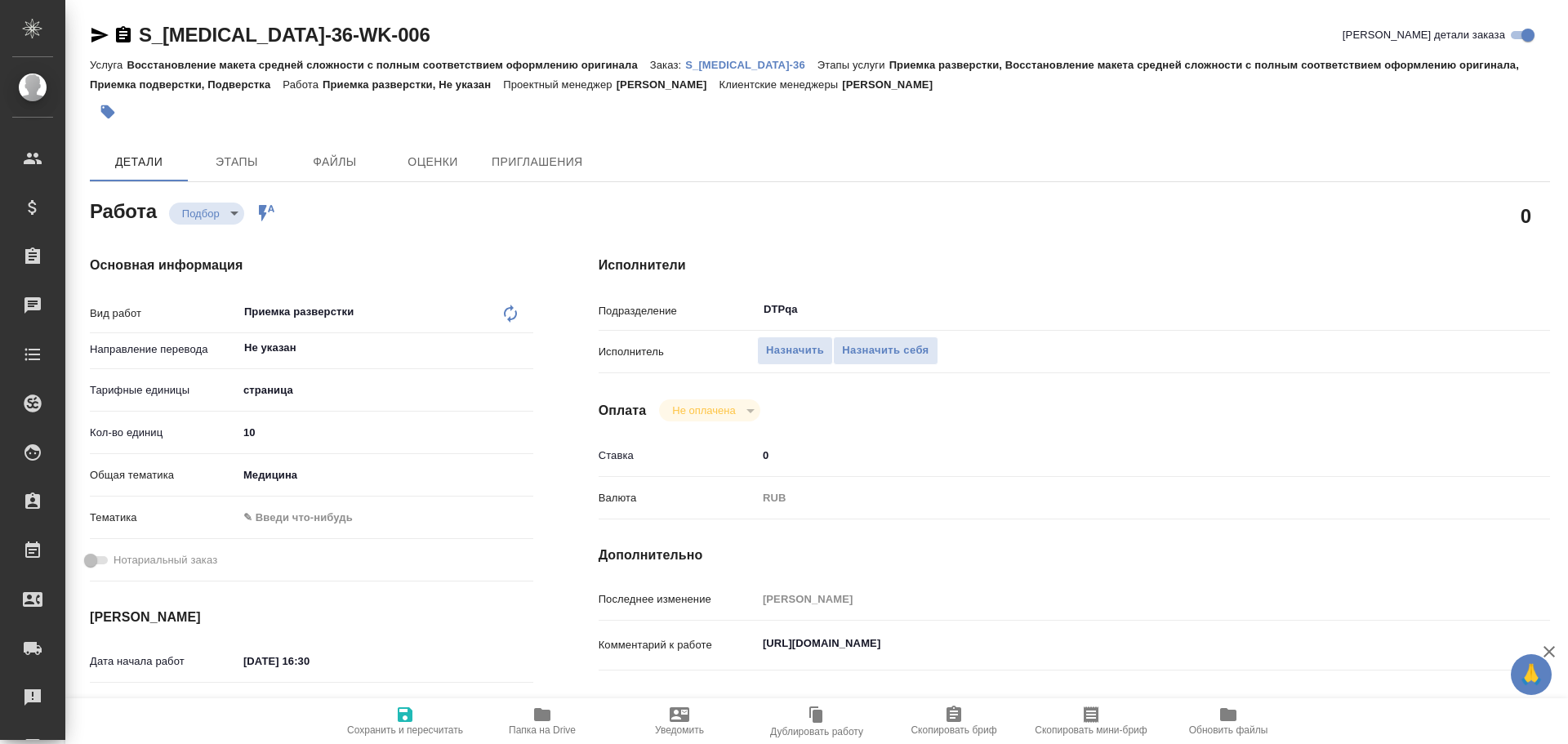
scroll to position [81, 0]
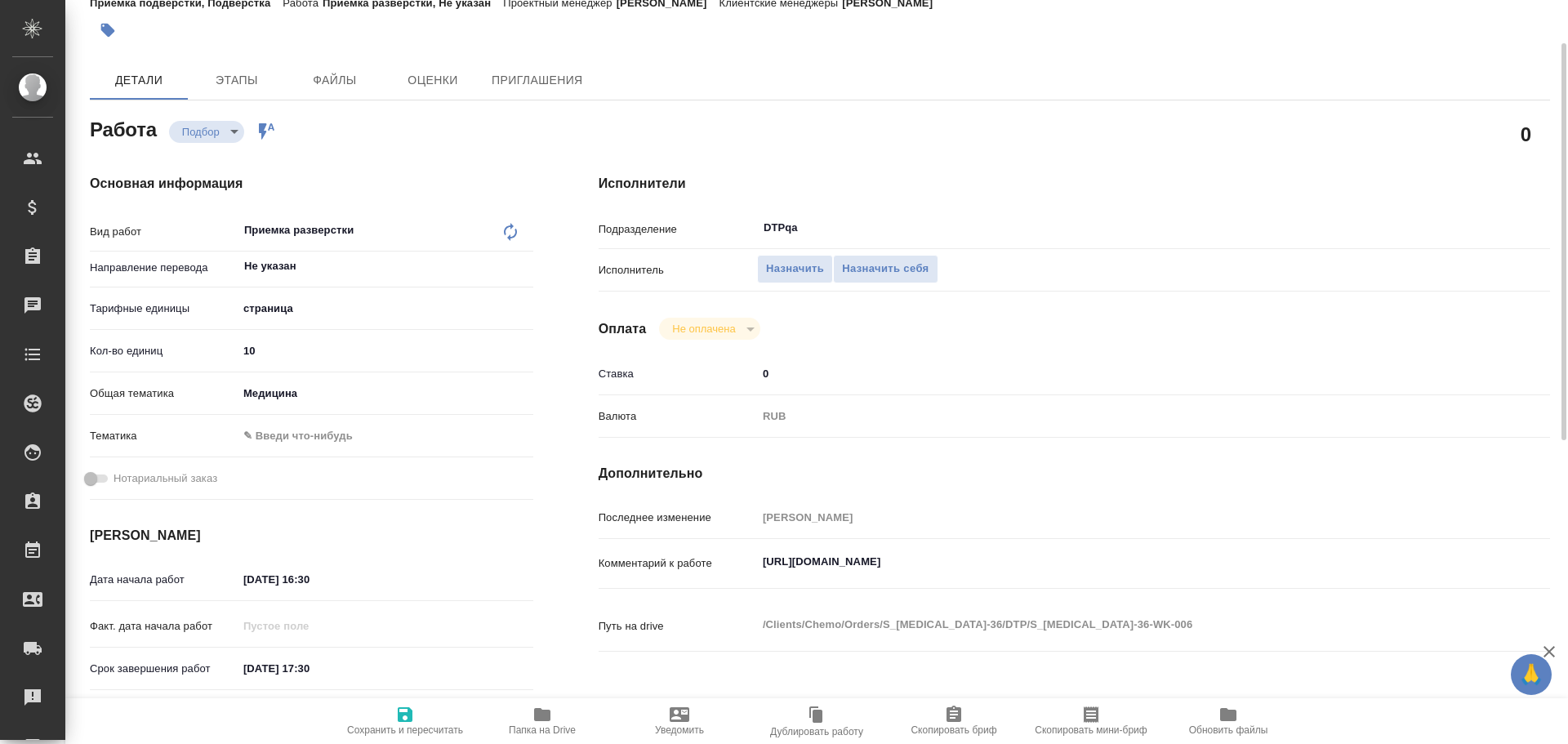
type textarea "x"
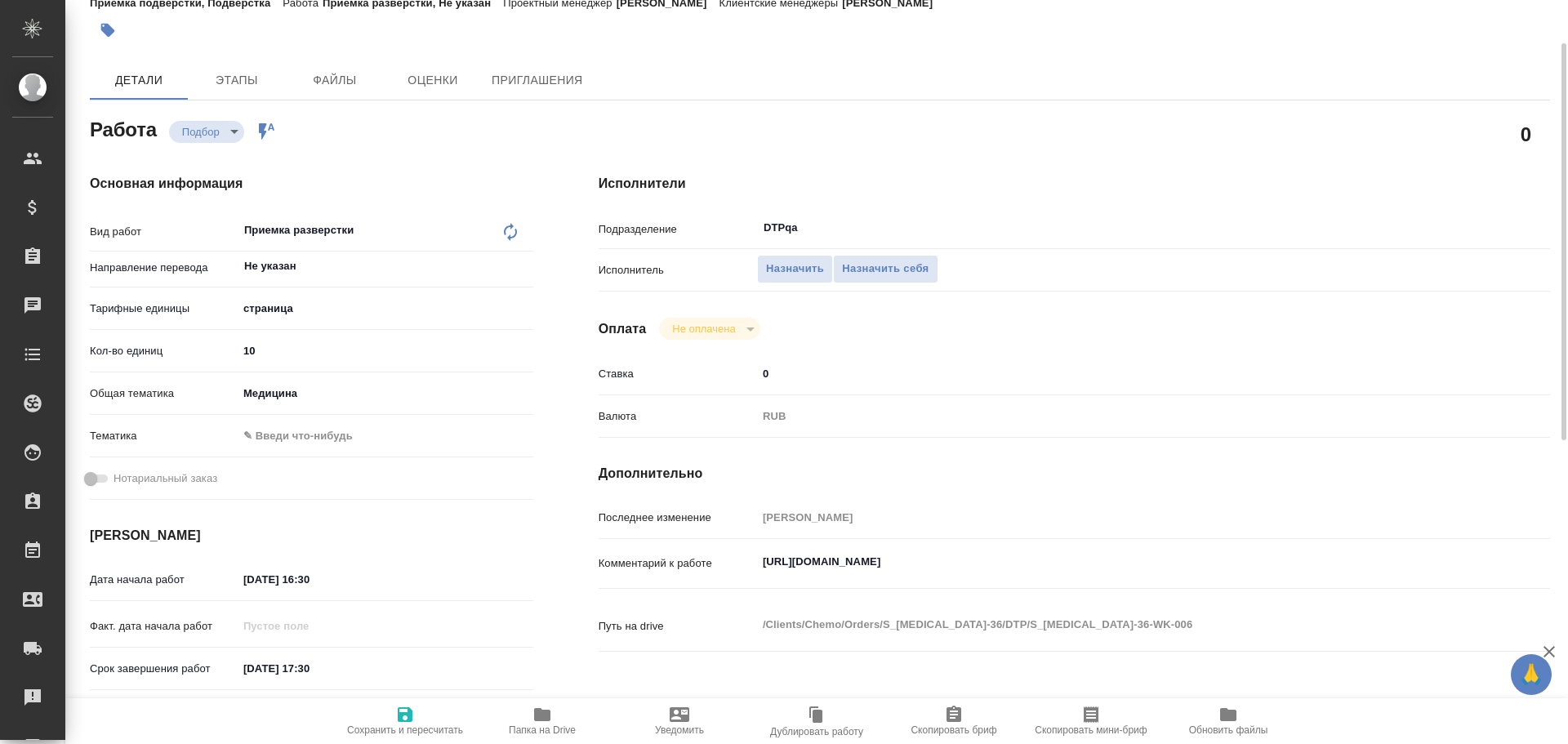
type textarea "x"
drag, startPoint x: 758, startPoint y: 567, endPoint x: 1111, endPoint y: 550, distance: 353.4
click at [1111, 550] on textarea "https://tera.awatera.com/Work/68d6561a72c1c7907f103637/" at bounding box center [1113, 563] width 712 height 28
type textarea "x"
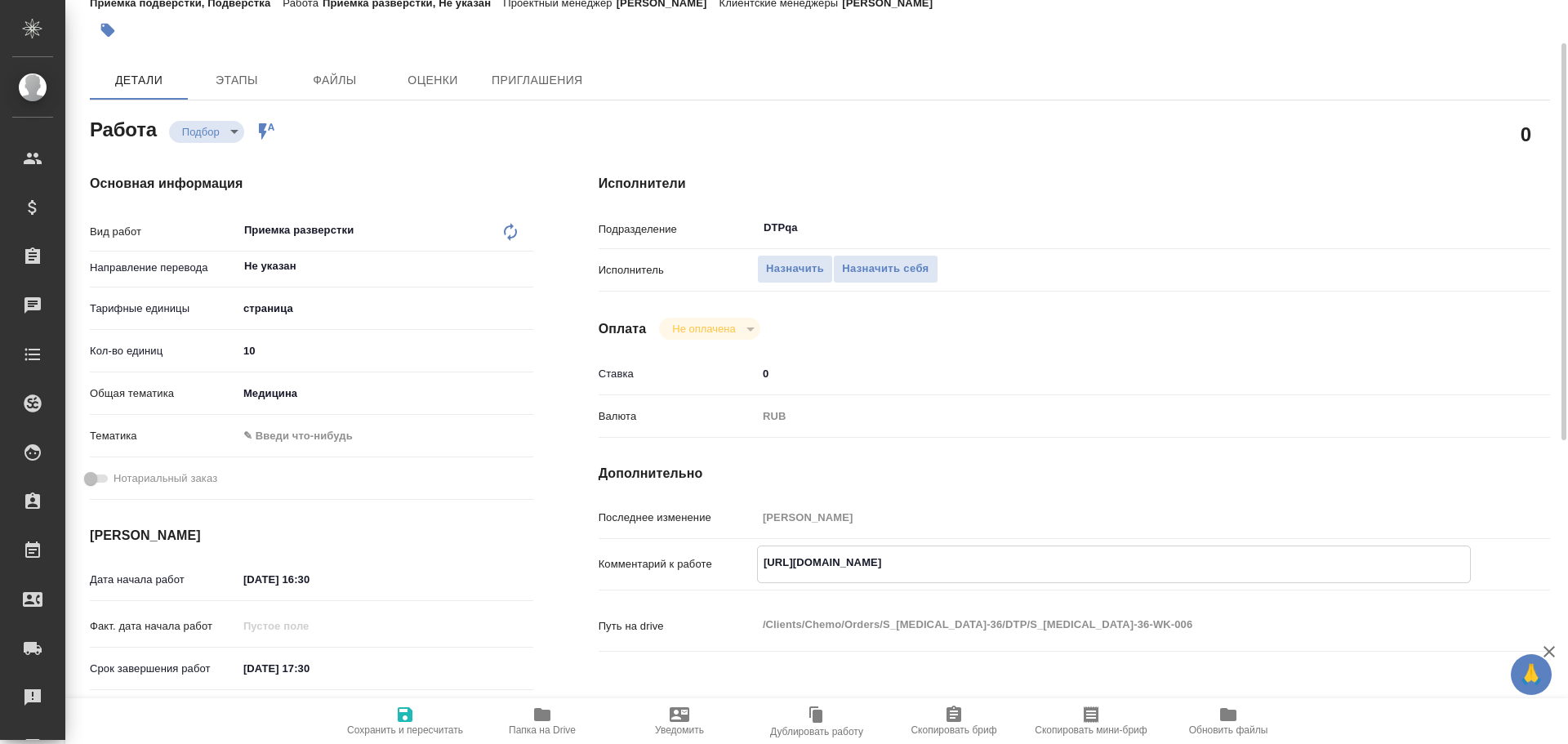
type textarea "x"
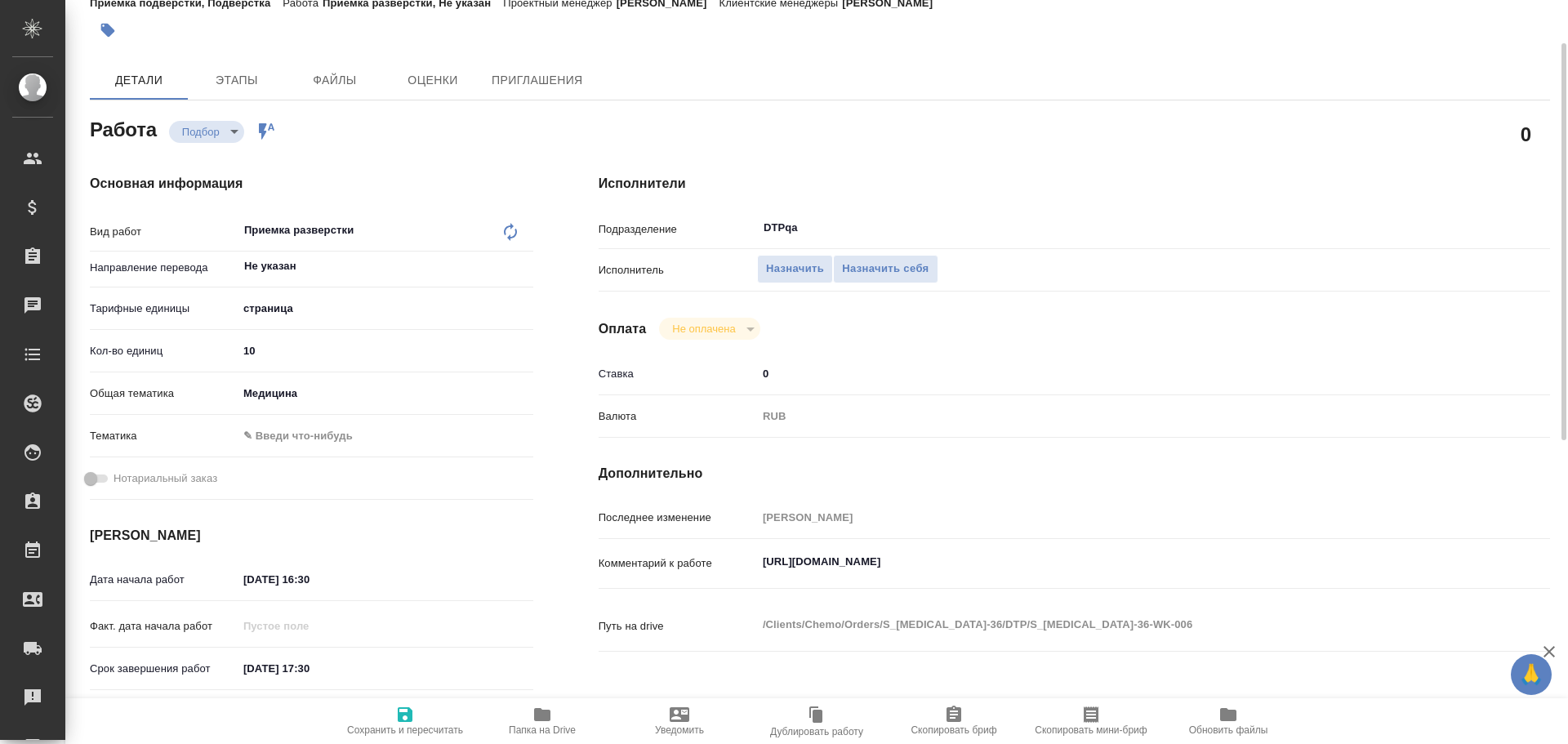
type textarea "x"
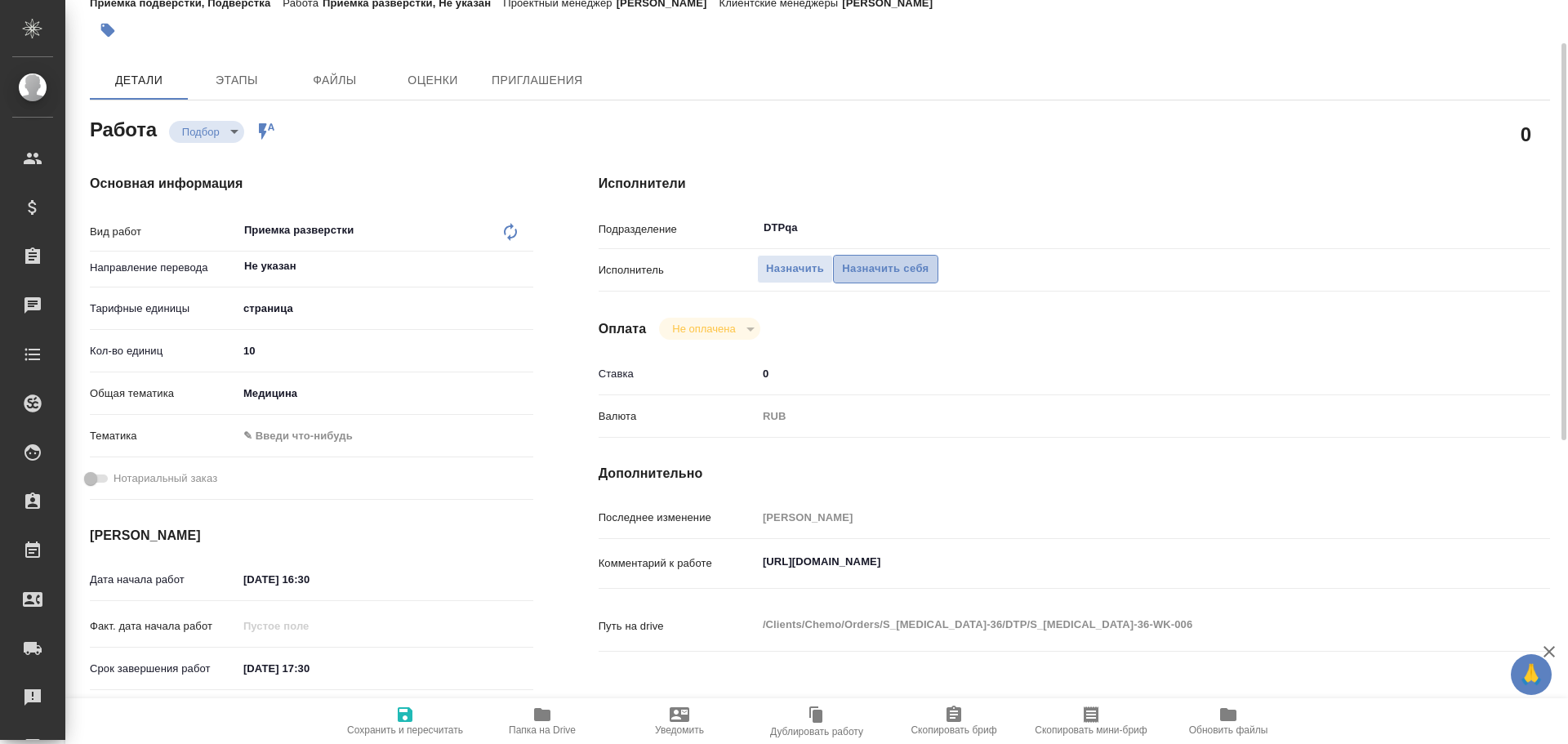
click at [879, 266] on span "Назначить себя" at bounding box center [885, 268] width 86 height 19
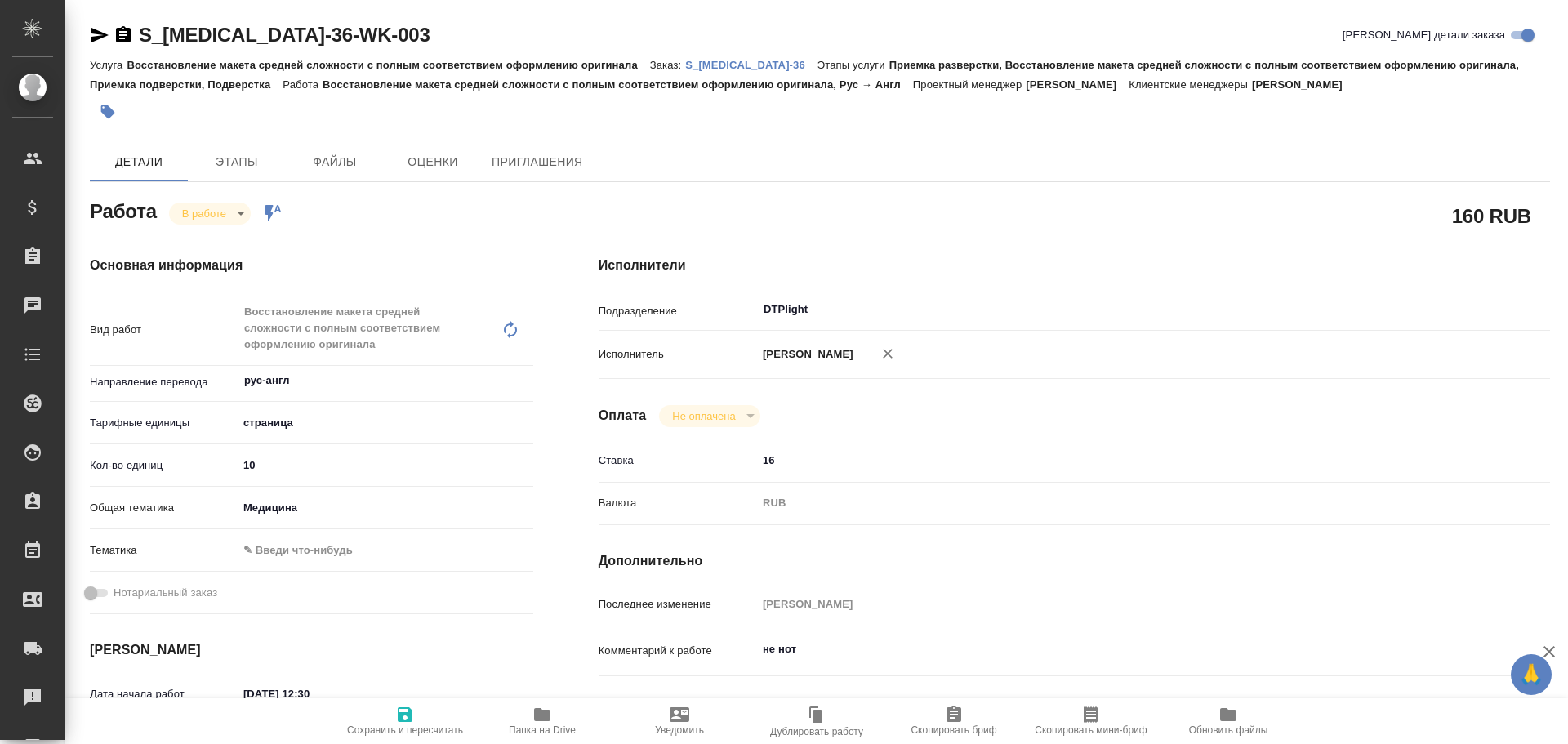
type textarea "x"
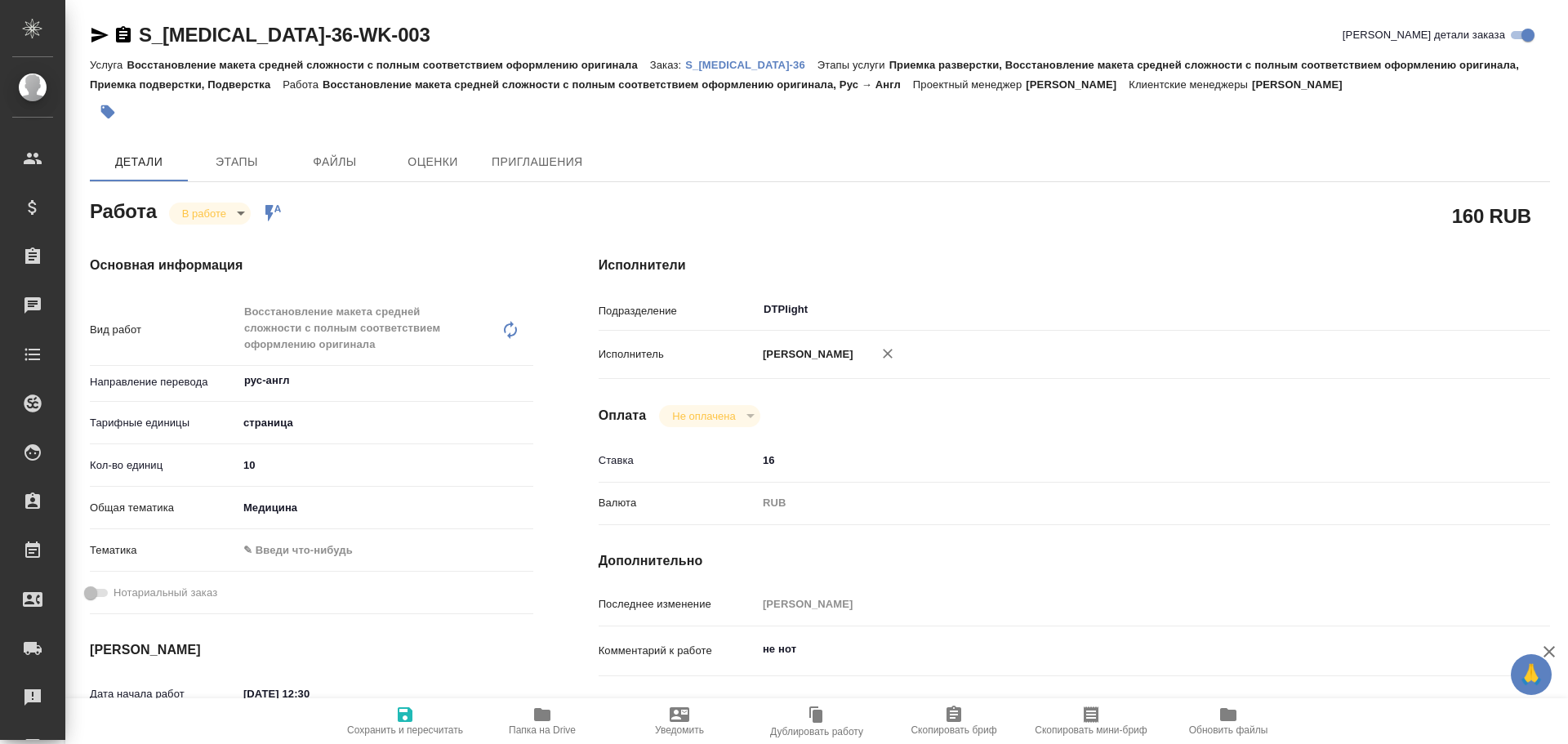
type textarea "x"
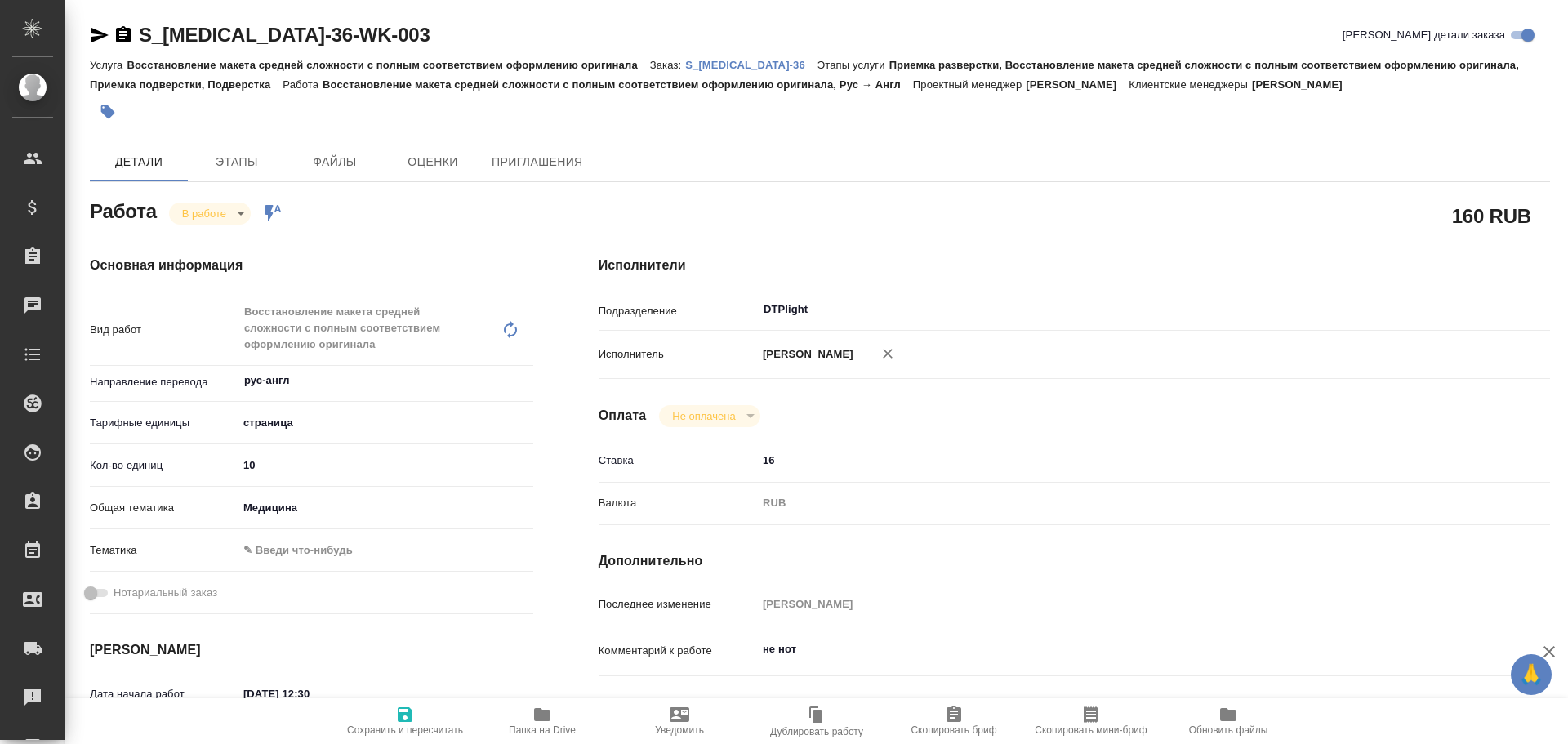
type textarea "x"
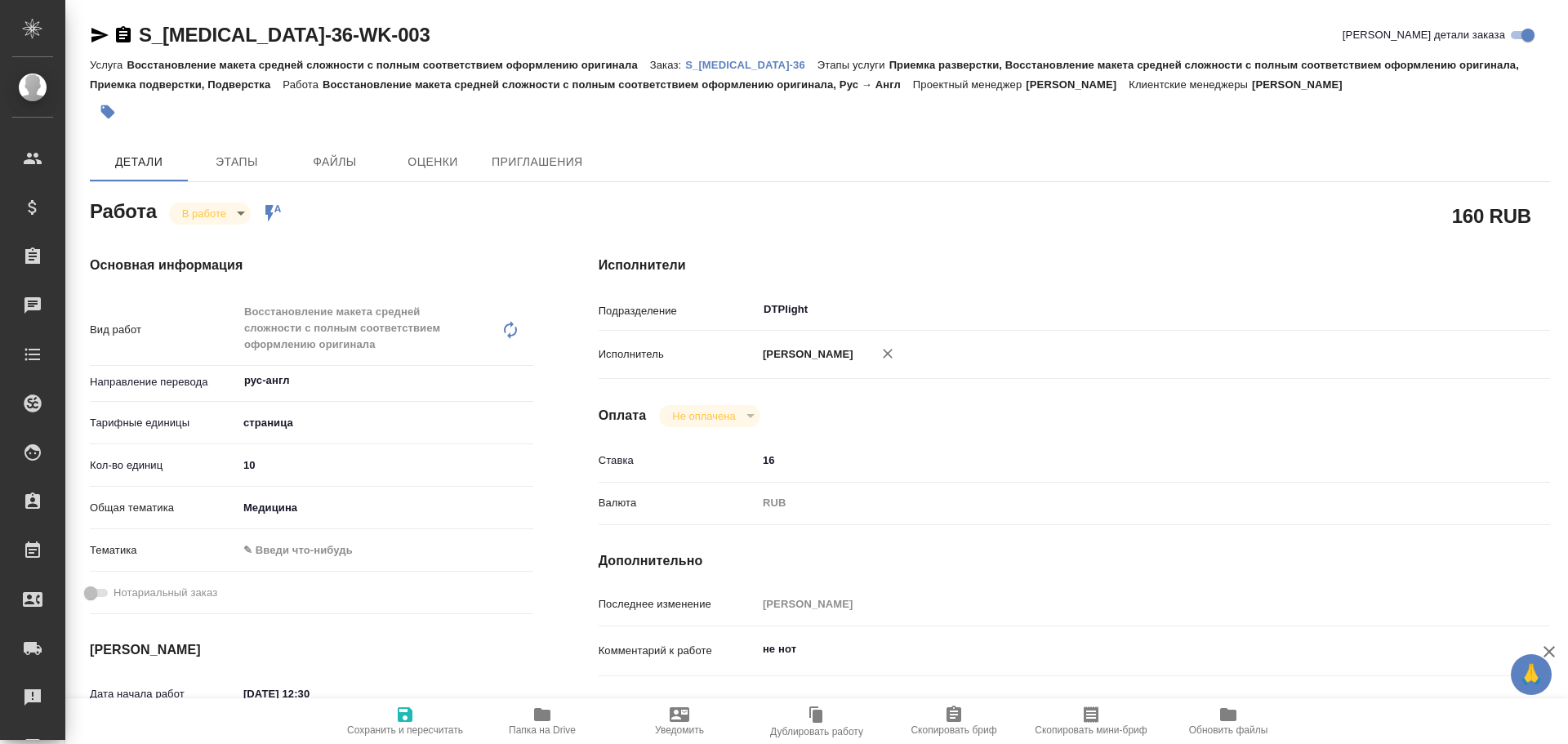
type textarea "x"
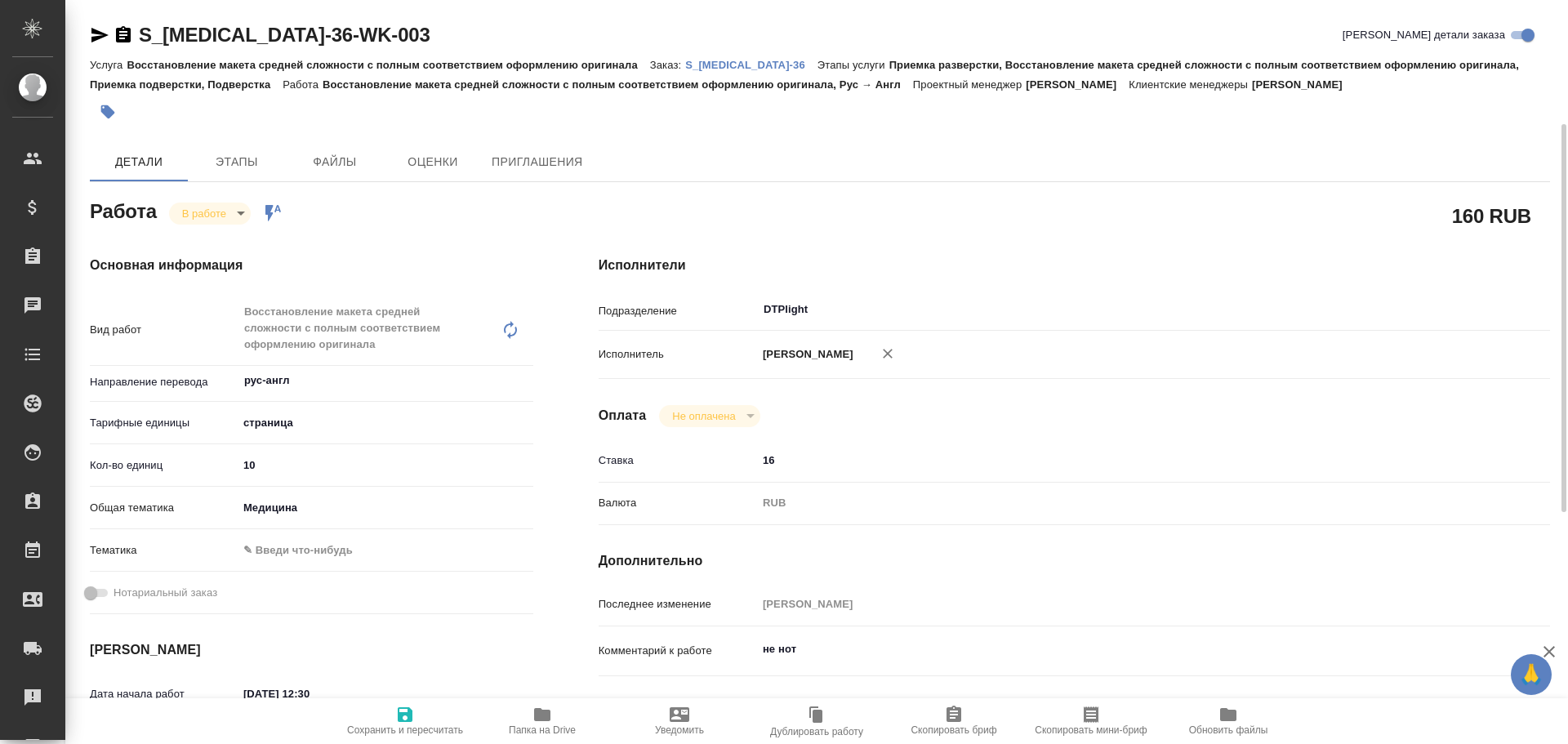
scroll to position [163, 0]
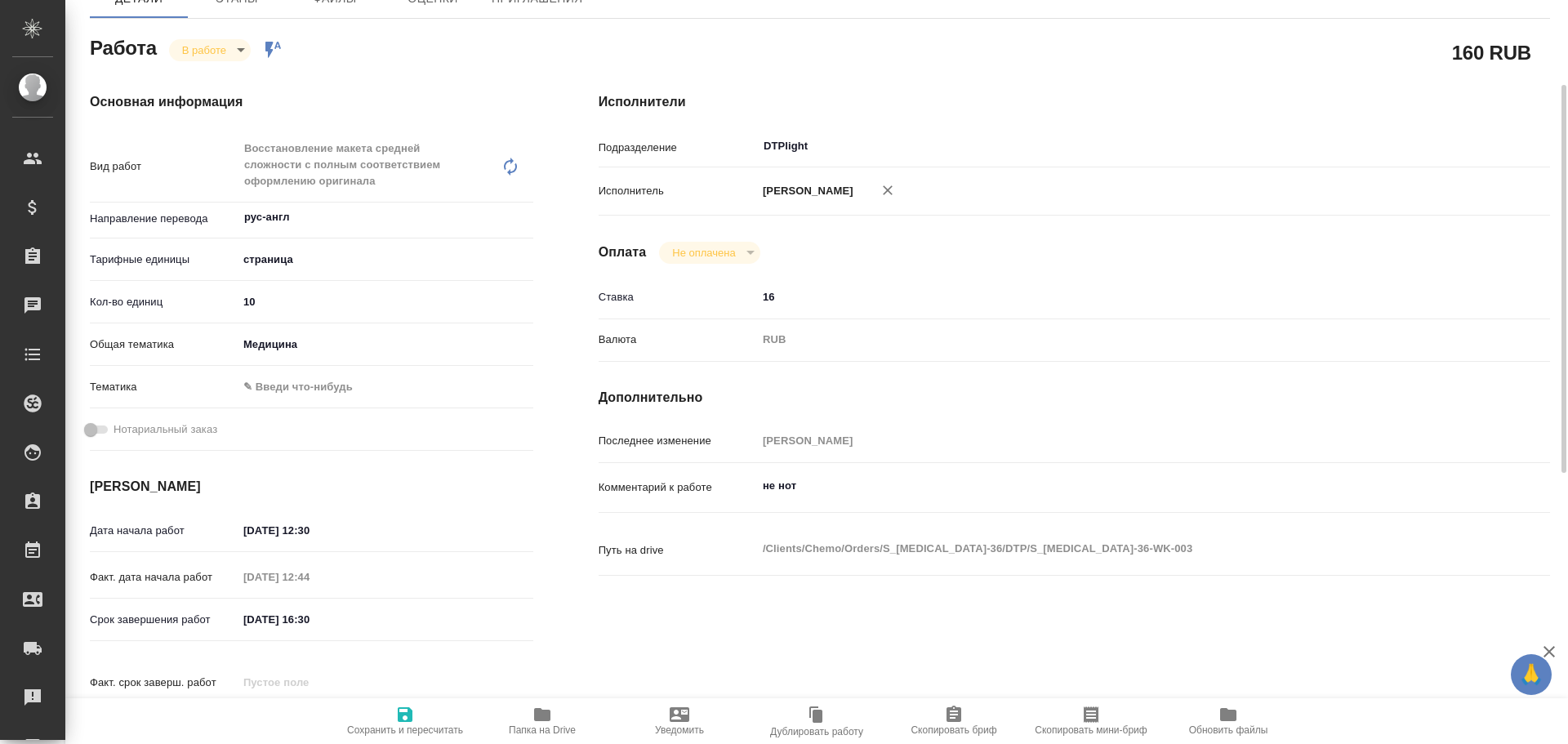
type textarea "x"
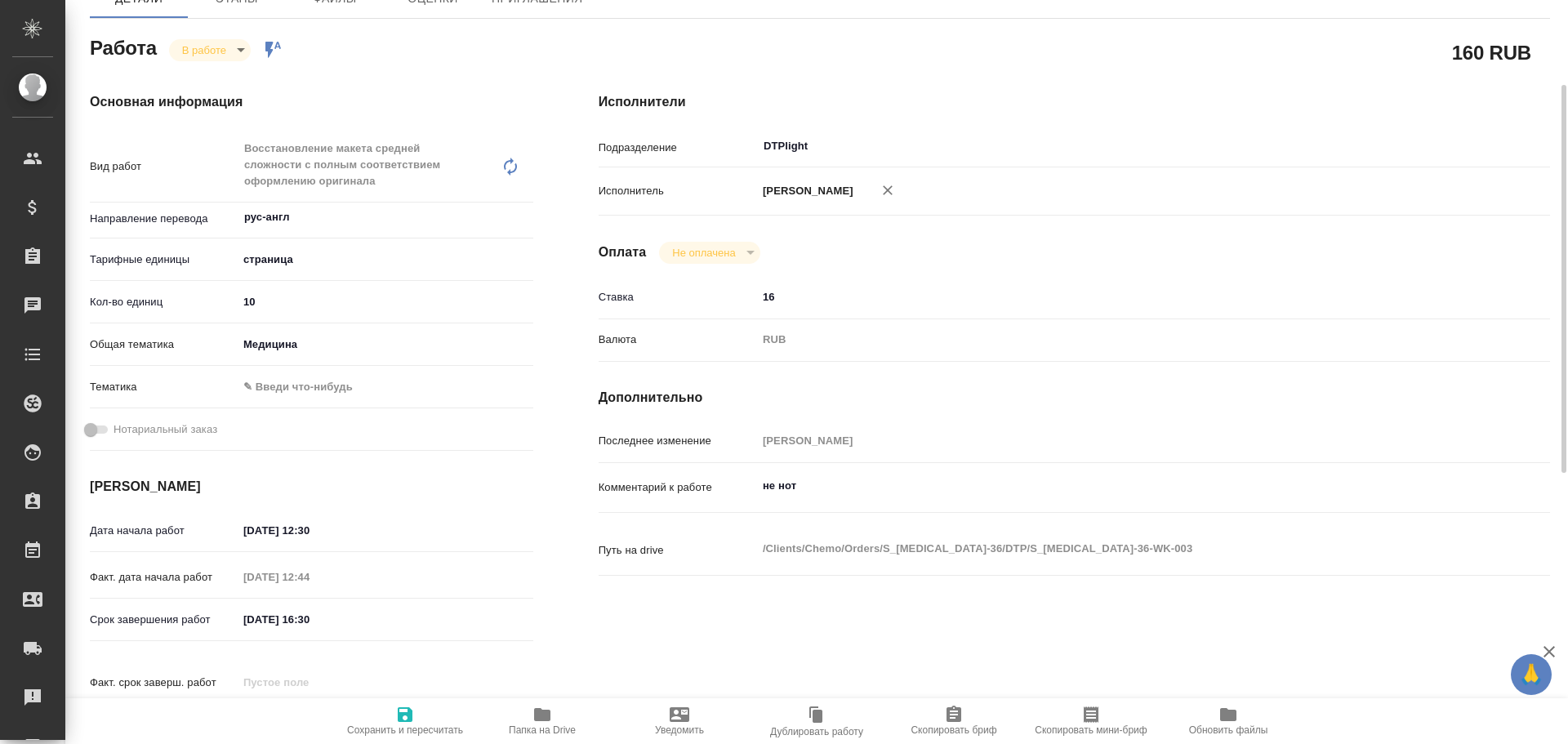
click at [540, 737] on button "Папка на Drive" at bounding box center [542, 721] width 137 height 46
type textarea "x"
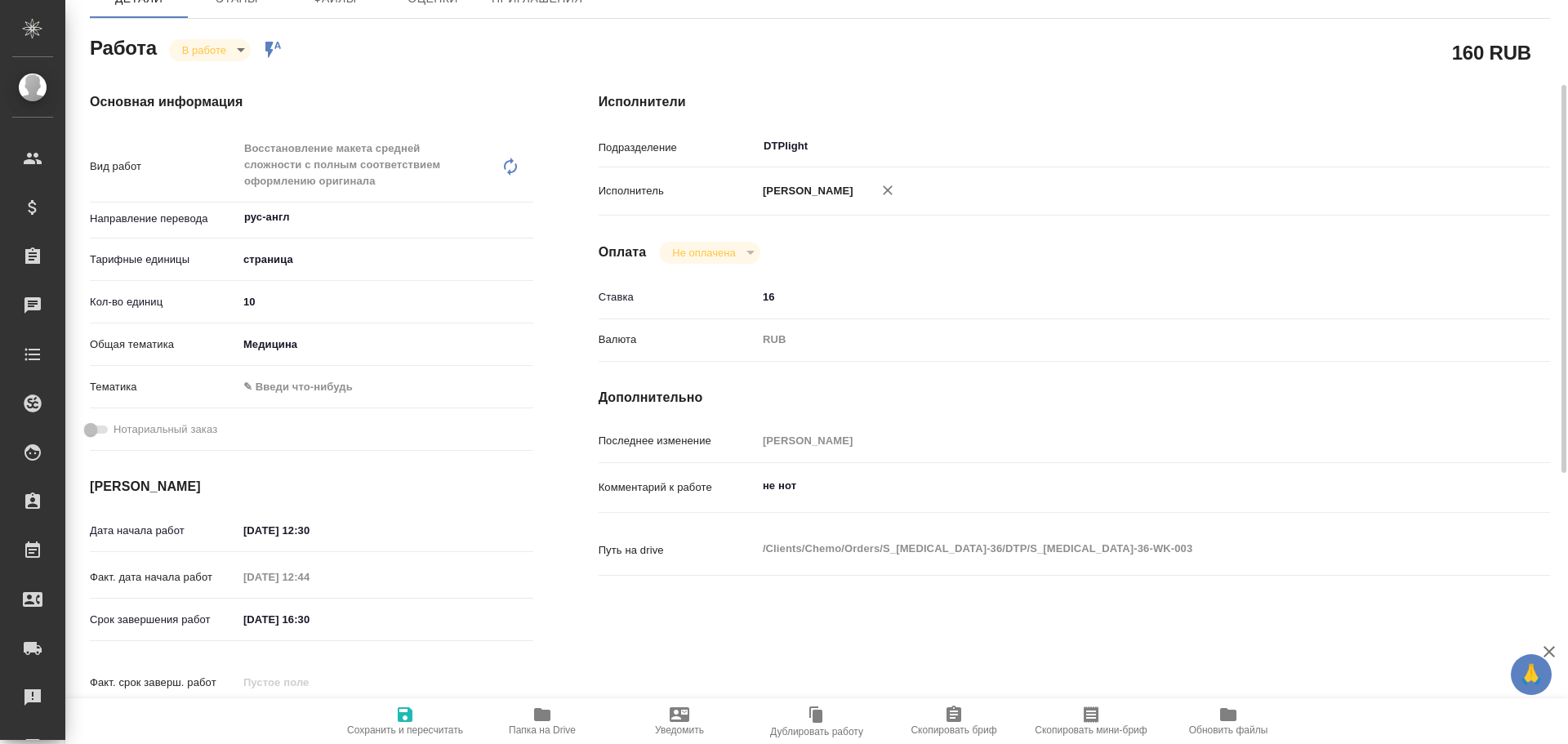
type textarea "x"
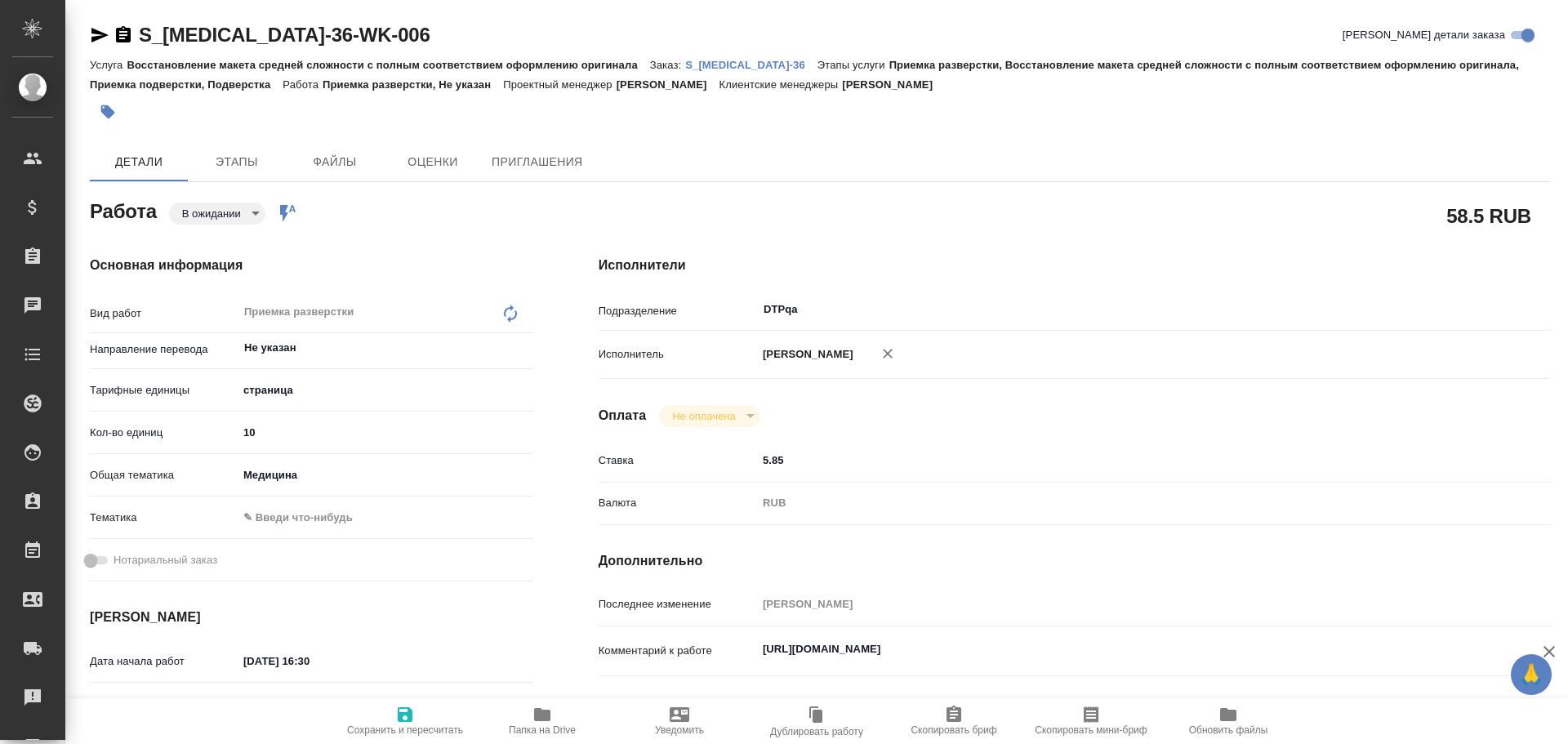
type textarea "x"
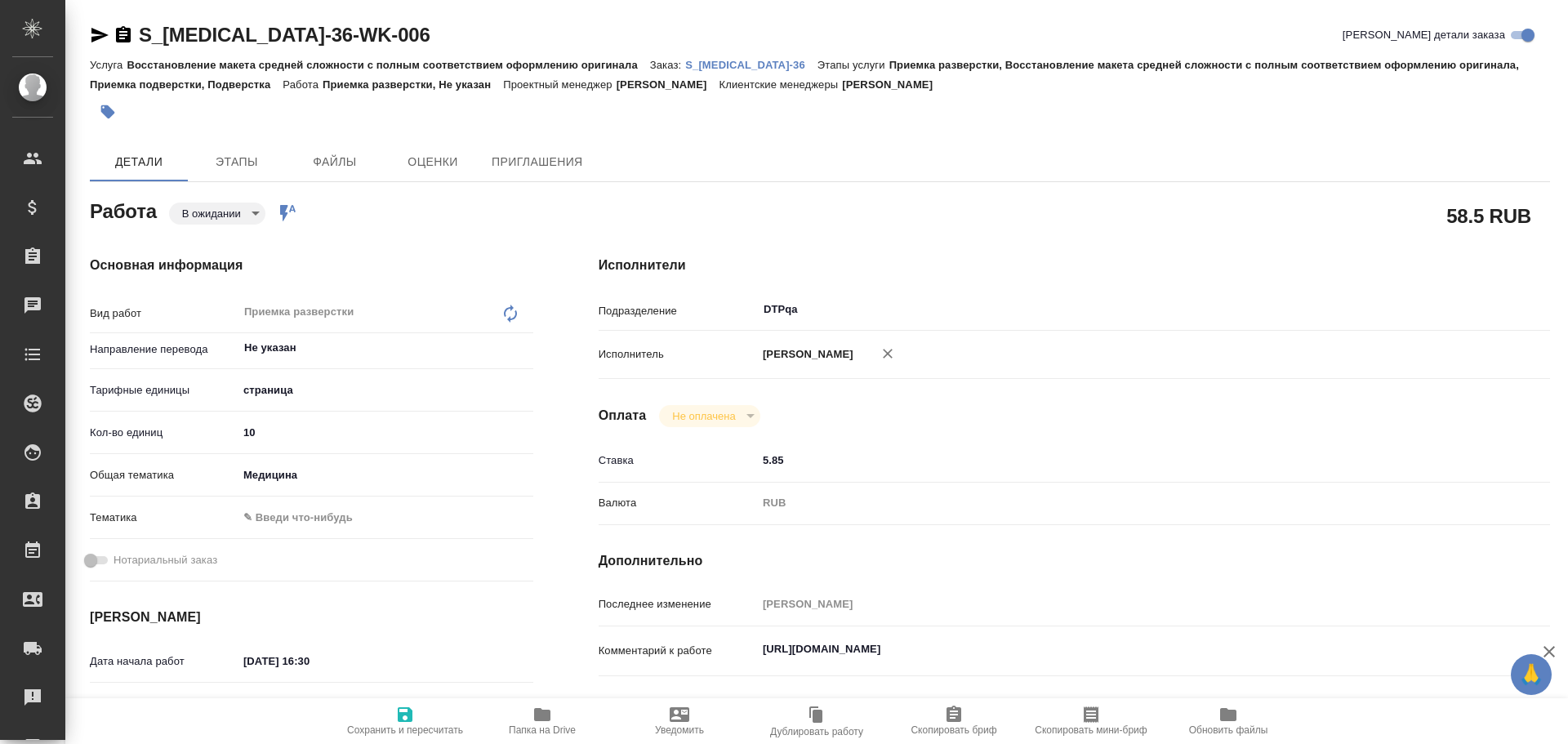
type textarea "x"
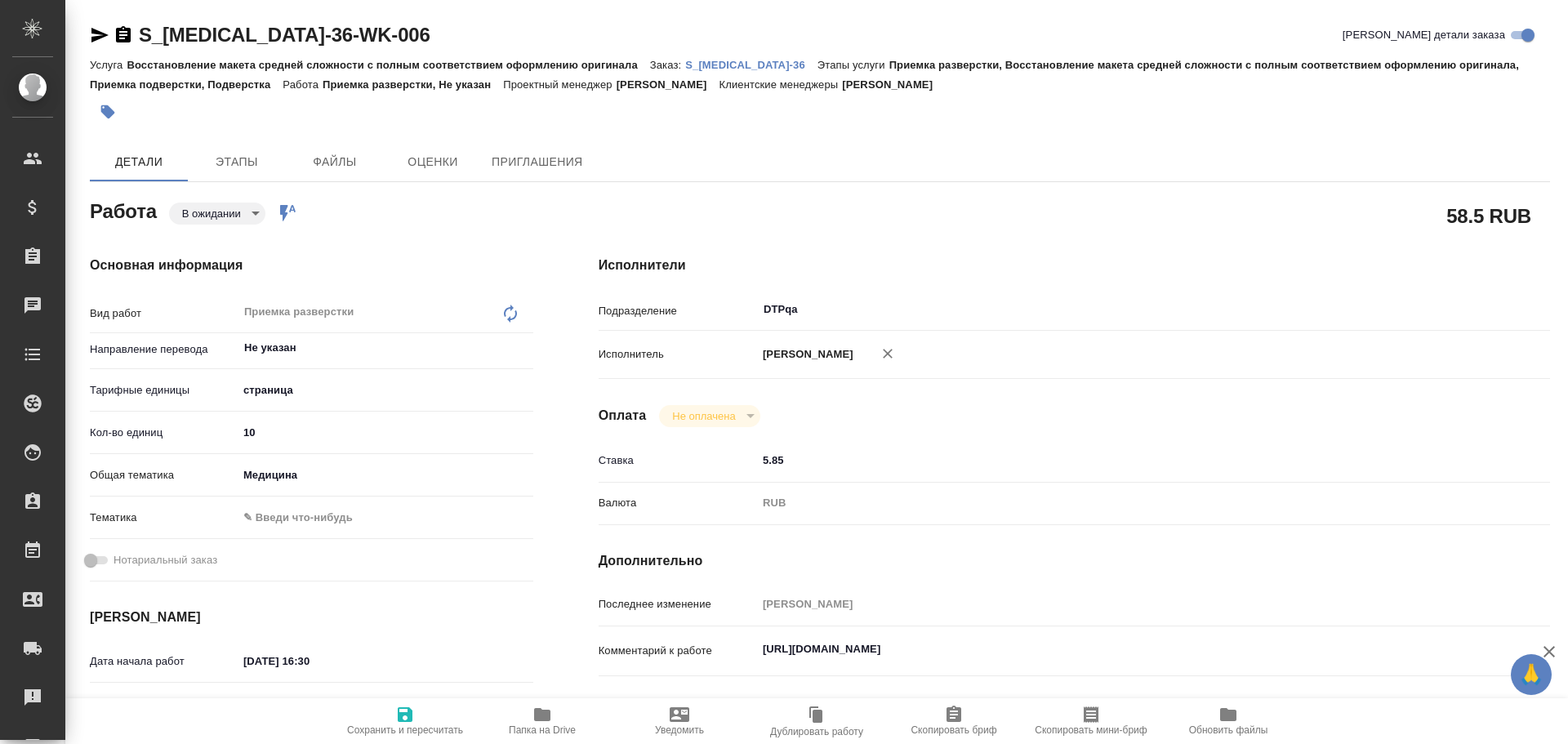
type textarea "x"
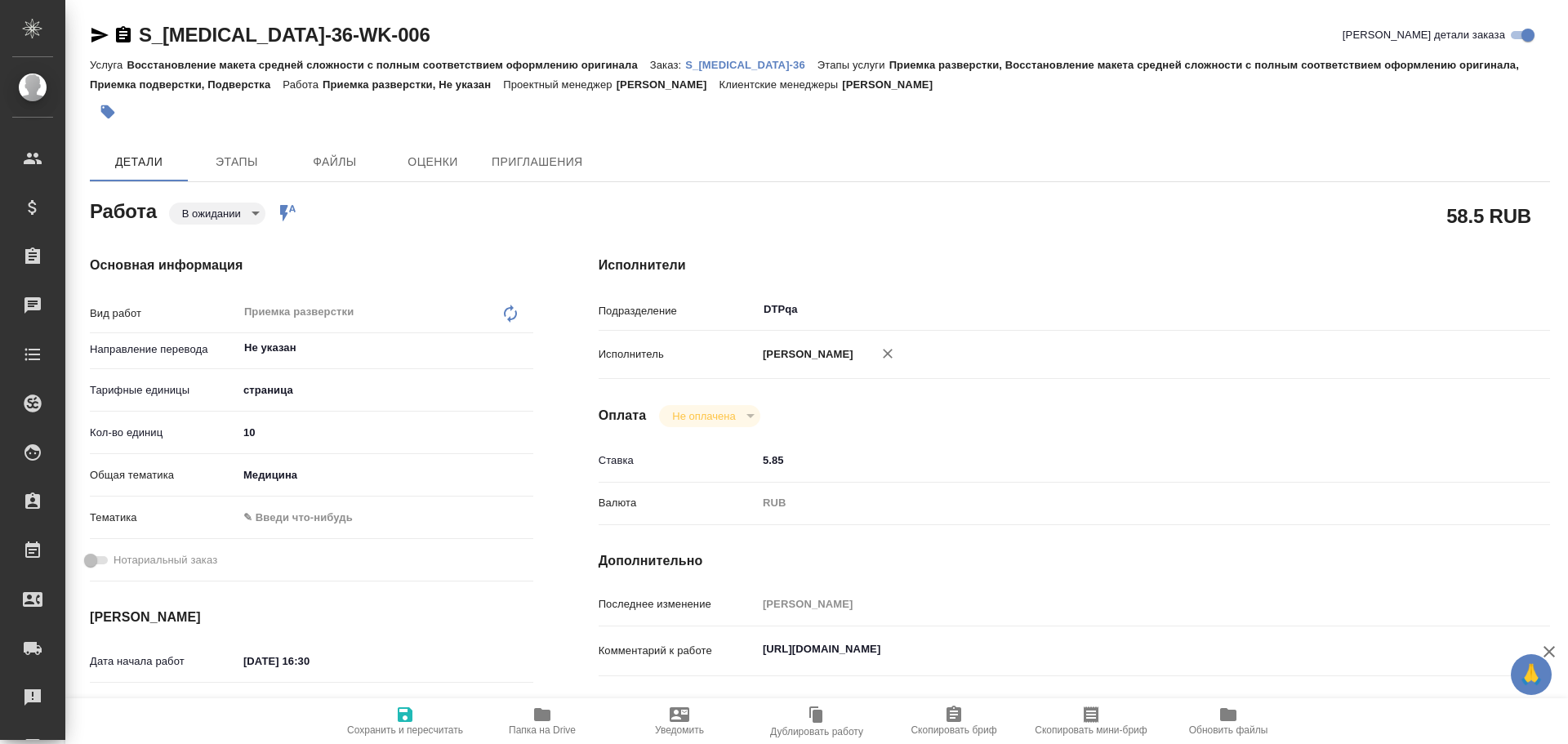
type textarea "x"
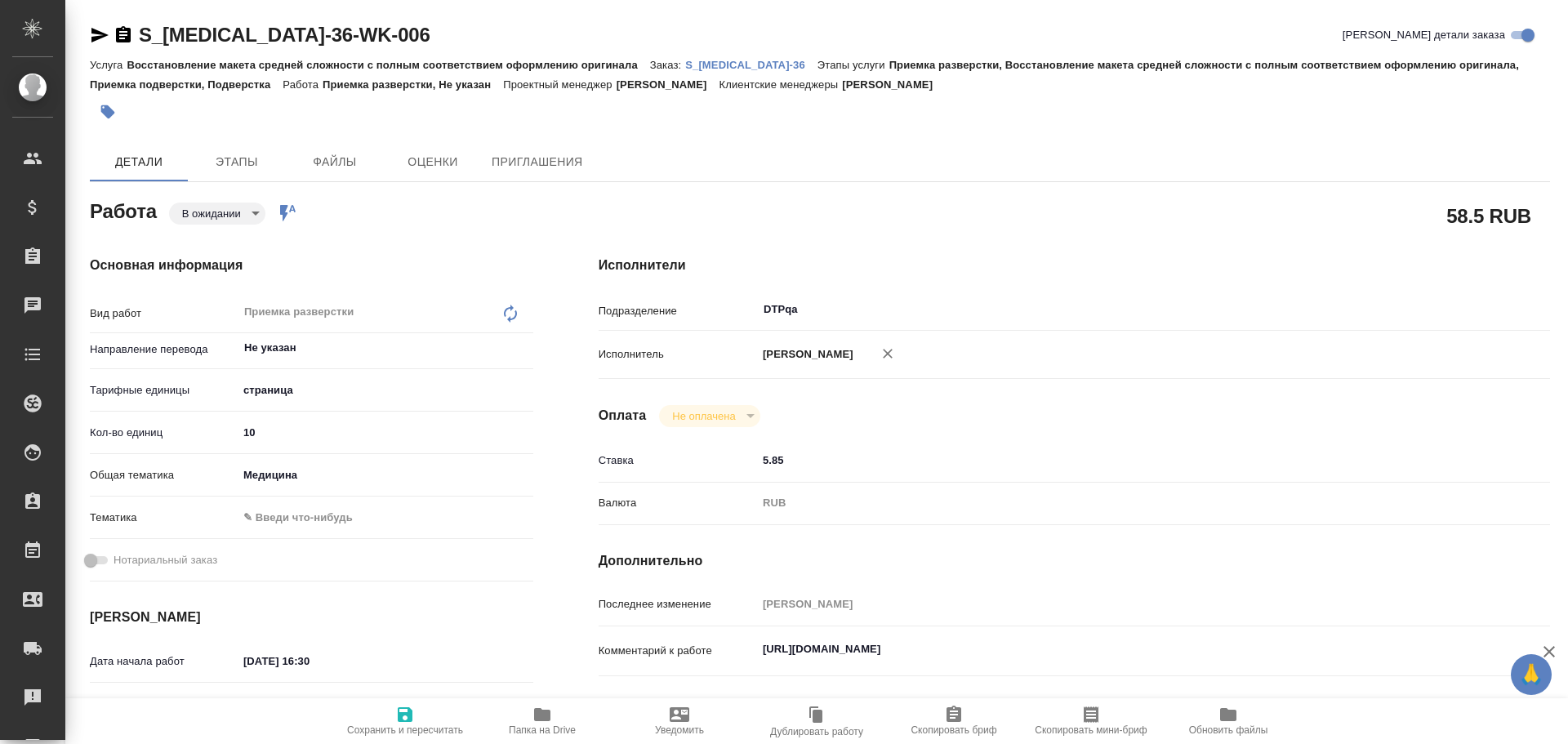
click at [400, 710] on icon "button" at bounding box center [405, 714] width 20 height 20
type textarea "x"
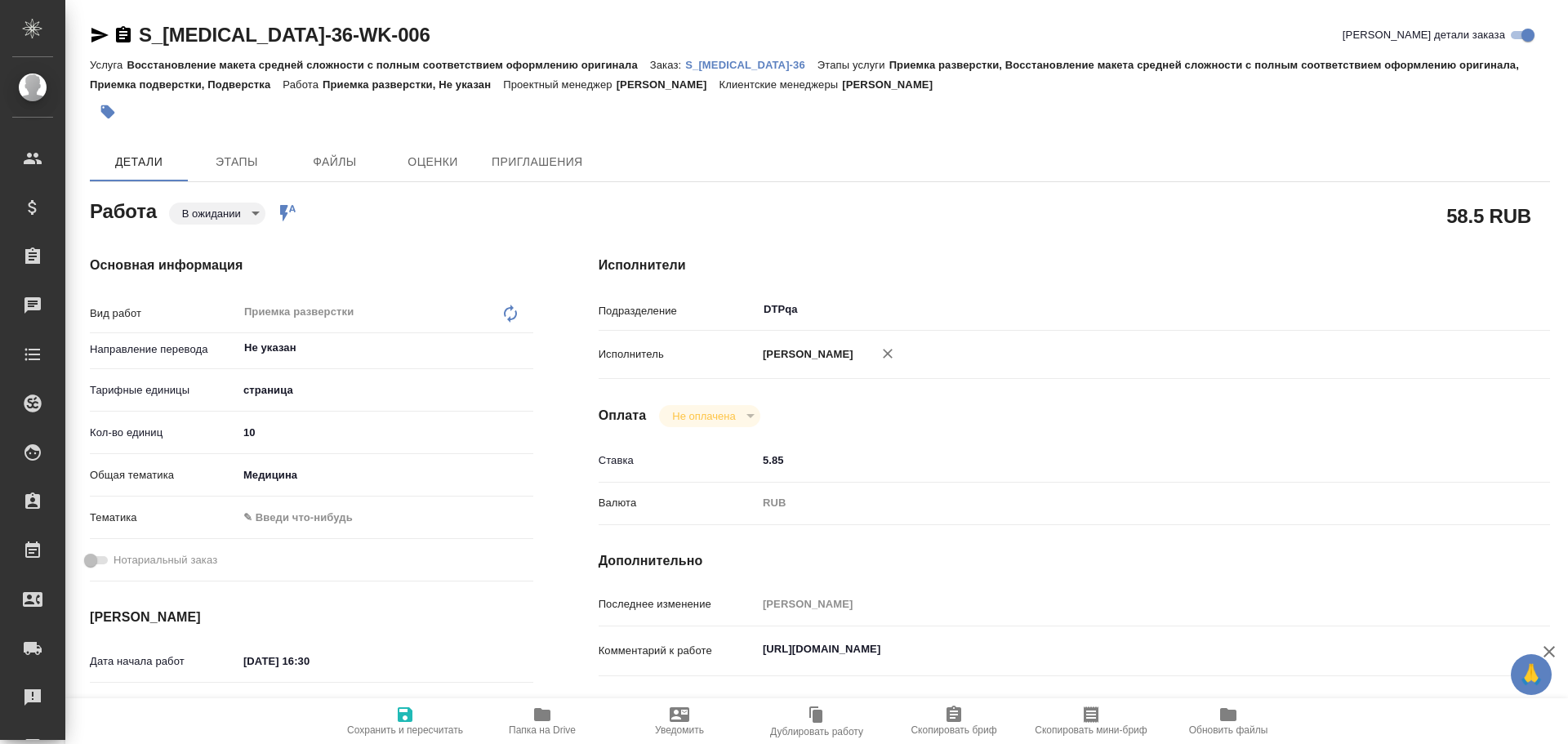
type textarea "x"
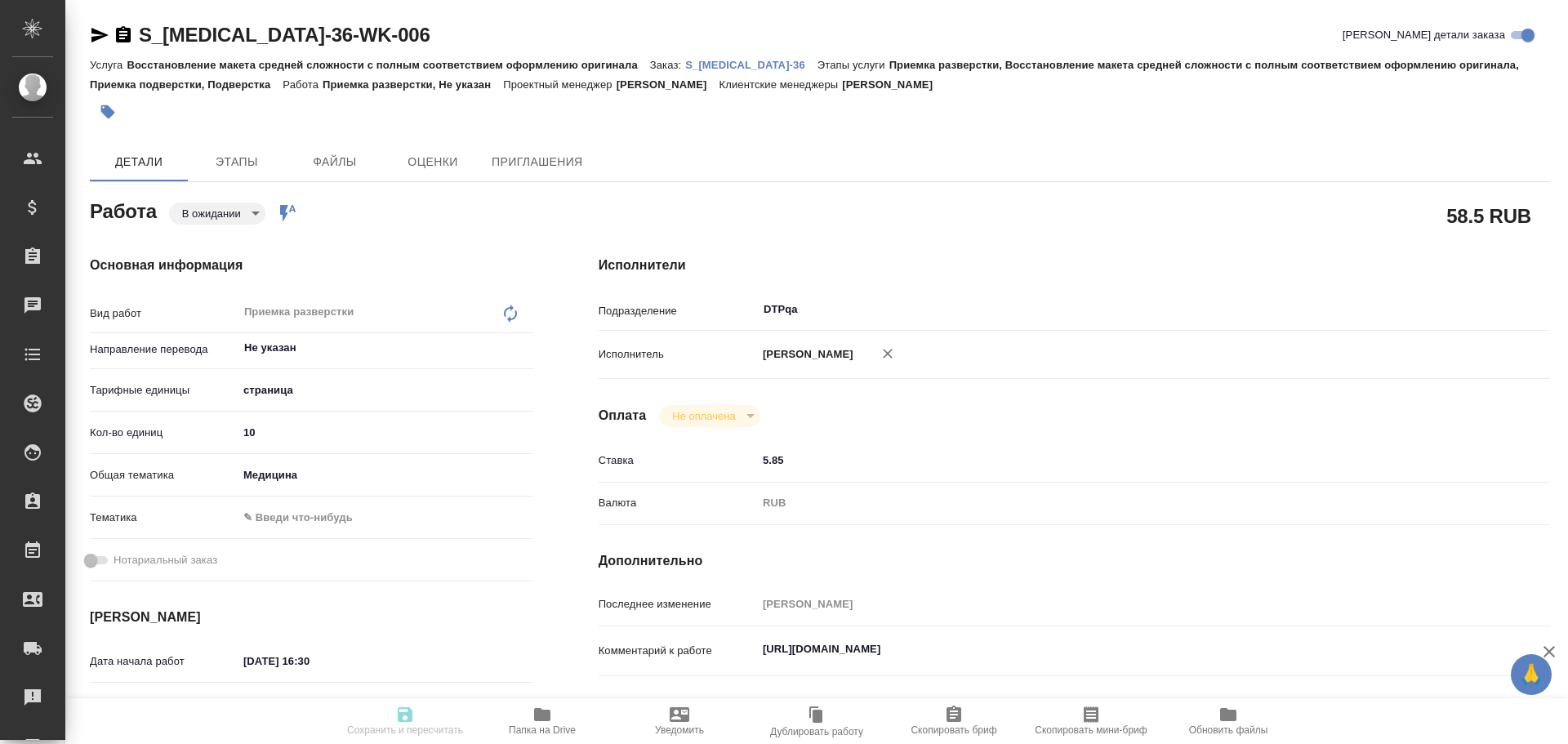
type textarea "x"
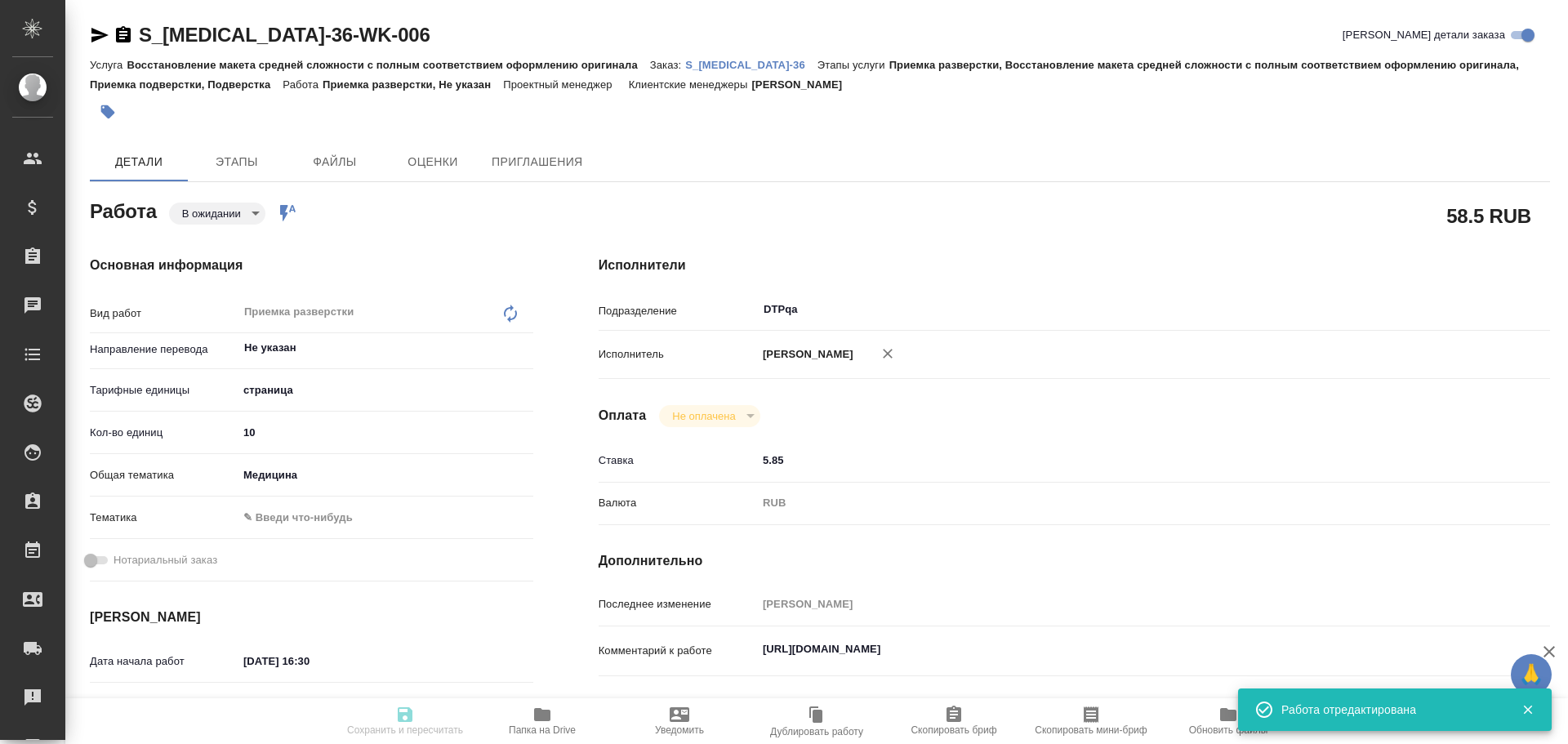
type input "pending"
type textarea "Приемка разверстки"
type textarea "x"
type input "Не указан"
type input "5a8b1489cc6b4906c91bfdb2"
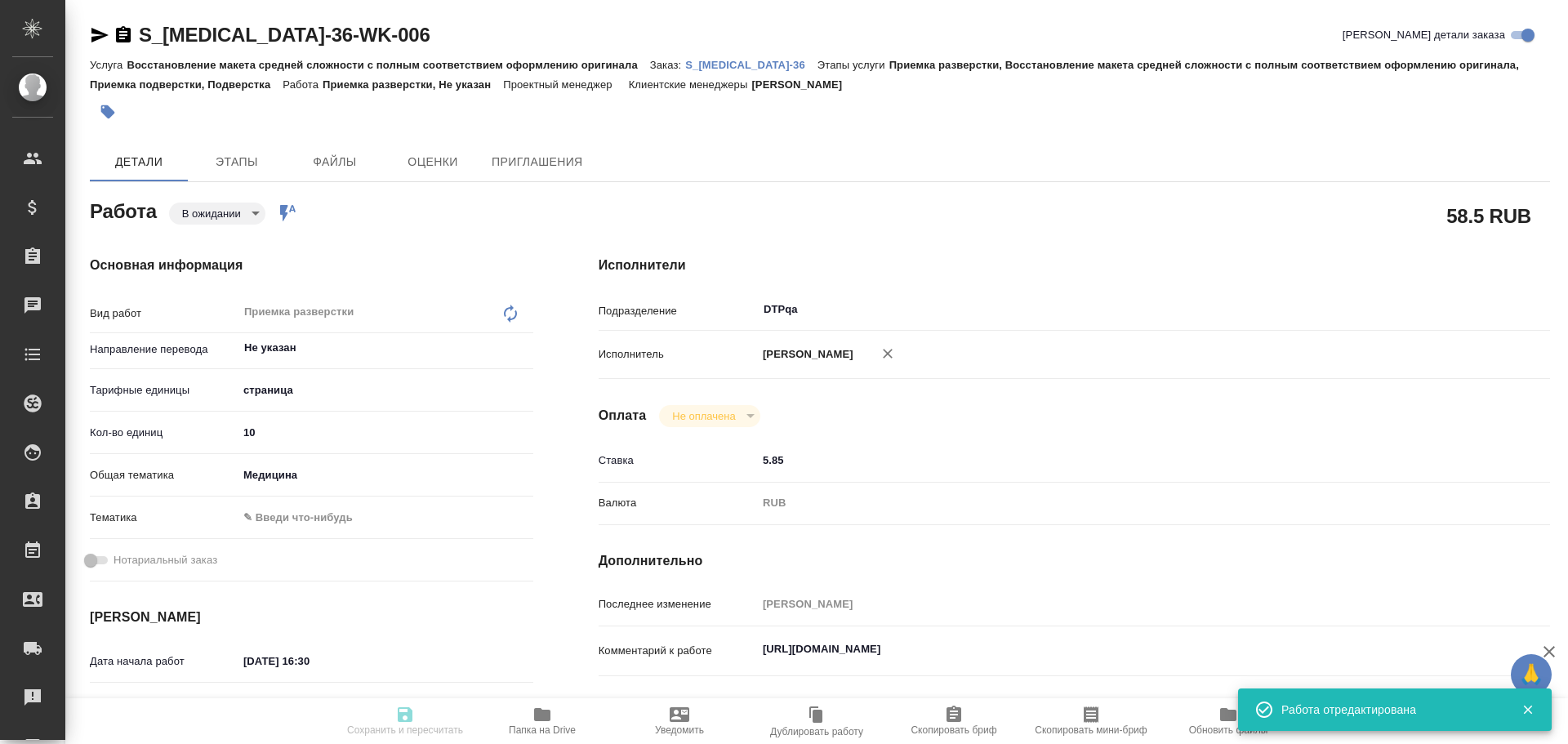
type input "10"
type input "med"
type input "[DATE] 16:30"
type input "[DATE] 17:30"
type input "[DATE] 17:00"
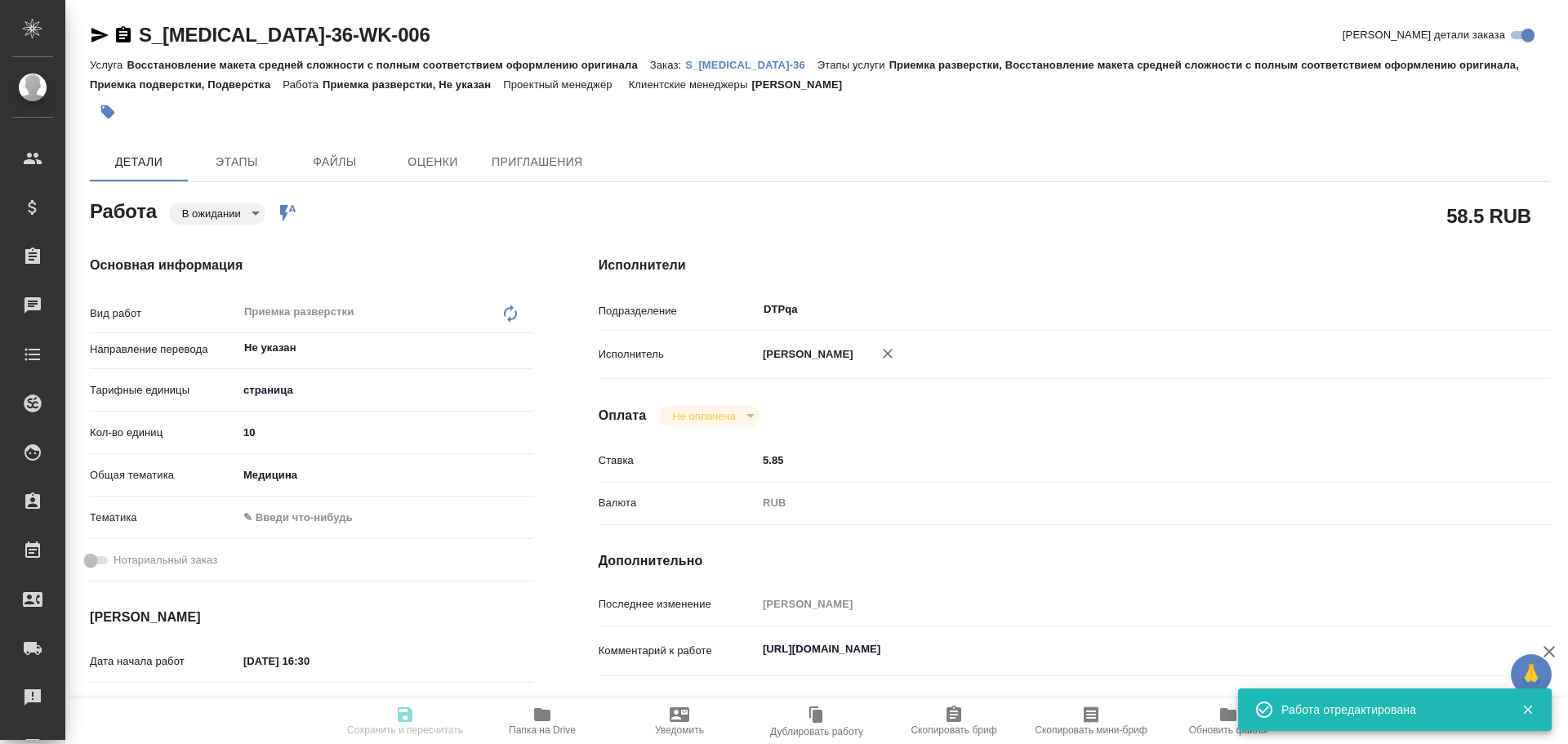
type input "DTPqa"
type input "notPayed"
type input "5.85"
type input "RUB"
type input "[PERSON_NAME]"
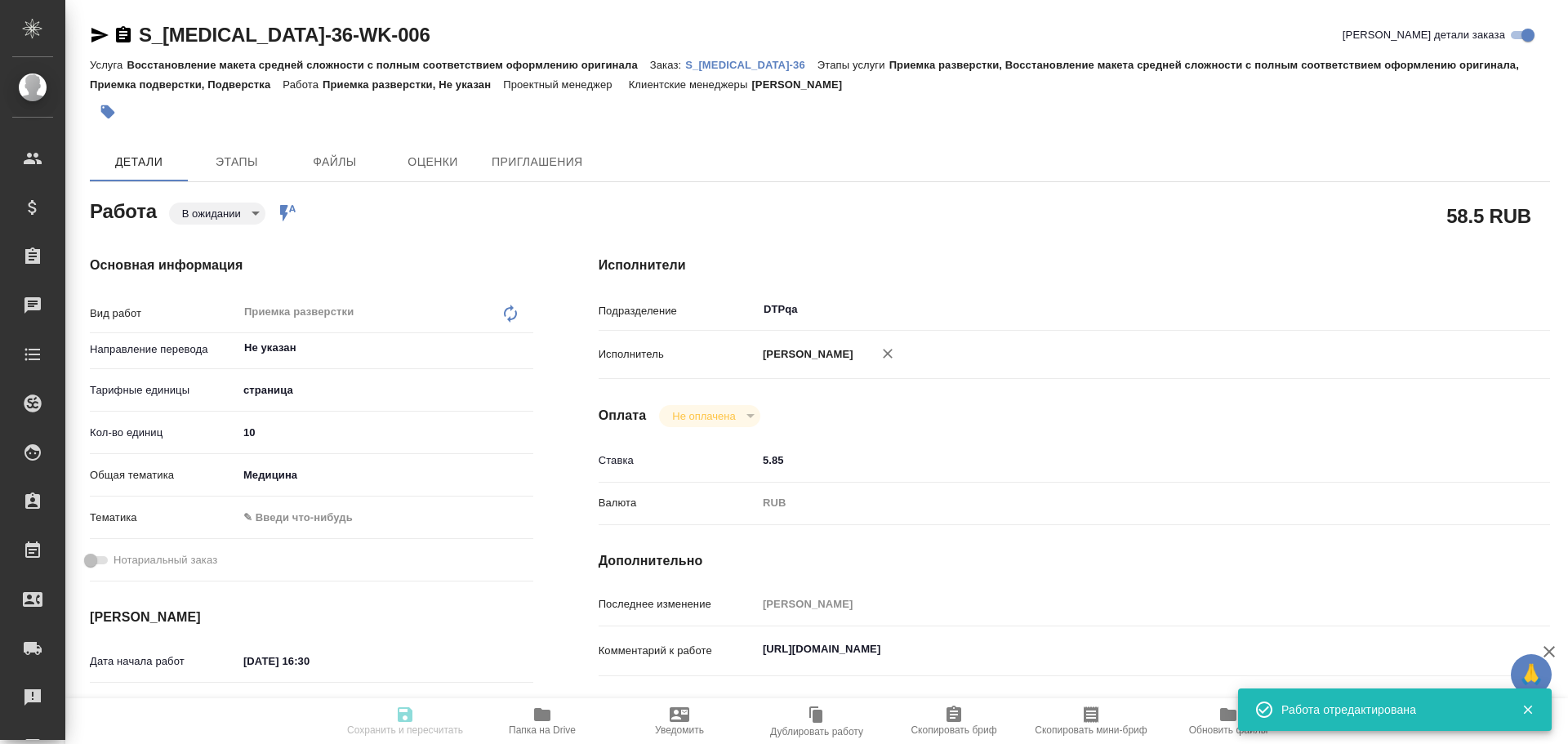
type textarea "[URL][DOMAIN_NAME]"
type textarea "x"
type textarea "/Clients/Chemo/Orders/S_[MEDICAL_DATA]-36/DTP/S_[MEDICAL_DATA]-36-WK-006"
type textarea "x"
type input "S_[MEDICAL_DATA]-36"
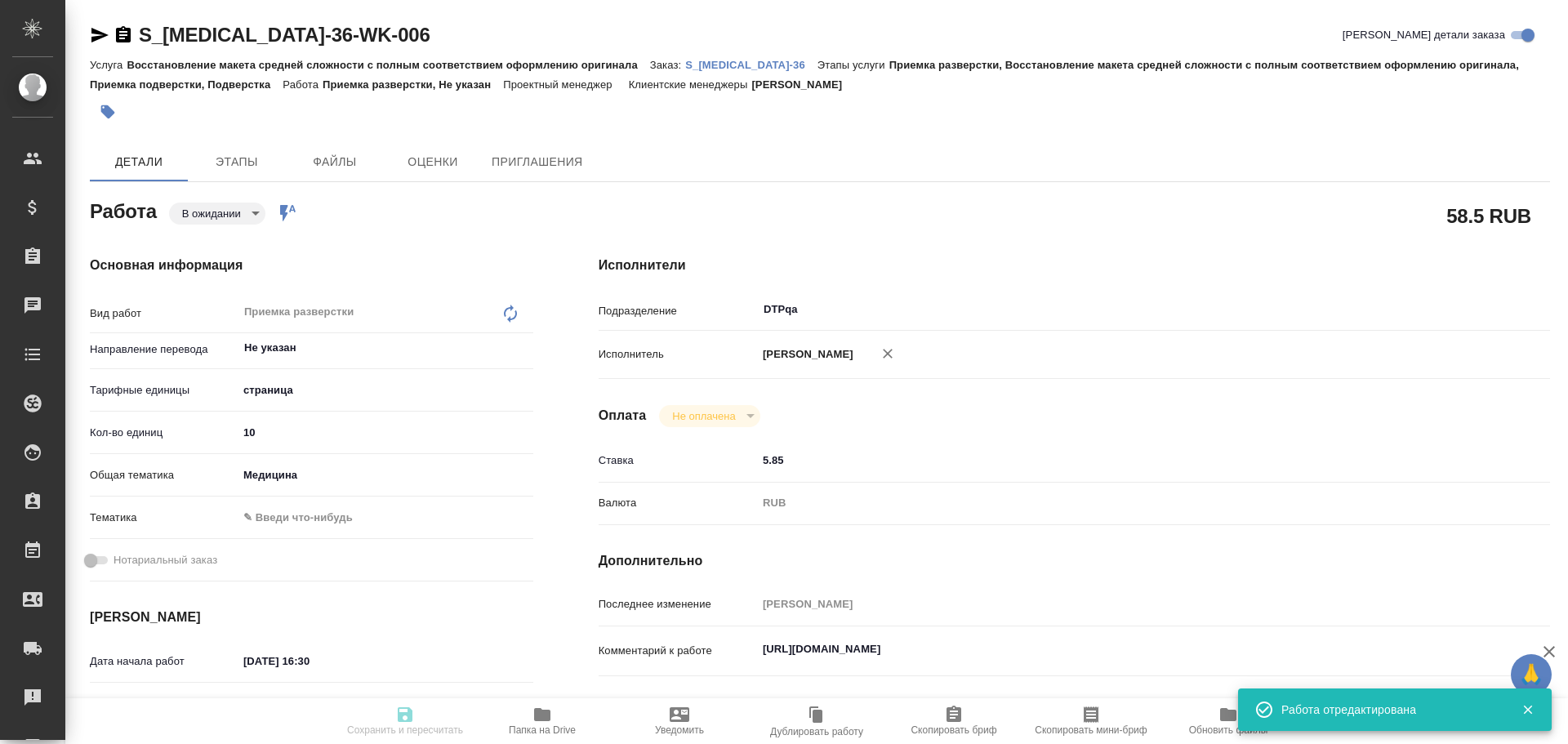
type input "Восстановление макета средней сложности с полным соответствием оформлению ориги…"
type input "Приемка разверстки, Восстановление макета средней сложности с полным соответств…"
type input "[PERSON_NAME]"
type input "/Clients/Chemo/Orders/S_[MEDICAL_DATA]-36"
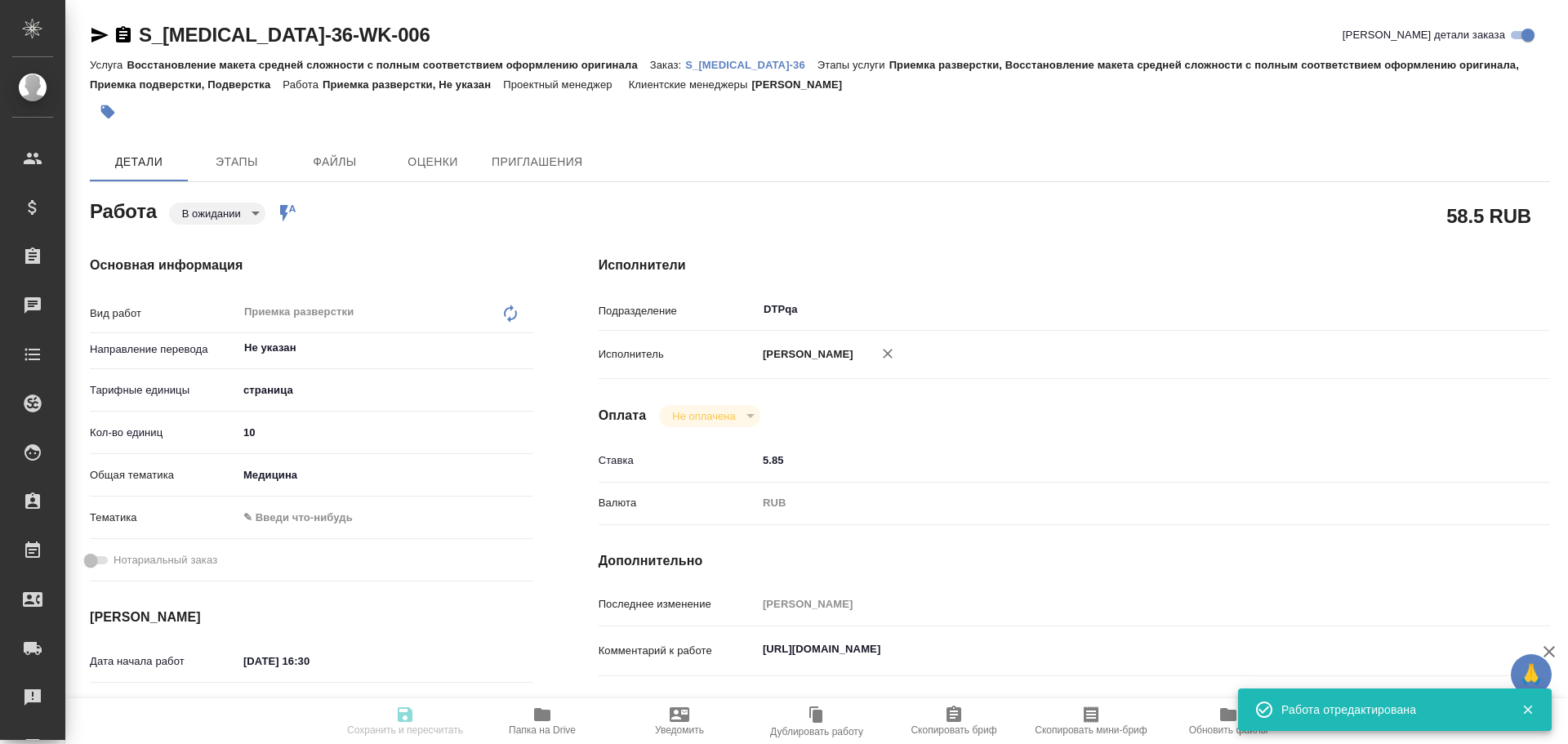
type textarea "x"
type textarea "рус-англ перевод с редактурой ВАЖНО: подготовить максимально точный с техническ…"
type textarea "x"
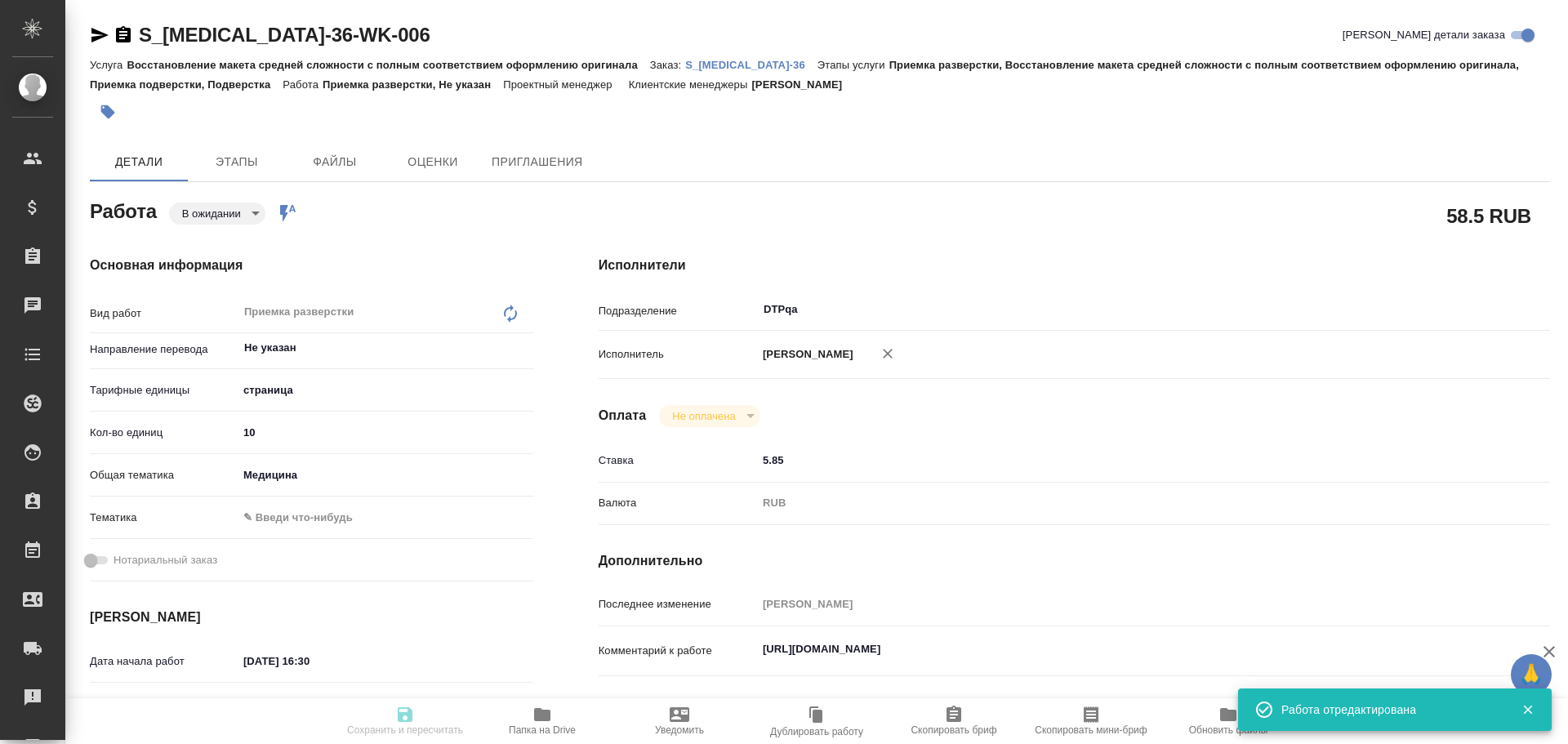
type textarea "x"
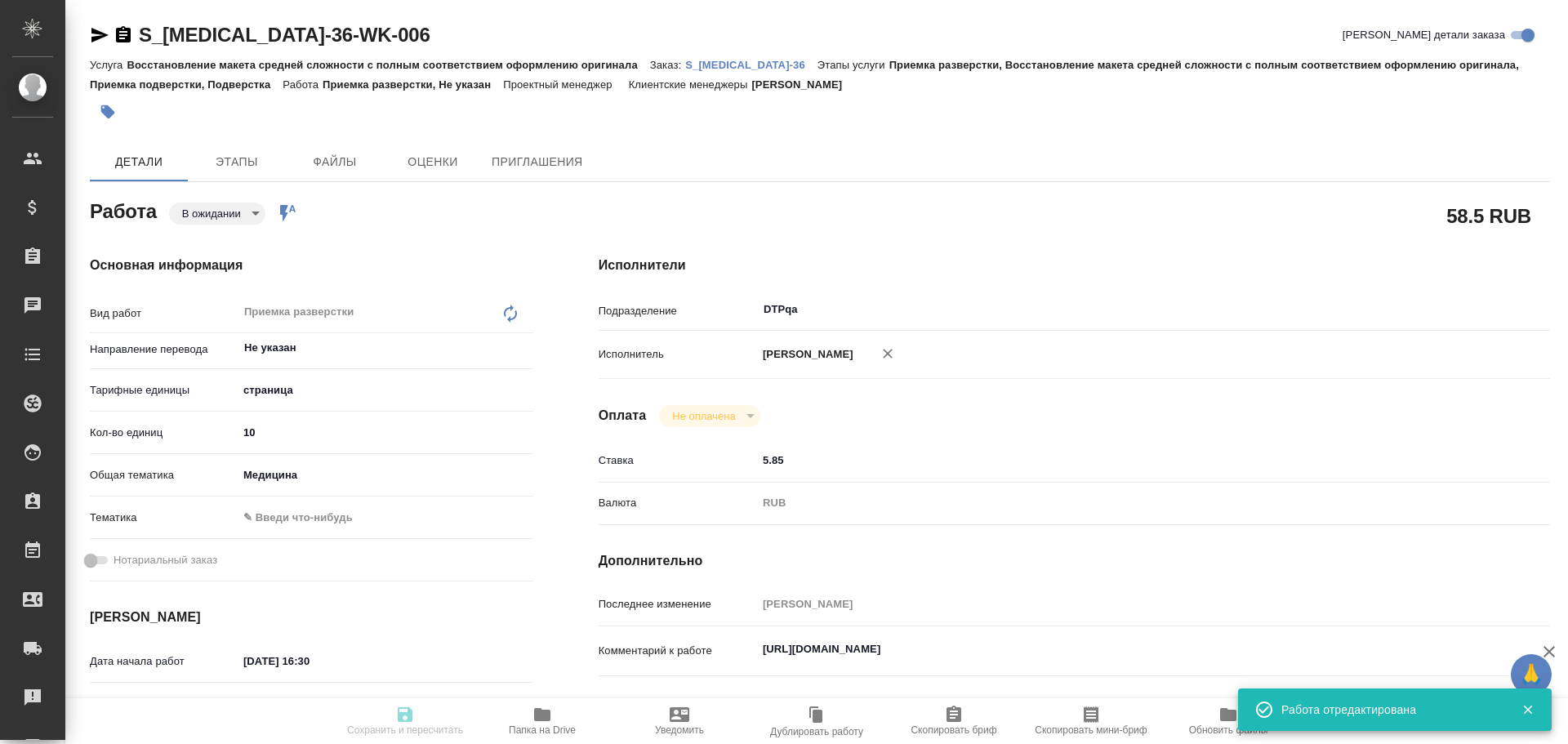
type textarea "x"
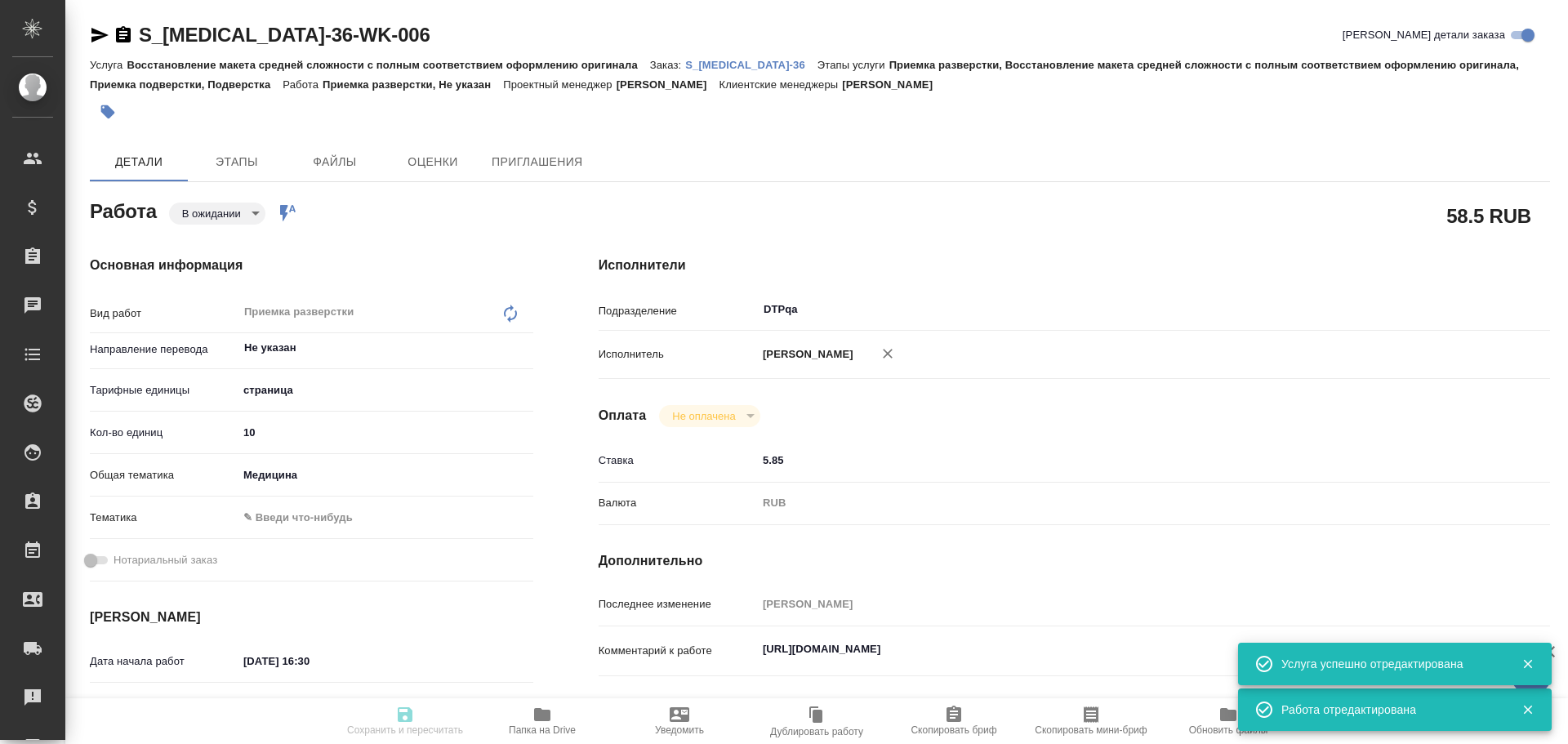
type textarea "x"
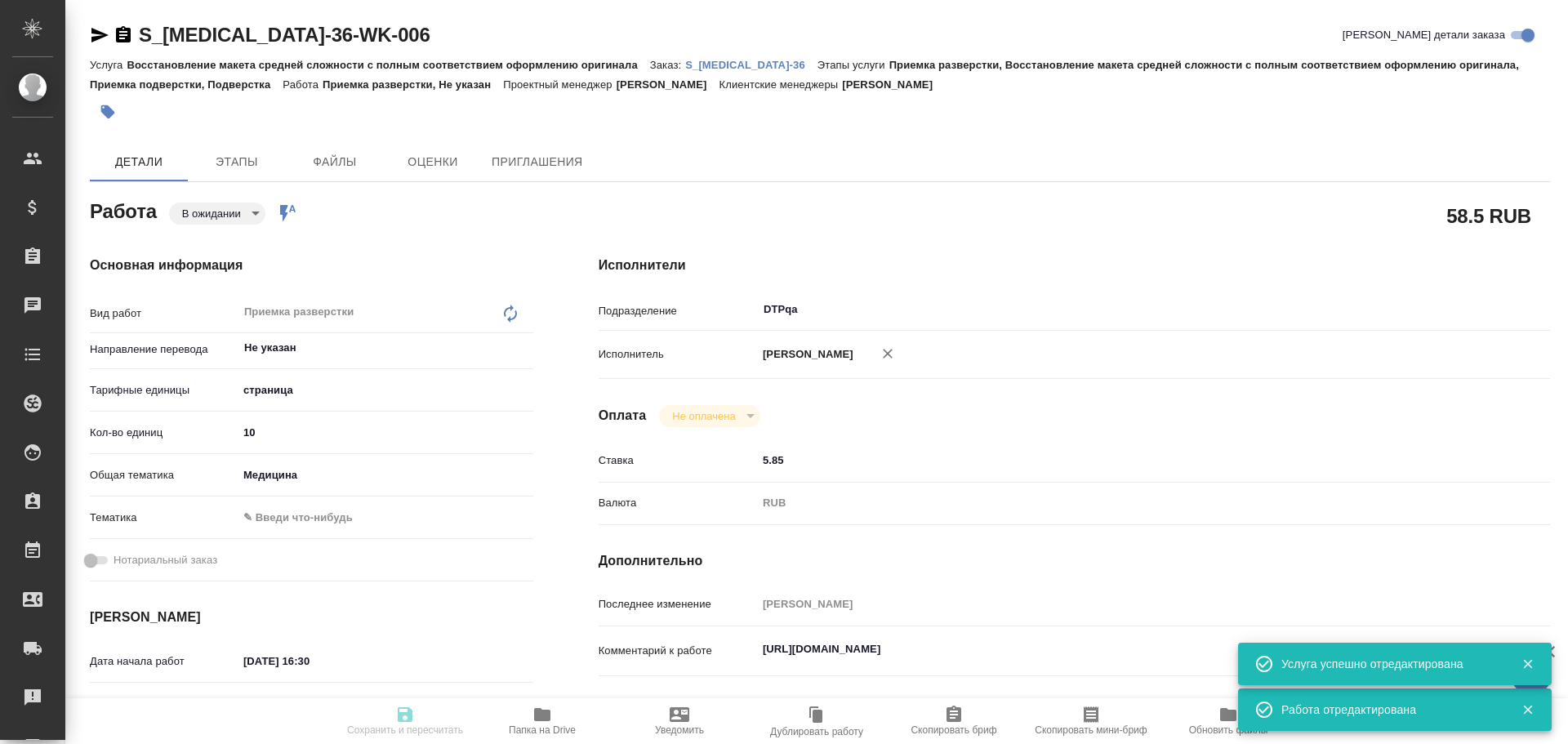
type textarea "x"
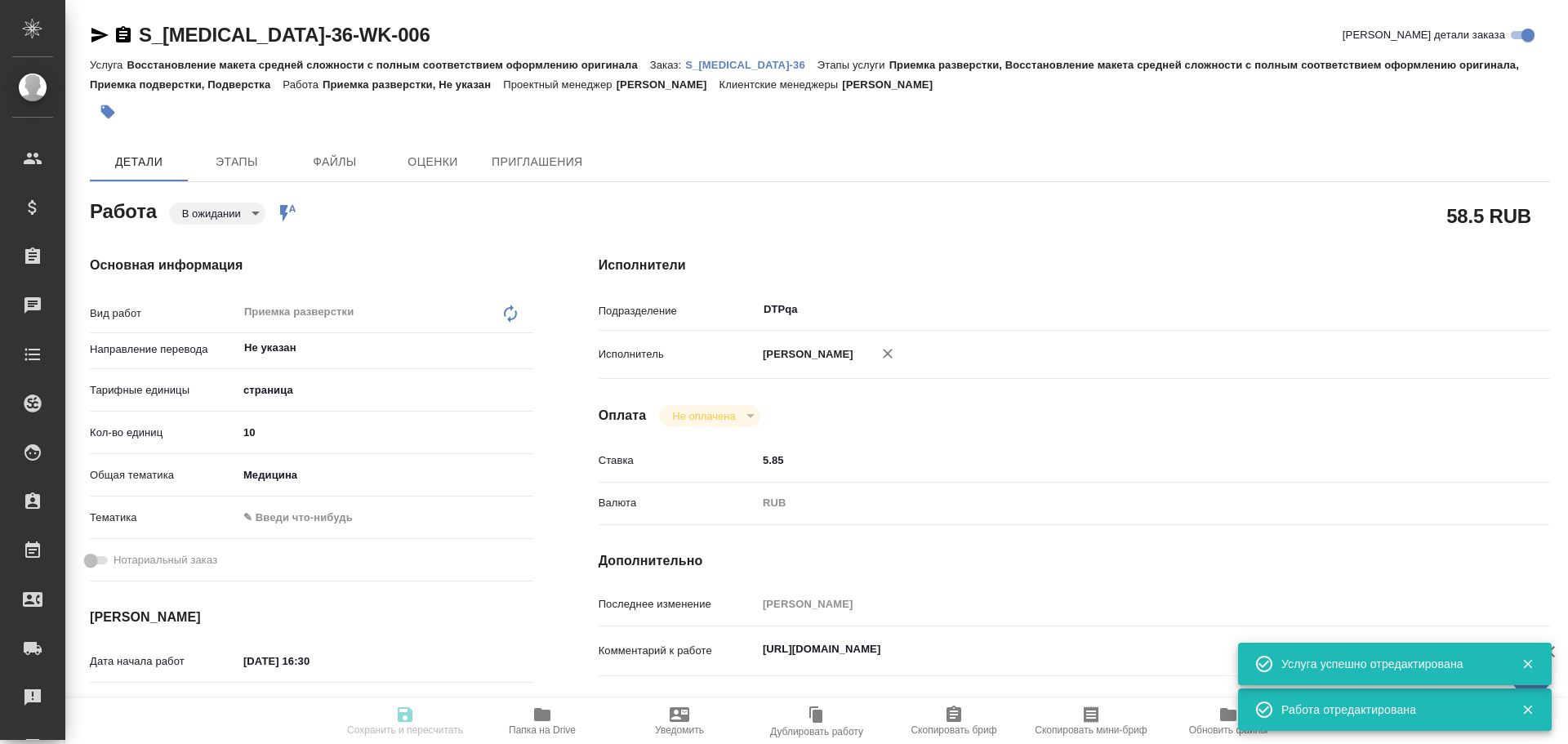
type textarea "x"
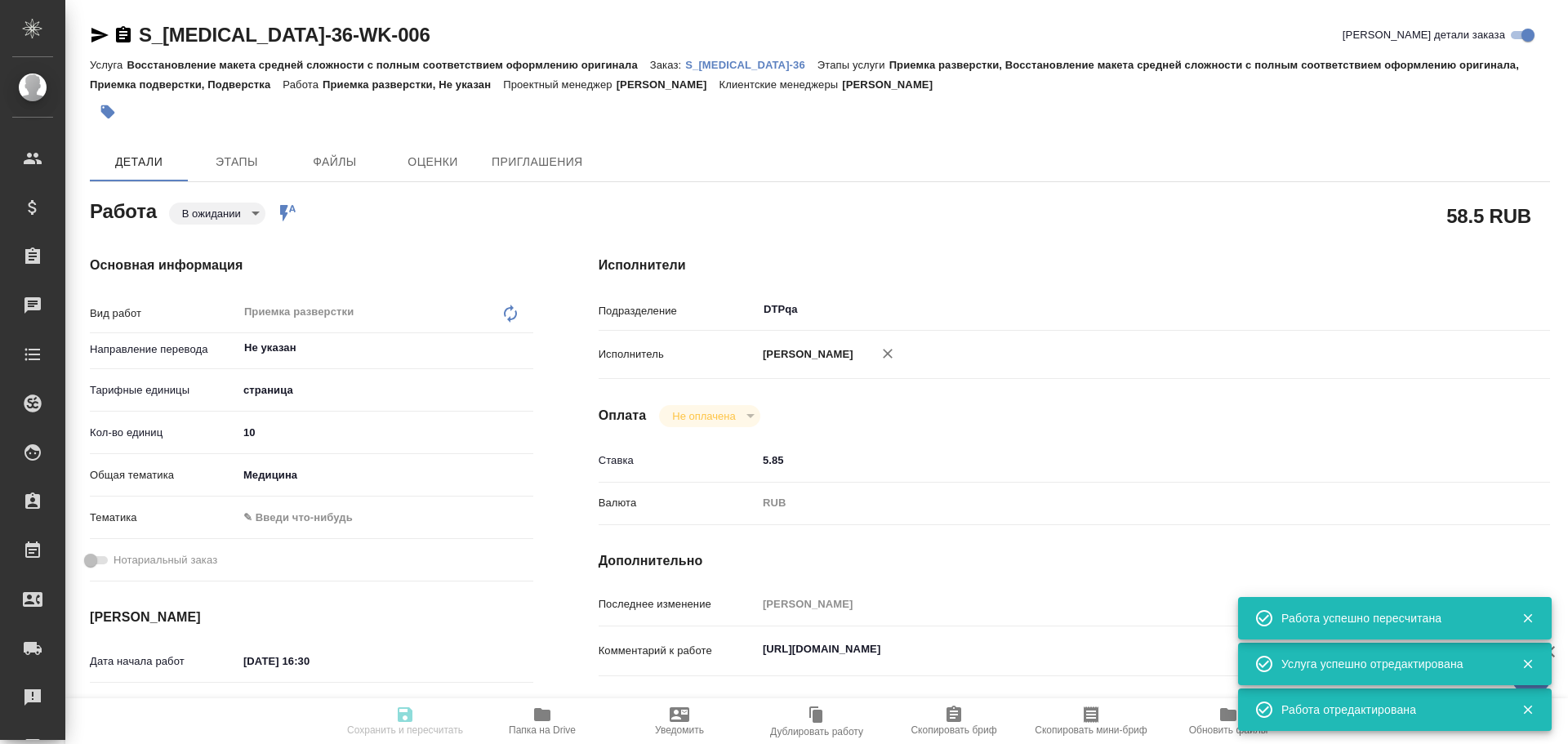
type input "pending"
type textarea "Приемка разверстки"
type textarea "x"
type input "Не указан"
type input "5a8b1489cc6b4906c91bfdb2"
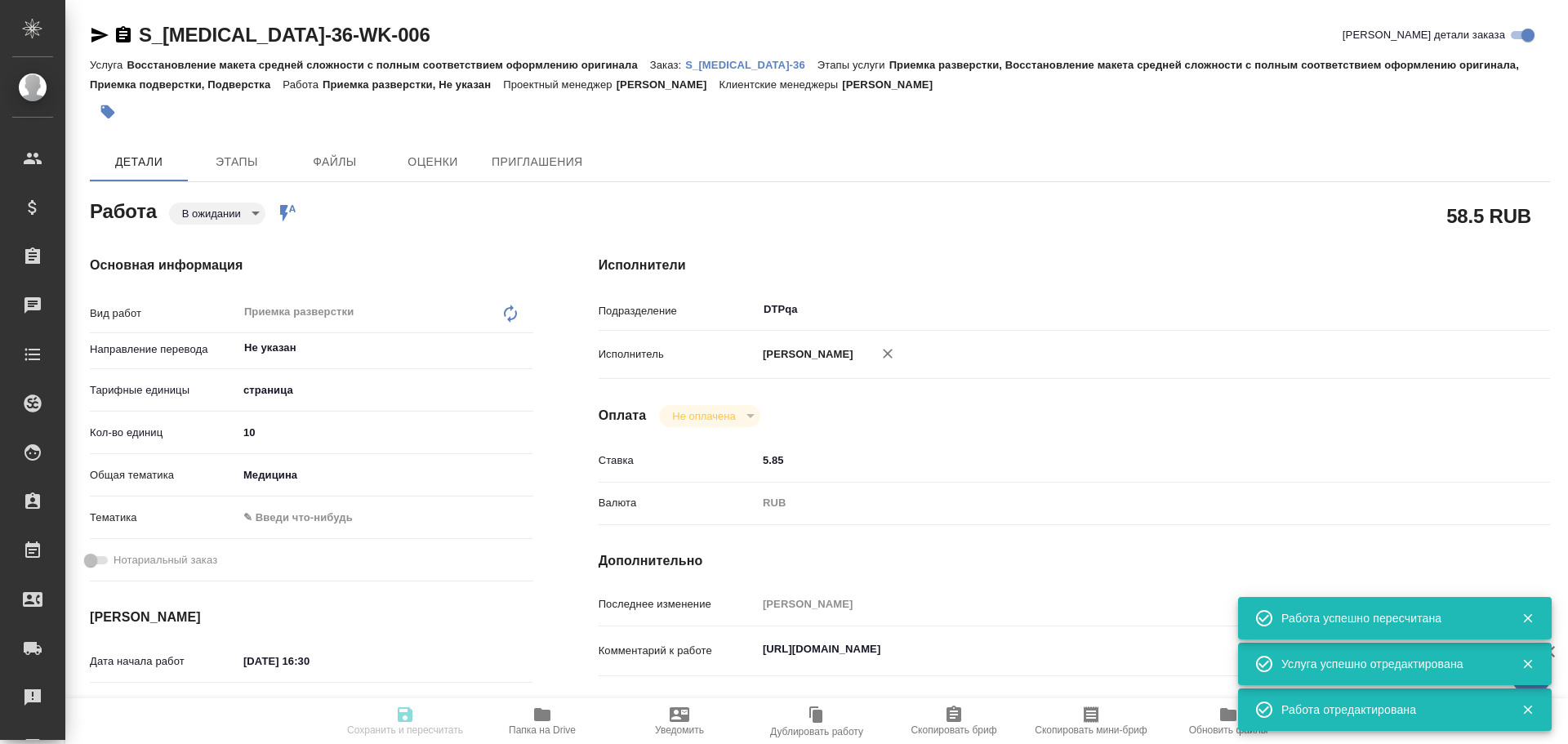
type input "10"
type input "med"
type input "[DATE] 16:30"
type input "[DATE] 17:30"
type input "[DATE] 17:00"
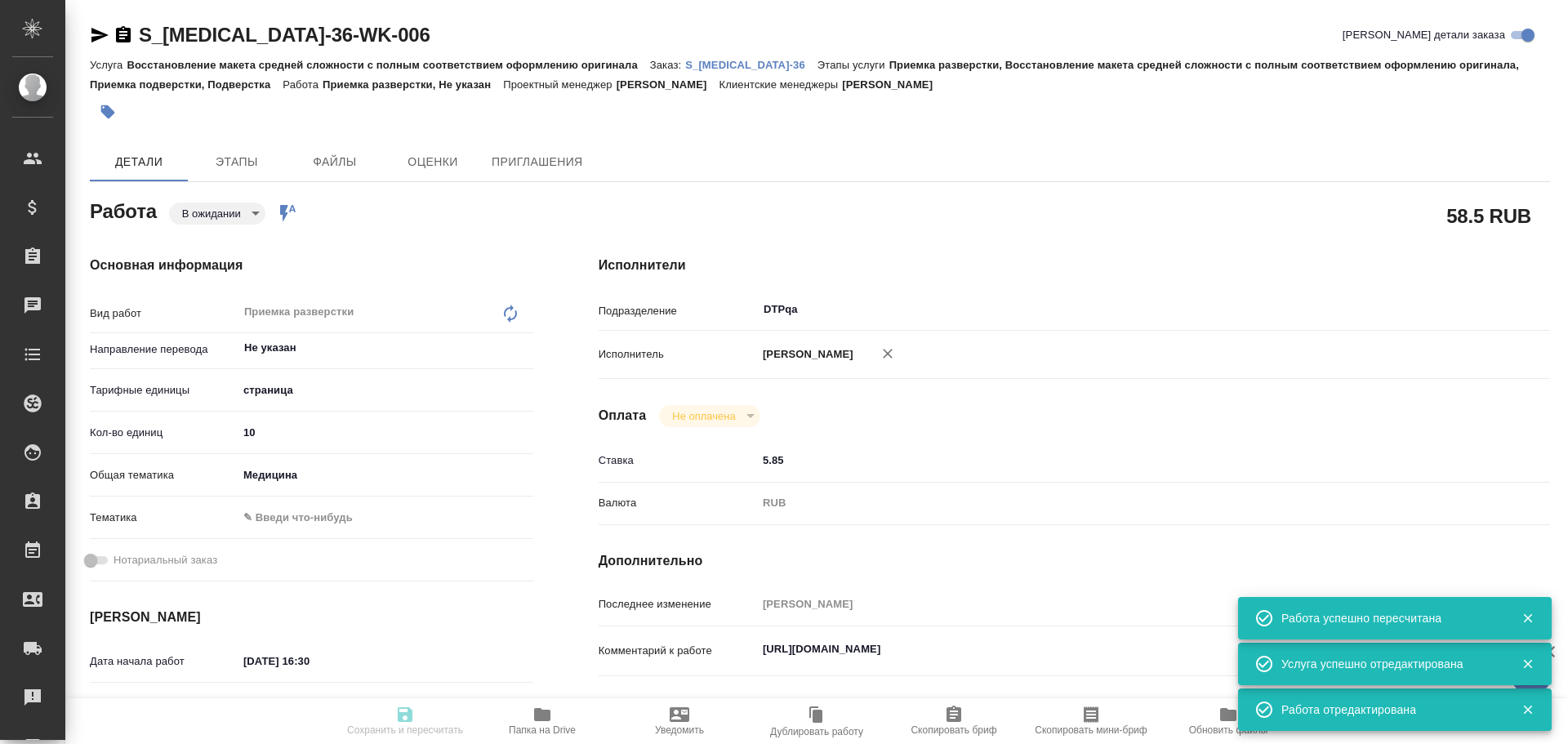
type input "DTPqa"
type input "notPayed"
type input "5.85"
type input "RUB"
type input "[PERSON_NAME]"
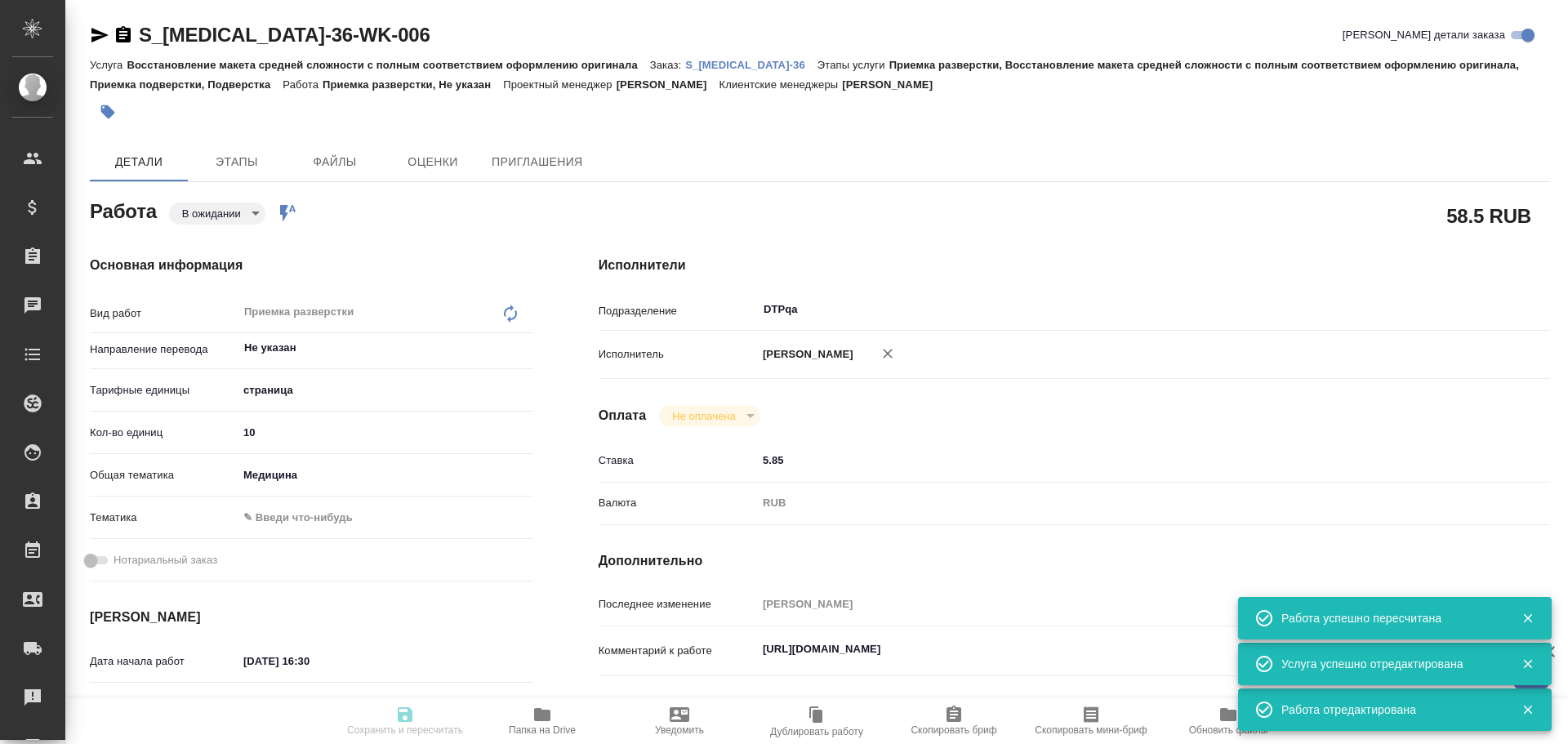
type textarea "[URL][DOMAIN_NAME]"
type textarea "x"
type textarea "/Clients/Chemo/Orders/S_[MEDICAL_DATA]-36/DTP/S_[MEDICAL_DATA]-36-WK-006"
type textarea "x"
type input "S_[MEDICAL_DATA]-36"
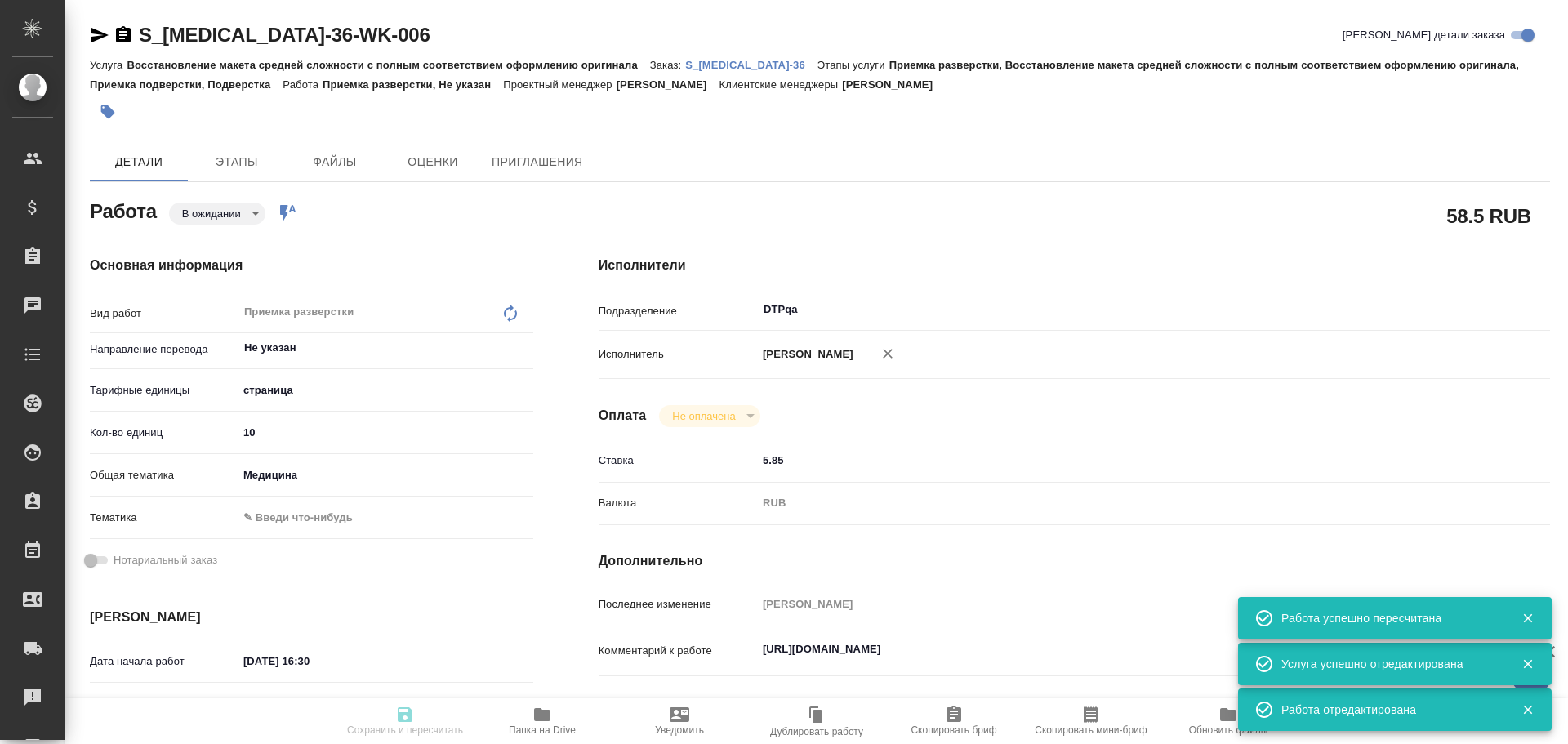
type input "Восстановление макета средней сложности с полным соответствием оформлению ориги…"
type input "Приемка разверстки, Восстановление макета средней сложности с полным соответств…"
type input "[PERSON_NAME]"
type input "/Clients/Chemo/Orders/S_[MEDICAL_DATA]-36"
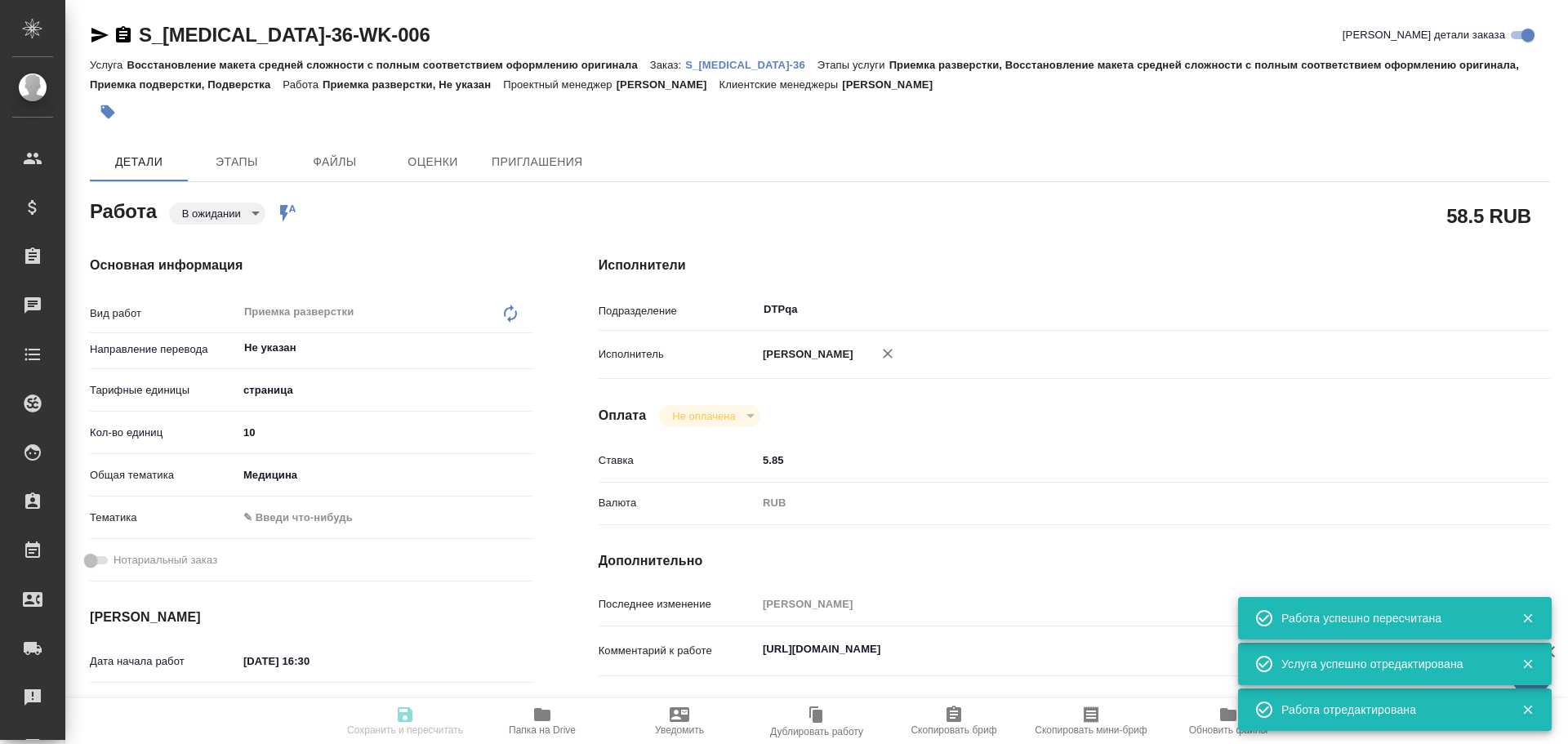
type textarea "x"
type textarea "рус-англ перевод с редактурой ВАЖНО: подготовить максимально точный с техническ…"
type textarea "x"
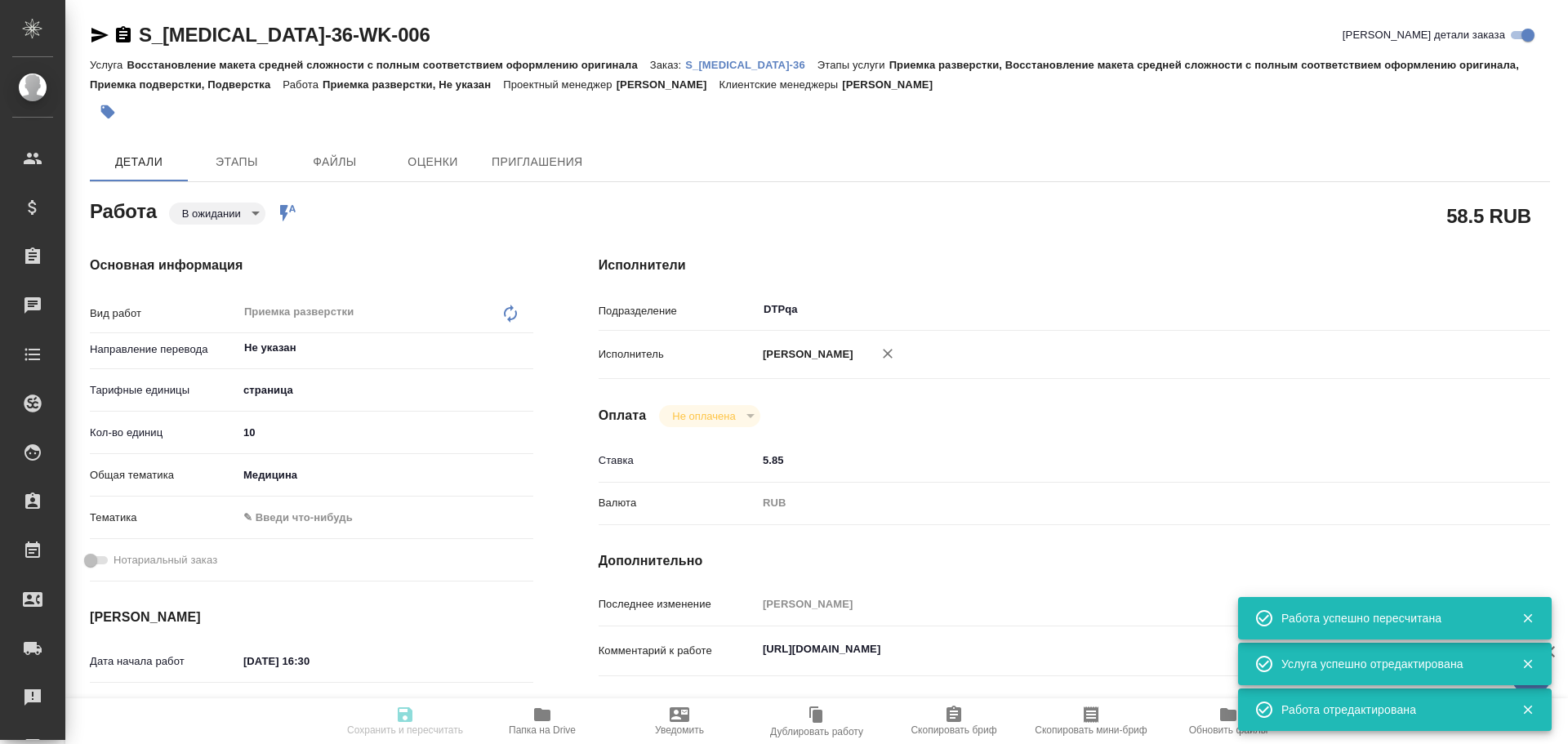
type textarea "x"
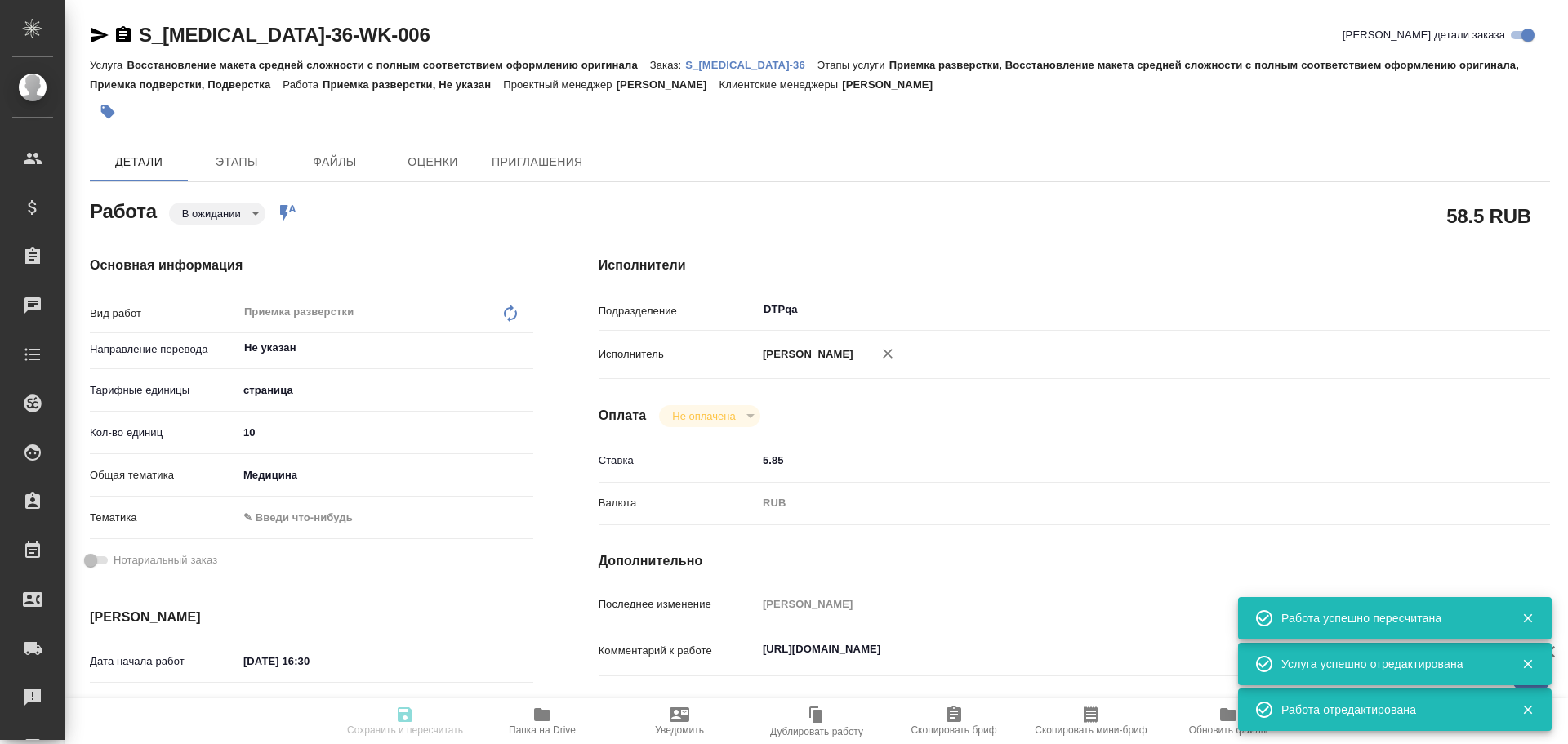
type textarea "x"
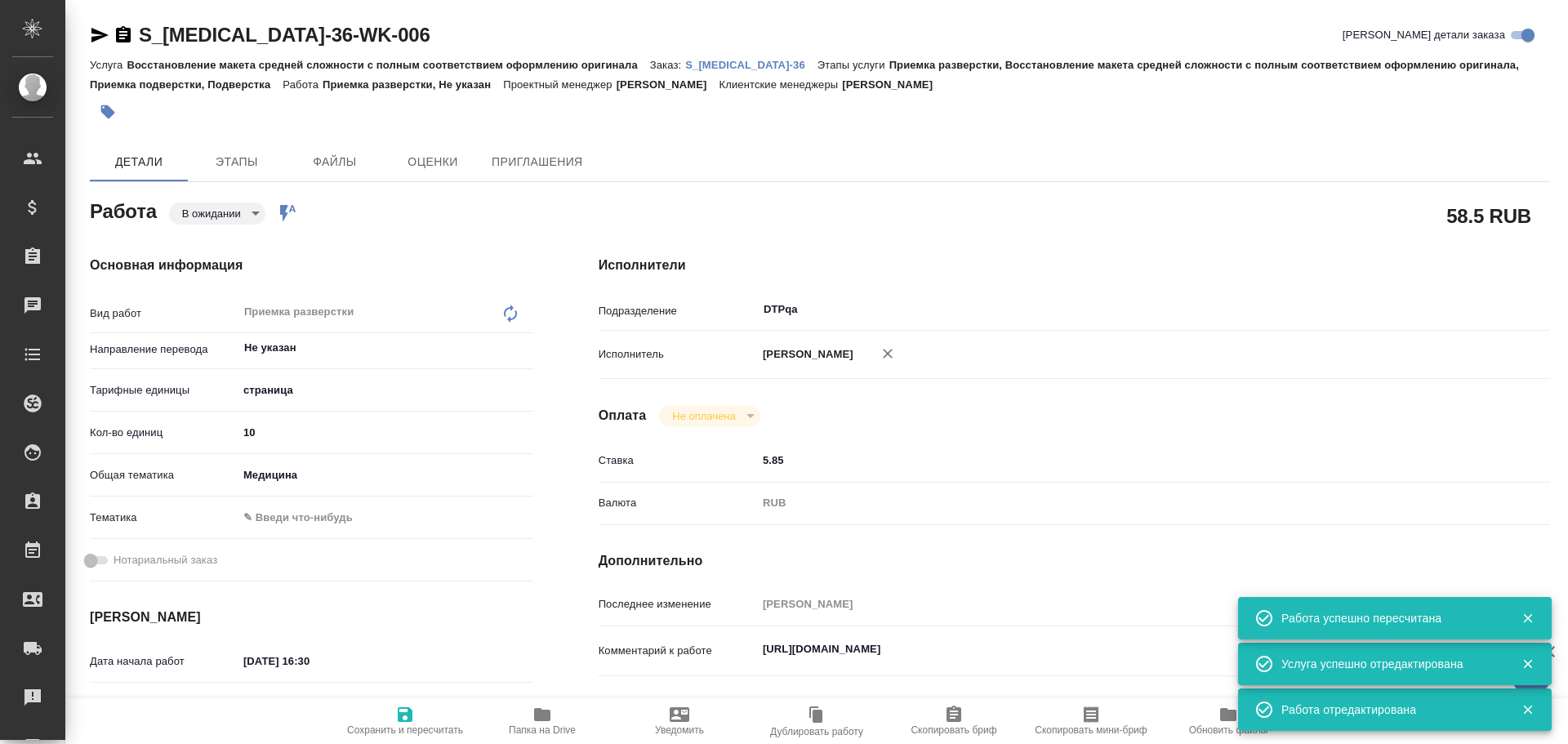
type textarea "x"
